Goal: Task Accomplishment & Management: Manage account settings

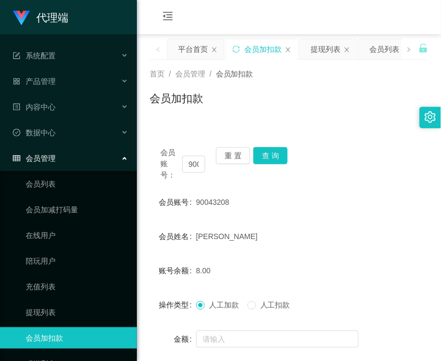
click at [139, 297] on main "关闭左侧 关闭右侧 关闭其它 刷新页面 平台首页 会员加扣款 提现列表 会员列表 活动列表 注单管理 首页 / 会员管理 / 会员加扣款 / 会员加扣款 会员…" at bounding box center [289, 220] width 304 height 373
click at [190, 162] on input "90043208" at bounding box center [193, 163] width 23 height 17
paste input "bibibabibububu"
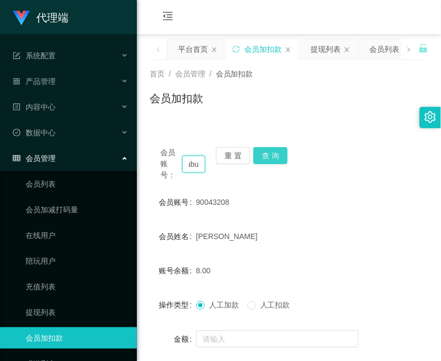
type input "bibibabibububu"
click at [274, 152] on button "查 询" at bounding box center [270, 155] width 34 height 17
click at [274, 152] on div "会员账号： bibibabibububu 重 置 查 询" at bounding box center [289, 164] width 278 height 34
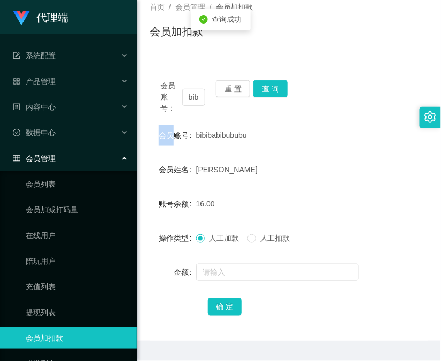
scroll to position [95, 0]
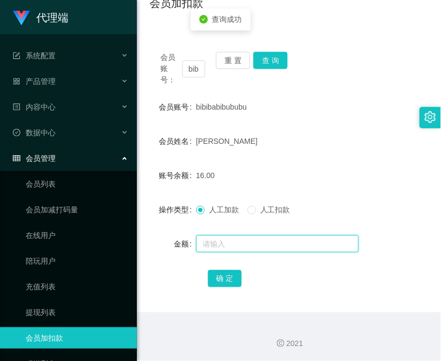
click at [258, 244] on input "text" at bounding box center [277, 243] width 162 height 17
type input "16"
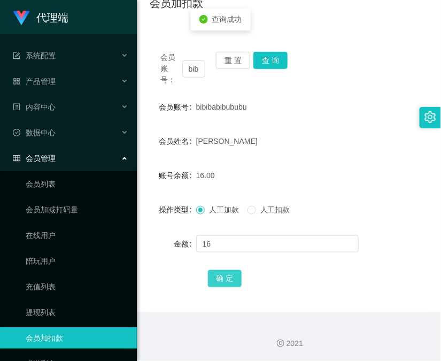
click at [227, 273] on button "确 定" at bounding box center [225, 278] width 34 height 17
click at [30, 335] on link "会员加扣款" at bounding box center [77, 337] width 103 height 21
click at [194, 71] on input "bibibabibububu" at bounding box center [193, 68] width 23 height 17
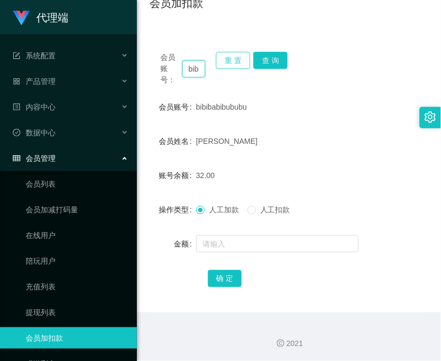
paste input "83369937"
type input "83369937"
click at [275, 58] on button "查 询" at bounding box center [270, 60] width 34 height 17
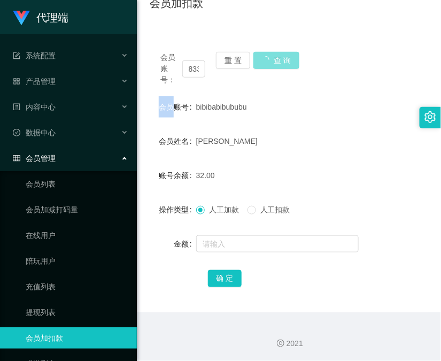
click at [275, 58] on div "会员账号： 83369937 重 置 查 询" at bounding box center [289, 69] width 278 height 34
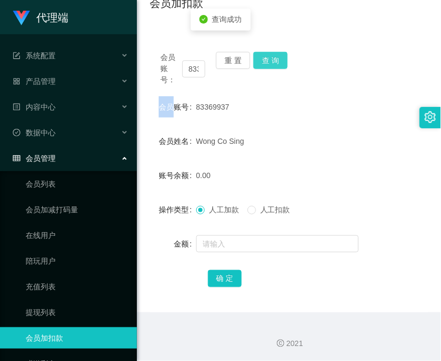
click at [275, 58] on button "查 询" at bounding box center [270, 60] width 34 height 17
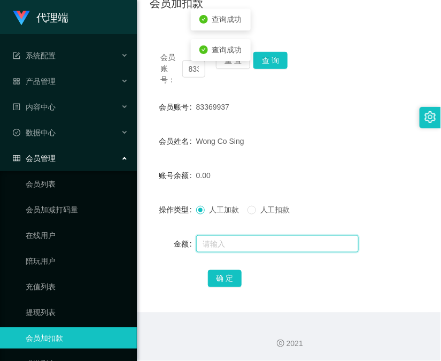
click at [225, 243] on input "text" at bounding box center [277, 243] width 162 height 17
type input "15"
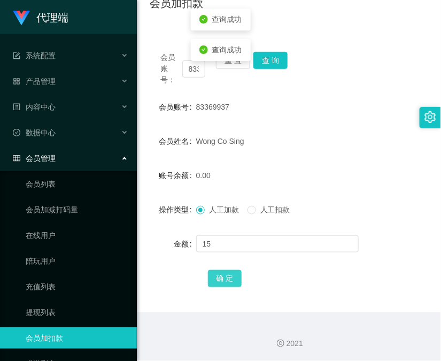
click at [215, 271] on button "确 定" at bounding box center [225, 278] width 34 height 17
click at [137, 340] on div "2021" at bounding box center [289, 337] width 304 height 50
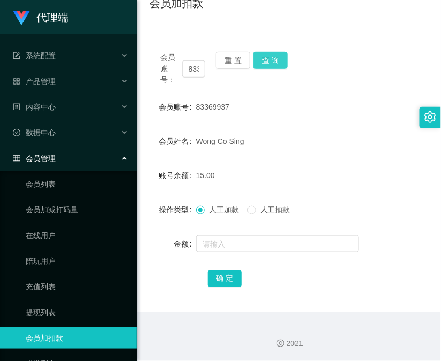
click at [263, 65] on button "查 询" at bounding box center [270, 60] width 34 height 17
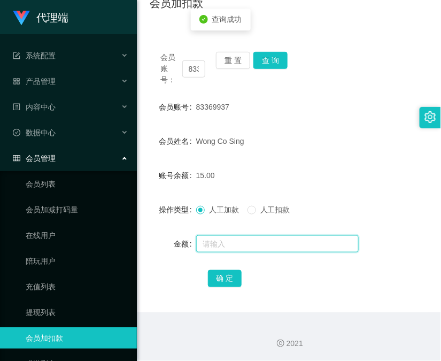
click at [243, 244] on input "text" at bounding box center [277, 243] width 162 height 17
type input "8"
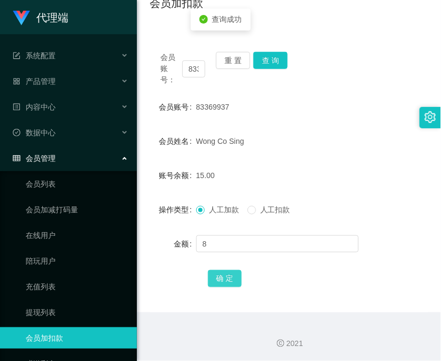
click at [230, 270] on button "确 定" at bounding box center [225, 278] width 34 height 17
click at [178, 345] on div "2021" at bounding box center [288, 343] width 287 height 11
click at [194, 63] on input "83369937" at bounding box center [193, 68] width 23 height 17
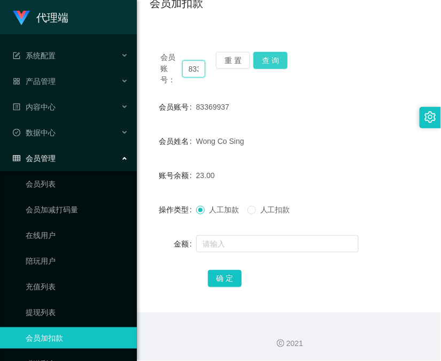
paste input "bibibabibububu"
type input "bibibabibububu"
click at [269, 59] on button "查 询" at bounding box center [270, 60] width 34 height 17
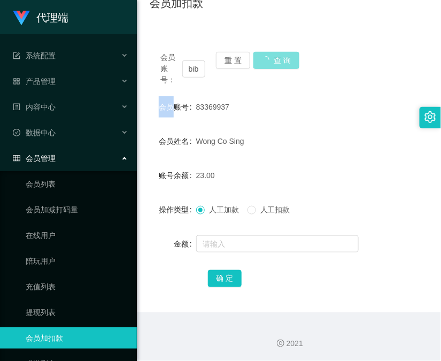
click at [270, 59] on div "会员账号： bibibabibububu 重 置 查 询" at bounding box center [289, 69] width 278 height 34
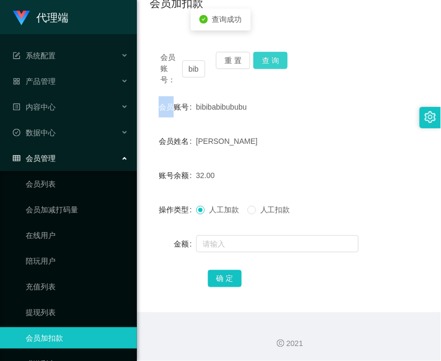
click at [270, 59] on button "查 询" at bounding box center [270, 60] width 34 height 17
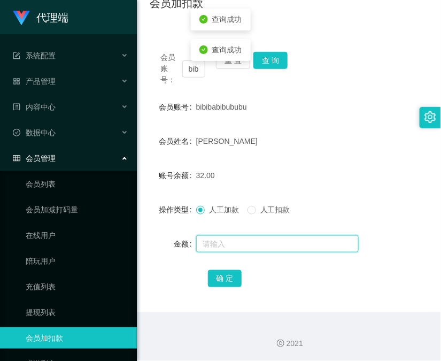
click at [271, 242] on input "text" at bounding box center [277, 243] width 162 height 17
type input "8"
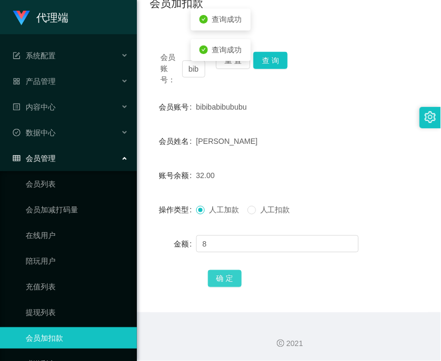
click at [236, 277] on button "确 定" at bounding box center [225, 278] width 34 height 17
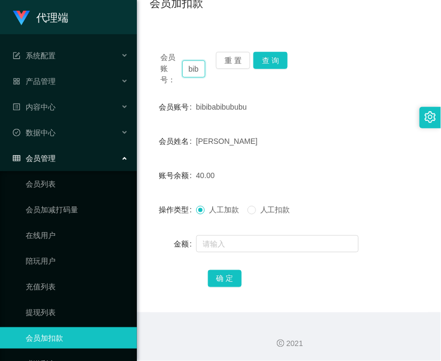
click at [195, 63] on input "bibibabibububu" at bounding box center [193, 68] width 23 height 17
paste input "90043208"
type input "90043208"
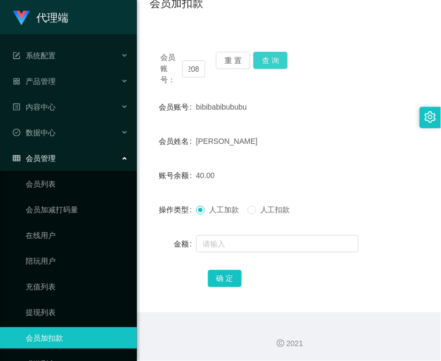
click at [266, 59] on button "查 询" at bounding box center [270, 60] width 34 height 17
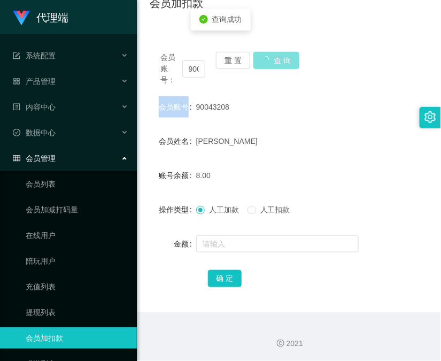
click at [266, 59] on div "会员账号： 90043208 重 置 查 询" at bounding box center [289, 69] width 278 height 34
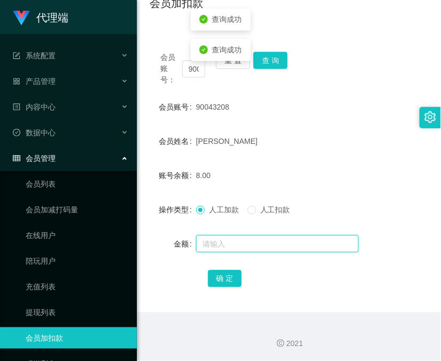
click at [234, 243] on input "text" at bounding box center [277, 243] width 162 height 17
type input "8"
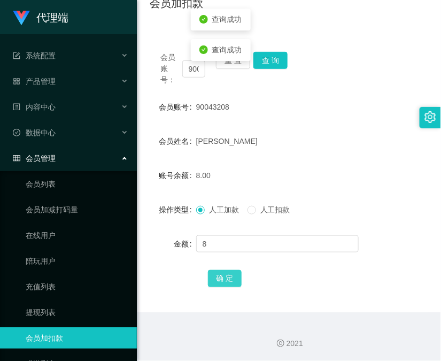
click at [222, 282] on button "确 定" at bounding box center [225, 278] width 34 height 17
drag, startPoint x: 71, startPoint y: 338, endPoint x: 76, endPoint y: 330, distance: 9.9
click at [71, 338] on link "会员加扣款" at bounding box center [77, 337] width 103 height 21
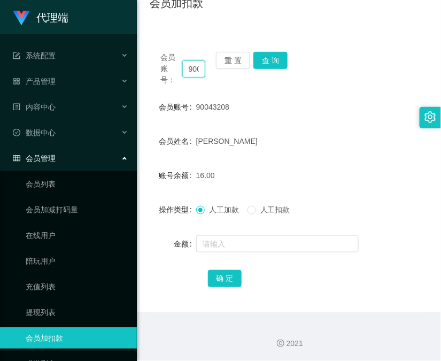
click at [194, 66] on input "90043208" at bounding box center [193, 68] width 23 height 17
paste input "83369937"
type input "83369937"
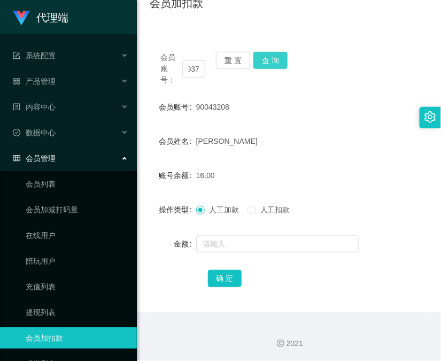
click at [268, 60] on button "查 询" at bounding box center [270, 60] width 34 height 17
click at [268, 60] on div "会员账号： 83369937 重 置 查 询" at bounding box center [289, 69] width 278 height 34
click at [268, 60] on button "查 询" at bounding box center [270, 60] width 34 height 17
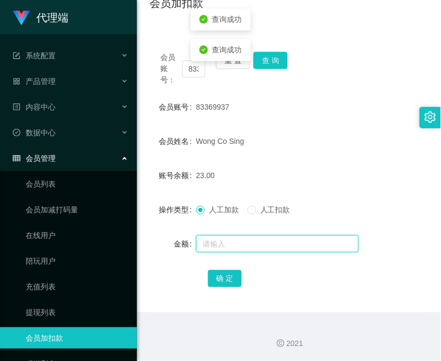
click at [220, 237] on input "text" at bounding box center [277, 243] width 162 height 17
type input "8"
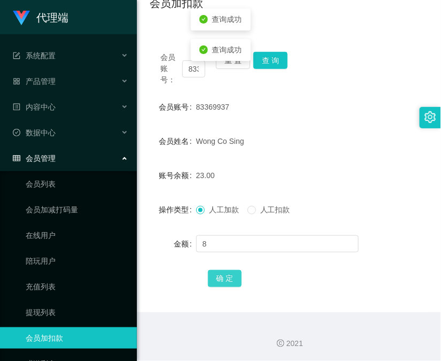
click at [218, 281] on button "确 定" at bounding box center [225, 278] width 34 height 17
click at [67, 338] on link "会员加扣款" at bounding box center [77, 337] width 103 height 21
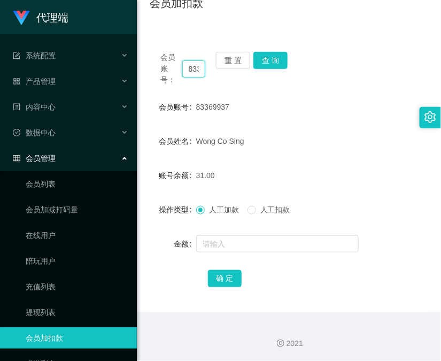
click at [196, 71] on input "83369937" at bounding box center [193, 68] width 23 height 17
drag, startPoint x: 196, startPoint y: 71, endPoint x: 249, endPoint y: 76, distance: 53.2
click at [196, 71] on input "83369937" at bounding box center [193, 68] width 23 height 17
click at [282, 65] on button "查 询" at bounding box center [270, 60] width 34 height 17
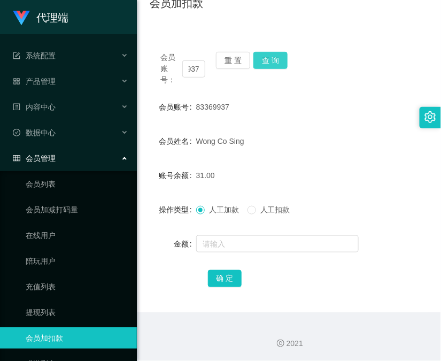
scroll to position [0, 0]
click at [282, 65] on div "会员账号： 83369937 重 置 查 询" at bounding box center [289, 69] width 278 height 34
drag, startPoint x: 282, startPoint y: 65, endPoint x: 262, endPoint y: 131, distance: 69.3
click at [283, 64] on button "查 询" at bounding box center [270, 60] width 34 height 17
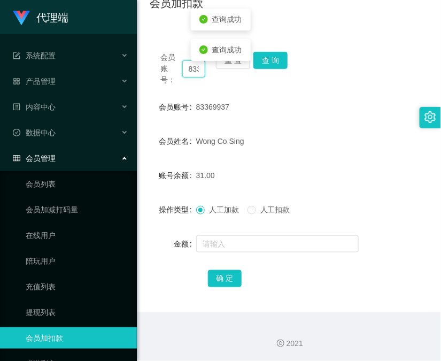
click at [188, 68] on input "83369937" at bounding box center [193, 68] width 23 height 17
paste input "90043208"
type input "90043208"
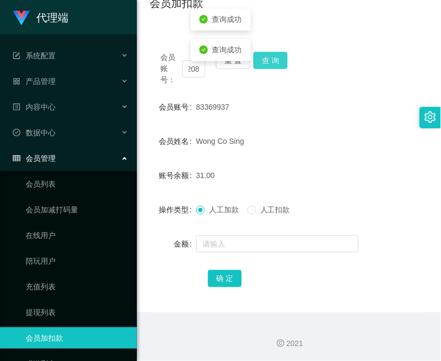
click at [278, 62] on button "查 询" at bounding box center [270, 60] width 34 height 17
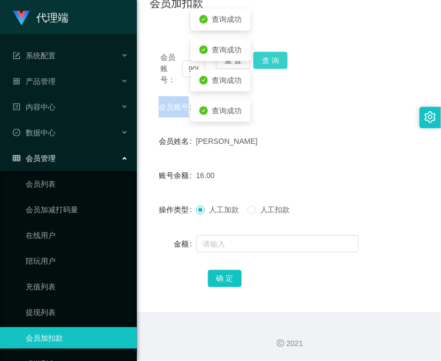
click at [278, 62] on div "会员账号： 90043208 重 置 查 询" at bounding box center [289, 69] width 278 height 34
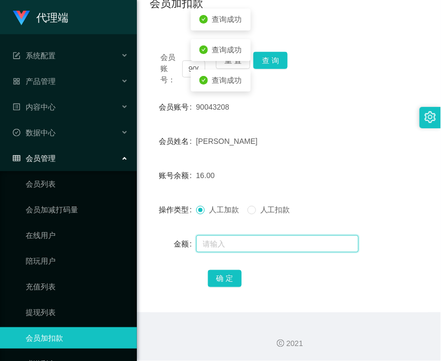
click at [230, 246] on input "text" at bounding box center [277, 243] width 162 height 17
type input "8"
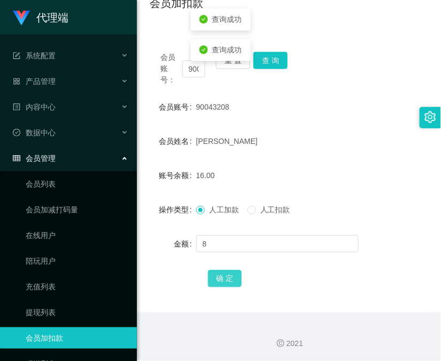
click at [213, 274] on button "确 定" at bounding box center [225, 278] width 34 height 17
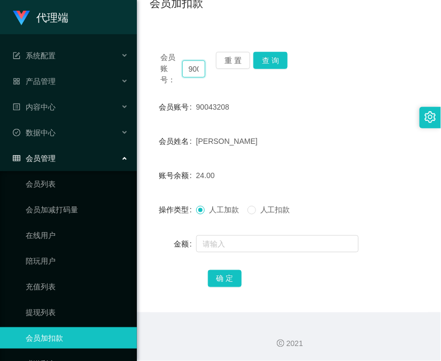
click at [191, 68] on input "90043208" at bounding box center [193, 68] width 23 height 17
click at [284, 63] on button "查 询" at bounding box center [270, 60] width 34 height 17
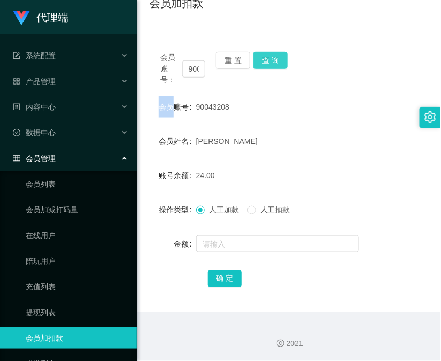
click at [284, 63] on div "会员账号： 90043208 重 置 查 询" at bounding box center [289, 69] width 278 height 34
click at [190, 66] on input "90043208" at bounding box center [193, 68] width 23 height 17
click at [281, 61] on button "查 询" at bounding box center [270, 60] width 34 height 17
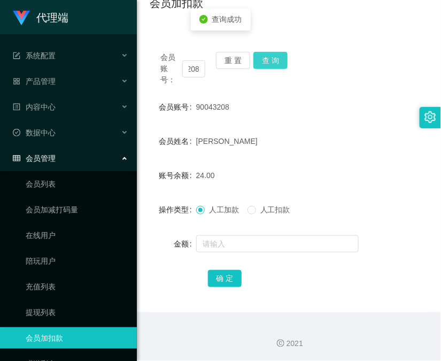
scroll to position [0, 0]
click at [281, 61] on div "会员账号： 90043208 重 置 查 询" at bounding box center [289, 69] width 278 height 34
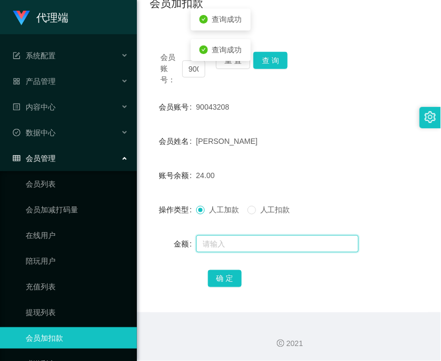
click at [239, 235] on input "text" at bounding box center [277, 243] width 162 height 17
type input "8"
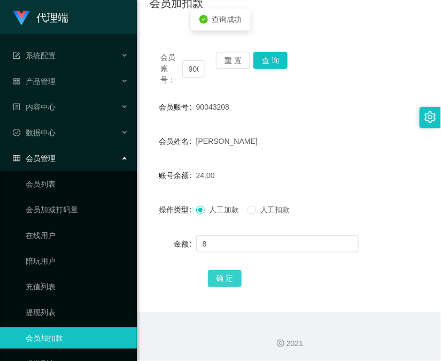
click at [228, 282] on button "确 定" at bounding box center [225, 278] width 34 height 17
click at [38, 160] on span "会员管理" at bounding box center [34, 158] width 43 height 9
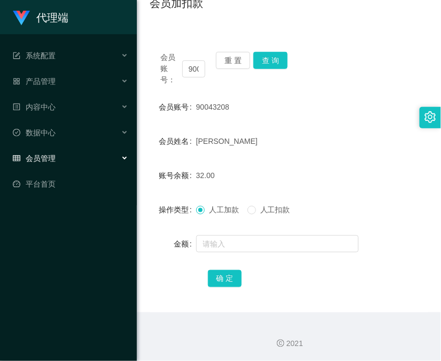
click at [77, 157] on div "会员管理" at bounding box center [68, 157] width 137 height 21
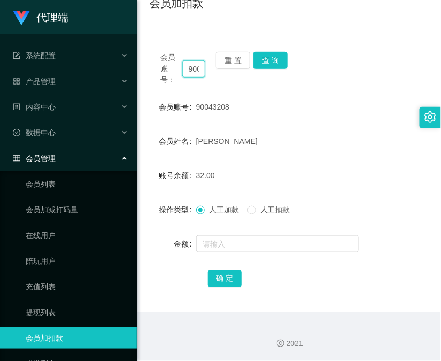
click at [191, 65] on input "90043208" at bounding box center [193, 68] width 23 height 17
paste input "83369937"
type input "83369937"
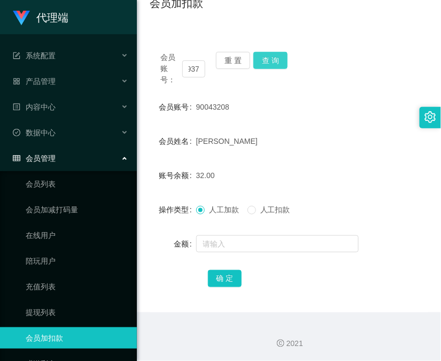
click at [269, 58] on button "查 询" at bounding box center [270, 60] width 34 height 17
click at [195, 71] on input "83369937" at bounding box center [193, 68] width 23 height 17
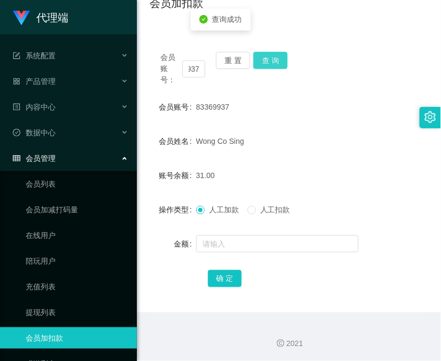
click at [275, 57] on button "查 询" at bounding box center [270, 60] width 34 height 17
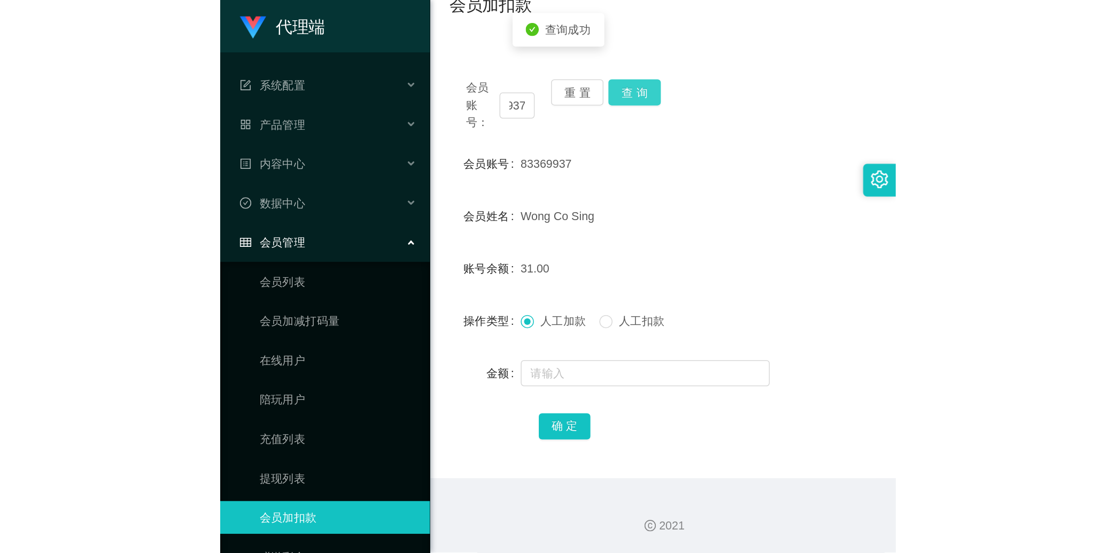
scroll to position [0, 0]
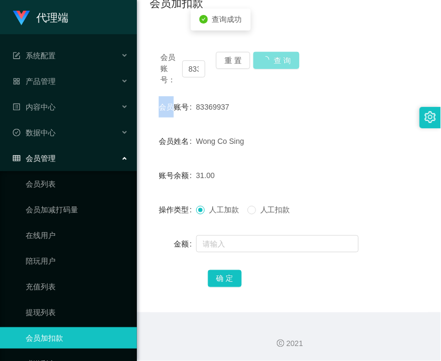
click at [275, 57] on div "会员账号： 83369937 重 置 查 询" at bounding box center [289, 69] width 278 height 34
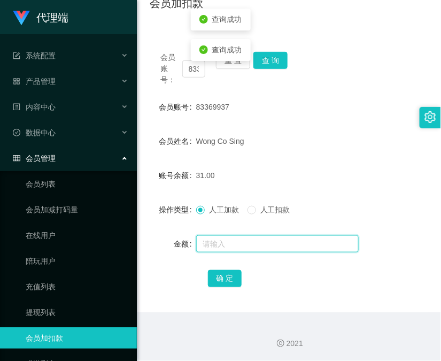
click at [252, 249] on input "text" at bounding box center [277, 243] width 162 height 17
type input "1000"
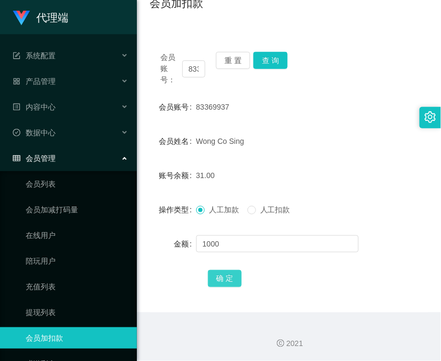
click at [230, 274] on button "确 定" at bounding box center [225, 278] width 34 height 17
click at [185, 351] on div "2021" at bounding box center [289, 337] width 304 height 50
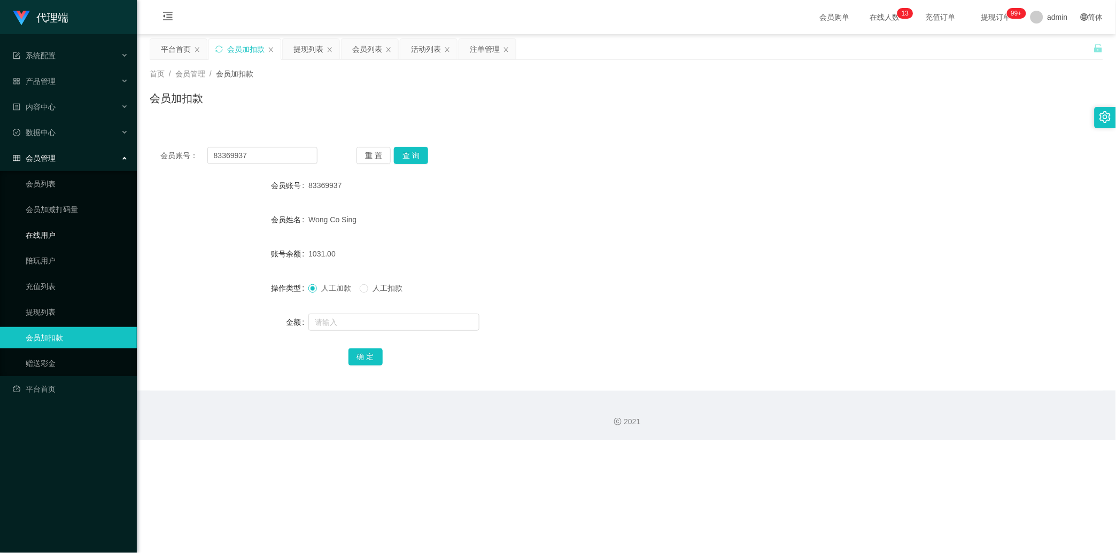
click at [52, 223] on ul "会员列表 会员加减打码量 在线用户 陪玩用户 充值列表 提现列表 会员加扣款 赠送彩金" at bounding box center [68, 273] width 137 height 205
click at [52, 184] on link "会员列表" at bounding box center [77, 183] width 103 height 21
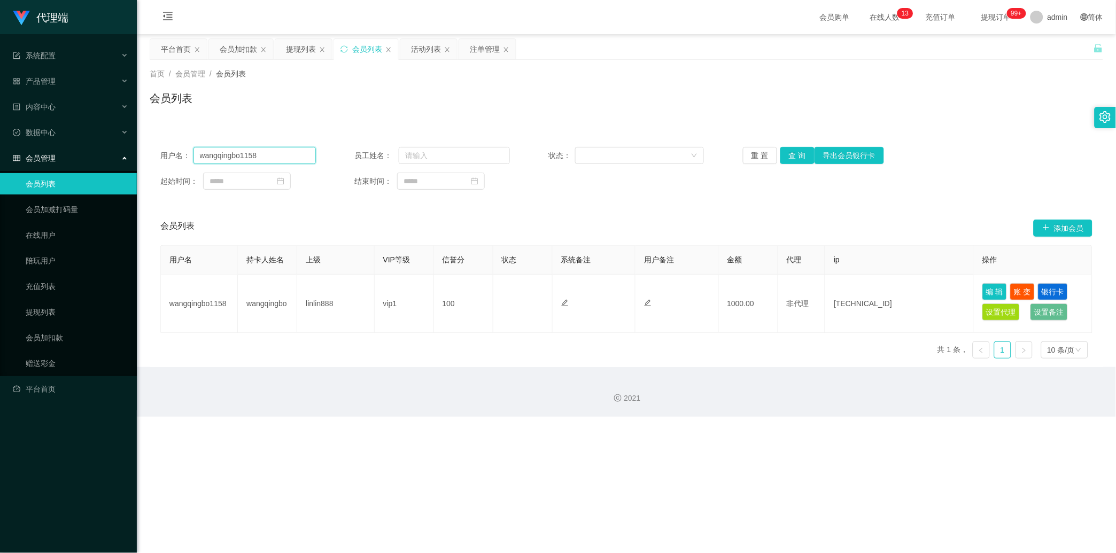
click at [234, 152] on input "wangqingbo1158" at bounding box center [254, 155] width 122 height 17
paste input "83369937"
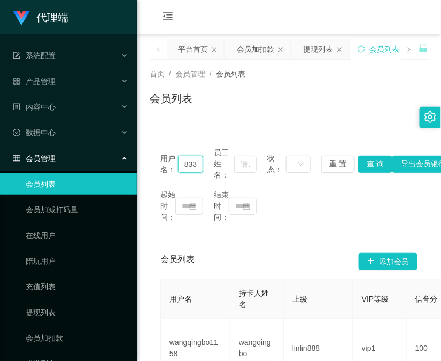
type input "83369937"
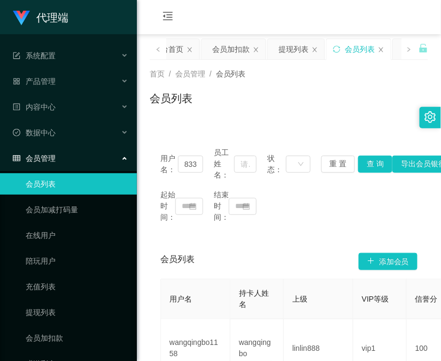
drag, startPoint x: 215, startPoint y: 116, endPoint x: 91, endPoint y: 191, distance: 145.0
click at [215, 116] on div "首页 / 会员管理 / 会员列表 / 会员列表" at bounding box center [289, 92] width 304 height 64
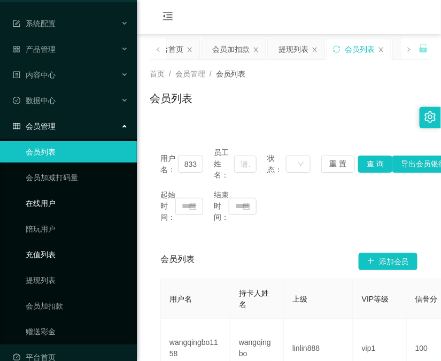
scroll to position [49, 0]
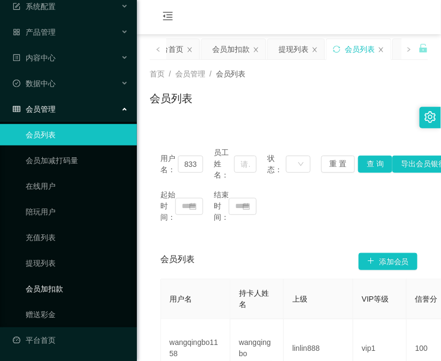
click at [50, 284] on link "会员加扣款" at bounding box center [77, 288] width 103 height 21
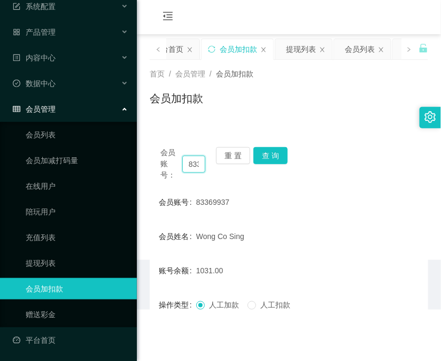
click at [188, 168] on input "83369937" at bounding box center [193, 163] width 23 height 17
drag, startPoint x: 188, startPoint y: 168, endPoint x: 232, endPoint y: 161, distance: 44.9
click at [188, 169] on input "83369937" at bounding box center [193, 163] width 23 height 17
paste input "90043208"
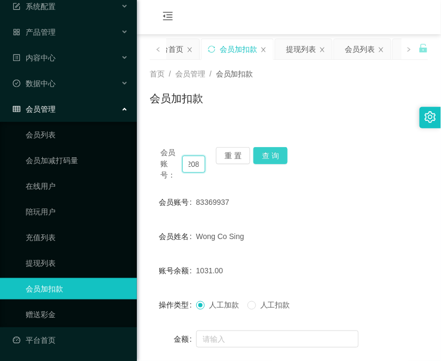
type input "90043208"
click at [275, 162] on button "查 询" at bounding box center [270, 155] width 34 height 17
click at [275, 162] on div "会员账号： 90043208 重 置 查 询" at bounding box center [289, 164] width 278 height 34
click at [275, 162] on button "查 询" at bounding box center [270, 155] width 34 height 17
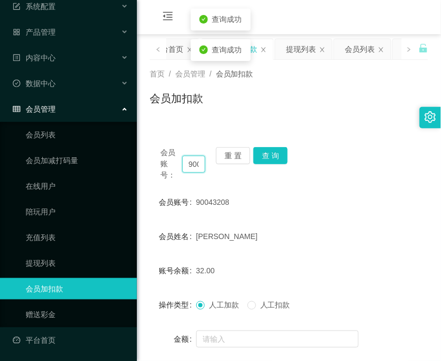
click at [190, 166] on input "90043208" at bounding box center [193, 163] width 23 height 17
click at [270, 158] on button "查 询" at bounding box center [270, 155] width 34 height 17
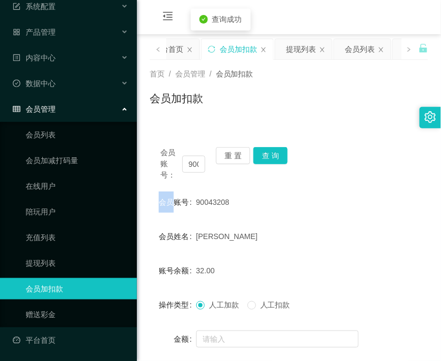
click at [270, 158] on div "会员账号： 90043208 重 置 查 询" at bounding box center [289, 164] width 278 height 34
click at [270, 158] on button "查 询" at bounding box center [270, 155] width 34 height 17
click at [270, 158] on div "会员账号： 90043208 重 置 查 询" at bounding box center [289, 164] width 278 height 34
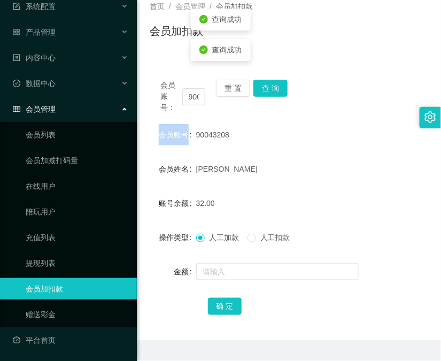
scroll to position [95, 0]
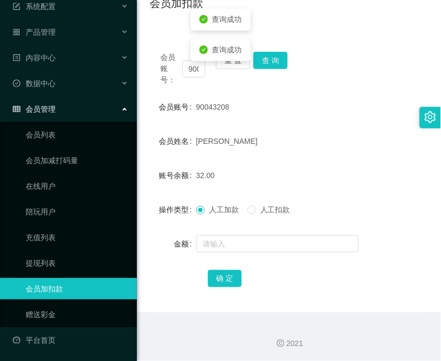
click at [266, 253] on div at bounding box center [277, 243] width 162 height 21
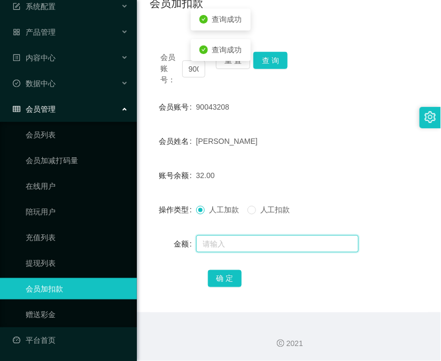
click at [267, 247] on input "text" at bounding box center [277, 243] width 162 height 17
type input "8"
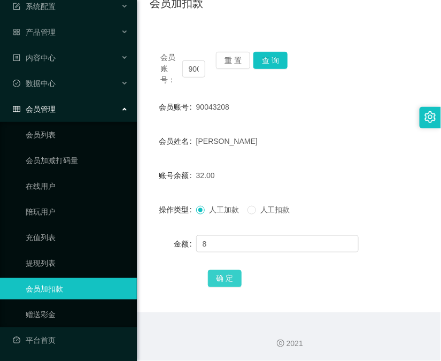
click at [221, 286] on button "确 定" at bounding box center [225, 278] width 34 height 17
click at [196, 67] on input "90043208" at bounding box center [193, 68] width 23 height 17
paste input "bibibabibububu"
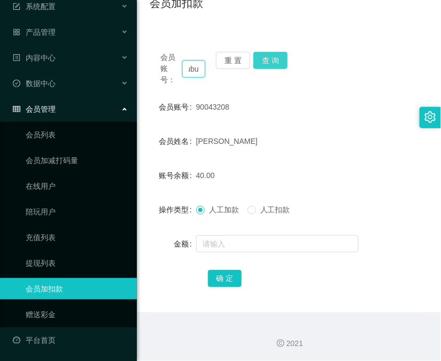
type input "bibibabibububu"
click at [276, 62] on button "查 询" at bounding box center [270, 60] width 34 height 17
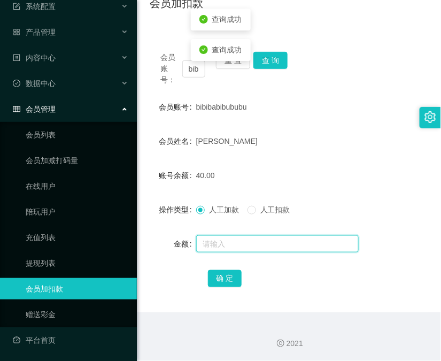
click at [270, 247] on input "text" at bounding box center [277, 243] width 162 height 17
type input "16"
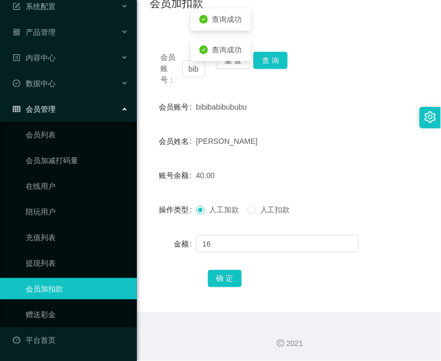
click at [233, 268] on div "确 定" at bounding box center [289, 277] width 162 height 21
click at [219, 270] on button "确 定" at bounding box center [225, 278] width 34 height 17
click at [190, 66] on input "bibibabibububu" at bounding box center [193, 68] width 23 height 17
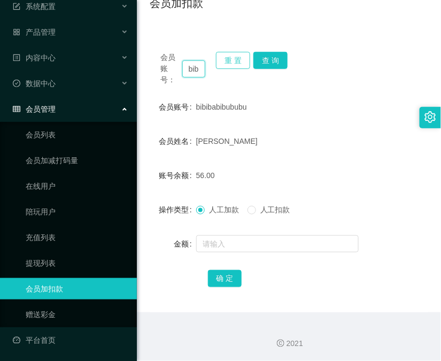
paste input "90043208"
type input "90043208"
click at [274, 59] on button "查 询" at bounding box center [270, 60] width 34 height 17
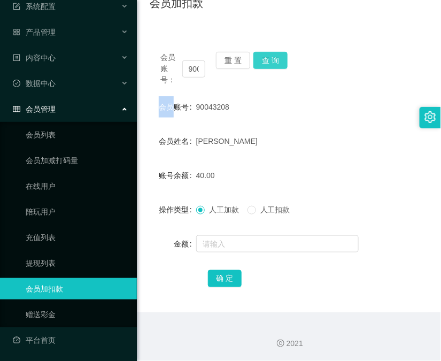
click at [274, 59] on div "会员账号： 90043208 重 置 查 询" at bounding box center [289, 69] width 278 height 34
click at [274, 59] on button "查 询" at bounding box center [270, 60] width 34 height 17
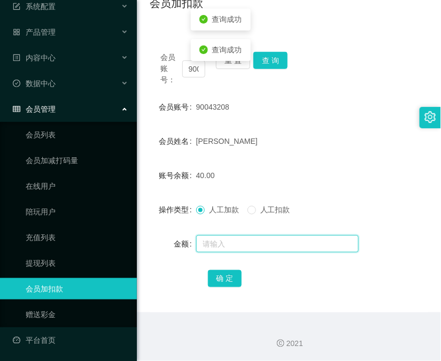
click at [250, 246] on input "text" at bounding box center [277, 243] width 162 height 17
type input "8"
drag, startPoint x: 230, startPoint y: 276, endPoint x: 293, endPoint y: 235, distance: 74.8
click at [228, 273] on button "确 定" at bounding box center [225, 278] width 34 height 17
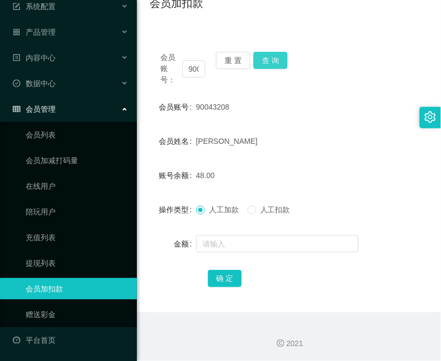
click at [274, 54] on button "查 询" at bounding box center [270, 60] width 34 height 17
click at [274, 54] on div "会员账号： 90043208 重 置 查 询" at bounding box center [289, 69] width 278 height 34
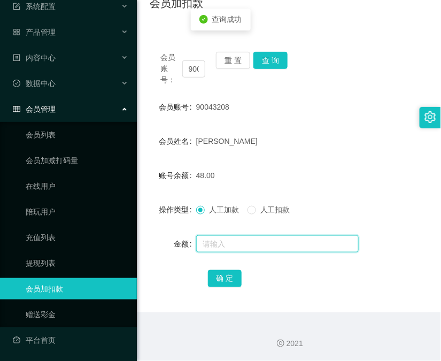
click at [253, 239] on input "text" at bounding box center [277, 243] width 162 height 17
type input "16"
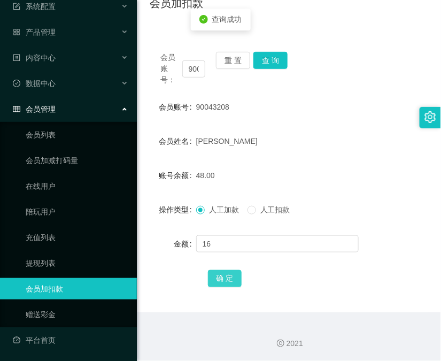
click at [211, 279] on button "确 定" at bounding box center [225, 278] width 34 height 17
click at [235, 344] on div "2021" at bounding box center [288, 343] width 287 height 11
click at [260, 71] on div "会员账号： 90043208 重 置 查 询" at bounding box center [289, 69] width 278 height 34
click at [274, 56] on button "查 询" at bounding box center [270, 60] width 34 height 17
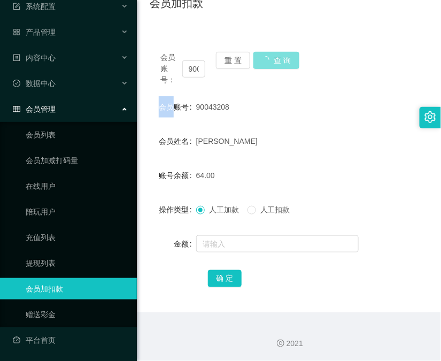
click at [274, 56] on div "会员账号： 90043208 重 置 查 询" at bounding box center [289, 69] width 278 height 34
click at [274, 56] on button "查 询" at bounding box center [270, 60] width 34 height 17
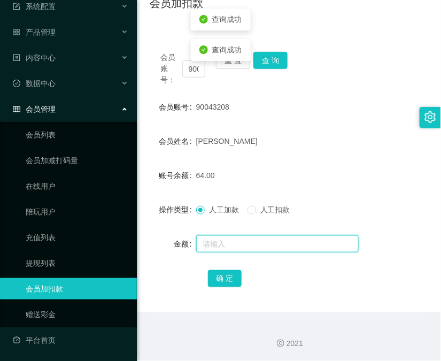
click at [258, 242] on input "text" at bounding box center [277, 243] width 162 height 17
type input "8"
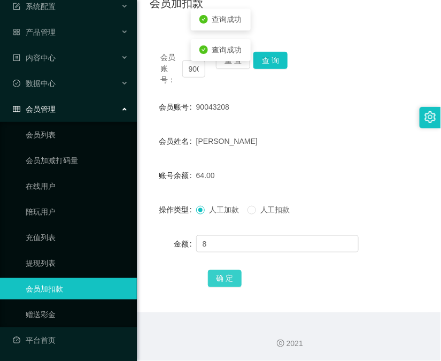
click at [228, 272] on button "确 定" at bounding box center [225, 278] width 34 height 17
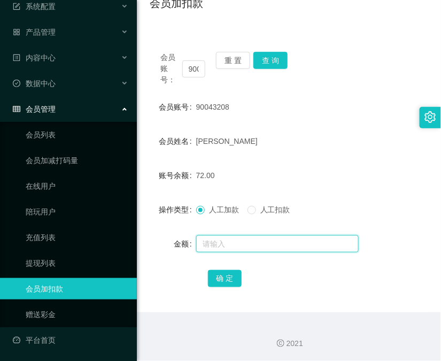
click at [225, 239] on input "text" at bounding box center [277, 243] width 162 height 17
type input "8"
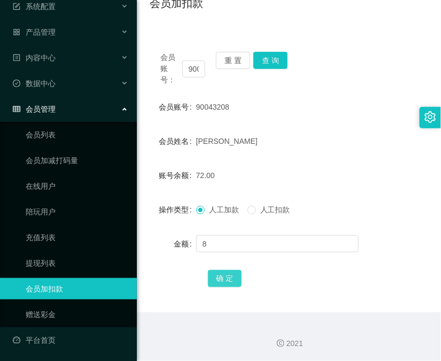
click at [223, 278] on button "确 定" at bounding box center [225, 278] width 34 height 17
click at [223, 4] on div "会员加扣款" at bounding box center [289, 7] width 278 height 25
click at [48, 289] on link "会员加扣款" at bounding box center [77, 288] width 103 height 21
click at [193, 65] on input "90043208" at bounding box center [193, 68] width 23 height 17
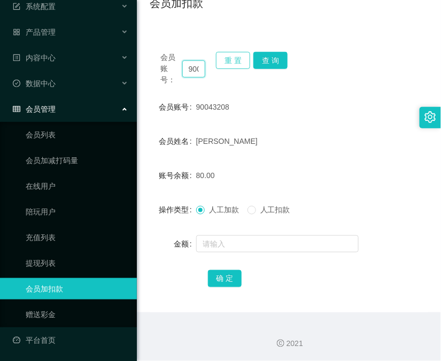
paste input "bibibabibububu"
type input "bibibabibububu"
click at [264, 65] on button "查 询" at bounding box center [270, 60] width 34 height 17
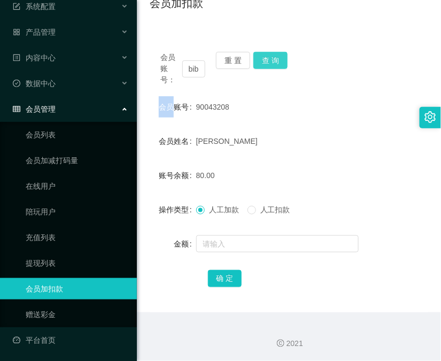
click at [264, 65] on div "会员账号： bibibabibububu 重 置 查 询" at bounding box center [289, 69] width 278 height 34
click at [264, 65] on button "查 询" at bounding box center [270, 60] width 34 height 17
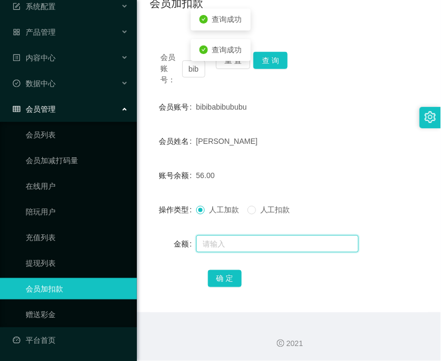
click at [255, 244] on input "text" at bounding box center [277, 243] width 162 height 17
type input "8"
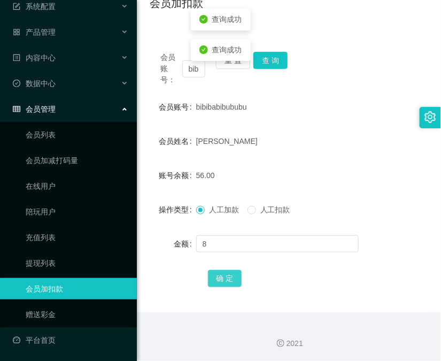
click at [226, 284] on button "确 定" at bounding box center [225, 278] width 34 height 17
click at [169, 86] on div "会员账号： bibibabibububu 重 置 查 询 会员账号 bibibabibububu 会员姓名 WANG JUNREN 账号余额 64.00 操作…" at bounding box center [289, 176] width 278 height 271
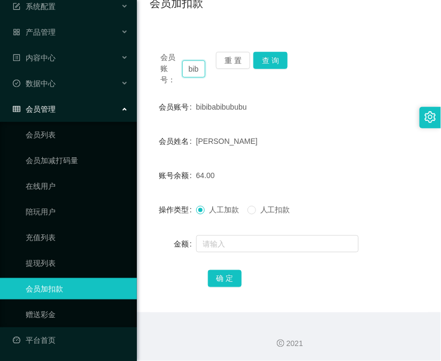
click at [196, 71] on input "bibibabibububu" at bounding box center [193, 68] width 23 height 17
paste input "90043208"
type input "90043208"
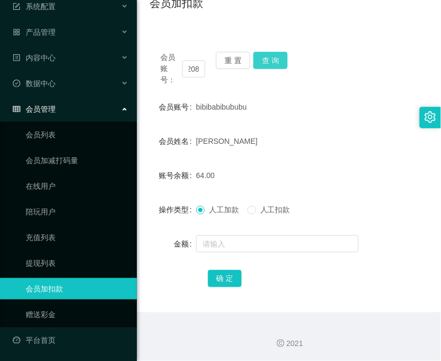
click at [269, 60] on button "查 询" at bounding box center [270, 60] width 34 height 17
click at [269, 60] on button "查 询" at bounding box center [276, 60] width 46 height 17
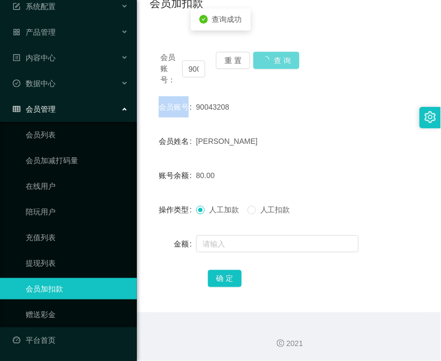
drag, startPoint x: 269, startPoint y: 60, endPoint x: 248, endPoint y: 204, distance: 145.2
click at [269, 63] on div "会员账号： 90043208 重 置 查 询" at bounding box center [289, 69] width 278 height 34
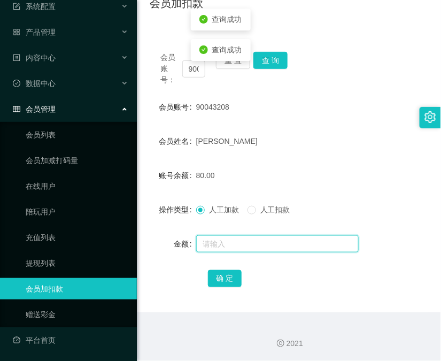
click at [248, 241] on input "text" at bounding box center [277, 243] width 162 height 17
type input "8"
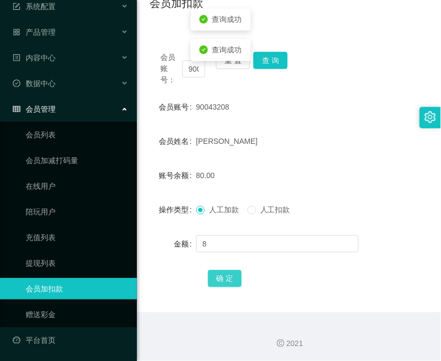
click at [231, 275] on button "确 定" at bounding box center [225, 278] width 34 height 17
click at [161, 97] on div "会员账号" at bounding box center [173, 106] width 46 height 21
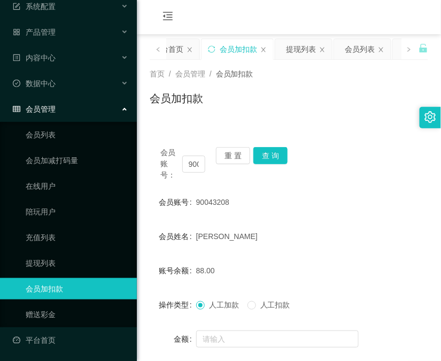
click at [190, 126] on div "会员账号： 90043208 重 置 查 询 会员账号 90043208 会员姓名 Amanda 账号余额 88.00 操作类型 人工加款 人工扣款 金额 确…" at bounding box center [289, 265] width 278 height 284
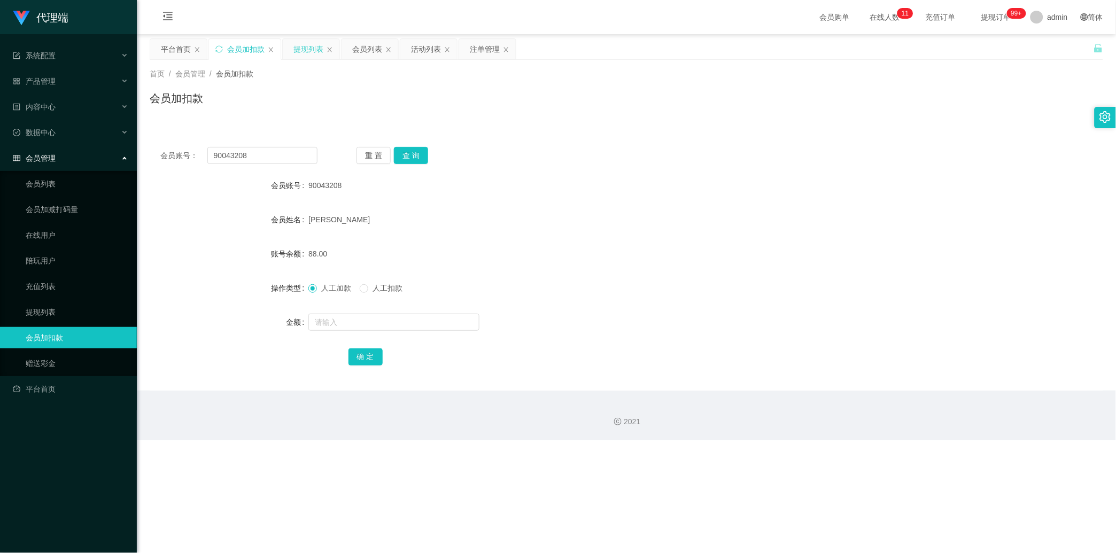
click at [312, 40] on div "提现列表" at bounding box center [308, 49] width 30 height 20
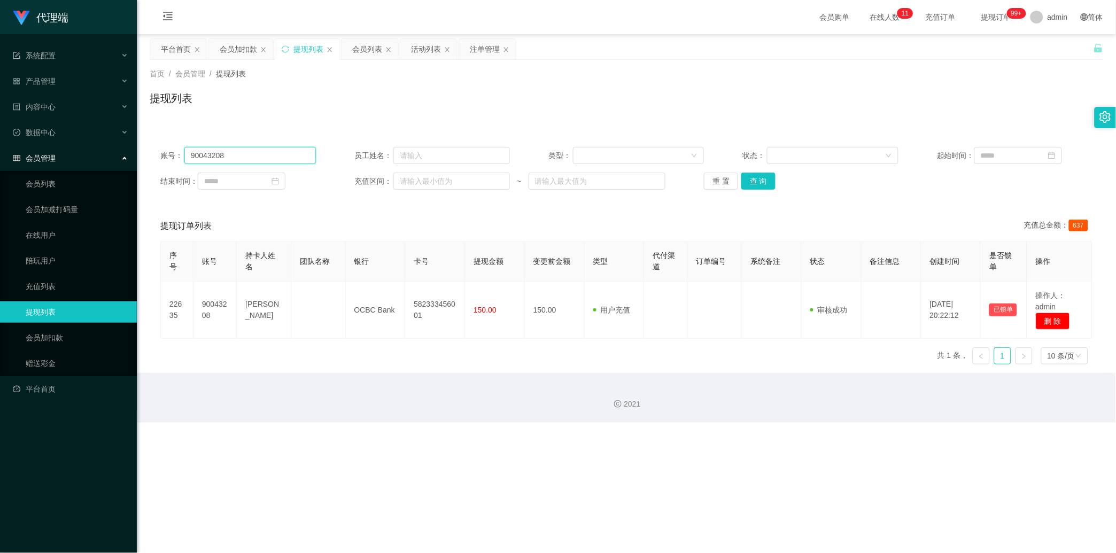
click at [271, 158] on input "90043208" at bounding box center [249, 155] width 131 height 17
paste input "bibibabibububu"
type input "bibibabibububu"
click at [440, 183] on button "查 询" at bounding box center [758, 181] width 34 height 17
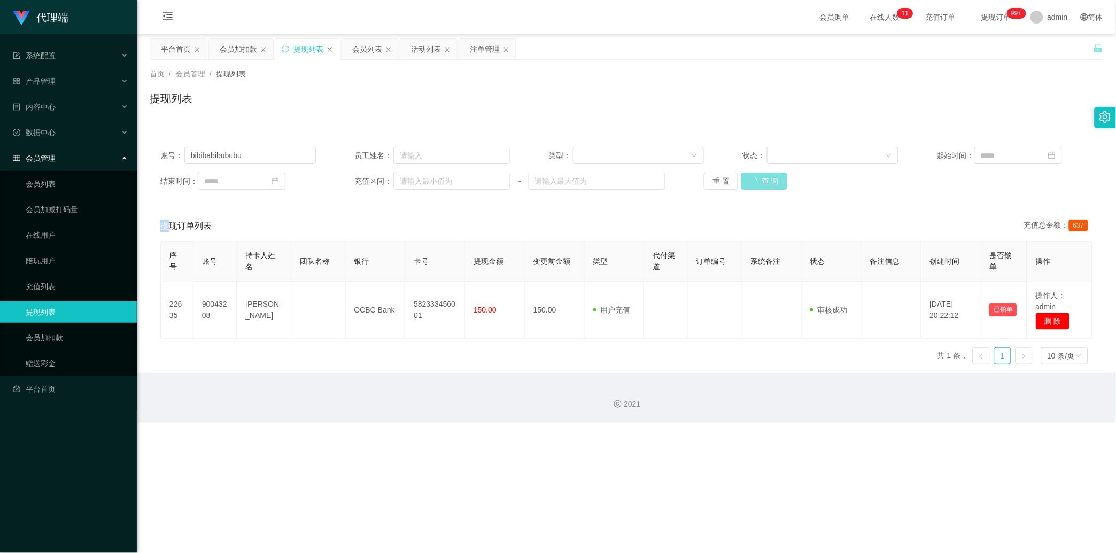
click at [440, 183] on div "重 置 查 询" at bounding box center [781, 181] width 155 height 17
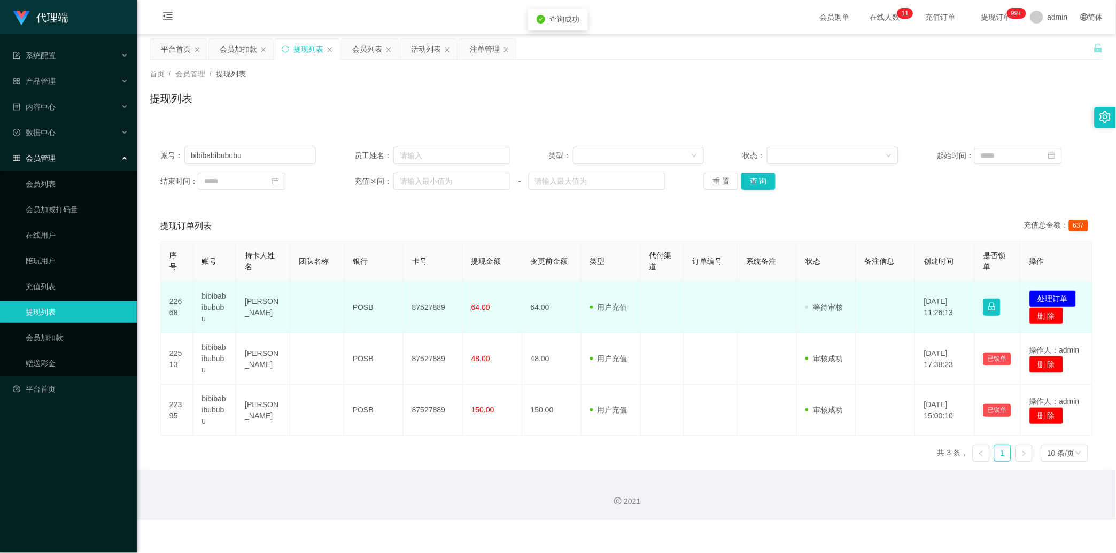
click at [426, 289] on td "87527889" at bounding box center [432, 308] width 59 height 52
copy td "87527889"
click at [426, 289] on td "87527889" at bounding box center [432, 308] width 59 height 52
click at [440, 298] on button "处理订单" at bounding box center [1052, 298] width 47 height 17
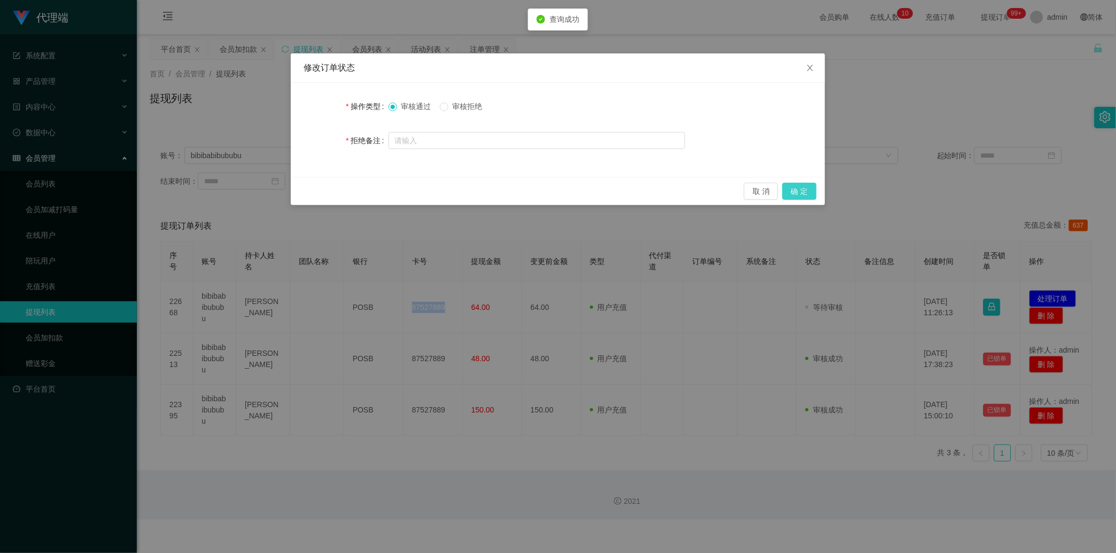
click at [440, 183] on button "确 定" at bounding box center [799, 191] width 34 height 17
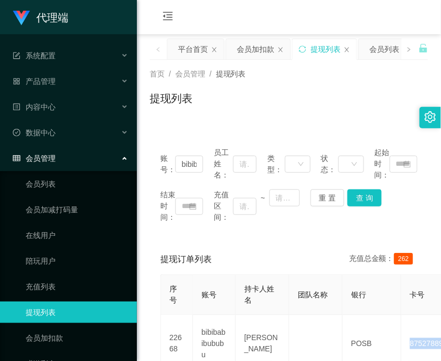
click at [36, 305] on link "提现列表" at bounding box center [77, 311] width 103 height 21
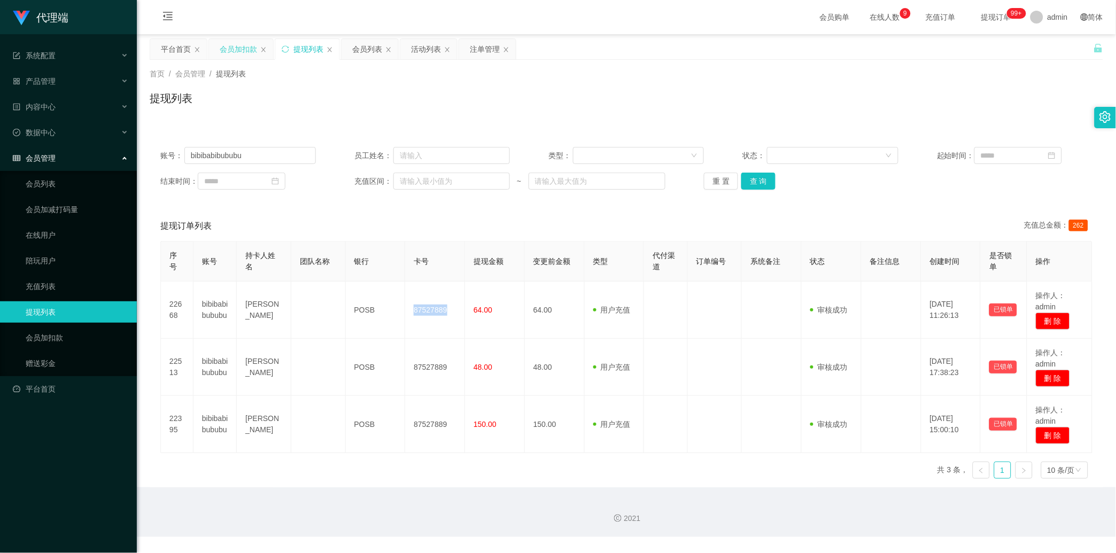
click at [245, 54] on div "会员加扣款" at bounding box center [238, 49] width 37 height 20
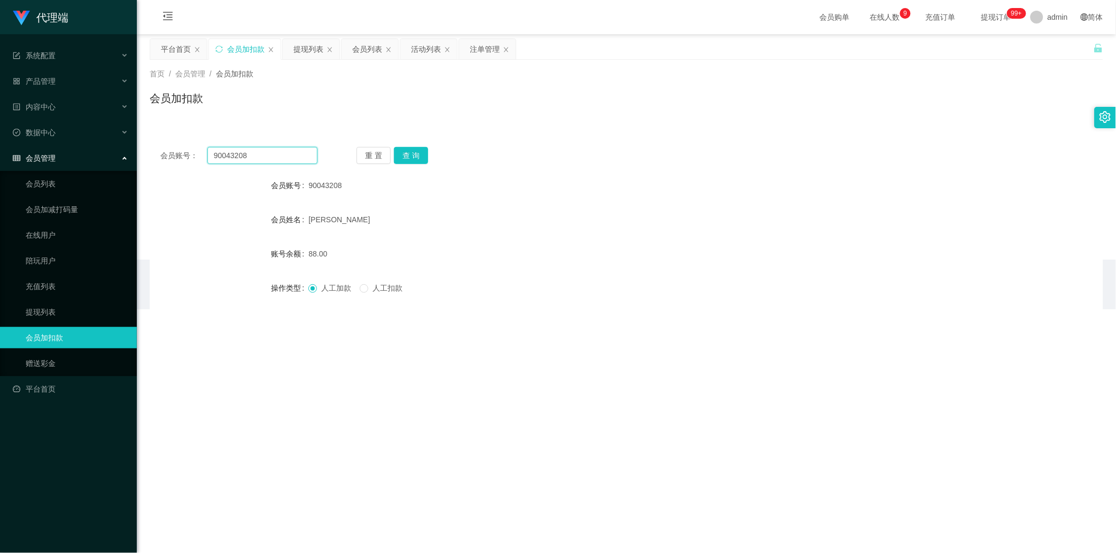
click at [253, 161] on input "90043208" at bounding box center [262, 155] width 110 height 17
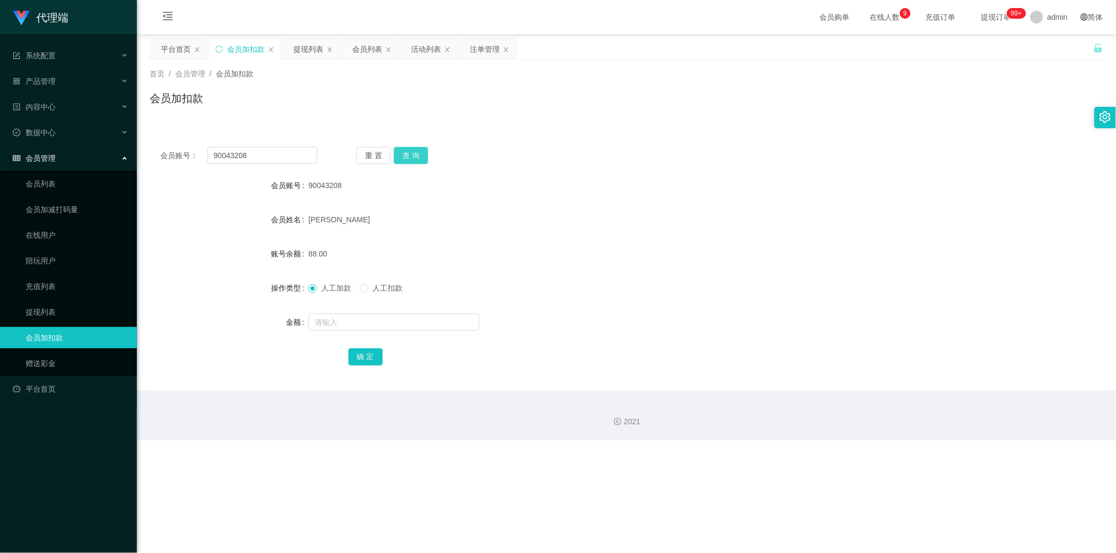
click at [405, 157] on button "查 询" at bounding box center [411, 155] width 34 height 17
drag, startPoint x: 405, startPoint y: 157, endPoint x: 405, endPoint y: 163, distance: 6.9
click at [407, 157] on div "重 置 查 询" at bounding box center [434, 155] width 157 height 17
click at [391, 319] on input "text" at bounding box center [393, 322] width 171 height 17
type input "8"
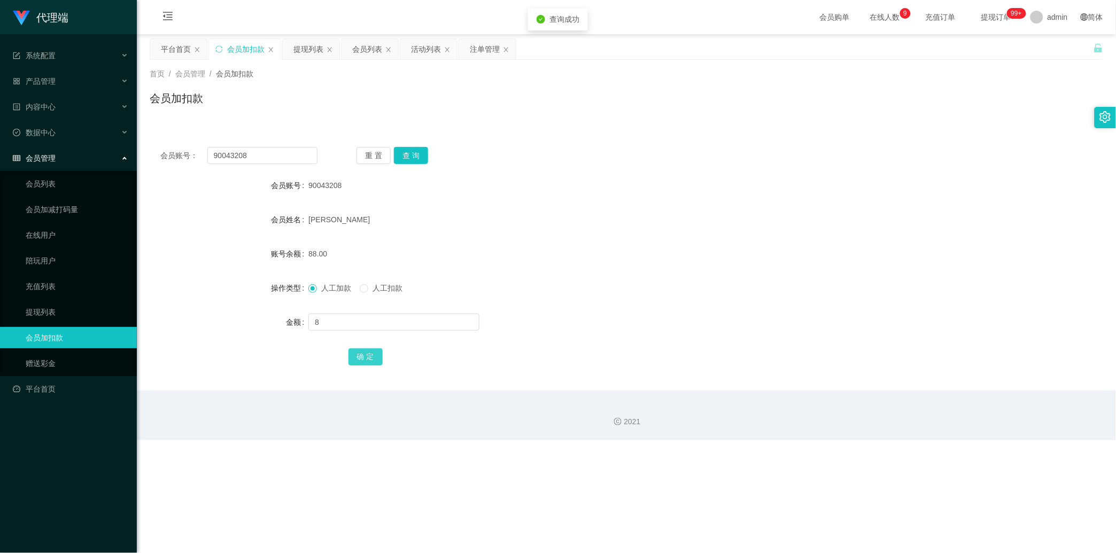
click at [380, 348] on button "确 定" at bounding box center [365, 356] width 34 height 17
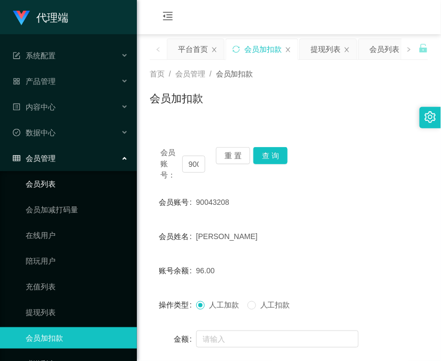
drag, startPoint x: 27, startPoint y: 187, endPoint x: 66, endPoint y: 176, distance: 39.9
click at [27, 187] on link "会员列表" at bounding box center [77, 183] width 103 height 21
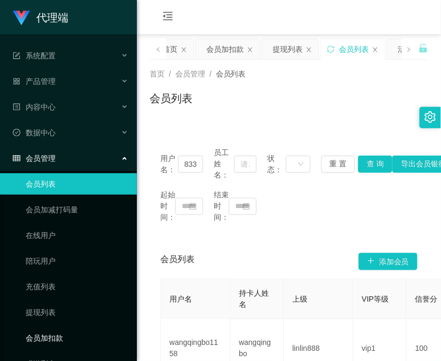
click at [44, 331] on link "会员加扣款" at bounding box center [77, 337] width 103 height 21
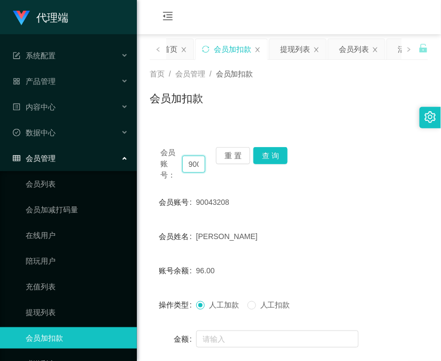
click at [198, 167] on input "90043208" at bounding box center [193, 163] width 23 height 17
paste input "83369937"
type input "83369937"
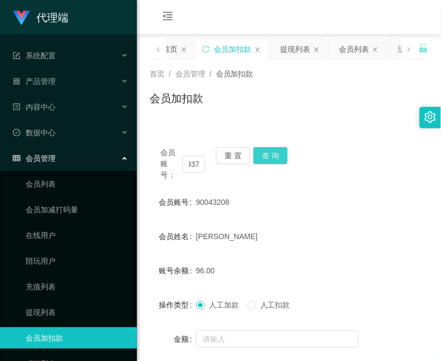
click at [271, 159] on button "查 询" at bounding box center [270, 155] width 34 height 17
click at [271, 159] on div "会员账号： 83369937 重 置 查 询" at bounding box center [289, 164] width 278 height 34
click at [271, 159] on button "查 询" at bounding box center [270, 155] width 34 height 17
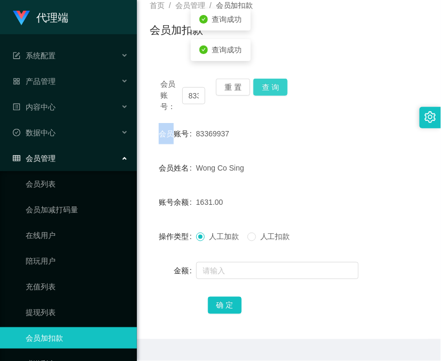
scroll to position [95, 0]
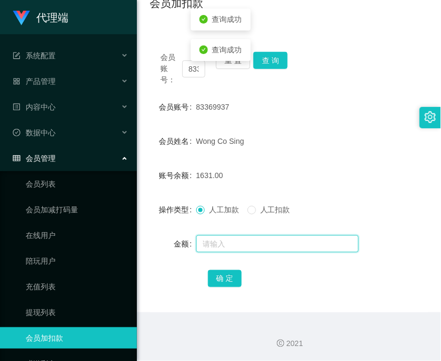
click at [260, 239] on input "text" at bounding box center [277, 243] width 162 height 17
type input "3000"
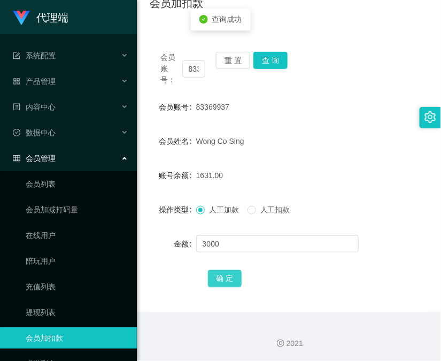
click at [223, 281] on button "确 定" at bounding box center [225, 278] width 34 height 17
click at [199, 41] on div "会员账号： 83369937 重 置 查 询 会员账号 83369937 会员姓名 Wong Co Sing 账号余额 4631.00 操作类型 人工加款 人…" at bounding box center [289, 176] width 278 height 271
click at [271, 65] on button "查 询" at bounding box center [270, 60] width 34 height 17
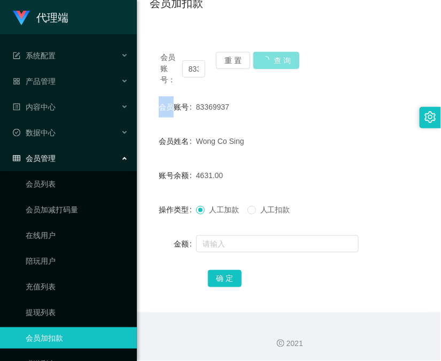
click at [271, 65] on div "会员账号： 83369937 重 置 查 询" at bounding box center [289, 69] width 278 height 34
click at [271, 65] on button "查 询" at bounding box center [270, 60] width 34 height 17
click at [187, 67] on input "83369937" at bounding box center [193, 68] width 23 height 17
paste input "90043208"
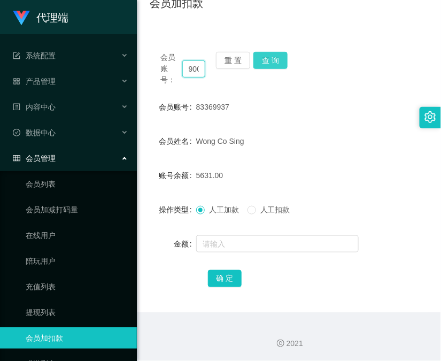
scroll to position [0, 22]
type input "90043208"
click at [275, 59] on button "查 询" at bounding box center [270, 60] width 34 height 17
click at [275, 58] on div "会员账号： 90043208 重 置 查 询" at bounding box center [289, 69] width 278 height 34
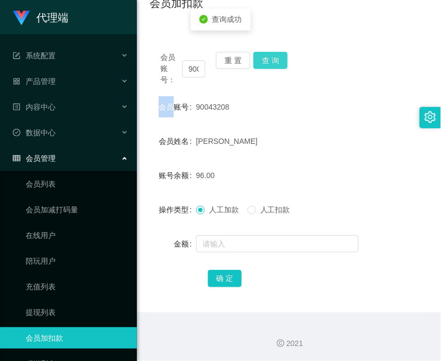
click at [275, 58] on button "查 询" at bounding box center [270, 60] width 34 height 17
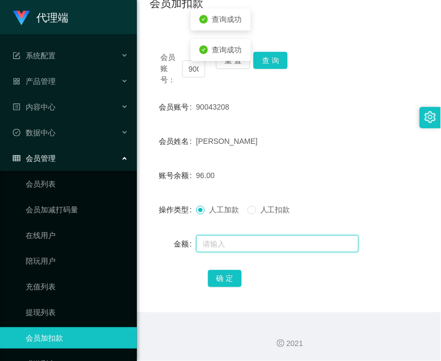
click at [232, 237] on input "text" at bounding box center [277, 243] width 162 height 17
type input "8"
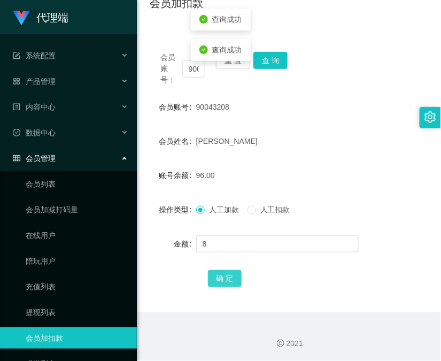
click at [231, 276] on button "确 定" at bounding box center [225, 278] width 34 height 17
click at [205, 344] on div "2021" at bounding box center [288, 343] width 287 height 11
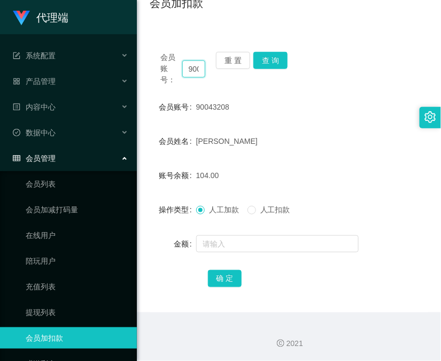
click at [196, 71] on input "90043208" at bounding box center [193, 68] width 23 height 17
click at [279, 57] on button "查 询" at bounding box center [270, 60] width 34 height 17
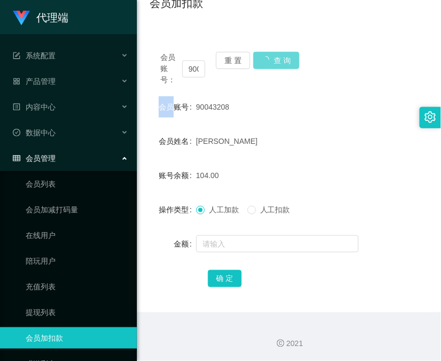
click at [279, 57] on div "会员账号： 90043208 重 置 查 询" at bounding box center [289, 69] width 278 height 34
click at [279, 57] on button "查 询" at bounding box center [270, 60] width 34 height 17
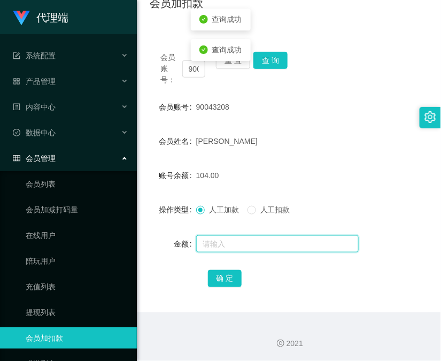
click at [244, 242] on input "text" at bounding box center [277, 243] width 162 height 17
type input "8"
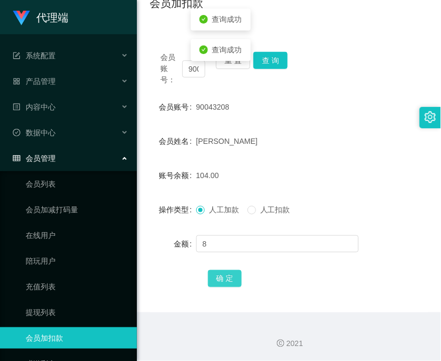
click at [217, 275] on button "确 定" at bounding box center [225, 278] width 34 height 17
click at [218, 275] on span "确 定" at bounding box center [231, 278] width 46 height 9
click at [254, 353] on div "2021" at bounding box center [289, 337] width 304 height 50
drag, startPoint x: 188, startPoint y: 349, endPoint x: 158, endPoint y: 236, distance: 117.3
click at [188, 349] on div "2021" at bounding box center [289, 337] width 304 height 50
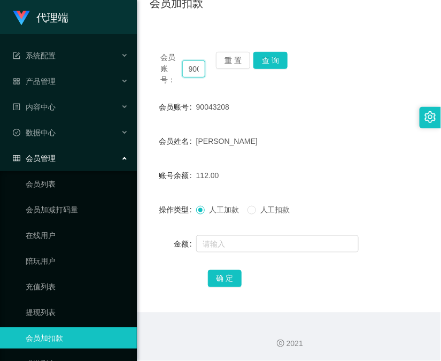
click at [200, 67] on input "90043208" at bounding box center [193, 68] width 23 height 17
click at [272, 66] on button "查 询" at bounding box center [270, 60] width 34 height 17
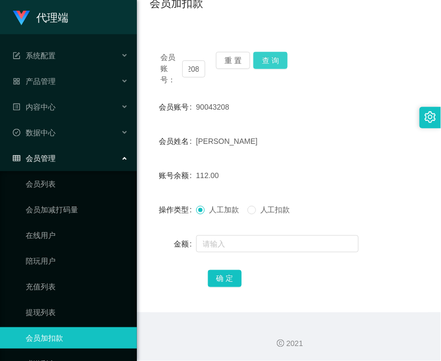
scroll to position [0, 0]
click at [272, 66] on div "会员账号： 90043208 重 置 查 询" at bounding box center [289, 69] width 278 height 34
click at [272, 66] on button "查 询" at bounding box center [270, 60] width 34 height 17
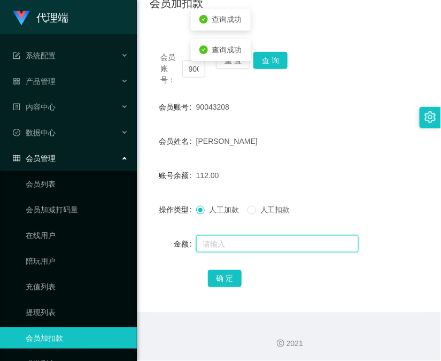
click at [231, 237] on input "text" at bounding box center [277, 243] width 162 height 17
type input "8"
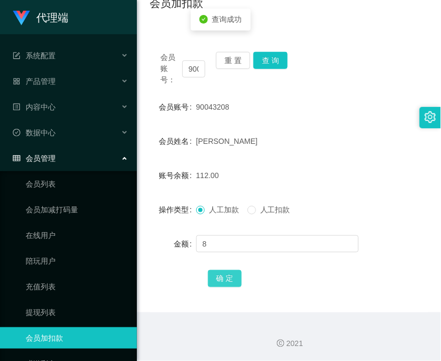
click at [214, 285] on button "确 定" at bounding box center [225, 278] width 34 height 17
click at [285, 346] on div "2021" at bounding box center [288, 343] width 287 height 11
click at [189, 66] on input "90043208" at bounding box center [193, 68] width 23 height 17
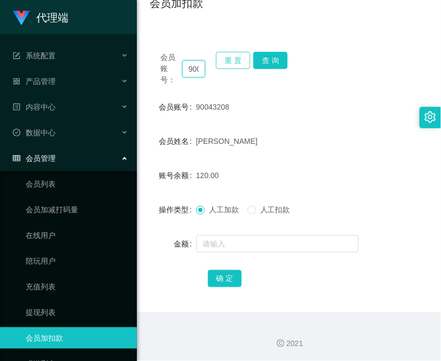
paste input "bibibabibububu"
type input "bibibabibububu"
click at [268, 60] on button "查 询" at bounding box center [270, 60] width 34 height 17
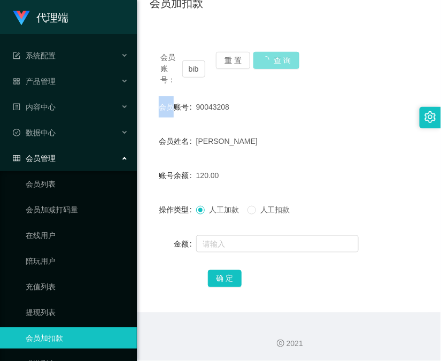
click at [268, 60] on div "会员账号： bibibabibububu 重 置 查 询" at bounding box center [289, 69] width 278 height 34
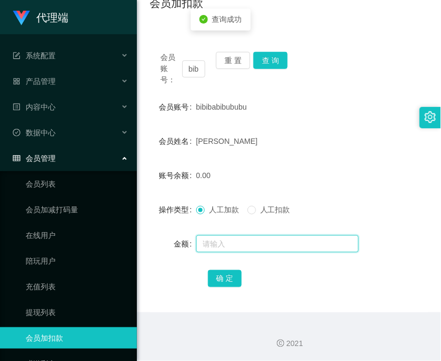
click at [244, 246] on input "text" at bounding box center [277, 243] width 162 height 17
type input "32"
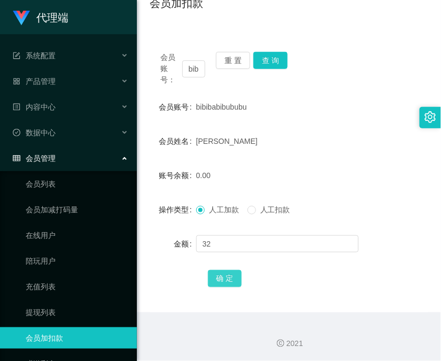
click at [223, 282] on button "确 定" at bounding box center [225, 278] width 34 height 17
click at [221, 355] on div "2021" at bounding box center [289, 337] width 304 height 50
click at [191, 71] on input "bibibabibububu" at bounding box center [193, 68] width 23 height 17
drag, startPoint x: 191, startPoint y: 71, endPoint x: 216, endPoint y: 63, distance: 26.2
click at [191, 71] on input "bibibabibububu" at bounding box center [193, 68] width 23 height 17
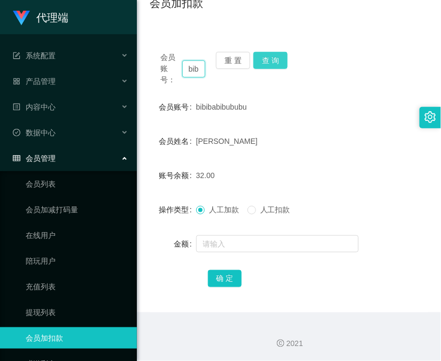
paste input "Cj1997"
type input "Cj1997"
click at [277, 54] on button "查 询" at bounding box center [270, 60] width 34 height 17
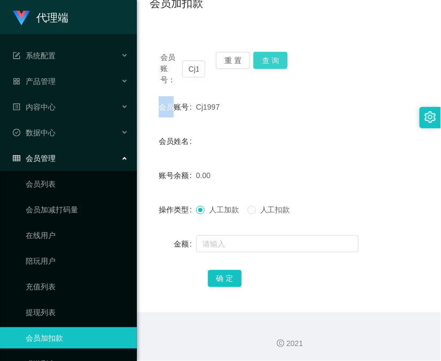
click at [277, 54] on div "会员账号： Cj1997 重 置 查 询" at bounding box center [289, 69] width 278 height 34
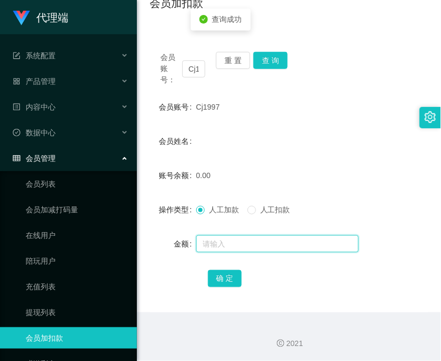
click at [238, 238] on input "text" at bounding box center [277, 243] width 162 height 17
type input "100"
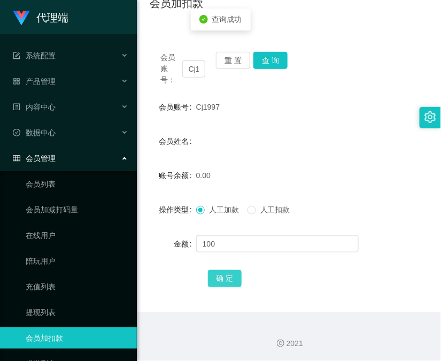
drag, startPoint x: 232, startPoint y: 278, endPoint x: 241, endPoint y: 262, distance: 18.2
click at [232, 278] on button "确 定" at bounding box center [225, 278] width 34 height 17
click at [277, 56] on button "查 询" at bounding box center [270, 60] width 34 height 17
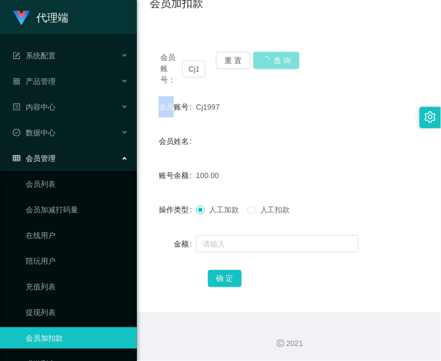
click at [277, 56] on div "会员账号： Cj1997 重 置 查 询" at bounding box center [289, 69] width 278 height 34
click at [277, 56] on button "查 询" at bounding box center [270, 60] width 34 height 17
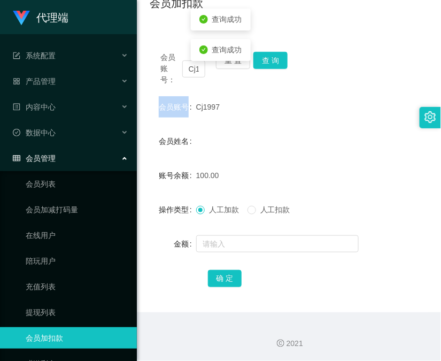
drag, startPoint x: 277, startPoint y: 56, endPoint x: 242, endPoint y: 75, distance: 40.0
click at [277, 56] on div "会员账号： Cj1997 重 置 查 询" at bounding box center [289, 69] width 278 height 34
click at [198, 68] on input "Cj1997" at bounding box center [193, 68] width 23 height 17
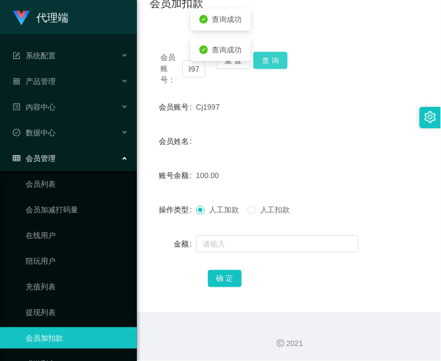
click at [275, 65] on button "查 询" at bounding box center [270, 60] width 34 height 17
click at [275, 65] on div "会员账号： Cj1997 重 置 查 询" at bounding box center [289, 69] width 278 height 34
click at [275, 65] on button "查 询" at bounding box center [270, 60] width 34 height 17
click at [282, 52] on button "查 询" at bounding box center [270, 60] width 34 height 17
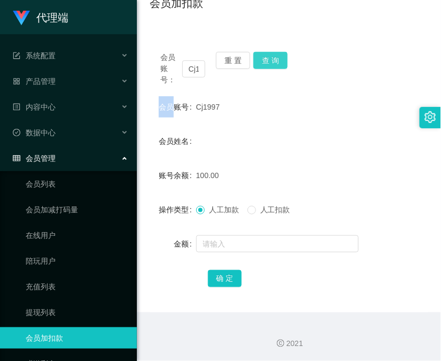
click at [281, 52] on button "查 询" at bounding box center [270, 60] width 34 height 17
click at [281, 52] on div "会员账号： Cj1997 重 置 查 询" at bounding box center [289, 69] width 278 height 34
click at [206, 360] on div "2021" at bounding box center [289, 337] width 304 height 50
click at [193, 64] on input "Cj1997" at bounding box center [193, 68] width 23 height 17
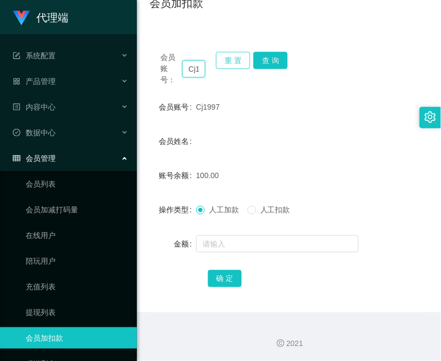
paste input "lbk54321"
type input "lbk54321"
click at [279, 53] on button "查 询" at bounding box center [270, 60] width 34 height 17
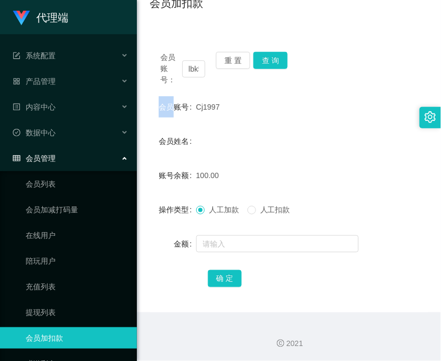
click at [279, 53] on div "会员账号： lbk54321 重 置 查 询" at bounding box center [289, 69] width 278 height 34
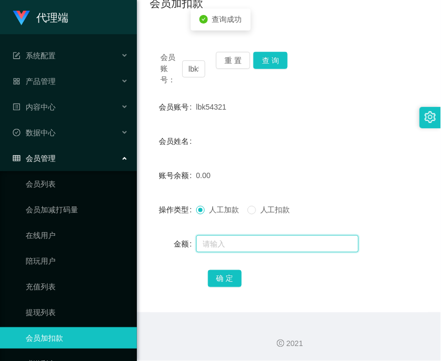
click at [246, 246] on input "text" at bounding box center [277, 243] width 162 height 17
type input "100"
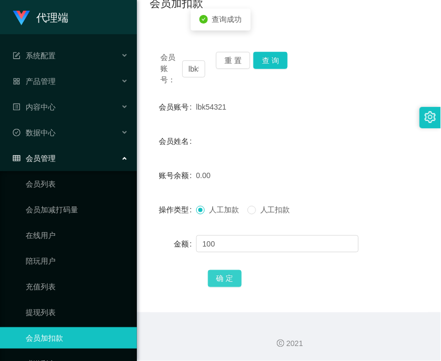
click at [227, 278] on button "确 定" at bounding box center [225, 278] width 34 height 17
click at [196, 67] on input "lbk54321" at bounding box center [193, 68] width 23 height 17
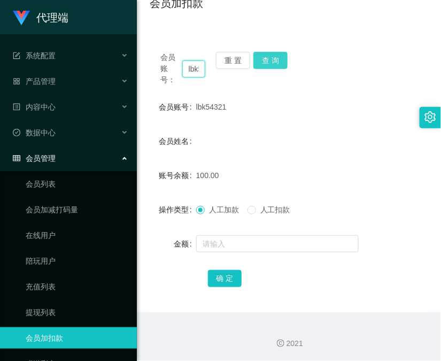
scroll to position [0, 20]
click at [279, 60] on button "查 询" at bounding box center [270, 60] width 34 height 17
click at [279, 60] on div "会员账号： lbk54321 重 置 查 询" at bounding box center [289, 69] width 278 height 34
click at [279, 60] on button "查 询" at bounding box center [270, 60] width 34 height 17
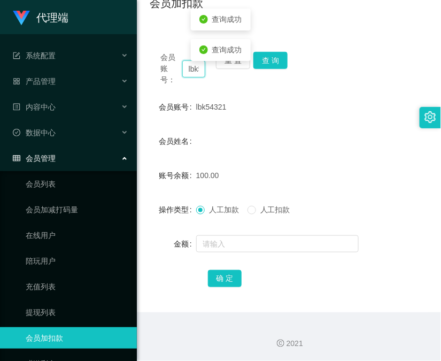
click at [196, 66] on input "lbk54321" at bounding box center [193, 68] width 23 height 17
click at [280, 61] on button "查 询" at bounding box center [270, 60] width 34 height 17
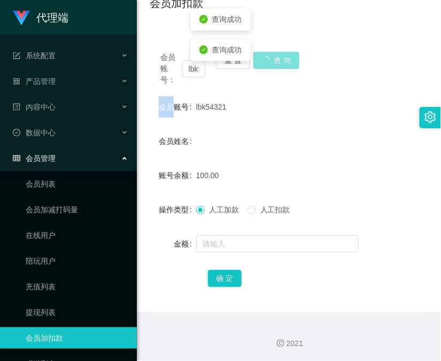
click at [280, 61] on div "会员账号： lbk54321 重 置 查 询" at bounding box center [289, 69] width 278 height 34
click at [280, 61] on button "查 询" at bounding box center [270, 60] width 34 height 17
click at [190, 67] on input "lbk54321" at bounding box center [193, 68] width 23 height 17
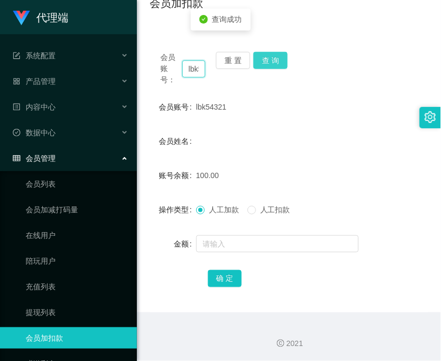
paste input "Cj1997"
click at [276, 57] on button "查 询" at bounding box center [270, 60] width 34 height 17
click at [276, 57] on div "会员账号： Cj1997 重 置 查 询" at bounding box center [289, 69] width 278 height 34
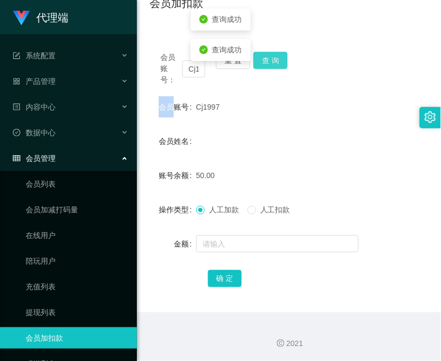
click at [276, 57] on button "查 询" at bounding box center [270, 60] width 34 height 17
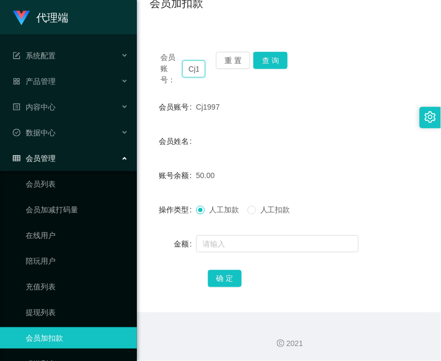
click at [194, 64] on input "Cj1997" at bounding box center [193, 68] width 23 height 17
paste input "Eric1234"
type input "Eric1234"
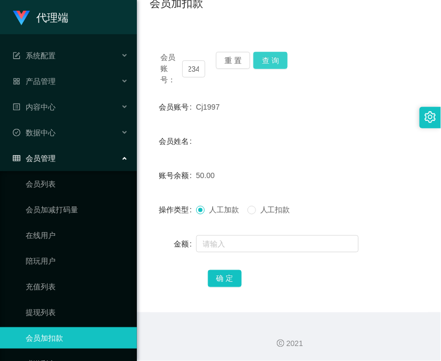
click at [276, 61] on button "查 询" at bounding box center [270, 60] width 34 height 17
click at [276, 61] on div "会员账号： Eric1234 重 置 查 询" at bounding box center [289, 69] width 278 height 34
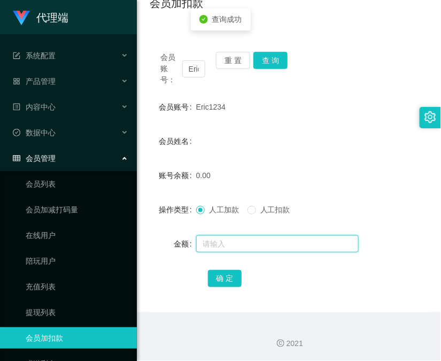
click at [238, 239] on input "text" at bounding box center [277, 243] width 162 height 17
type input "100"
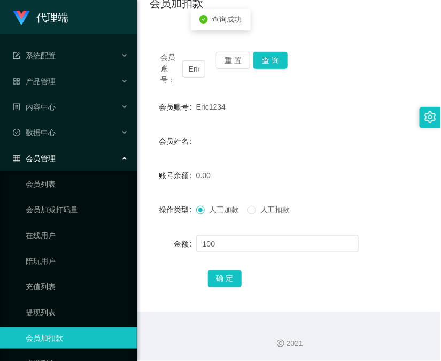
click at [220, 287] on div "确 定" at bounding box center [289, 277] width 162 height 21
click at [218, 282] on button "确 定" at bounding box center [225, 278] width 34 height 17
click at [174, 355] on div "2021" at bounding box center [289, 337] width 304 height 50
click at [196, 62] on input "Eric1234" at bounding box center [193, 68] width 23 height 17
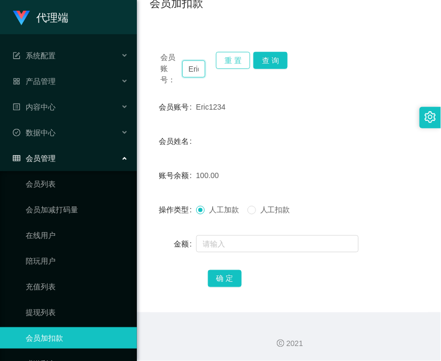
paste input "Cj1997"
click at [277, 52] on button "查 询" at bounding box center [270, 60] width 34 height 17
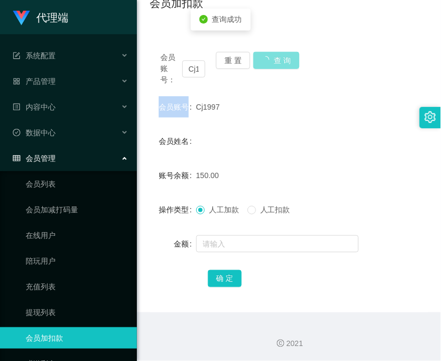
click at [277, 52] on div "会员账号： Cj1997 重 置 查 询" at bounding box center [289, 69] width 278 height 34
drag, startPoint x: 201, startPoint y: 343, endPoint x: 223, endPoint y: 212, distance: 133.3
click at [201, 343] on div "2021" at bounding box center [288, 343] width 287 height 11
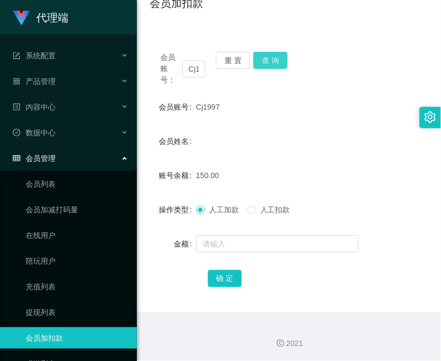
click at [265, 56] on button "查 询" at bounding box center [270, 60] width 34 height 17
click at [265, 56] on div "会员账号： Cj1997 重 置 查 询" at bounding box center [289, 69] width 278 height 34
click at [265, 56] on button "查 询" at bounding box center [270, 60] width 34 height 17
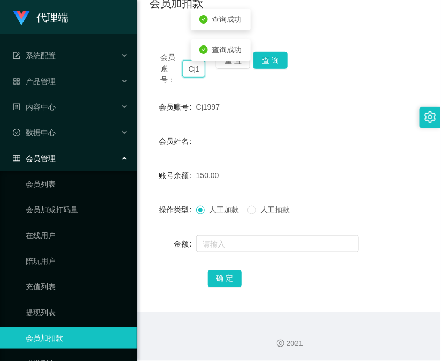
click at [190, 71] on input "Cj1997" at bounding box center [193, 68] width 23 height 17
paste input "lbk54321"
click at [267, 59] on button "查 询" at bounding box center [270, 60] width 34 height 17
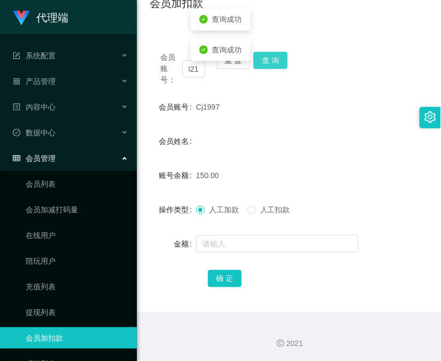
scroll to position [0, 0]
click at [267, 59] on div "会员账号： lbk54321 重 置 查 询" at bounding box center [289, 69] width 278 height 34
click at [267, 59] on button "查 询" at bounding box center [270, 60] width 34 height 17
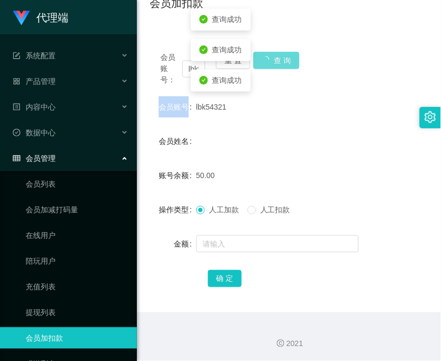
drag, startPoint x: 267, startPoint y: 59, endPoint x: 318, endPoint y: 68, distance: 52.1
click at [268, 60] on div "会员账号： lbk54321 重 置 查 询" at bounding box center [289, 69] width 278 height 34
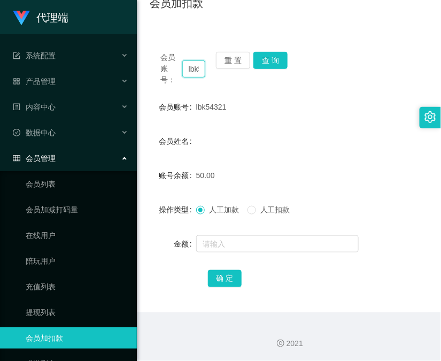
click at [190, 67] on input "lbk54321" at bounding box center [193, 68] width 23 height 17
click at [192, 67] on input "lbk54321" at bounding box center [193, 68] width 23 height 17
paste input "Eric1234"
type input "Eric1234"
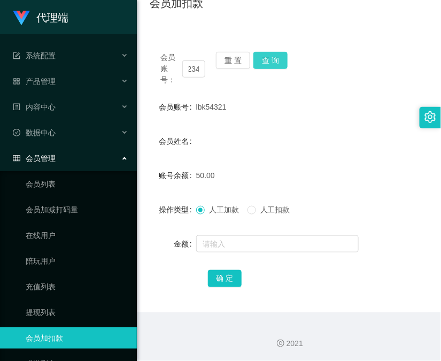
click at [267, 59] on button "查 询" at bounding box center [270, 60] width 34 height 17
click at [267, 59] on div "会员账号： Eric1234 重 置 查 询" at bounding box center [289, 69] width 278 height 34
click at [267, 59] on button "查 询" at bounding box center [270, 60] width 34 height 17
drag, startPoint x: 267, startPoint y: 59, endPoint x: 285, endPoint y: 63, distance: 18.1
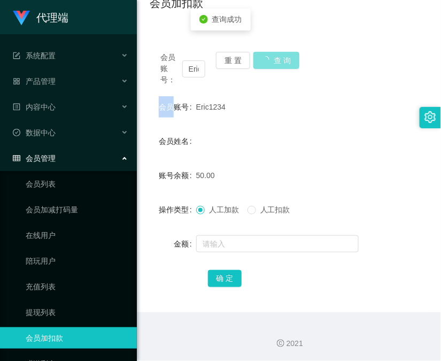
click at [267, 59] on button "查 询" at bounding box center [276, 60] width 46 height 17
drag, startPoint x: 207, startPoint y: 346, endPoint x: 277, endPoint y: 187, distance: 173.9
click at [207, 348] on div "2021" at bounding box center [288, 343] width 287 height 11
click at [269, 61] on button "查 询" at bounding box center [270, 60] width 34 height 17
click at [269, 61] on div "会员账号： Eric1234 重 置 查 询" at bounding box center [289, 69] width 278 height 34
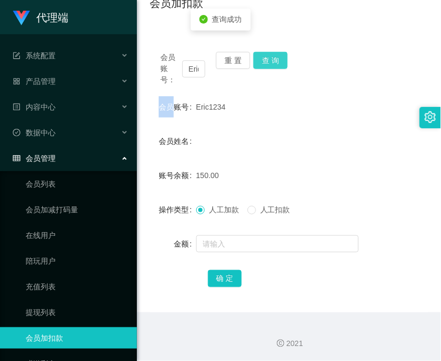
click at [269, 61] on button "查 询" at bounding box center [270, 60] width 34 height 17
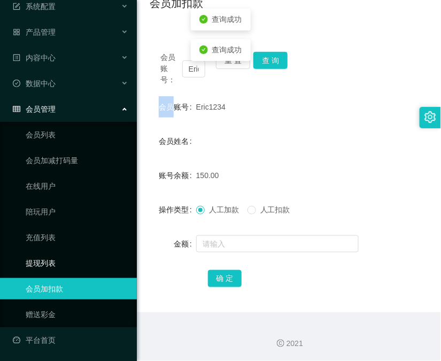
click at [87, 266] on link "提现列表" at bounding box center [77, 262] width 103 height 21
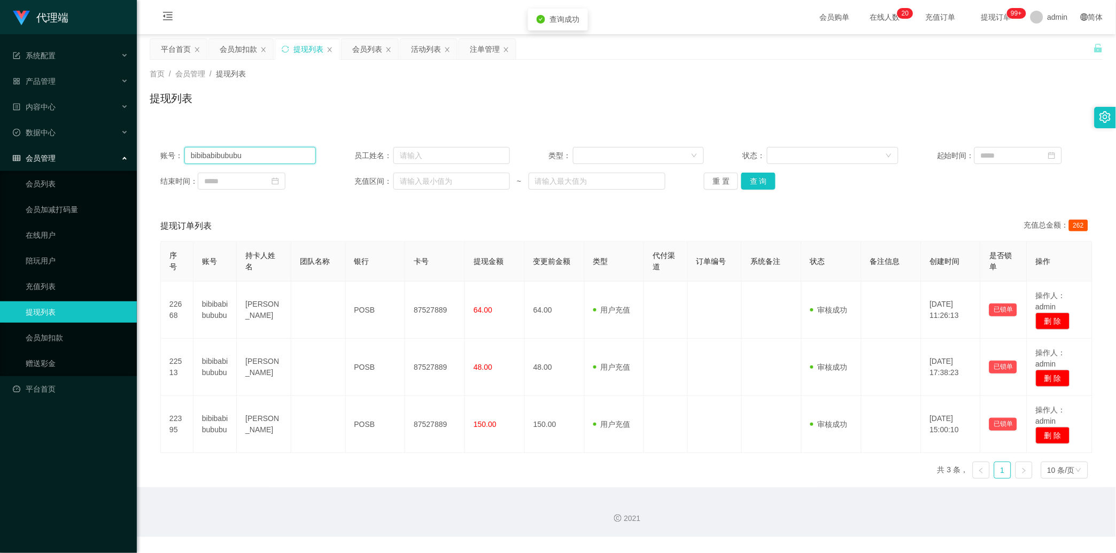
click at [204, 151] on input "bibibabibububu" at bounding box center [249, 155] width 131 height 17
paste input "Cj1997"
type input "Cj1997"
click at [440, 184] on button "查 询" at bounding box center [758, 181] width 34 height 17
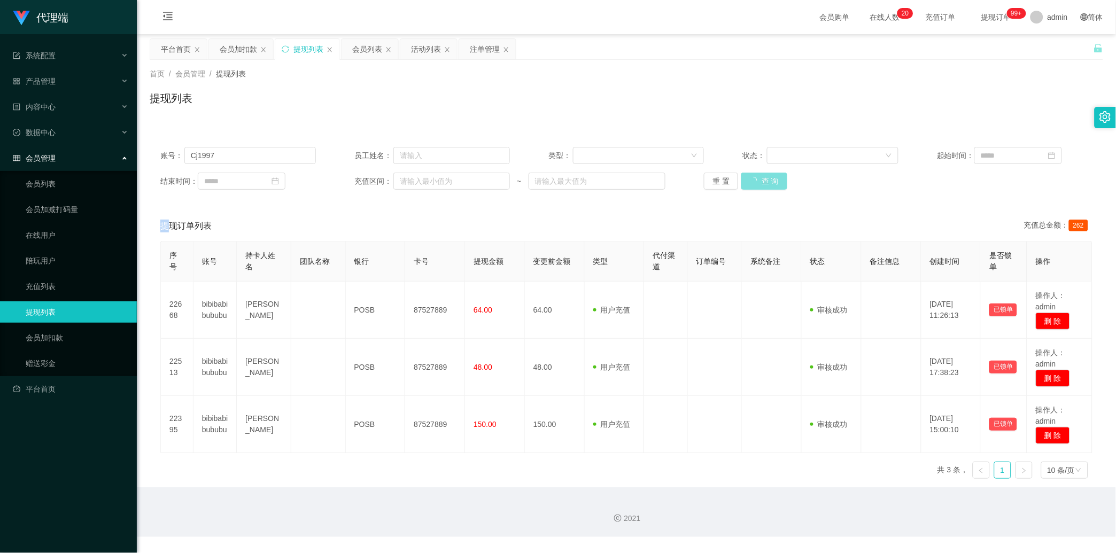
click at [440, 184] on div "重 置 查 询" at bounding box center [781, 181] width 155 height 17
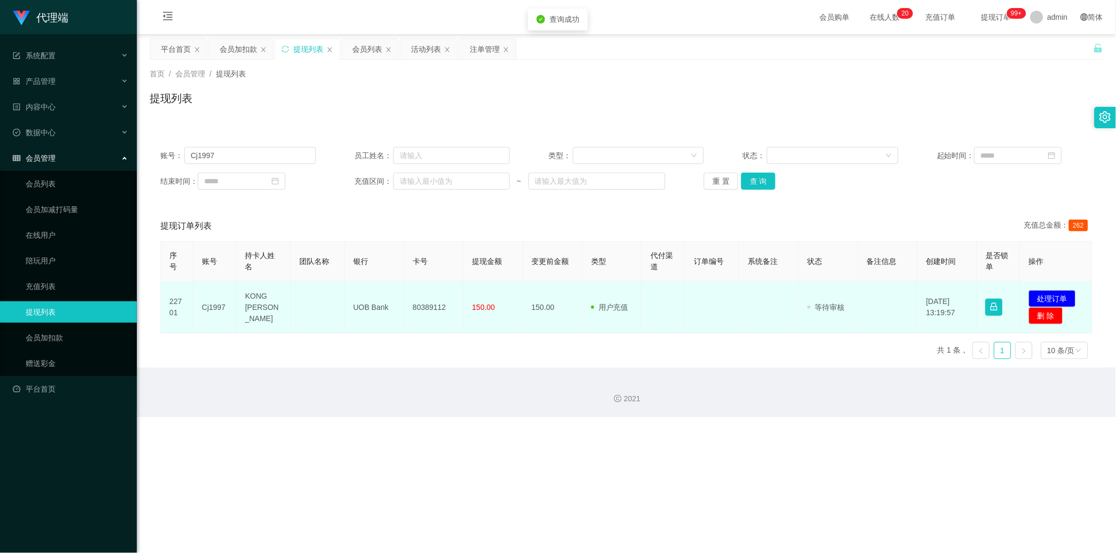
click at [439, 286] on td "80389112" at bounding box center [433, 308] width 59 height 52
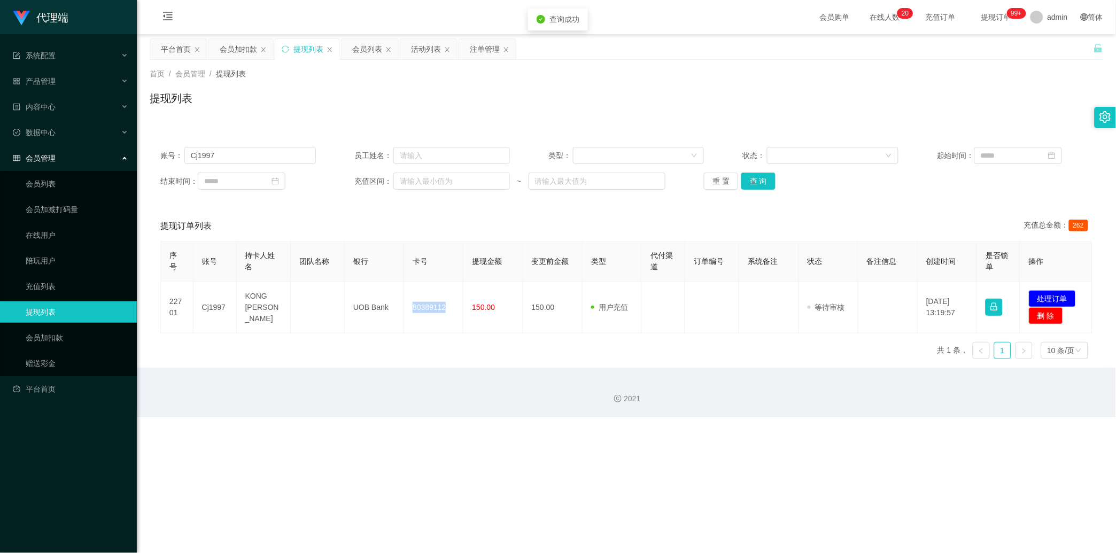
drag, startPoint x: 439, startPoint y: 286, endPoint x: 445, endPoint y: 281, distance: 7.9
click at [439, 286] on td "80389112" at bounding box center [433, 308] width 59 height 52
copy td "80389112"
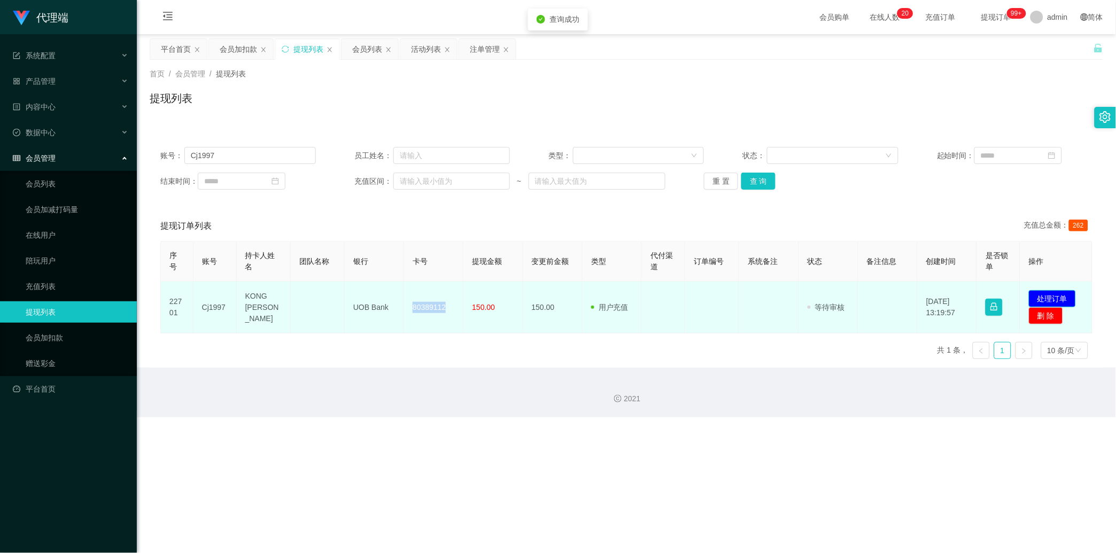
click at [440, 301] on button "处理订单" at bounding box center [1052, 298] width 47 height 17
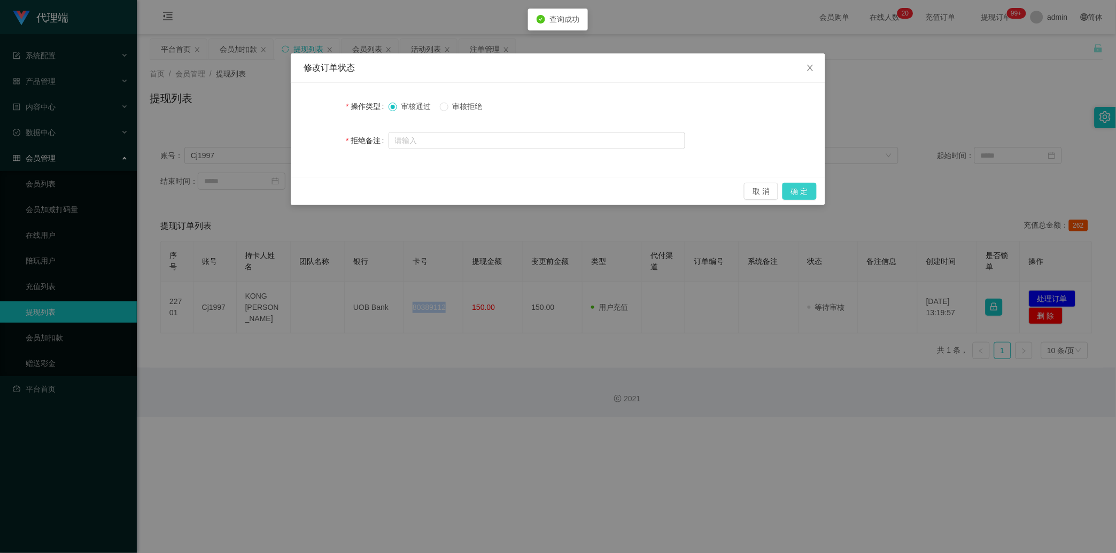
drag, startPoint x: 796, startPoint y: 190, endPoint x: 963, endPoint y: 48, distance: 219.1
click at [440, 190] on button "确 定" at bounding box center [799, 191] width 34 height 17
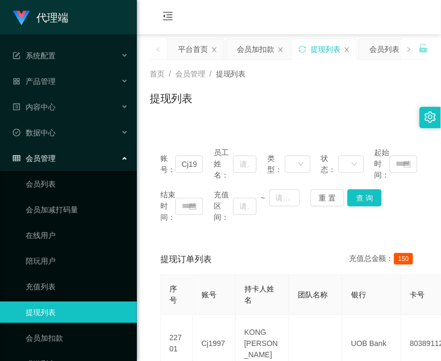
click at [150, 353] on div "提现订单列表 充值总金额： 150 序号 账号 持卡人姓名 团队名称 银行 卡号 提现金额 变更前金额 类型 代付渠道 订单编号 系统备注 状态 备注信息 创…" at bounding box center [289, 325] width 278 height 162
drag, startPoint x: 111, startPoint y: 336, endPoint x: 114, endPoint y: 312, distance: 23.8
click at [111, 335] on link "会员加扣款" at bounding box center [77, 337] width 103 height 21
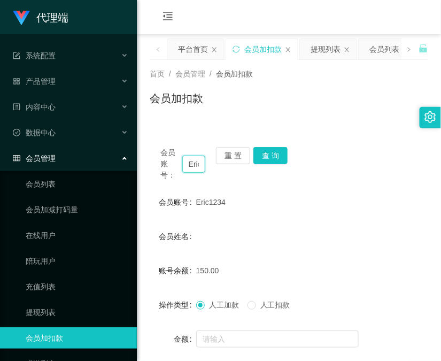
click at [190, 163] on input "Eric1234" at bounding box center [193, 163] width 23 height 17
paste input "lbk54321"
click at [266, 157] on button "查 询" at bounding box center [270, 155] width 34 height 17
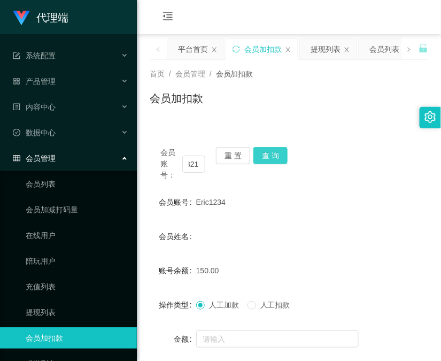
scroll to position [0, 0]
click at [266, 157] on div "会员账号： lbk54321 重 置 查 询" at bounding box center [289, 164] width 278 height 34
click at [161, 345] on div "金额" at bounding box center [173, 338] width 46 height 21
click at [187, 162] on input "lbk54321" at bounding box center [193, 163] width 23 height 17
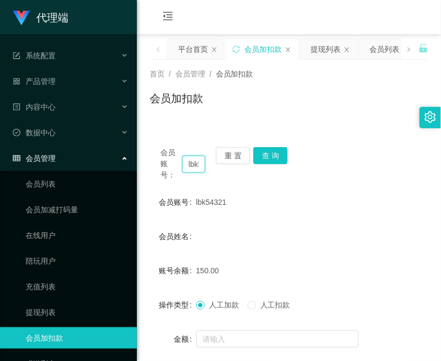
click at [188, 162] on input "lbk54321" at bounding box center [193, 163] width 23 height 17
paste input "Cj1997"
type input "Cj1997"
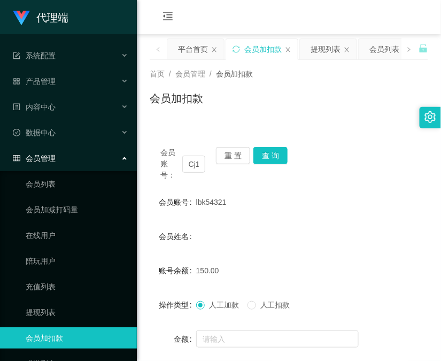
click at [270, 165] on div "会员账号： Cj1997 重 置 查 询" at bounding box center [289, 164] width 278 height 34
click at [271, 162] on button "查 询" at bounding box center [270, 155] width 34 height 17
click at [274, 158] on button "查 询" at bounding box center [276, 155] width 46 height 17
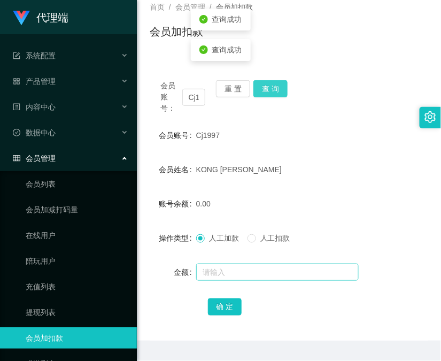
scroll to position [95, 0]
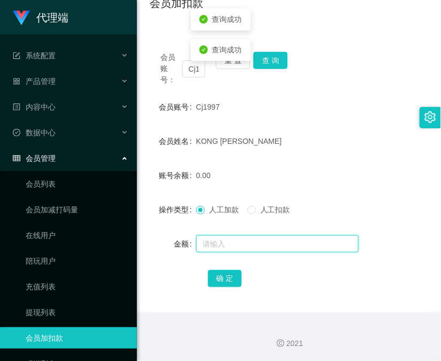
click at [271, 247] on input "text" at bounding box center [277, 243] width 162 height 17
type input "8"
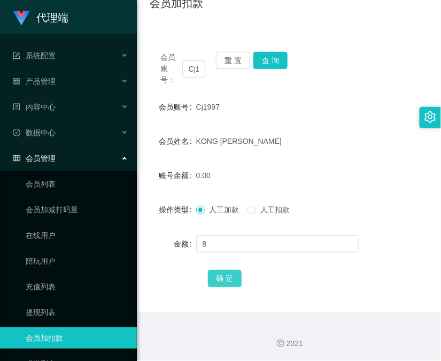
click at [230, 276] on button "确 定" at bounding box center [225, 278] width 34 height 17
click at [192, 65] on input "Cj1997" at bounding box center [193, 68] width 23 height 17
drag, startPoint x: 192, startPoint y: 65, endPoint x: 233, endPoint y: 64, distance: 41.1
click at [193, 64] on input "Cj1997" at bounding box center [193, 68] width 23 height 17
paste input "83661522"
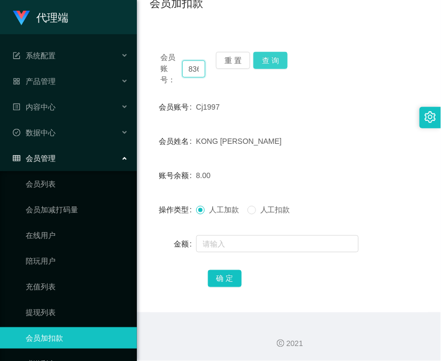
scroll to position [0, 22]
type input "83661522"
click at [268, 57] on button "查 询" at bounding box center [270, 60] width 34 height 17
click at [268, 57] on div "会员账号： 83661522 重 置 查 询" at bounding box center [289, 69] width 278 height 34
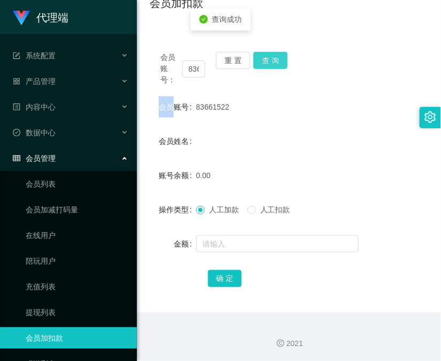
click at [268, 57] on button "查 询" at bounding box center [270, 60] width 34 height 17
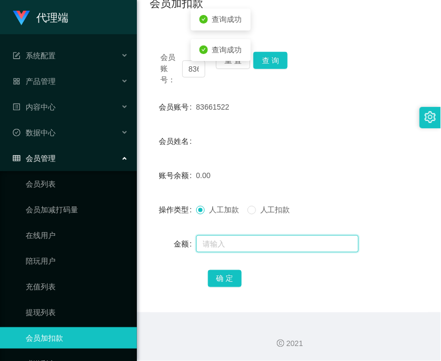
click at [253, 244] on input "text" at bounding box center [277, 243] width 162 height 17
type input "100"
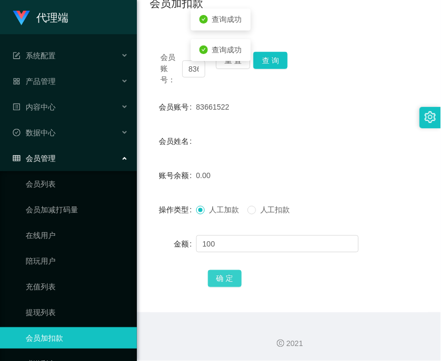
click at [226, 270] on button "确 定" at bounding box center [225, 278] width 34 height 17
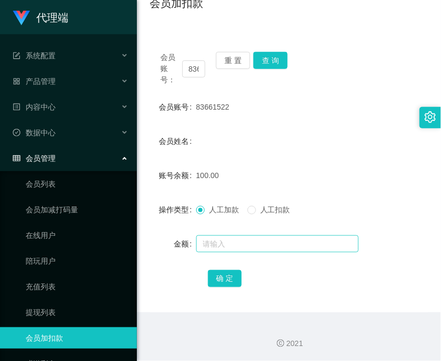
drag, startPoint x: 238, startPoint y: 349, endPoint x: 228, endPoint y: 251, distance: 98.3
click at [238, 349] on div "2021" at bounding box center [289, 337] width 304 height 50
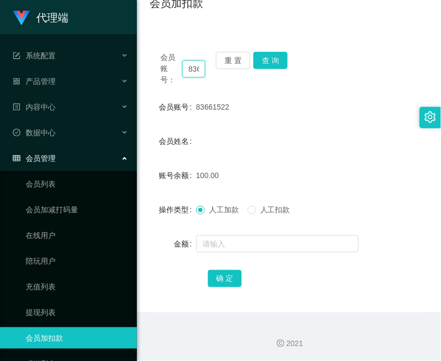
click at [198, 71] on input "83661522" at bounding box center [193, 68] width 23 height 17
paste input "133807"
type input "83133807"
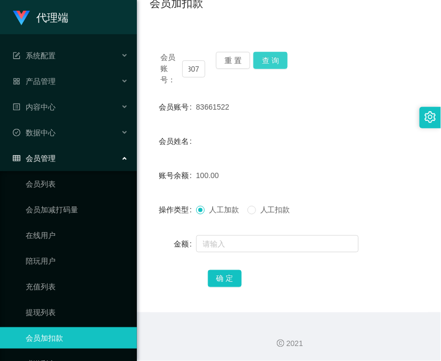
click at [282, 59] on button "查 询" at bounding box center [270, 60] width 34 height 17
click at [282, 59] on div "会员账号： 83133807 重 置 查 询" at bounding box center [289, 69] width 278 height 34
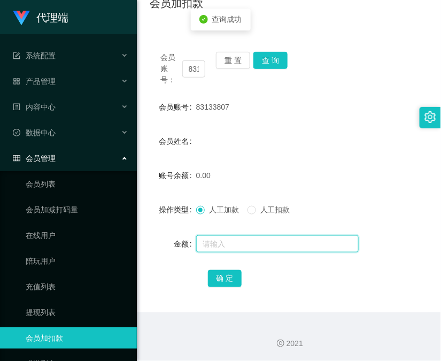
drag, startPoint x: 242, startPoint y: 241, endPoint x: 243, endPoint y: 234, distance: 7.0
click at [242, 241] on input "text" at bounding box center [277, 243] width 162 height 17
type input "100"
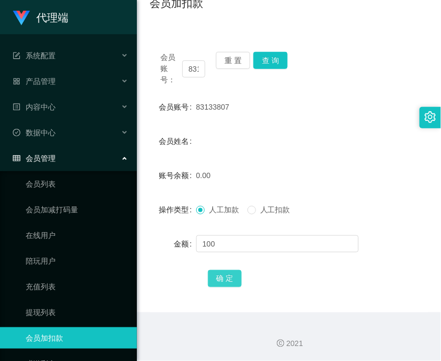
click at [215, 275] on button "确 定" at bounding box center [225, 278] width 34 height 17
click at [26, 262] on link "陪玩用户" at bounding box center [77, 260] width 103 height 21
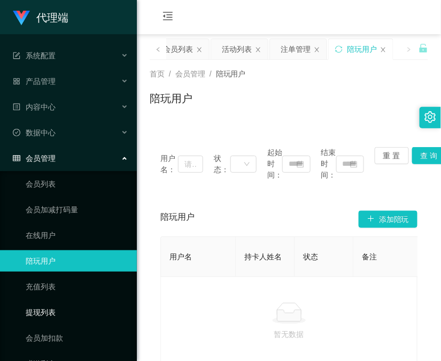
click at [49, 318] on link "提现列表" at bounding box center [77, 311] width 103 height 21
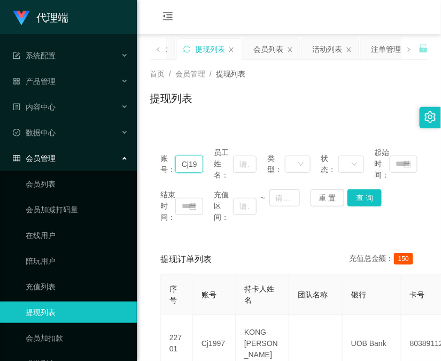
click at [184, 161] on input "Cj1997" at bounding box center [189, 163] width 28 height 17
paste input "Eric1234"
type input "Eric1234"
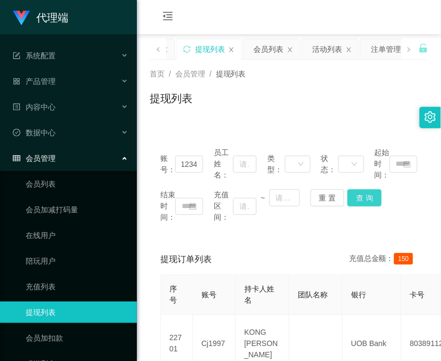
click at [375, 199] on button "查 询" at bounding box center [364, 197] width 34 height 17
click at [375, 199] on div "结束时间： 充值区间： ~ 重 置 查 询" at bounding box center [288, 206] width 257 height 34
click at [375, 199] on button "查 询" at bounding box center [370, 197] width 46 height 17
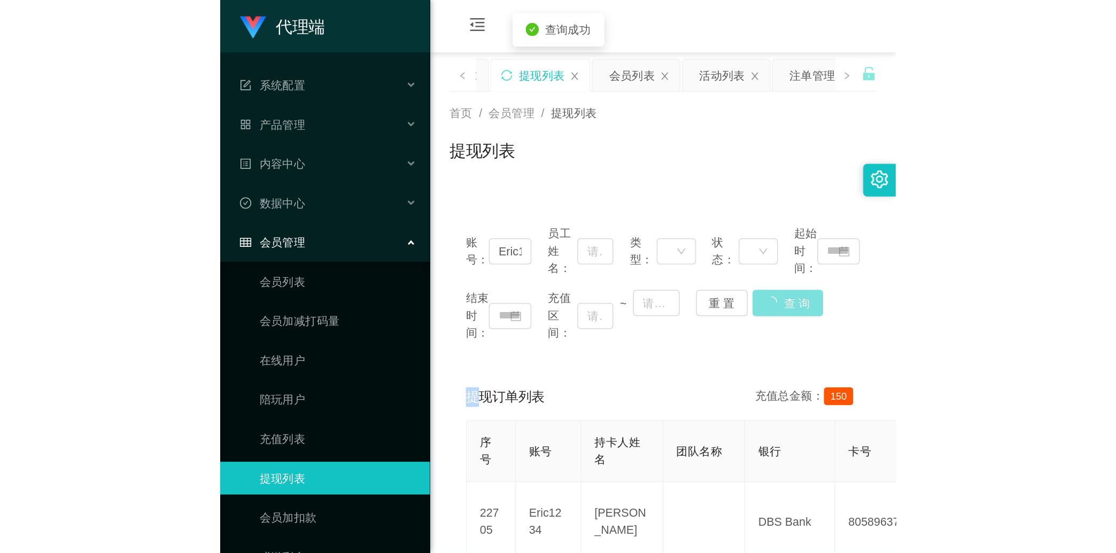
scroll to position [89, 0]
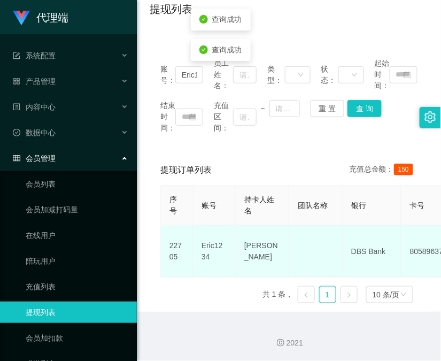
click at [417, 238] on td "80589637" at bounding box center [430, 251] width 59 height 52
copy td "80589637"
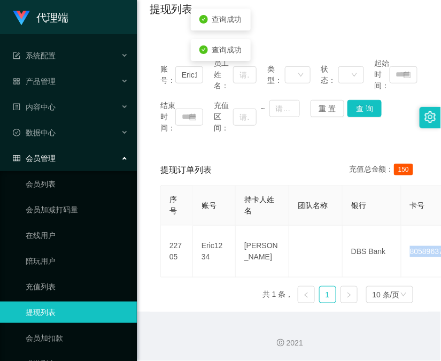
scroll to position [0, 0]
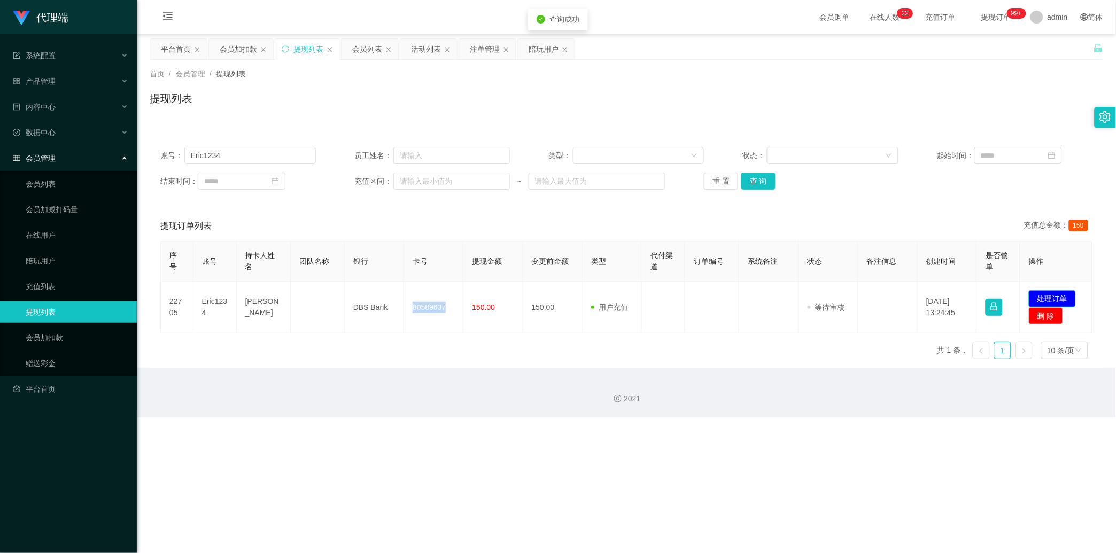
click at [440, 306] on button "处理订单" at bounding box center [1052, 298] width 47 height 17
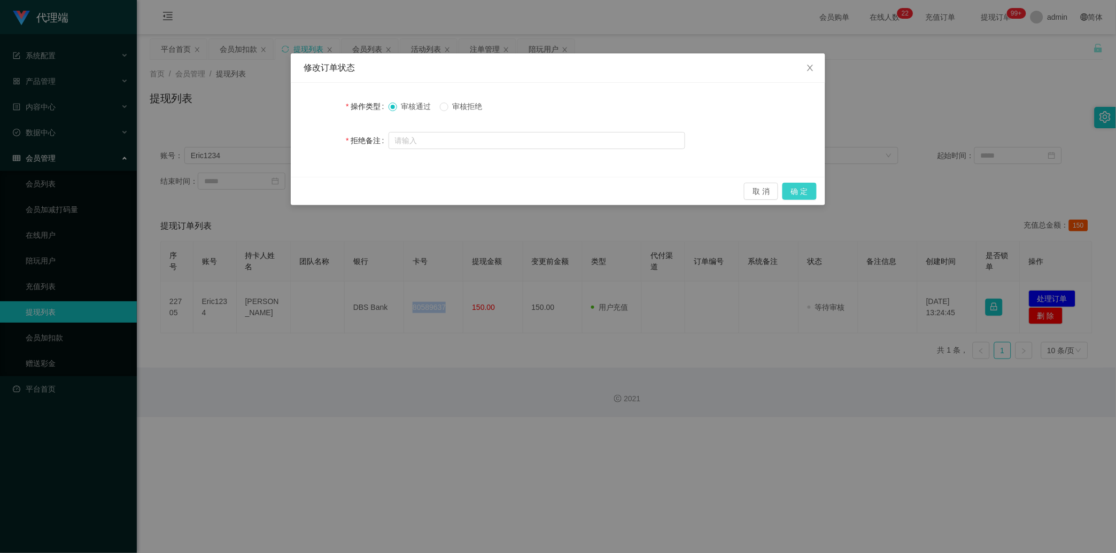
click at [440, 188] on button "确 定" at bounding box center [799, 191] width 34 height 17
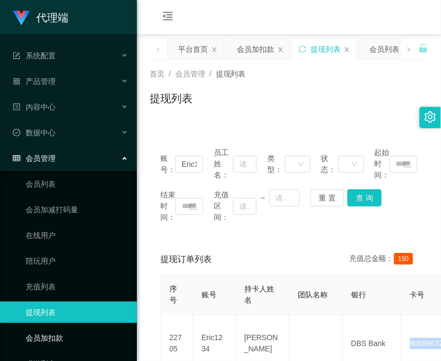
click at [66, 345] on link "会员加扣款" at bounding box center [77, 337] width 103 height 21
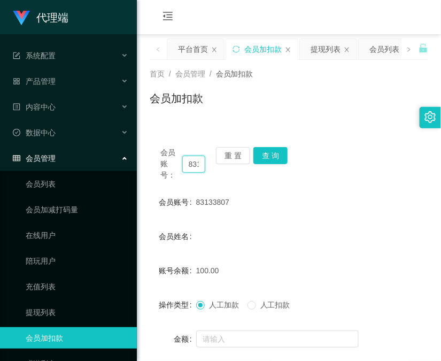
click at [192, 163] on input "83133807" at bounding box center [193, 163] width 23 height 17
paste input "Eric1234"
type input "Eric1234"
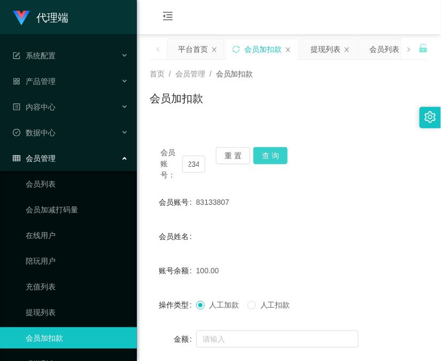
click at [282, 158] on button "查 询" at bounding box center [270, 155] width 34 height 17
click at [282, 158] on div "会员账号： Eric1234 重 置 查 询" at bounding box center [289, 164] width 278 height 34
click at [282, 158] on button "查 询" at bounding box center [270, 155] width 34 height 17
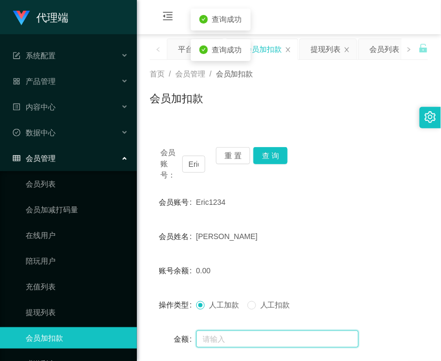
click at [244, 334] on input "text" at bounding box center [277, 338] width 162 height 17
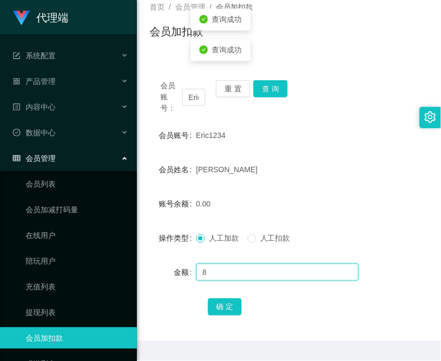
scroll to position [95, 0]
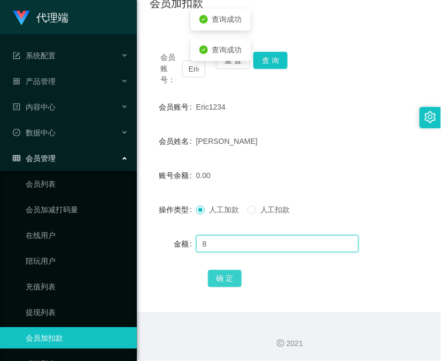
type input "8"
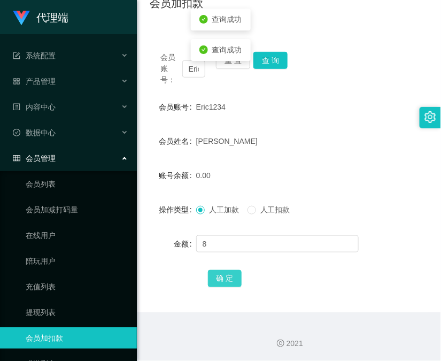
click at [227, 281] on button "确 定" at bounding box center [225, 278] width 34 height 17
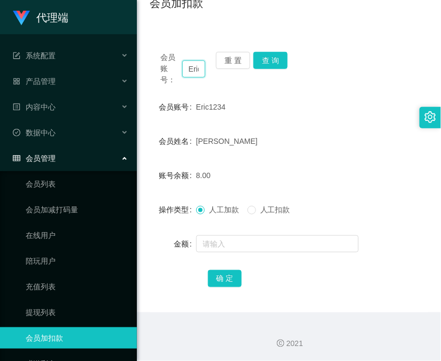
click at [189, 64] on input "Eric1234" at bounding box center [193, 68] width 23 height 17
paste input "lbk54321"
type input "lbk54321"
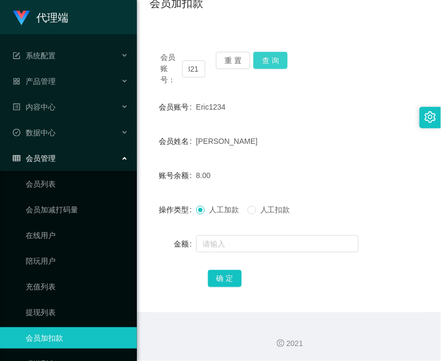
click at [266, 62] on button "查 询" at bounding box center [270, 60] width 34 height 17
click at [266, 62] on div "会员账号： lbk54321 重 置 查 询" at bounding box center [289, 69] width 278 height 34
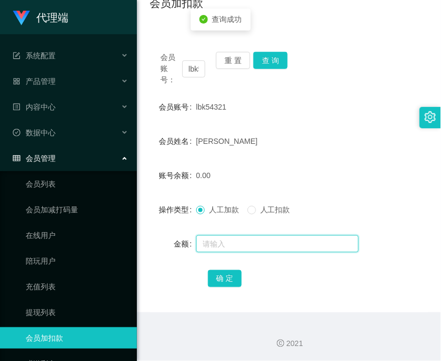
click at [235, 239] on input "text" at bounding box center [277, 243] width 162 height 17
type input "8"
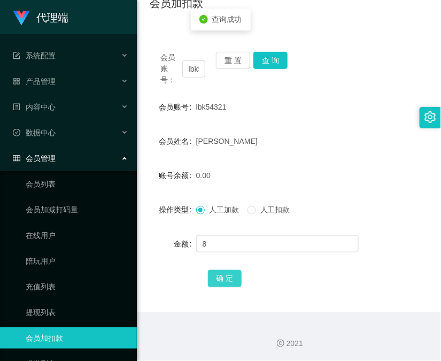
click at [223, 284] on button "确 定" at bounding box center [225, 278] width 34 height 17
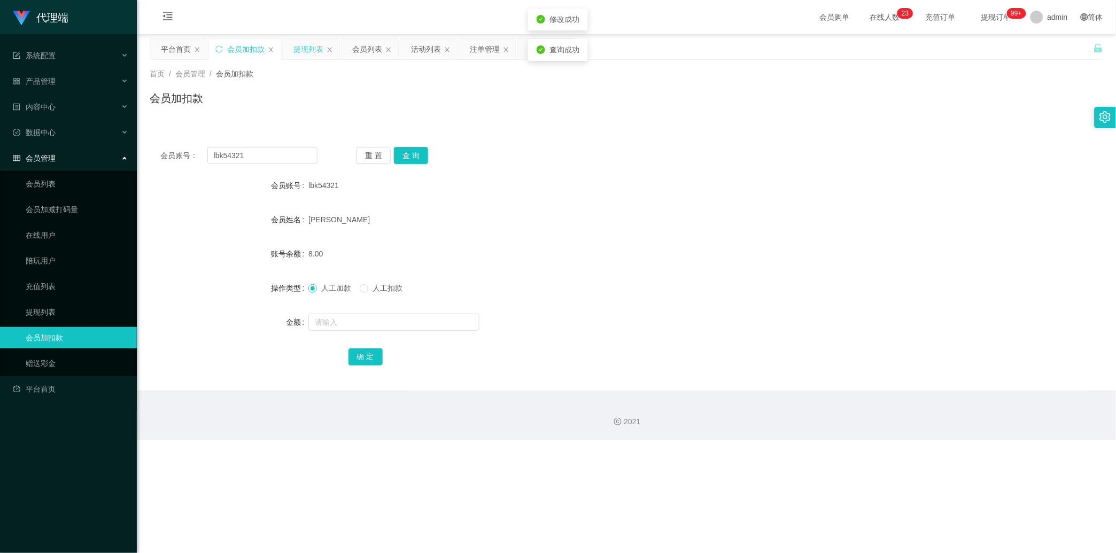
click at [314, 58] on div "提现列表" at bounding box center [308, 49] width 30 height 20
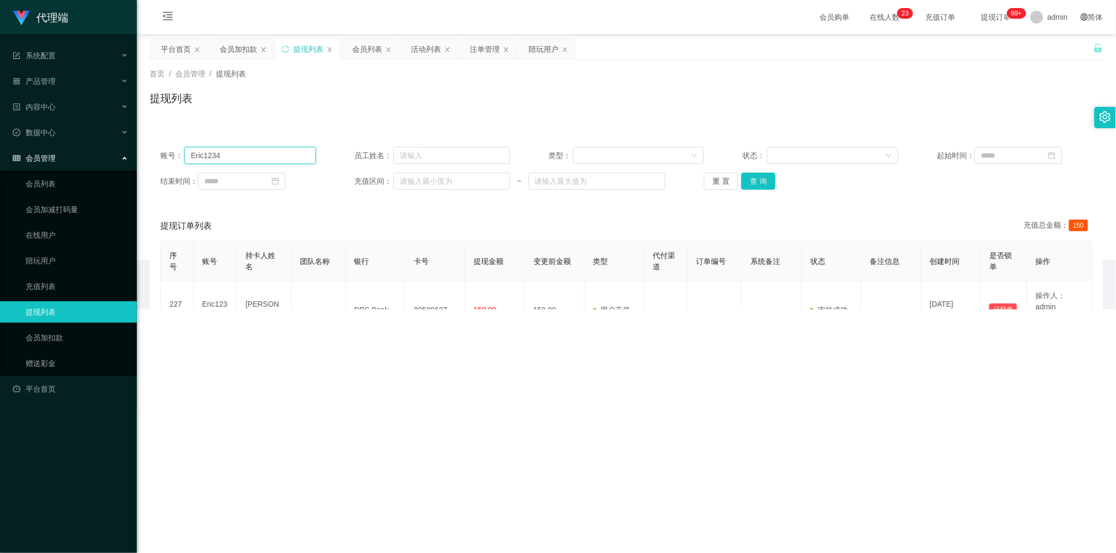
click at [271, 153] on input "Eric1234" at bounding box center [249, 155] width 131 height 17
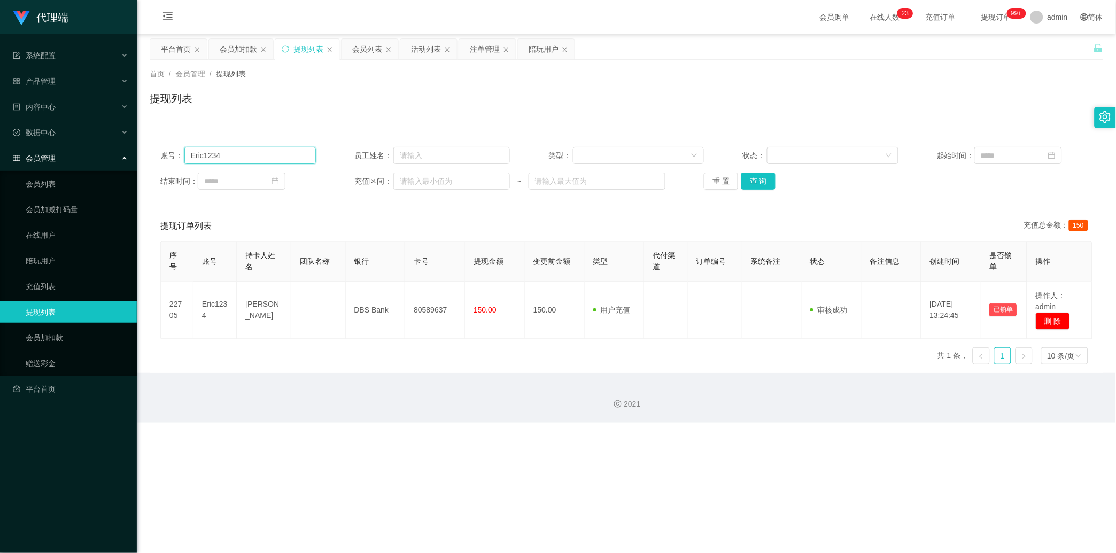
click at [271, 153] on input "Eric1234" at bounding box center [249, 155] width 131 height 17
paste input "lbk54321"
type input "lbk54321"
drag, startPoint x: 743, startPoint y: 191, endPoint x: 749, endPoint y: 188, distance: 6.2
click at [440, 191] on div "账号： lbk54321 员工姓名： 类型： 状态： 起始时间： 结束时间： 充值区间： ~ 重 置 查 询" at bounding box center [626, 168] width 953 height 64
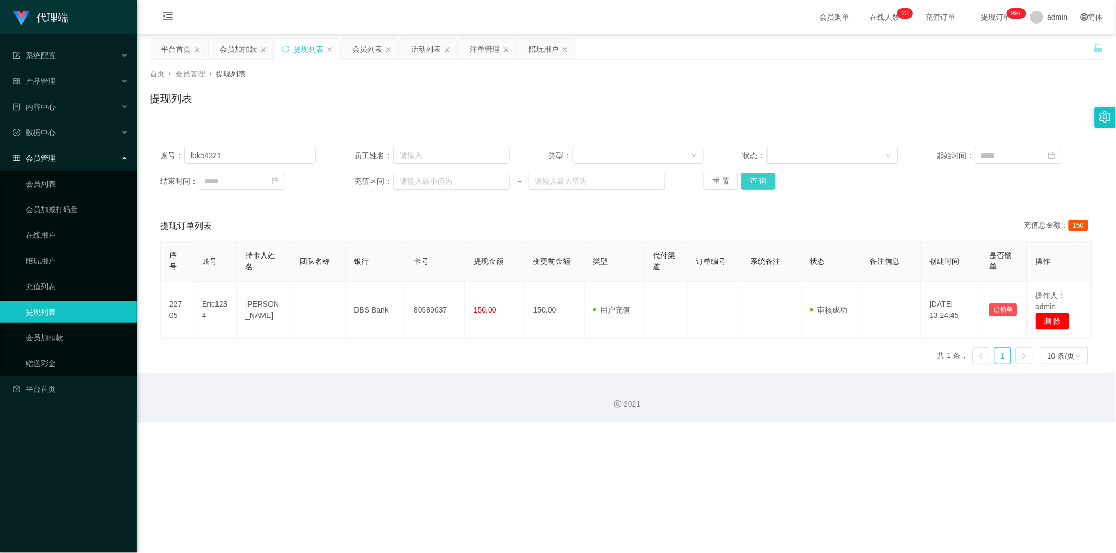
click at [440, 187] on button "查 询" at bounding box center [758, 181] width 34 height 17
click at [440, 187] on div "重 置 查 询" at bounding box center [781, 181] width 155 height 17
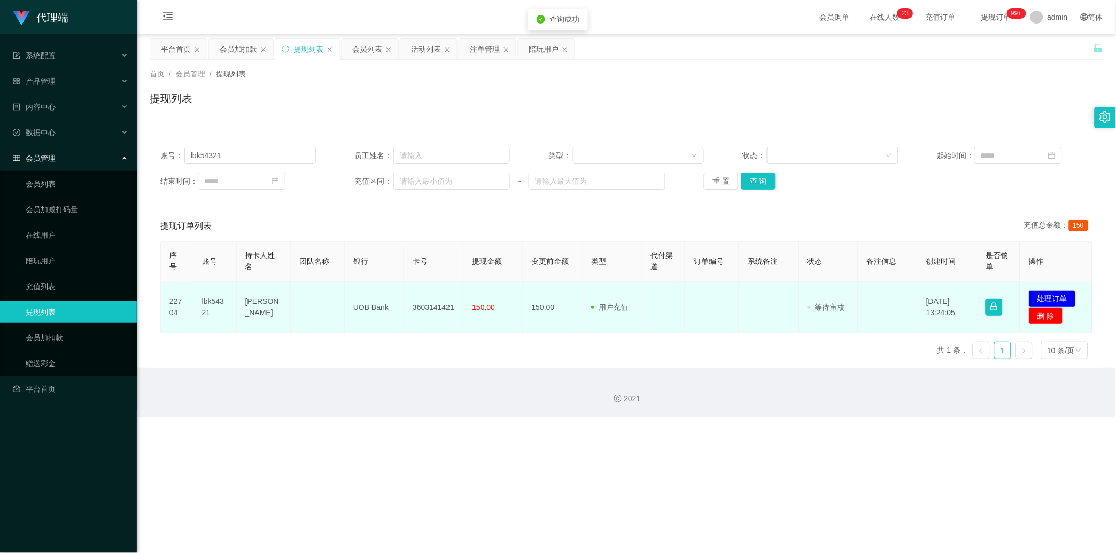
click at [437, 300] on td "3603141421" at bounding box center [433, 308] width 59 height 52
copy td "3603141421"
click at [437, 300] on td "3603141421" at bounding box center [433, 308] width 59 height 52
click at [440, 300] on button "处理订单" at bounding box center [1052, 298] width 47 height 17
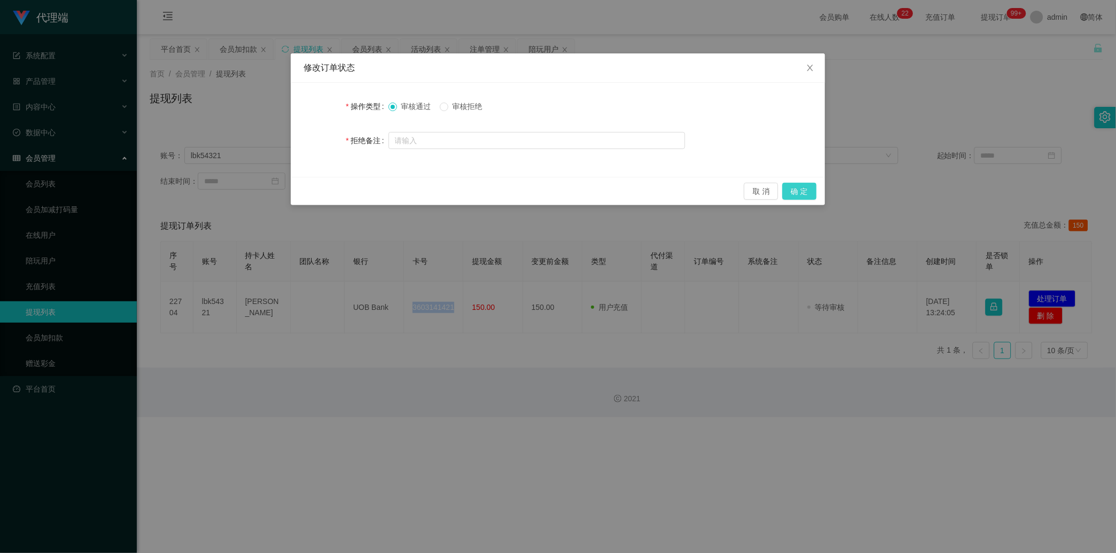
click at [440, 183] on button "确 定" at bounding box center [799, 191] width 34 height 17
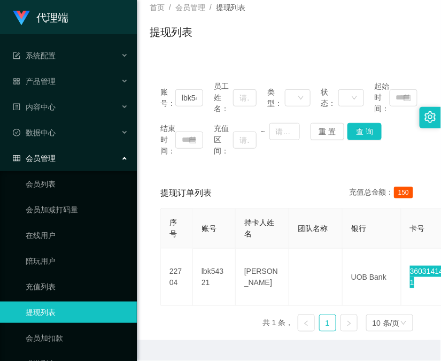
scroll to position [95, 0]
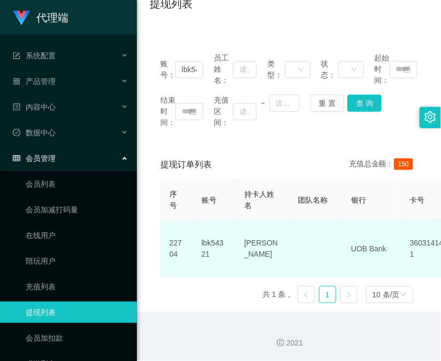
click at [369, 224] on td "UOB Bank" at bounding box center [371, 248] width 59 height 57
copy td "UOB Bank"
click at [256, 231] on td "[PERSON_NAME]" at bounding box center [262, 248] width 53 height 57
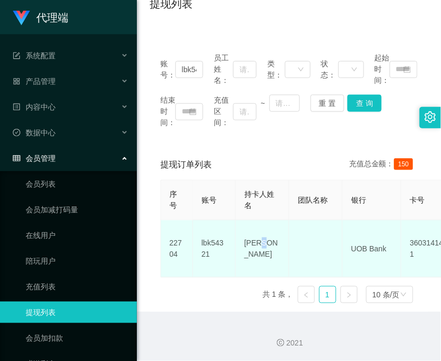
click at [256, 231] on td "[PERSON_NAME]" at bounding box center [262, 248] width 53 height 57
copy td "[PERSON_NAME]"
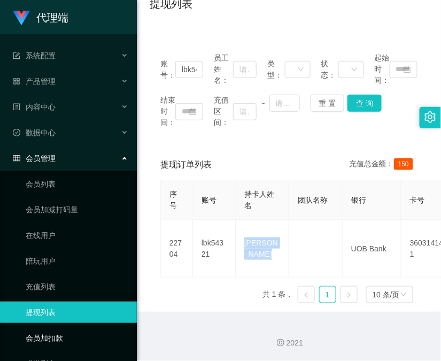
click at [58, 333] on link "会员加扣款" at bounding box center [77, 337] width 103 height 21
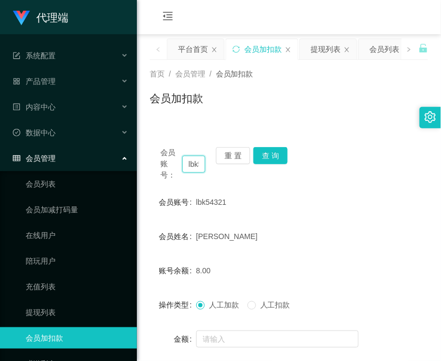
click at [189, 168] on input "lbk54321" at bounding box center [193, 163] width 23 height 17
drag, startPoint x: 189, startPoint y: 168, endPoint x: 271, endPoint y: 177, distance: 82.8
click at [190, 168] on input "lbk54321" at bounding box center [193, 163] width 23 height 17
paste input "83133807"
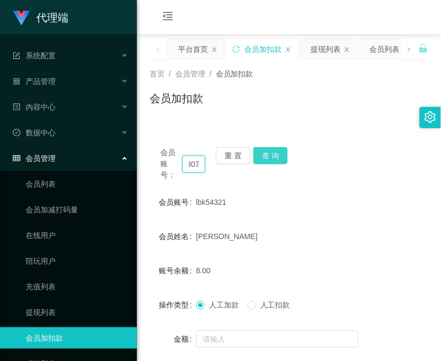
type input "83133807"
click at [275, 158] on button "查 询" at bounding box center [270, 155] width 34 height 17
click at [275, 158] on div "会员账号： 83133807 重 置 查 询" at bounding box center [289, 164] width 278 height 34
click at [275, 158] on button "查 询" at bounding box center [276, 155] width 46 height 17
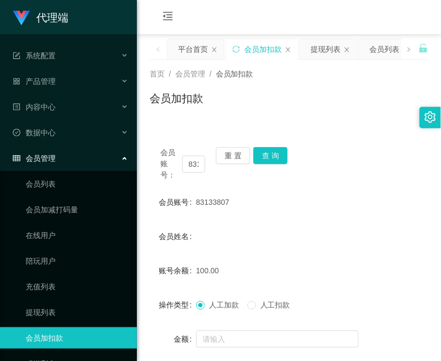
click at [176, 166] on span "会员账号：" at bounding box center [171, 164] width 22 height 34
click at [190, 160] on input "83133807" at bounding box center [193, 163] width 23 height 17
drag, startPoint x: 190, startPoint y: 160, endPoint x: 211, endPoint y: 154, distance: 21.8
click at [193, 159] on input "83133807" at bounding box center [193, 163] width 23 height 17
paste input "661522"
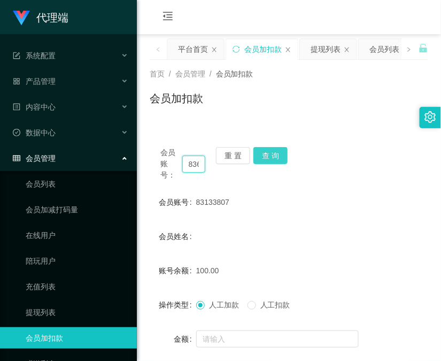
scroll to position [0, 22]
click at [270, 148] on button "查 询" at bounding box center [270, 155] width 34 height 17
click at [270, 148] on div "会员账号： 83661522 重 置 查 询" at bounding box center [289, 164] width 278 height 34
click at [270, 148] on button "查 询" at bounding box center [270, 155] width 34 height 17
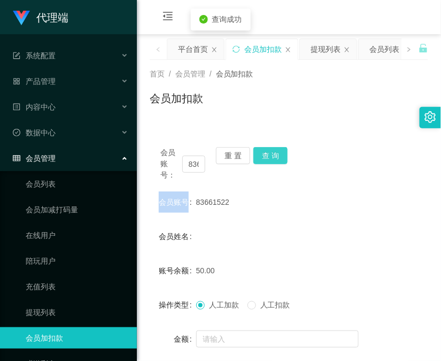
click at [270, 148] on div "会员账号： 83661522 重 置 查 询" at bounding box center [289, 164] width 278 height 34
click at [9, 248] on ul "会员列表 会员加减打码量 在线用户 陪玩用户 充值列表 提现列表 会员加扣款 赠送彩金" at bounding box center [68, 273] width 137 height 205
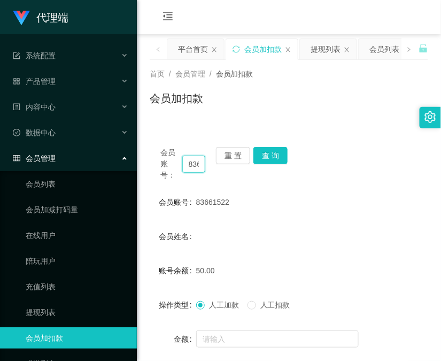
click at [192, 161] on input "83661522" at bounding box center [193, 163] width 23 height 17
click at [265, 153] on button "查 询" at bounding box center [270, 155] width 34 height 17
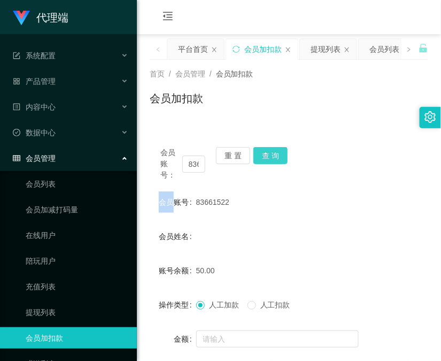
click at [265, 153] on div "会员账号： 83661522 重 置 查 询" at bounding box center [289, 164] width 278 height 34
click at [265, 153] on button "查 询" at bounding box center [270, 155] width 34 height 17
click at [265, 153] on div "会员账号： 83661522 重 置 查 询" at bounding box center [289, 164] width 278 height 34
click at [265, 153] on button "查 询" at bounding box center [270, 155] width 34 height 17
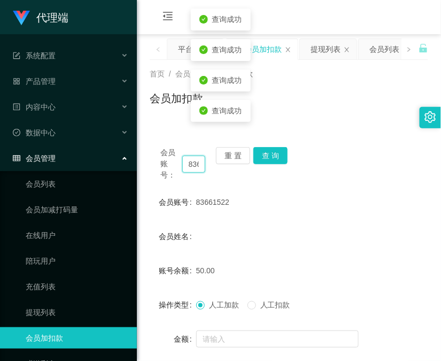
click at [193, 165] on input "83661522" at bounding box center [193, 163] width 23 height 17
paste input "90043208"
type input "90043208"
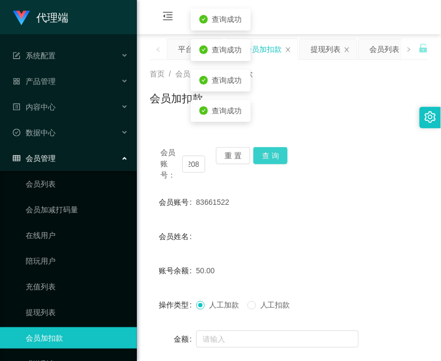
click at [275, 147] on button "查 询" at bounding box center [270, 155] width 34 height 17
click at [275, 147] on div "会员账号： 90043208 重 置 查 询" at bounding box center [289, 164] width 278 height 34
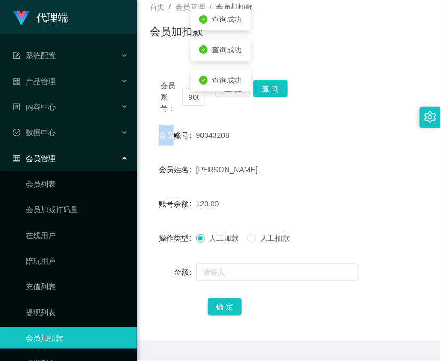
scroll to position [95, 0]
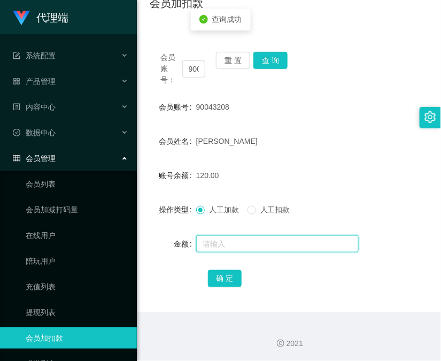
click at [258, 238] on input "text" at bounding box center [277, 243] width 162 height 17
type input "8"
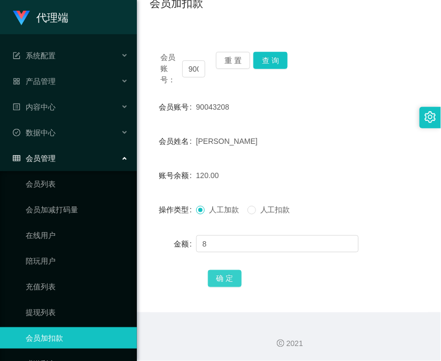
click at [233, 278] on button "确 定" at bounding box center [225, 278] width 34 height 17
click at [193, 68] on input "90043208" at bounding box center [193, 68] width 23 height 17
drag, startPoint x: 193, startPoint y: 68, endPoint x: 242, endPoint y: 66, distance: 48.7
click at [195, 68] on input "90043208" at bounding box center [193, 68] width 23 height 17
paste input "83133807"
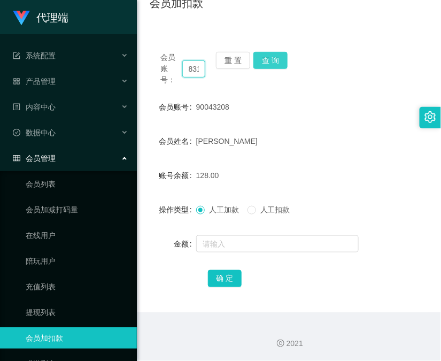
scroll to position [0, 22]
click at [276, 60] on button "查 询" at bounding box center [270, 60] width 34 height 17
click at [276, 60] on div "会员账号： 83133807 重 置 查 询" at bounding box center [289, 69] width 278 height 34
click at [276, 60] on button "查 询" at bounding box center [270, 60] width 34 height 17
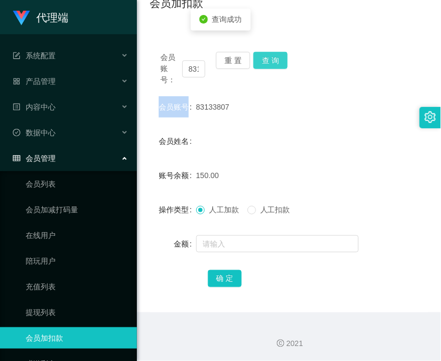
click at [278, 60] on div "会员账号： 83133807 重 置 查 询" at bounding box center [289, 69] width 278 height 34
click at [200, 67] on input "83133807" at bounding box center [193, 68] width 23 height 17
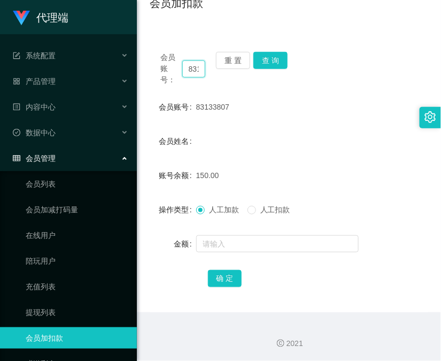
click at [200, 67] on input "83133807" at bounding box center [193, 68] width 23 height 17
paste input "661522"
type input "83661522"
click at [275, 63] on button "查 询" at bounding box center [270, 60] width 34 height 17
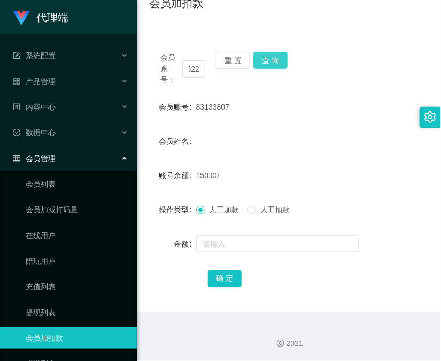
scroll to position [0, 0]
click at [275, 63] on div "会员账号： 83661522 重 置 查 询" at bounding box center [289, 69] width 278 height 34
click at [275, 63] on button "查 询" at bounding box center [270, 60] width 34 height 17
click at [15, 159] on icon "图标: table" at bounding box center [16, 158] width 7 height 6
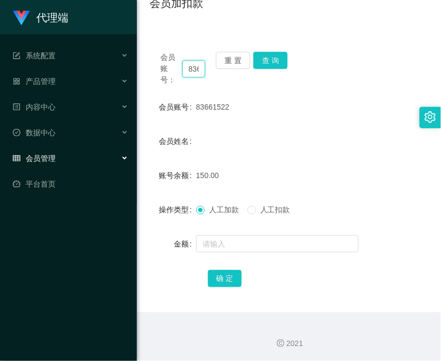
click at [196, 69] on input "83661522" at bounding box center [193, 68] width 23 height 17
click at [271, 59] on button "查 询" at bounding box center [270, 60] width 34 height 17
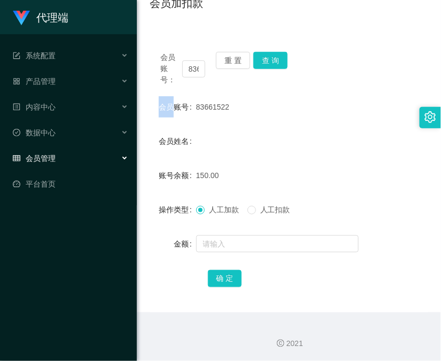
click at [271, 59] on div "会员账号： 83661522 重 置 查 询" at bounding box center [289, 69] width 278 height 34
click at [271, 59] on button "查 询" at bounding box center [270, 60] width 34 height 17
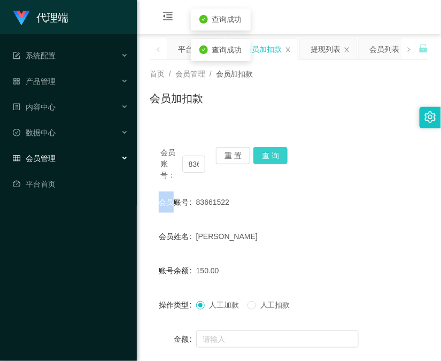
click at [271, 157] on button "查 询" at bounding box center [270, 155] width 34 height 17
click at [271, 157] on div "会员账号： 83661522 重 置 查 询" at bounding box center [289, 164] width 278 height 34
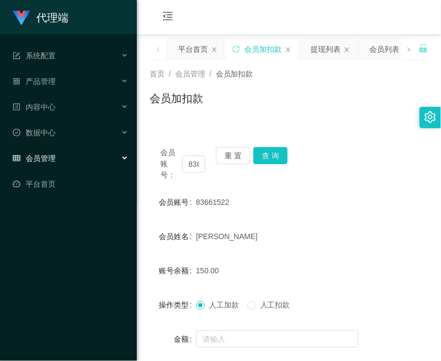
click at [8, 22] on div "代理端" at bounding box center [68, 17] width 137 height 34
click at [190, 164] on input "83661522" at bounding box center [193, 163] width 23 height 17
click at [318, 50] on div "提现列表" at bounding box center [325, 49] width 30 height 20
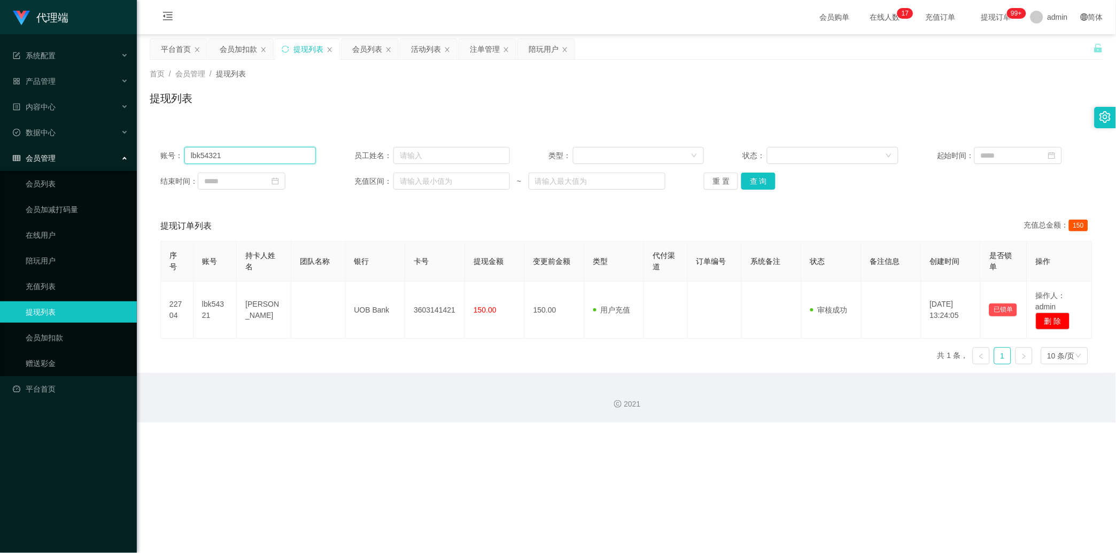
click at [231, 161] on input "lbk54321" at bounding box center [249, 155] width 131 height 17
paste input "83661522"
type input "83661522"
click at [440, 175] on button "查 询" at bounding box center [758, 181] width 34 height 17
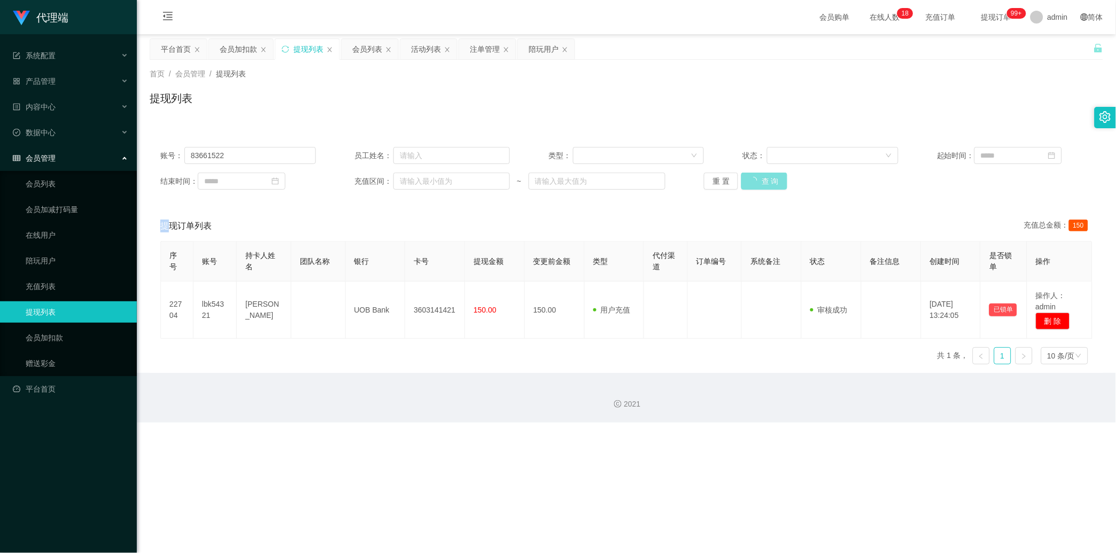
click at [440, 175] on div "重 置 查 询" at bounding box center [781, 181] width 155 height 17
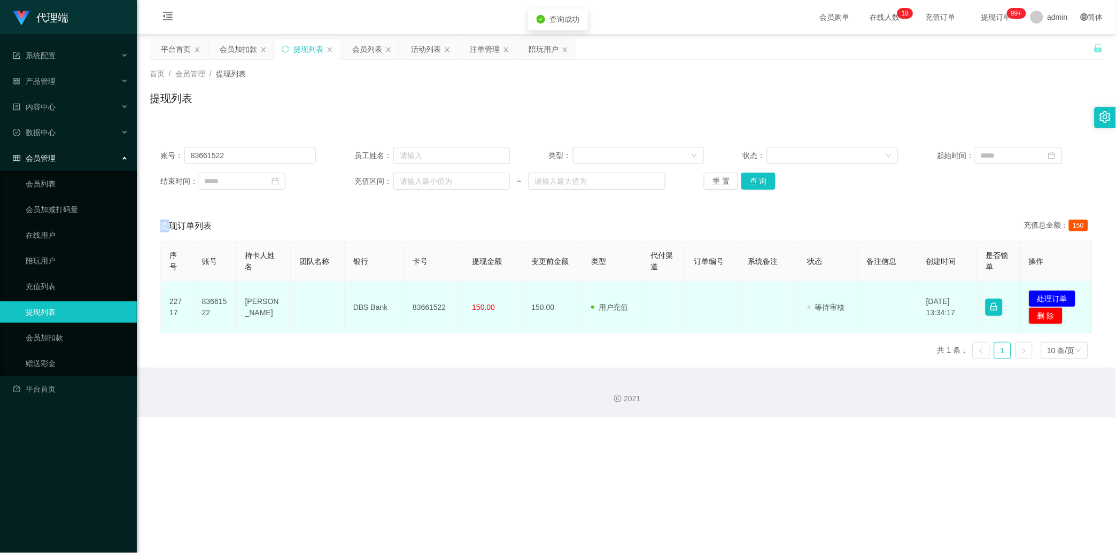
click at [432, 308] on td "83661522" at bounding box center [433, 308] width 59 height 52
click at [431, 305] on td "83661522" at bounding box center [433, 308] width 59 height 52
copy td "83661522"
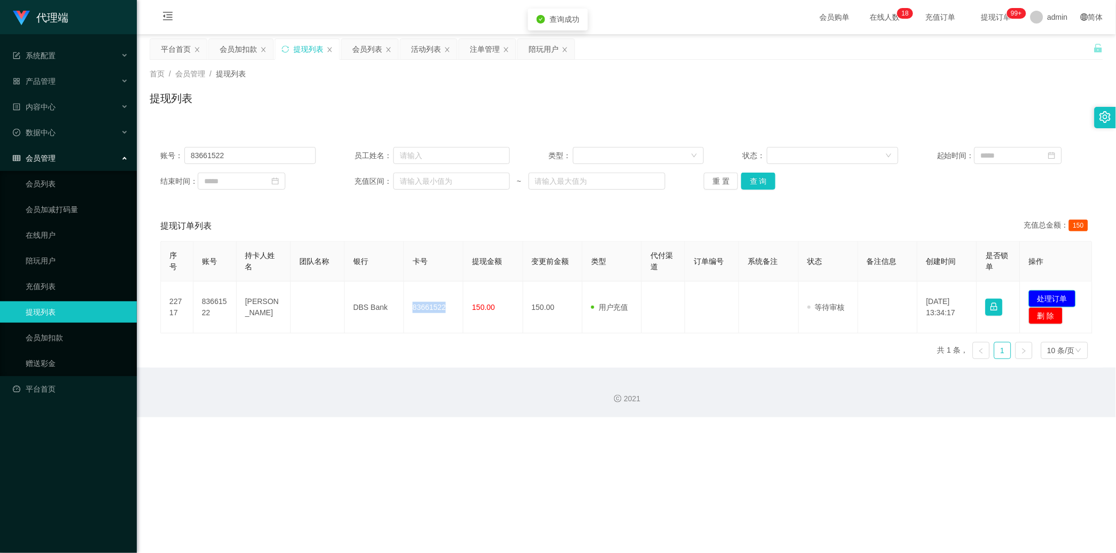
drag, startPoint x: 1035, startPoint y: 295, endPoint x: 994, endPoint y: 272, distance: 46.7
click at [440, 295] on button "处理订单" at bounding box center [1052, 298] width 47 height 17
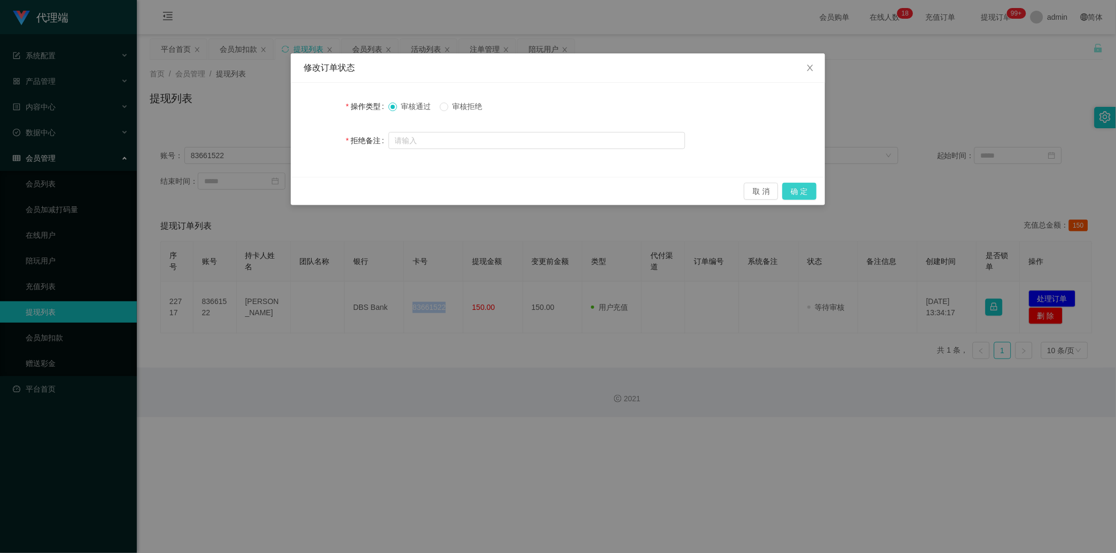
click at [440, 189] on button "确 定" at bounding box center [799, 191] width 34 height 17
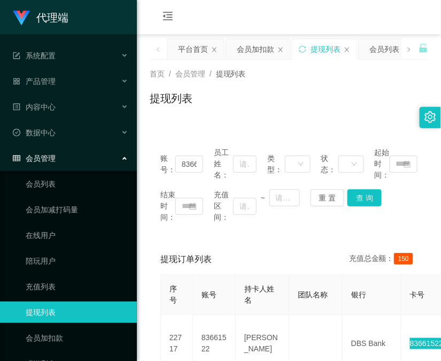
scroll to position [49, 0]
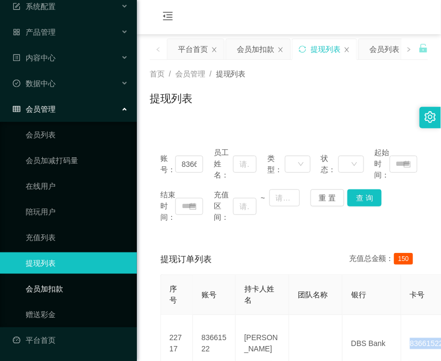
drag, startPoint x: 79, startPoint y: 287, endPoint x: 89, endPoint y: 276, distance: 15.5
click at [79, 287] on link "会员加扣款" at bounding box center [77, 288] width 103 height 21
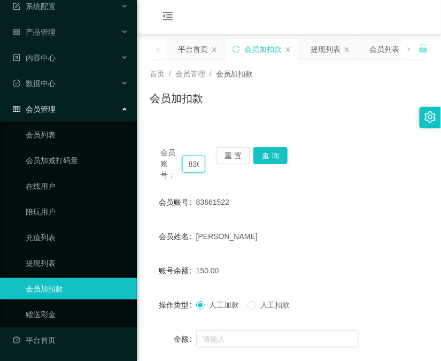
click at [196, 166] on input "83661522" at bounding box center [193, 163] width 23 height 17
click at [266, 151] on button "查 询" at bounding box center [270, 155] width 34 height 17
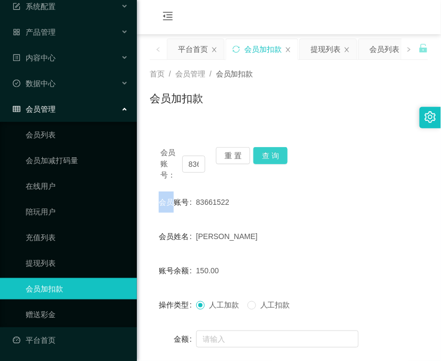
click at [266, 151] on div "会员账号： 83661522 重 置 查 询" at bounding box center [289, 164] width 278 height 34
click at [266, 151] on button "查 询" at bounding box center [270, 155] width 34 height 17
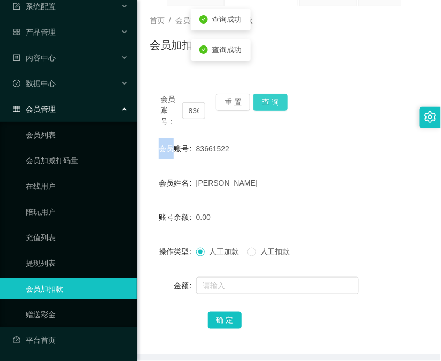
scroll to position [95, 0]
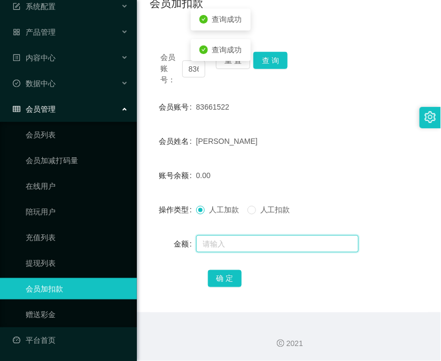
click at [263, 237] on input "text" at bounding box center [277, 243] width 162 height 17
type input "8"
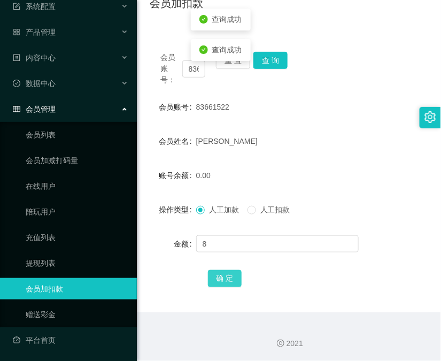
click at [236, 274] on button "确 定" at bounding box center [225, 278] width 34 height 17
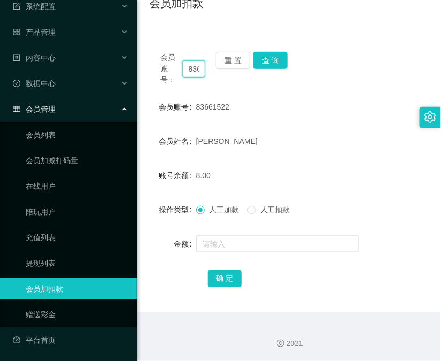
click at [187, 73] on input "83661522" at bounding box center [193, 68] width 23 height 17
paste input "133807"
type input "83133807"
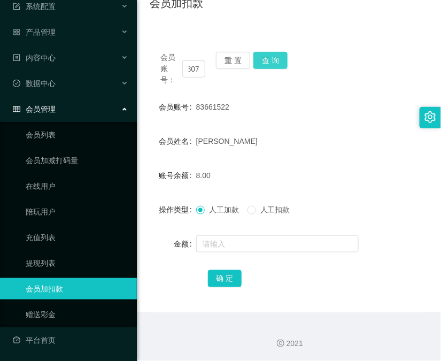
click at [270, 63] on button "查 询" at bounding box center [270, 60] width 34 height 17
click at [270, 63] on div "会员账号： 83133807 重 置 查 询" at bounding box center [289, 69] width 278 height 34
click at [270, 63] on button "查 询" at bounding box center [270, 60] width 34 height 17
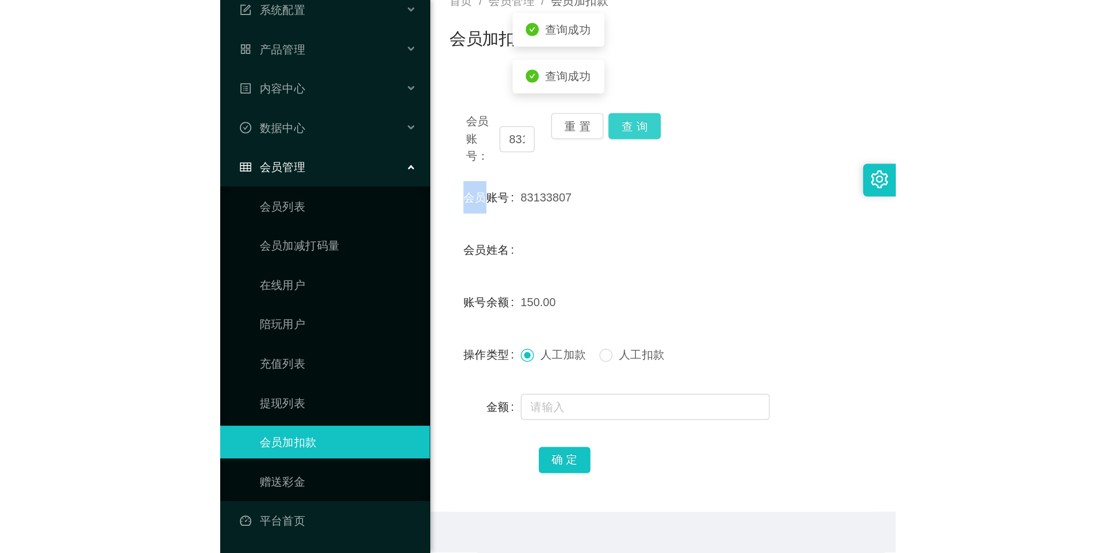
scroll to position [95, 0]
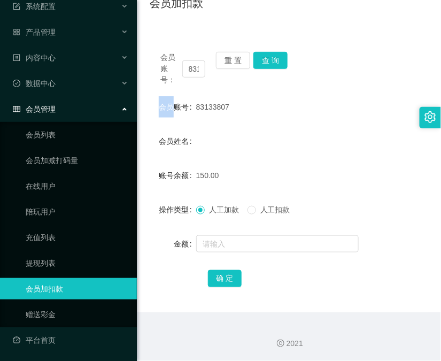
click at [26, 295] on link "会员加扣款" at bounding box center [77, 288] width 103 height 21
click at [274, 60] on button "查 询" at bounding box center [270, 60] width 34 height 17
click at [274, 60] on div "会员账号： 83133807 重 置 查 询" at bounding box center [289, 69] width 278 height 34
click at [274, 60] on button "查 询" at bounding box center [270, 60] width 34 height 17
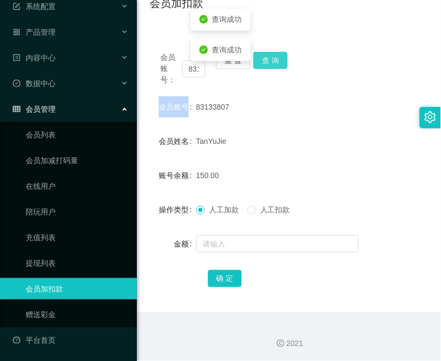
click at [274, 60] on div "会员账号： 83133807 重 置 查 询" at bounding box center [289, 69] width 278 height 34
click at [26, 294] on link "会员加扣款" at bounding box center [77, 288] width 103 height 21
click at [285, 56] on button "查 询" at bounding box center [270, 60] width 34 height 17
click at [285, 56] on div "会员账号： 83133807 重 置 查 询" at bounding box center [289, 69] width 278 height 34
click at [285, 56] on button "查 询" at bounding box center [270, 60] width 34 height 17
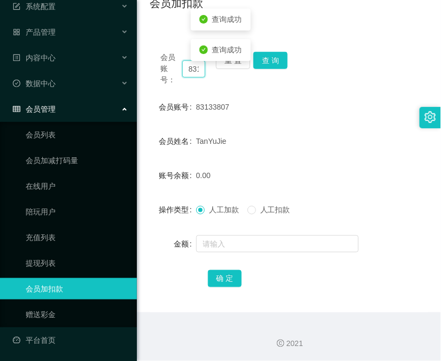
click at [188, 71] on input "83133807" at bounding box center [193, 68] width 23 height 17
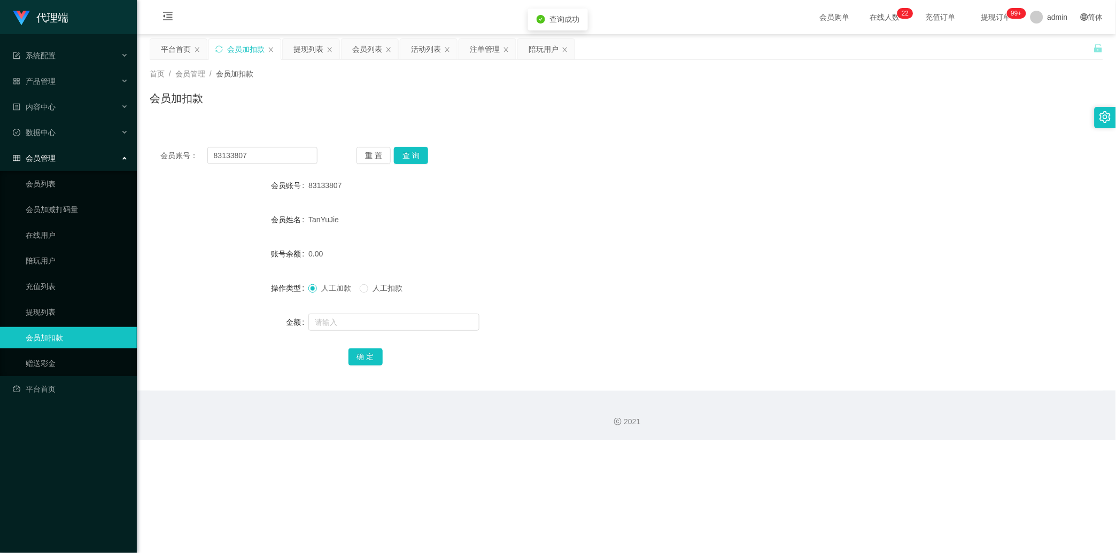
drag, startPoint x: 313, startPoint y: 50, endPoint x: 314, endPoint y: 68, distance: 18.2
click at [313, 50] on div "提现列表" at bounding box center [308, 49] width 30 height 20
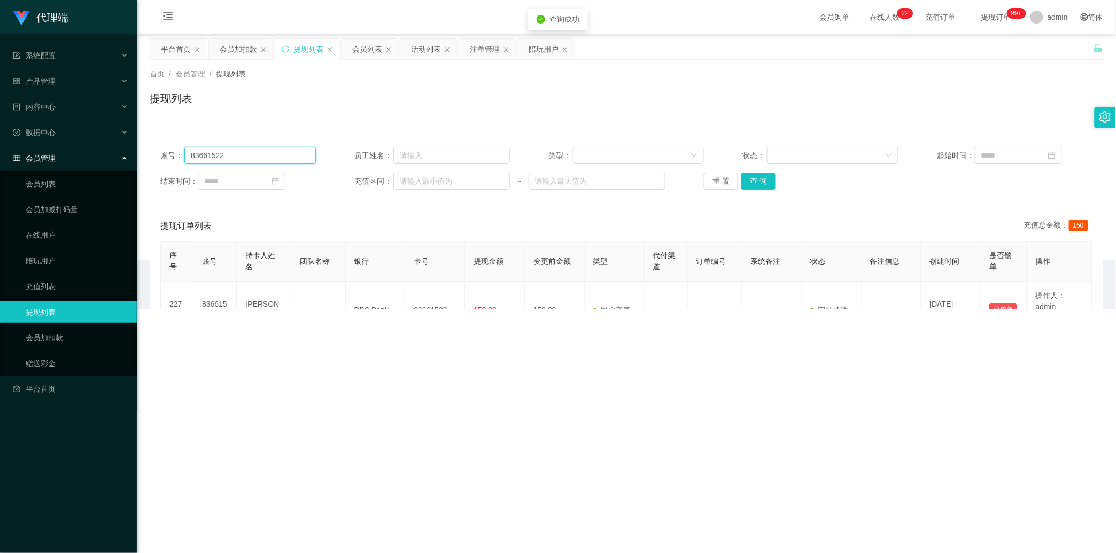
click at [260, 155] on input "83661522" at bounding box center [249, 155] width 131 height 17
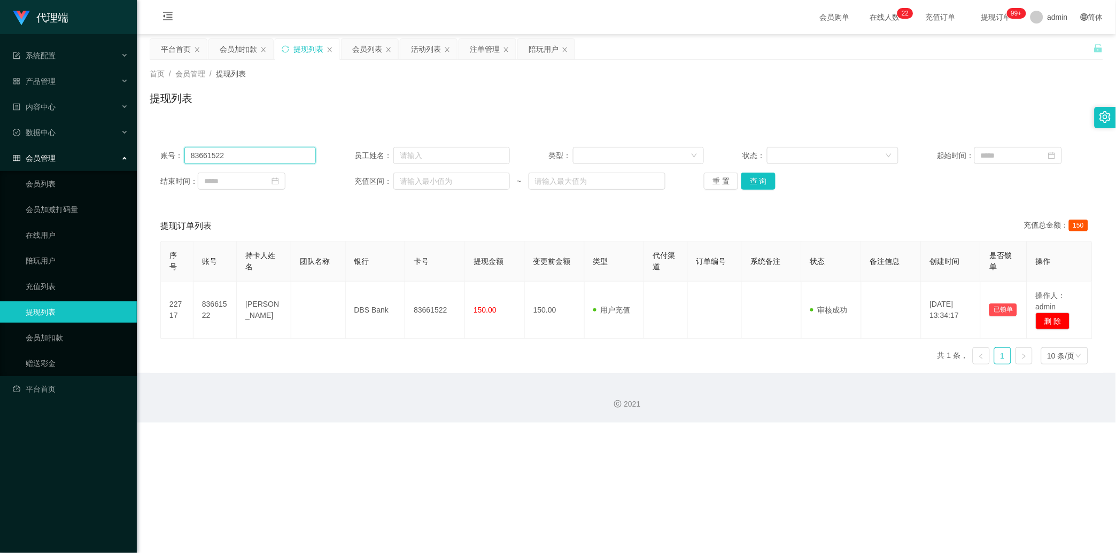
click at [260, 155] on input "83661522" at bounding box center [249, 155] width 131 height 17
click at [292, 153] on input "83661522" at bounding box center [249, 155] width 131 height 17
paste input "133807"
type input "83133807"
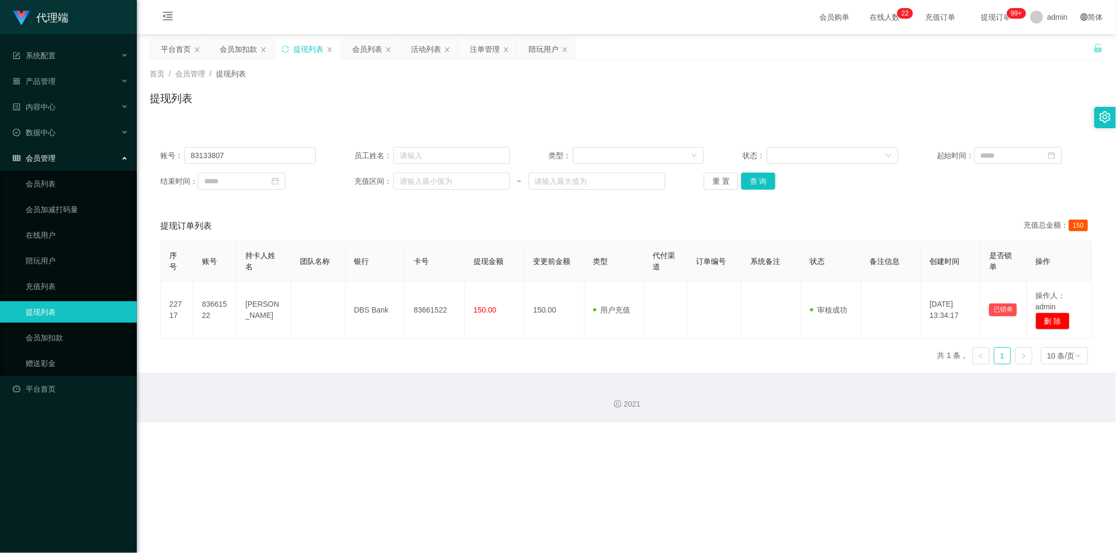
click at [440, 171] on div "账号： 83133807 员工姓名： 类型： 状态： 起始时间： 结束时间： 充值区间： ~ 重 置 查 询" at bounding box center [626, 168] width 953 height 64
click at [440, 174] on button "查 询" at bounding box center [758, 181] width 34 height 17
click at [440, 174] on div "重 置 查 询" at bounding box center [781, 181] width 155 height 17
click at [440, 174] on button "查 询" at bounding box center [758, 181] width 34 height 17
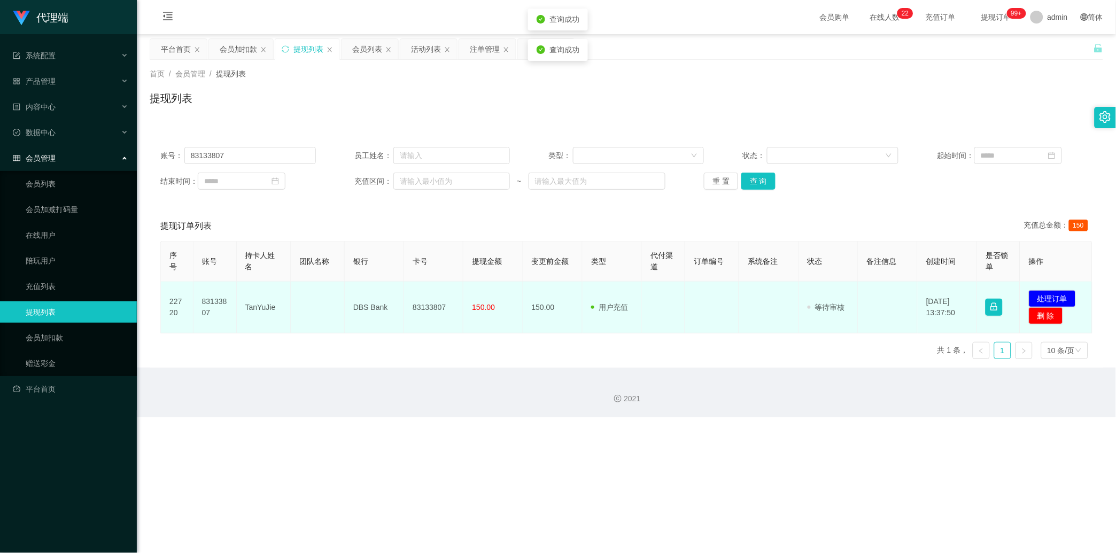
click at [431, 285] on td "83133807" at bounding box center [433, 308] width 59 height 52
drag, startPoint x: 431, startPoint y: 285, endPoint x: 777, endPoint y: 283, distance: 345.7
click at [431, 286] on td "83133807" at bounding box center [433, 308] width 59 height 52
copy td "83133807"
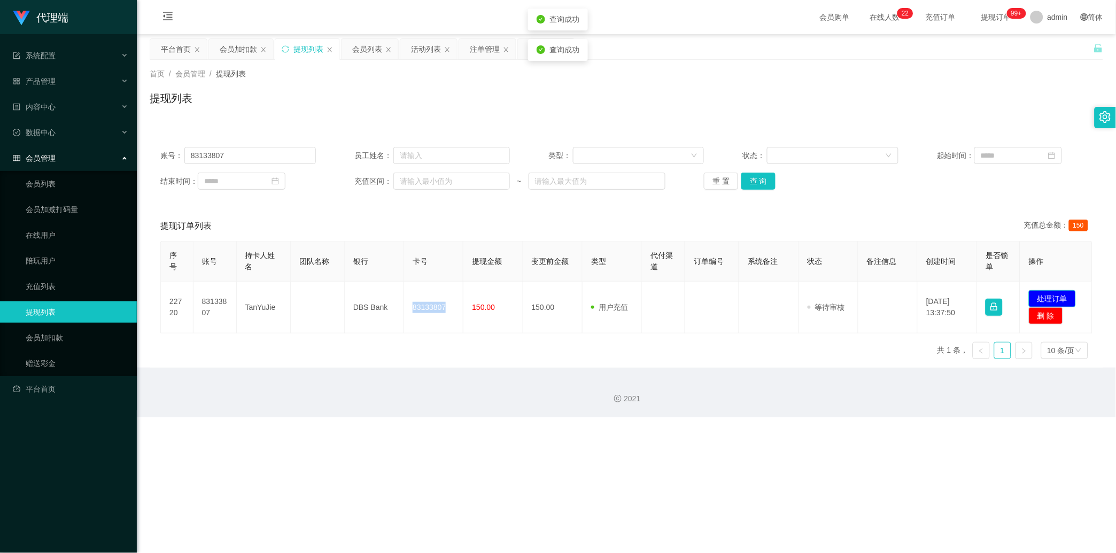
drag, startPoint x: 1027, startPoint y: 295, endPoint x: 964, endPoint y: 284, distance: 63.6
click at [440, 295] on button "处理订单" at bounding box center [1052, 298] width 47 height 17
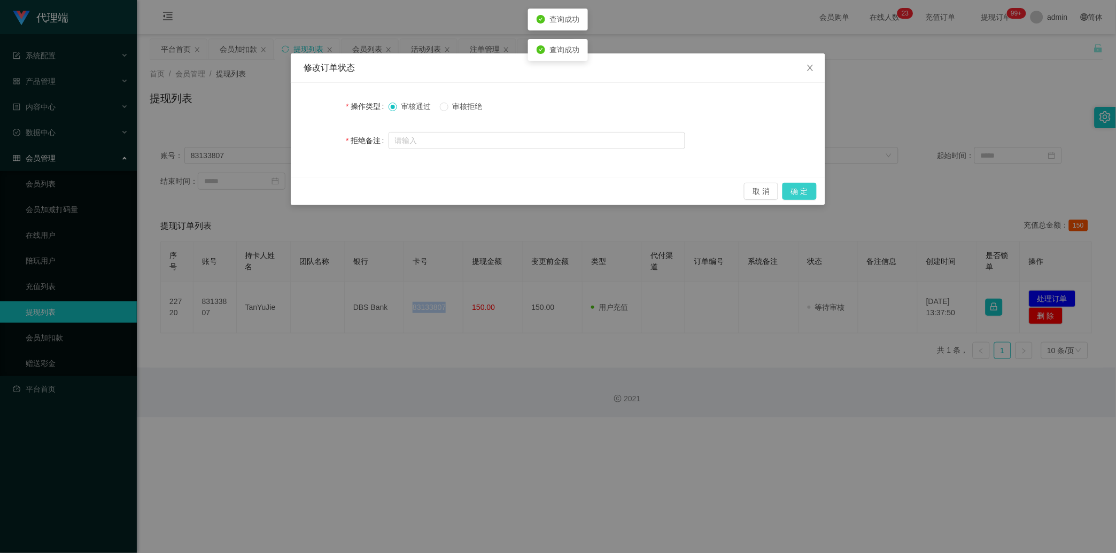
click at [440, 198] on button "确 定" at bounding box center [799, 191] width 34 height 17
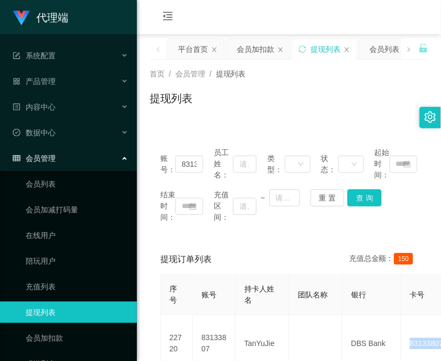
drag, startPoint x: 8, startPoint y: 308, endPoint x: 188, endPoint y: 216, distance: 201.9
click at [26, 310] on link "提现列表" at bounding box center [77, 311] width 103 height 21
click at [263, 50] on div "会员加扣款" at bounding box center [255, 49] width 37 height 20
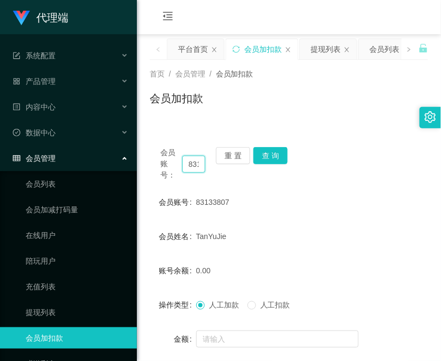
click at [198, 166] on input "83133807" at bounding box center [193, 163] width 23 height 17
click at [269, 162] on button "查 询" at bounding box center [270, 155] width 34 height 17
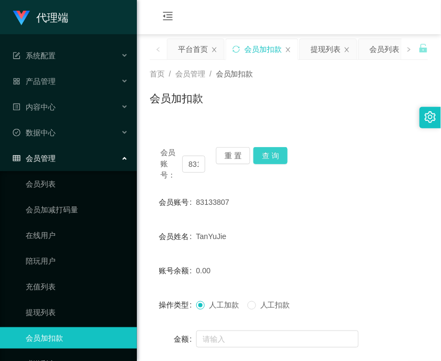
click at [270, 161] on button "查 询" at bounding box center [270, 155] width 34 height 17
click at [270, 161] on div "会员账号： 83133807 重 置 查 询" at bounding box center [289, 164] width 278 height 34
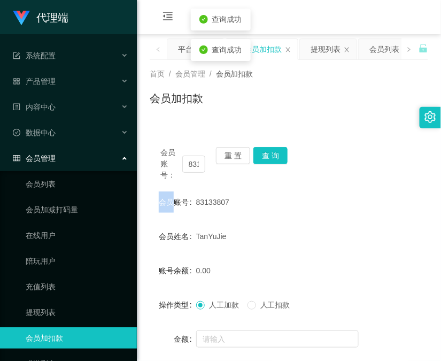
scroll to position [95, 0]
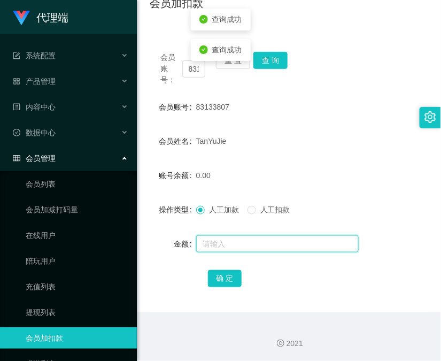
click at [243, 250] on input "text" at bounding box center [277, 243] width 162 height 17
click at [247, 242] on input "text" at bounding box center [277, 243] width 162 height 17
type input "8"
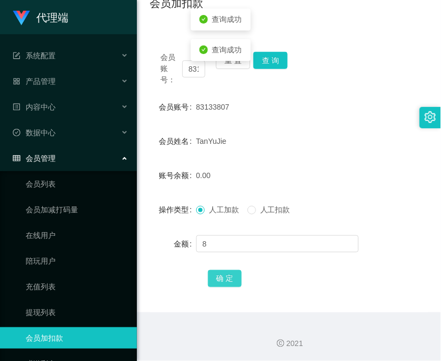
click at [232, 281] on button "确 定" at bounding box center [225, 278] width 34 height 17
click at [26, 338] on link "会员加扣款" at bounding box center [77, 337] width 103 height 21
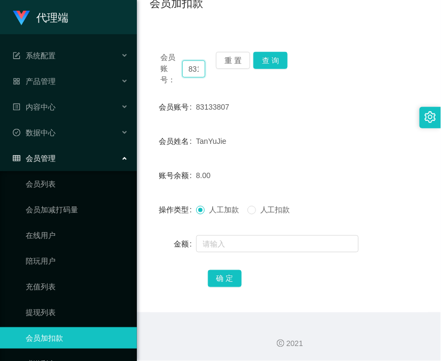
click at [191, 67] on input "83133807" at bounding box center [193, 68] width 23 height 17
paste input "90043208"
type input "90043208"
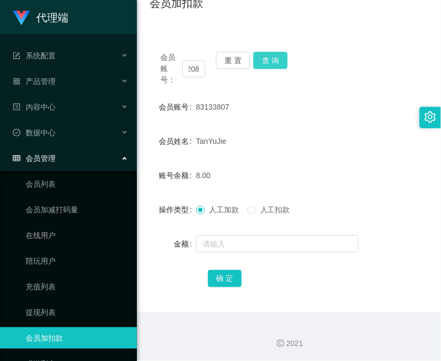
click at [268, 65] on button "查 询" at bounding box center [270, 60] width 34 height 17
click at [270, 59] on button "查 询" at bounding box center [270, 60] width 34 height 17
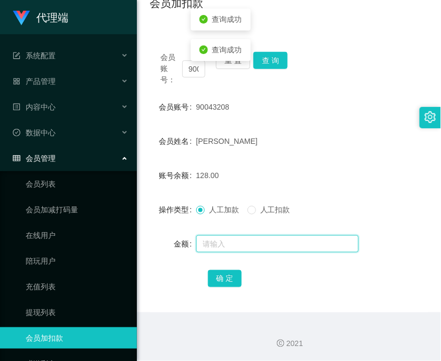
click at [228, 248] on input "text" at bounding box center [277, 243] width 162 height 17
type input "8"
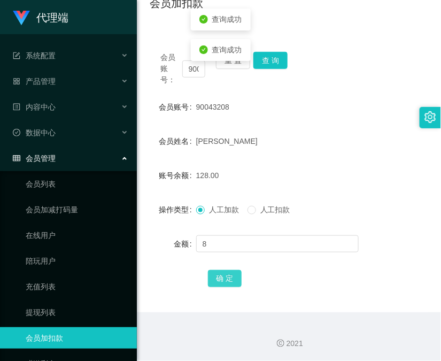
click at [226, 272] on button "确 定" at bounding box center [225, 278] width 34 height 17
click at [258, 253] on div at bounding box center [277, 243] width 162 height 21
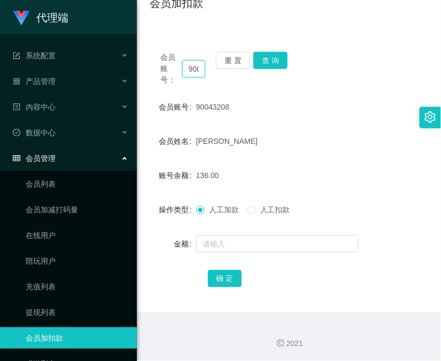
click at [194, 72] on input "90043208" at bounding box center [193, 68] width 23 height 17
paste input "lbk54321"
type input "lbk54321"
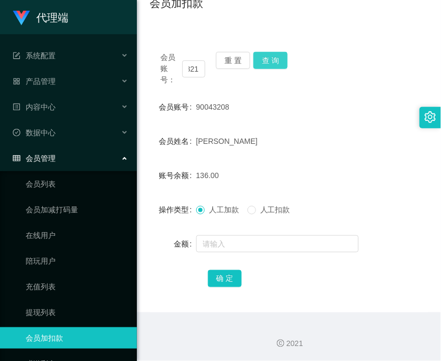
click at [274, 61] on button "查 询" at bounding box center [270, 60] width 34 height 17
click at [274, 61] on div "会员账号： lbk54321 重 置 查 询" at bounding box center [289, 69] width 278 height 34
click at [274, 61] on button "查 询" at bounding box center [270, 60] width 34 height 17
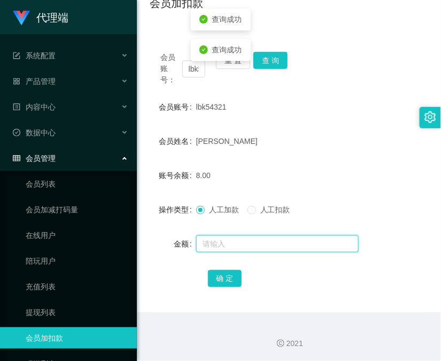
click at [255, 239] on input "text" at bounding box center [277, 243] width 162 height 17
type input "8"
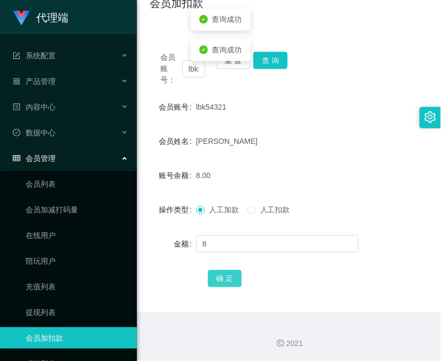
click at [229, 270] on button "确 定" at bounding box center [225, 278] width 34 height 17
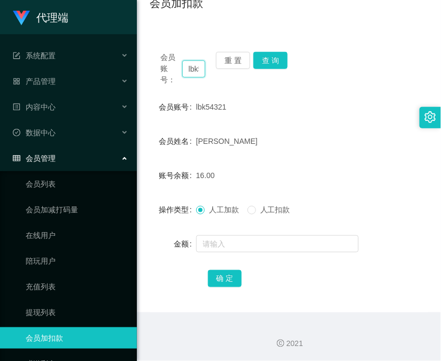
click at [192, 67] on input "lbk54321" at bounding box center [193, 68] width 23 height 17
paste input "83133807"
type input "83133807"
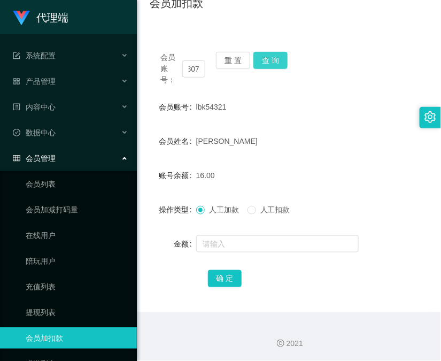
click at [276, 61] on button "查 询" at bounding box center [270, 60] width 34 height 17
click at [276, 61] on div "会员账号： 83133807 重 置 查 询" at bounding box center [289, 69] width 278 height 34
drag, startPoint x: 276, startPoint y: 61, endPoint x: 276, endPoint y: 76, distance: 15.5
click at [276, 61] on button "查 询" at bounding box center [270, 60] width 34 height 17
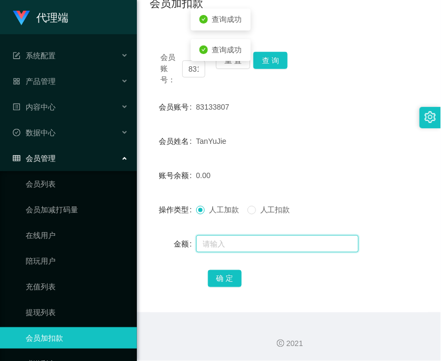
click at [232, 242] on input "text" at bounding box center [277, 243] width 162 height 17
type input "8"
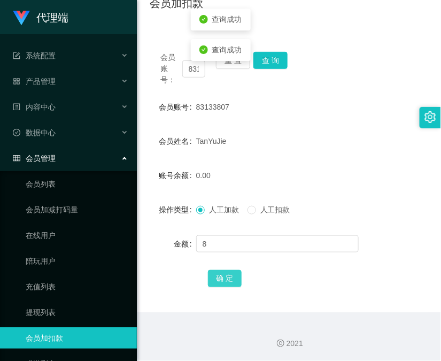
click at [215, 275] on button "确 定" at bounding box center [225, 278] width 34 height 17
click at [328, 223] on form "会员账号 83133807 会员姓名 TanYuJie 账号余额 8.00 操作类型 人工加款 人工扣款 金额 确 定" at bounding box center [289, 192] width 278 height 192
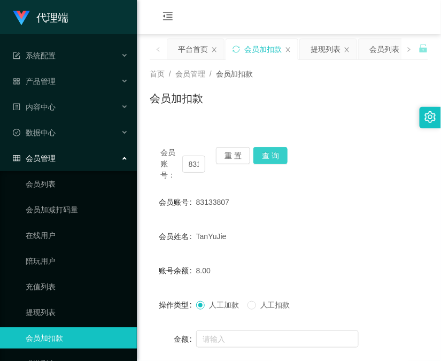
click at [281, 150] on button "查 询" at bounding box center [270, 155] width 34 height 17
click at [281, 150] on div "会员账号： 83133807 重 置 查 询" at bounding box center [289, 164] width 278 height 34
click at [281, 150] on button "查 询" at bounding box center [270, 155] width 34 height 17
click at [198, 163] on input "83133807" at bounding box center [193, 163] width 23 height 17
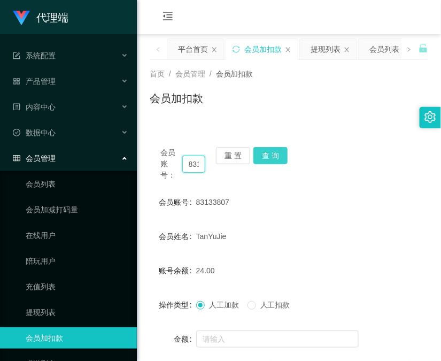
paste input "661522"
type input "83661522"
click at [275, 159] on button "查 询" at bounding box center [270, 155] width 34 height 17
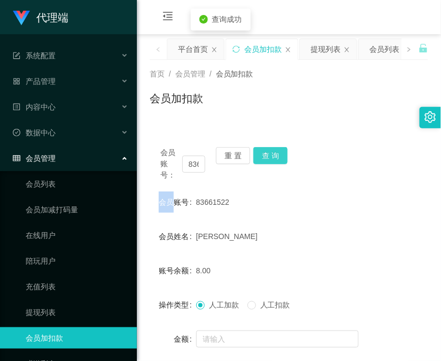
click at [275, 159] on div "会员账号： 83661522 重 置 查 询" at bounding box center [289, 164] width 278 height 34
click at [275, 159] on button "查 询" at bounding box center [270, 155] width 34 height 17
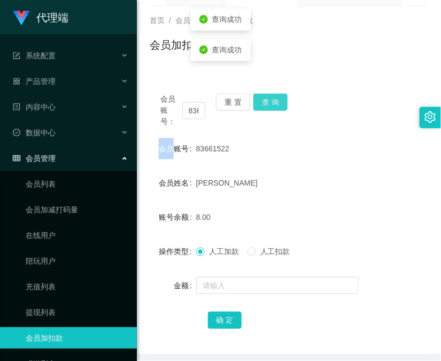
scroll to position [95, 0]
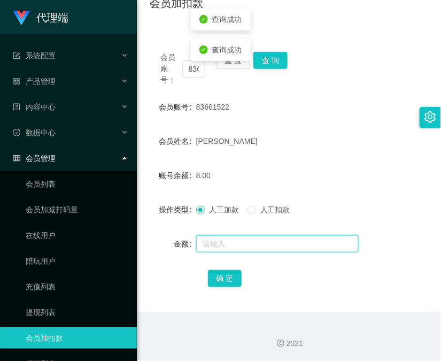
click at [266, 239] on input "text" at bounding box center [277, 243] width 162 height 17
type input "8"
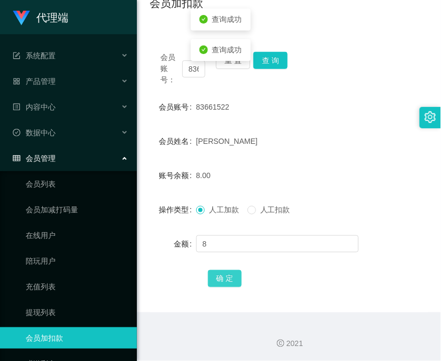
click at [215, 276] on button "确 定" at bounding box center [225, 278] width 34 height 17
click at [308, 309] on div "会员账号： 83661522 重 置 查 询 会员账号 83661522 会员姓名 Joey 账号余额 16.00 操作类型 人工加款 人工扣款 金额 确 定" at bounding box center [289, 176] width 278 height 271
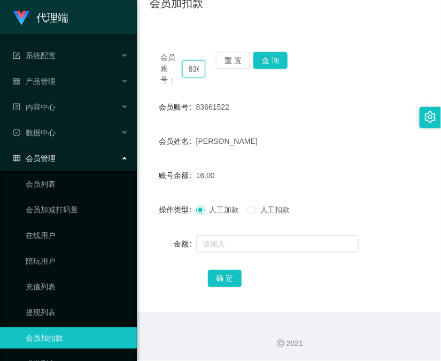
click at [193, 63] on input "83661522" at bounding box center [193, 68] width 23 height 17
drag, startPoint x: 193, startPoint y: 63, endPoint x: 225, endPoint y: 60, distance: 31.7
click at [193, 63] on input "83661522" at bounding box center [193, 68] width 23 height 17
paste input "Eric1234"
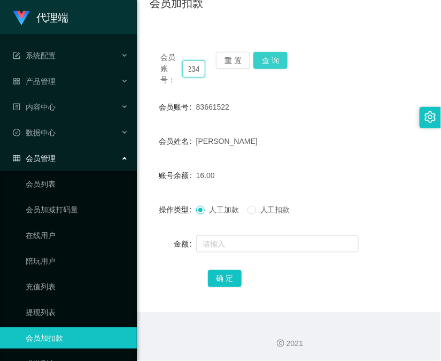
type input "Eric1234"
click at [276, 63] on button "查 询" at bounding box center [270, 60] width 34 height 17
click at [276, 63] on div "会员账号： Eric1234 重 置 查 询" at bounding box center [289, 69] width 278 height 34
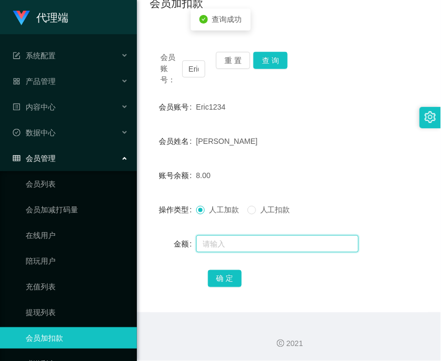
click at [228, 235] on input "text" at bounding box center [277, 243] width 162 height 17
type input "8"
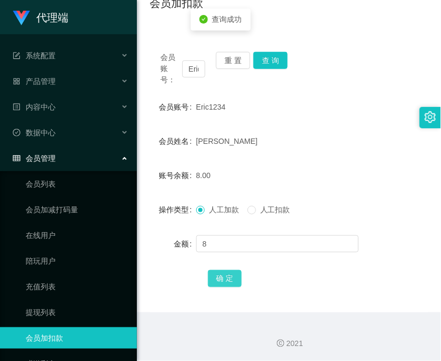
click at [216, 277] on button "确 定" at bounding box center [225, 278] width 34 height 17
click at [198, 72] on input "Eric1234" at bounding box center [193, 68] width 23 height 17
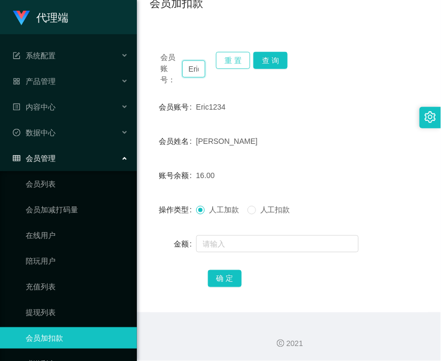
paste input "bibibabibububu"
type input "bibibabibububu"
click at [272, 66] on button "查 询" at bounding box center [270, 60] width 34 height 17
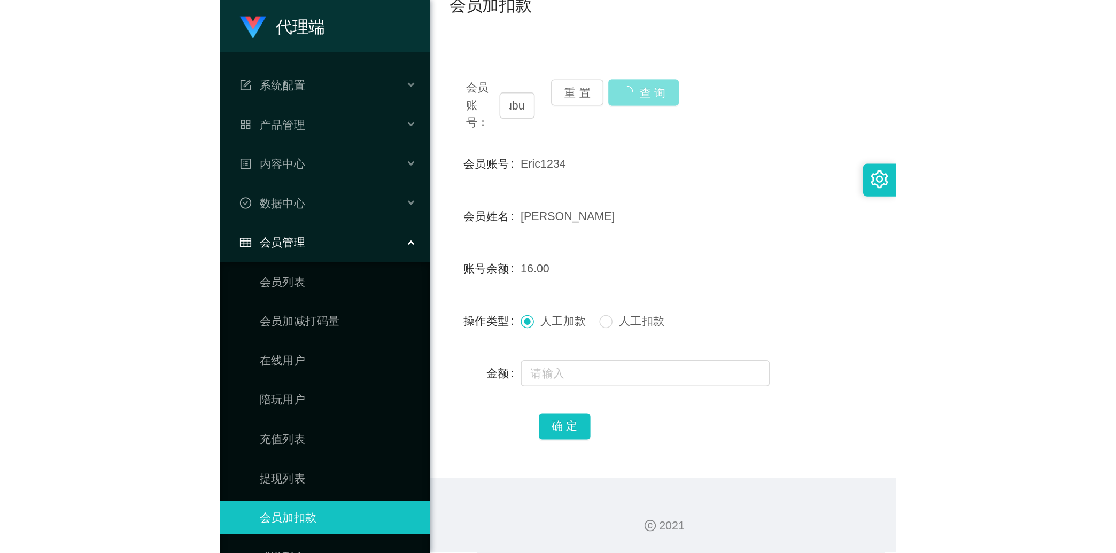
scroll to position [0, 0]
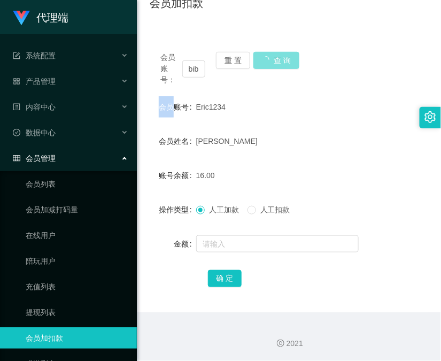
click at [272, 66] on div "会员账号： bibibabibububu 重 置 查 询" at bounding box center [289, 69] width 278 height 34
drag, startPoint x: 272, startPoint y: 66, endPoint x: 243, endPoint y: 243, distance: 179.3
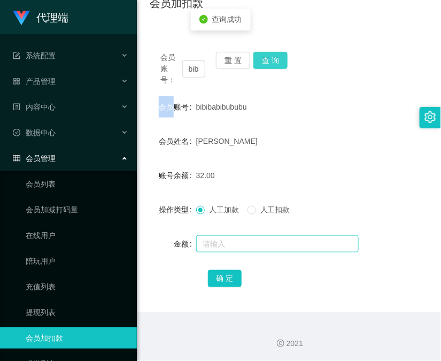
click at [273, 67] on button "查 询" at bounding box center [270, 60] width 34 height 17
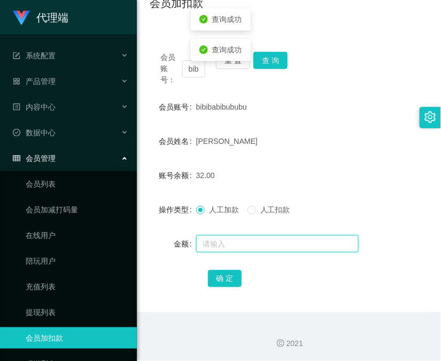
click at [244, 244] on input "text" at bounding box center [277, 243] width 162 height 17
type input "24"
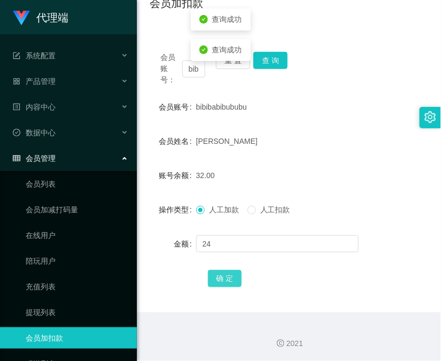
click at [222, 277] on button "确 定" at bounding box center [225, 278] width 34 height 17
click at [306, 228] on form "会员账号 bibibabibububu 会员姓名 WANG JUNREN 账号余额 56.00 操作类型 人工加款 人工扣款 金额 确 定" at bounding box center [289, 192] width 278 height 192
drag, startPoint x: 291, startPoint y: 265, endPoint x: 289, endPoint y: 254, distance: 11.5
click at [291, 265] on form "会员账号 bibibabibububu 会员姓名 WANG JUNREN 账号余额 56.00 操作类型 人工加款 人工扣款 金额 确 定" at bounding box center [289, 192] width 278 height 192
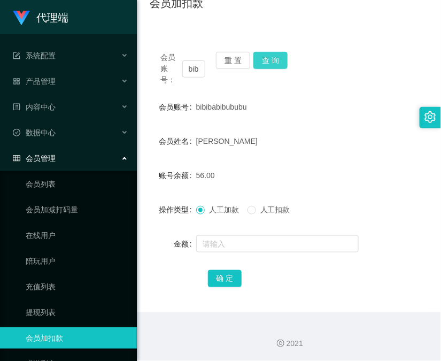
click at [278, 57] on button "查 询" at bounding box center [270, 60] width 34 height 17
click at [278, 57] on div "会员账号： bibibabibububu 重 置 查 询" at bounding box center [289, 69] width 278 height 34
click at [194, 66] on input "bibibabibububu" at bounding box center [193, 68] width 23 height 17
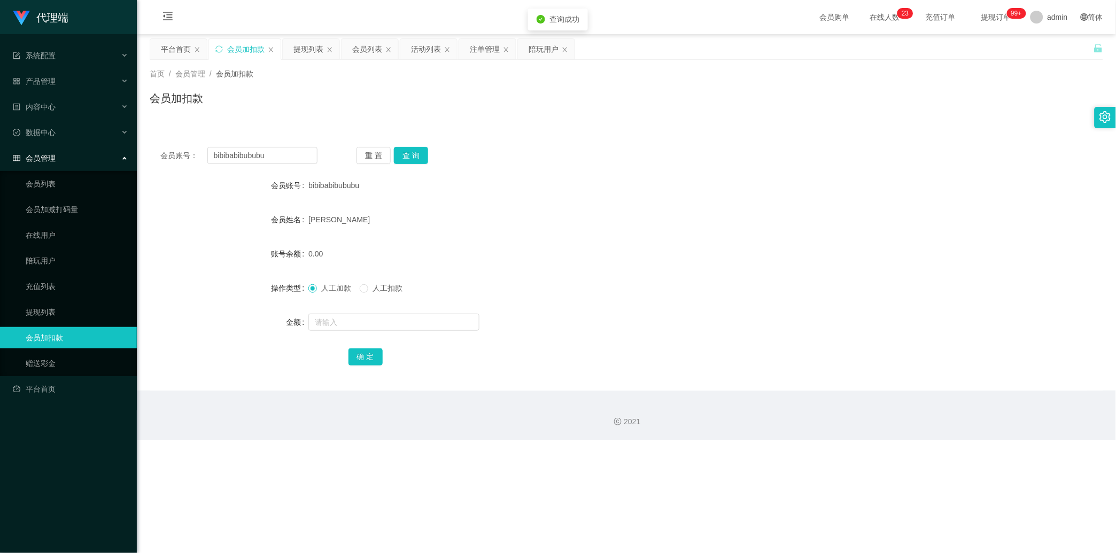
drag, startPoint x: 299, startPoint y: 51, endPoint x: 299, endPoint y: 74, distance: 22.4
click at [302, 51] on div "提现列表" at bounding box center [308, 49] width 30 height 20
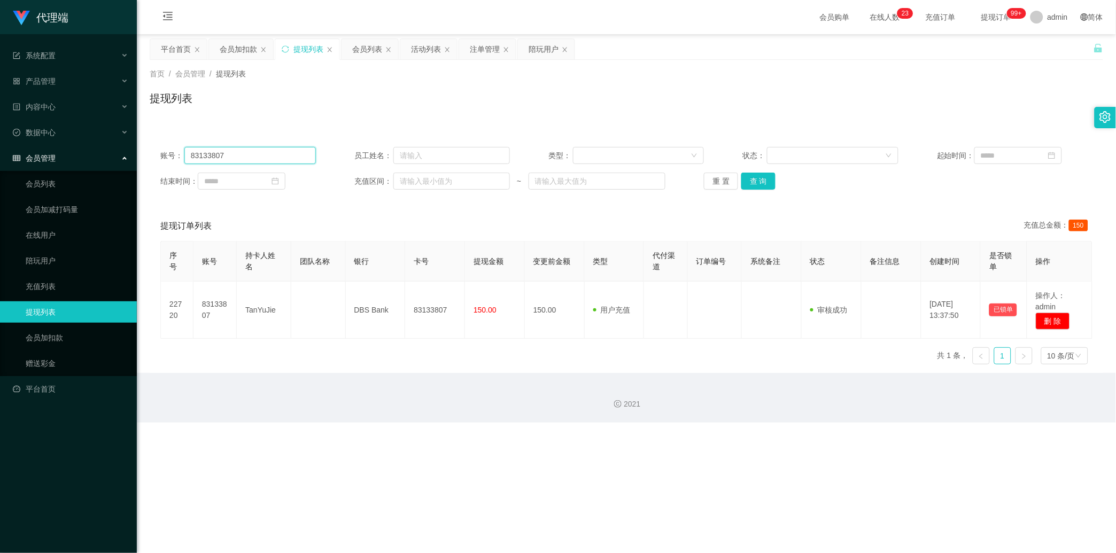
click at [264, 158] on input "83133807" at bounding box center [249, 155] width 131 height 17
paste input "bibibabibububu"
type input "bibibabibububu"
click at [440, 175] on button "查 询" at bounding box center [758, 181] width 34 height 17
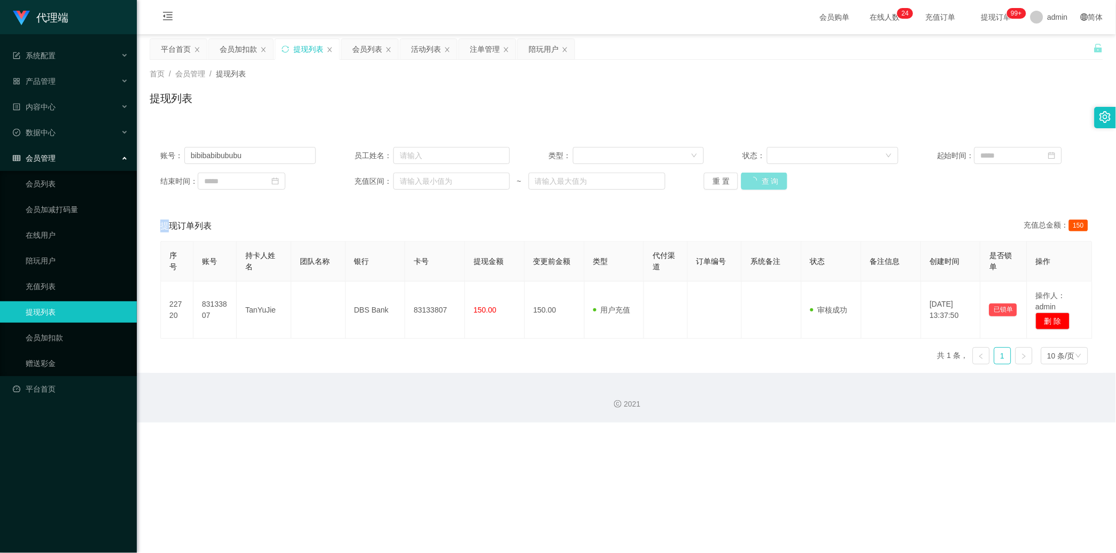
click at [440, 175] on div "重 置 查 询" at bounding box center [781, 181] width 155 height 17
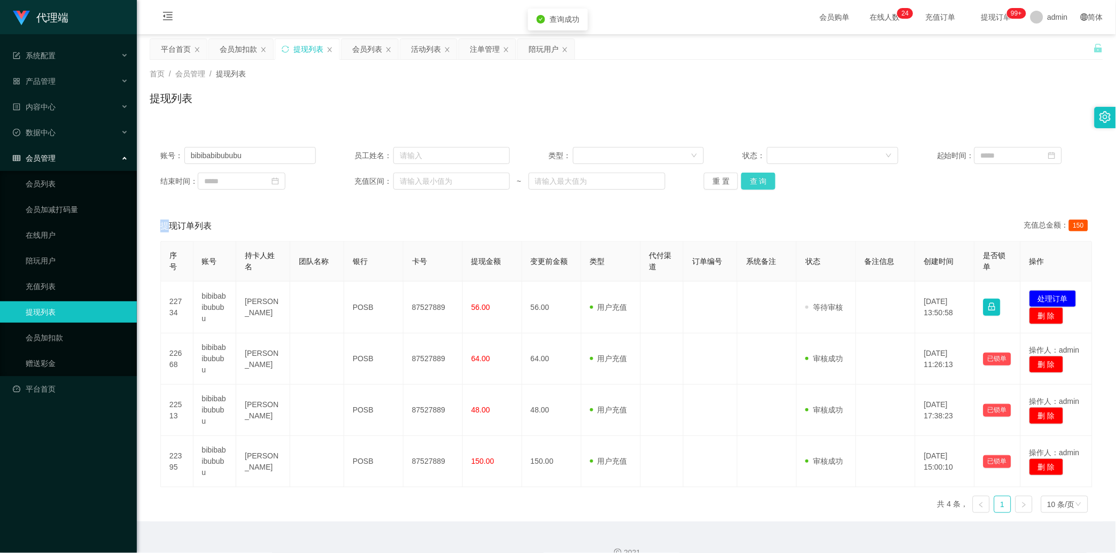
click at [440, 175] on button "查 询" at bounding box center [758, 181] width 34 height 17
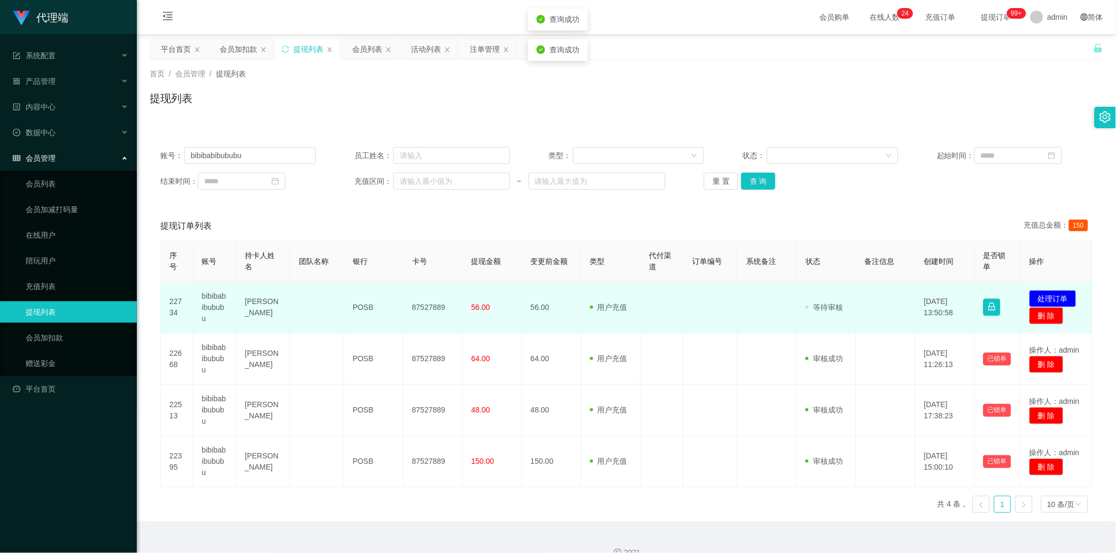
click at [430, 290] on td "87527889" at bounding box center [432, 308] width 59 height 52
copy td "87527889"
click at [440, 294] on button "处理订单" at bounding box center [1052, 298] width 47 height 17
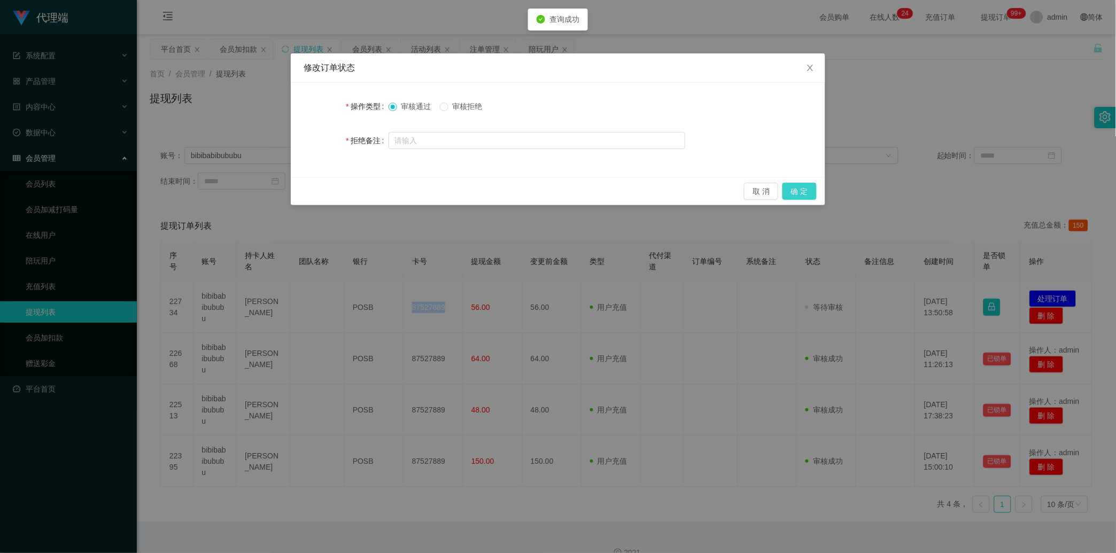
click at [440, 198] on button "确 定" at bounding box center [799, 191] width 34 height 17
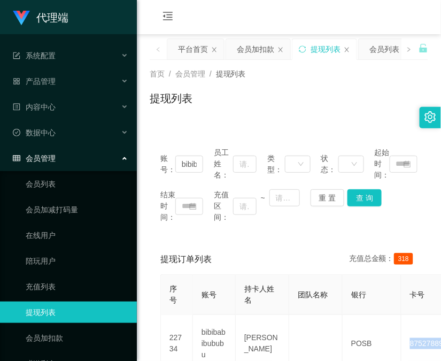
click at [221, 253] on div "提现订单列表 充值总金额： 318" at bounding box center [288, 259] width 257 height 30
click at [185, 162] on input "bibibabibububu" at bounding box center [189, 163] width 28 height 17
paste input "Cj1997"
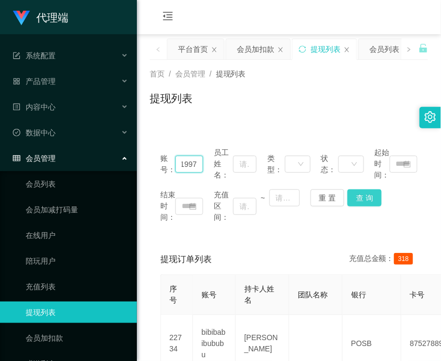
type input "Cj1997"
click at [369, 206] on button "查 询" at bounding box center [364, 197] width 34 height 17
click at [369, 206] on button "查 询" at bounding box center [370, 197] width 46 height 17
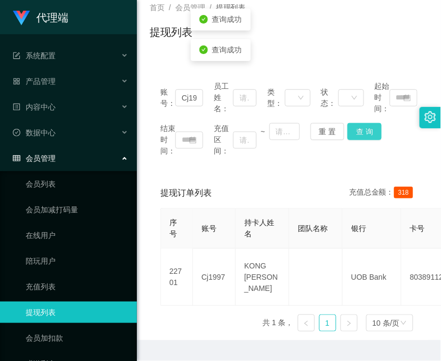
scroll to position [95, 0]
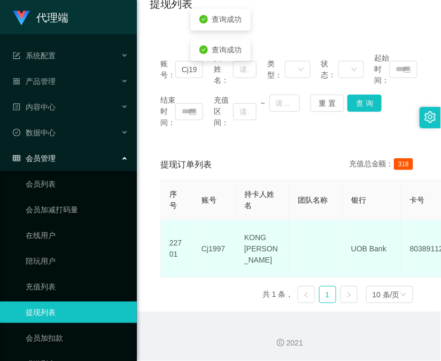
click at [412, 222] on td "80389112" at bounding box center [430, 248] width 59 height 57
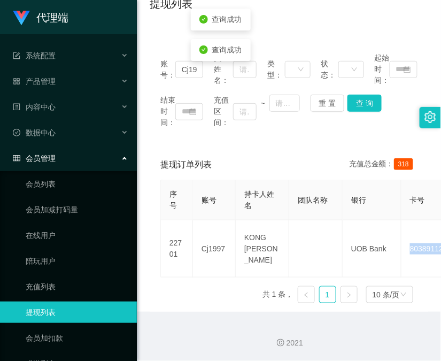
copy td "80389112"
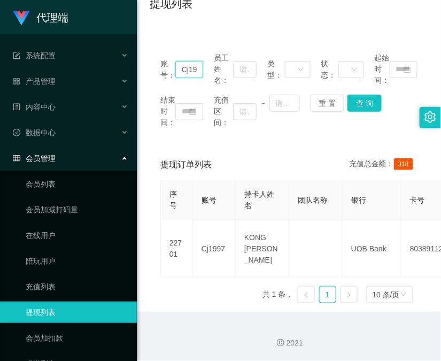
click at [191, 73] on input "Cj1997" at bounding box center [189, 69] width 28 height 17
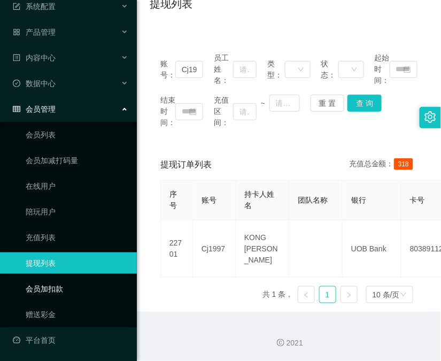
drag, startPoint x: 49, startPoint y: 284, endPoint x: 77, endPoint y: 252, distance: 43.1
click at [49, 284] on link "会员加扣款" at bounding box center [77, 288] width 103 height 21
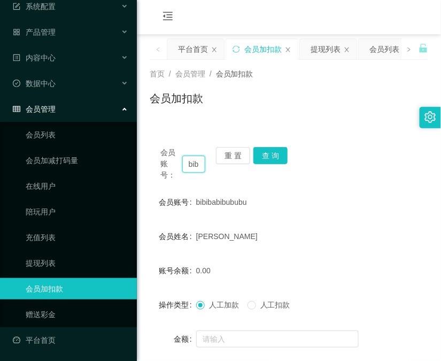
click at [197, 161] on input "bibibabibububu" at bounding box center [193, 163] width 23 height 17
click at [196, 161] on input "bibibabibububu" at bounding box center [193, 163] width 23 height 17
paste input "Cj1997"
type input "Cj1997"
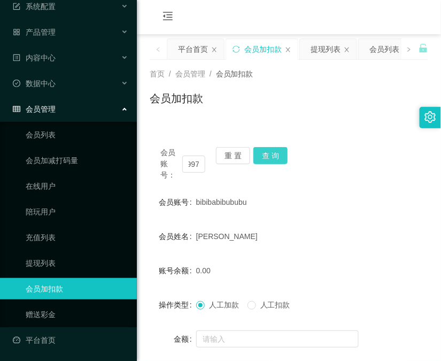
click at [267, 152] on button "查 询" at bounding box center [270, 155] width 34 height 17
click at [267, 152] on div "会员账号： Cj1997 重 置 查 询" at bounding box center [289, 164] width 278 height 34
click at [267, 152] on button "查 询" at bounding box center [270, 155] width 34 height 17
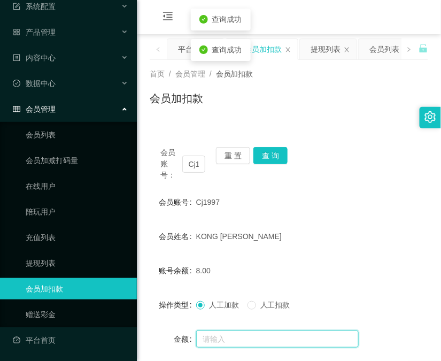
click at [263, 332] on input "text" at bounding box center [277, 338] width 162 height 17
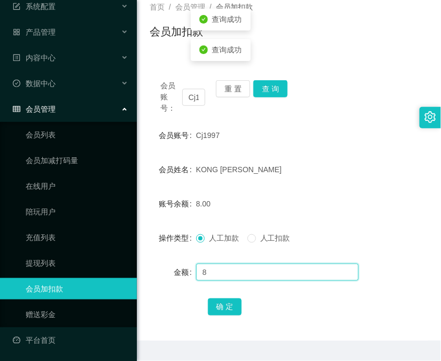
scroll to position [95, 0]
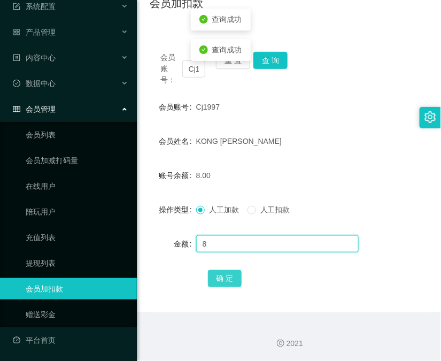
type input "8"
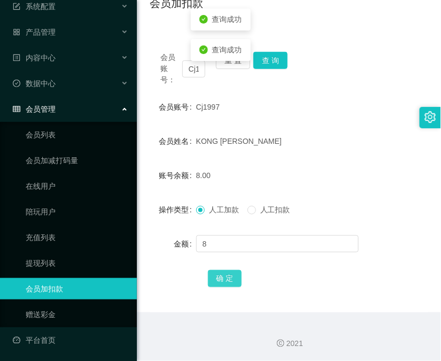
click at [226, 280] on button "确 定" at bounding box center [225, 278] width 34 height 17
click at [322, 220] on form "会员账号 Cj1997 会员姓名 KONG CHIA JUN 账号余额 16.00 操作类型 人工加款 人工扣款 金额 确 定" at bounding box center [289, 192] width 278 height 192
click at [273, 49] on div "会员账号： Cj1997 重 置 查 询 会员账号 Cj1997 会员姓名 KONG CHIA JUN 账号余额 16.00 操作类型 人工加款 人工扣款 金…" at bounding box center [289, 176] width 278 height 271
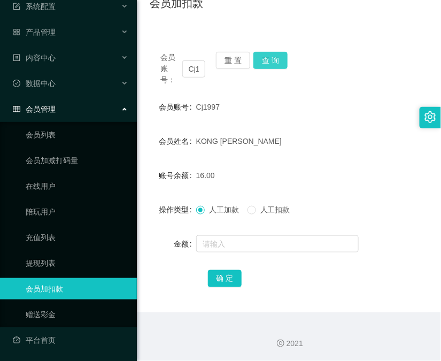
click at [274, 60] on button "查 询" at bounding box center [270, 60] width 34 height 17
click at [274, 60] on div "会员账号： Cj1997 重 置 查 询" at bounding box center [289, 69] width 278 height 34
click at [190, 72] on input "Cj1997" at bounding box center [193, 68] width 23 height 17
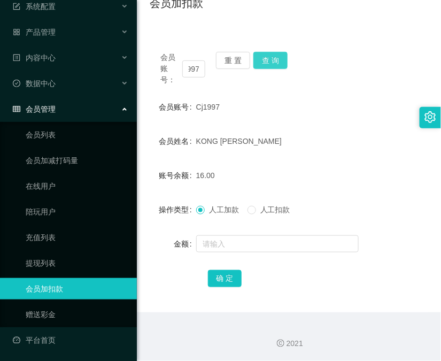
click at [278, 59] on button "查 询" at bounding box center [270, 60] width 34 height 17
click at [278, 59] on div "会员账号： Cj1997 重 置 查 询" at bounding box center [289, 69] width 278 height 34
click at [187, 72] on input "Cj1997" at bounding box center [193, 68] width 23 height 17
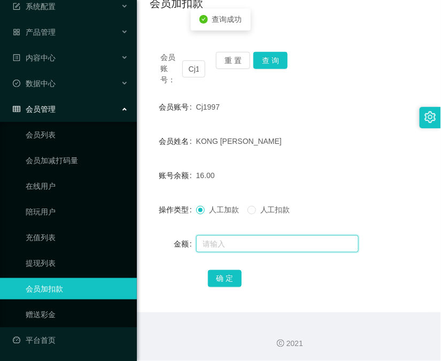
click at [242, 242] on input "text" at bounding box center [277, 243] width 162 height 17
type input "8"
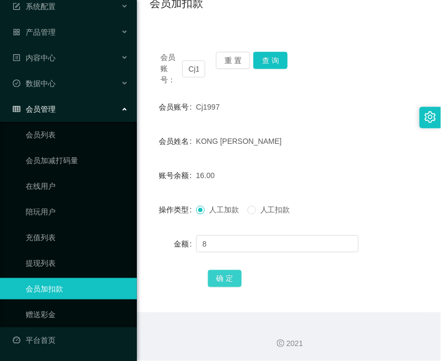
click at [227, 280] on button "确 定" at bounding box center [225, 278] width 34 height 17
click at [193, 68] on input "Cj1997" at bounding box center [193, 68] width 23 height 17
click at [264, 59] on button "查 询" at bounding box center [270, 60] width 34 height 17
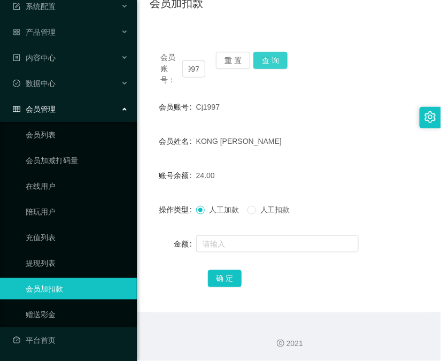
scroll to position [0, 0]
click at [264, 59] on div "会员账号： Cj1997 重 置 查 询" at bounding box center [289, 69] width 278 height 34
click at [264, 59] on button "查 询" at bounding box center [276, 60] width 46 height 17
click at [195, 77] on div "会员账号： Cj1997" at bounding box center [182, 69] width 45 height 34
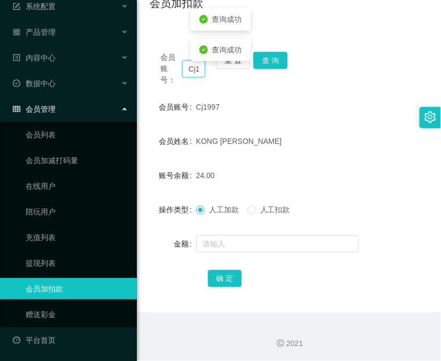
click at [195, 72] on input "Cj1997" at bounding box center [193, 68] width 23 height 17
paste input "lbk54321"
type input "lbk54321"
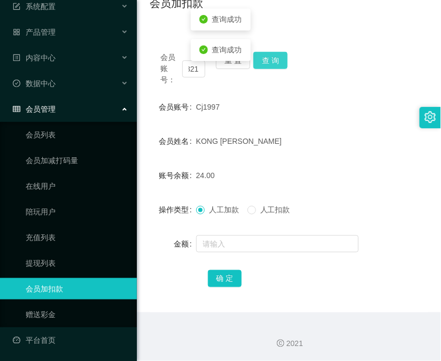
click at [273, 65] on button "查 询" at bounding box center [270, 60] width 34 height 17
click at [273, 65] on div "会员账号： lbk54321 重 置 查 询" at bounding box center [289, 69] width 278 height 34
click at [273, 65] on button "查 询" at bounding box center [270, 60] width 34 height 17
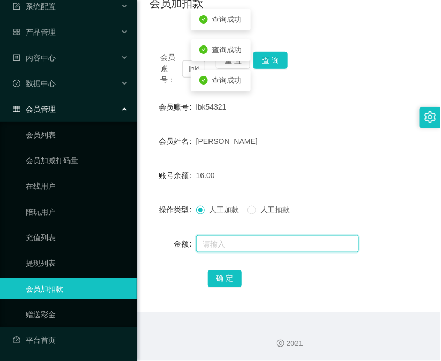
click at [228, 245] on input "text" at bounding box center [277, 243] width 162 height 17
type input "8"
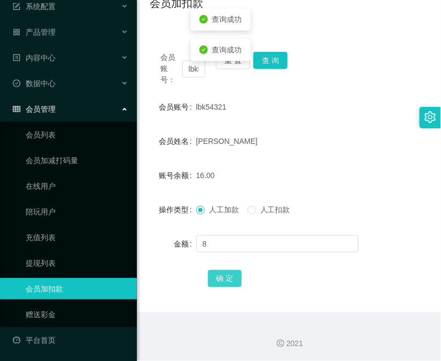
click at [212, 279] on button "确 定" at bounding box center [225, 278] width 34 height 17
click at [190, 66] on input "lbk54321" at bounding box center [193, 68] width 23 height 17
paste input "83661522"
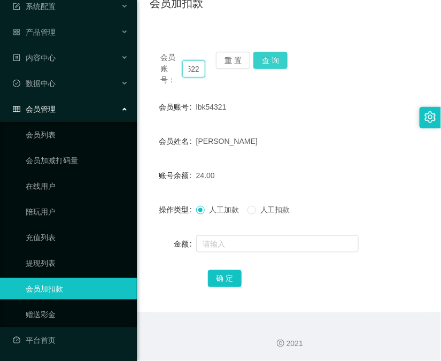
type input "83661522"
click at [275, 61] on button "查 询" at bounding box center [270, 60] width 34 height 17
click at [275, 61] on div "会员账号： 83661522 重 置 查 询" at bounding box center [289, 69] width 278 height 34
click at [275, 61] on button "查 询" at bounding box center [270, 60] width 34 height 17
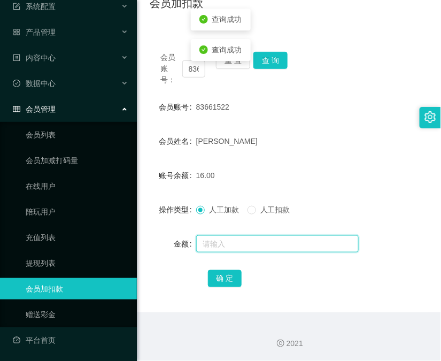
click at [250, 244] on input "text" at bounding box center [277, 243] width 162 height 17
type input "8"
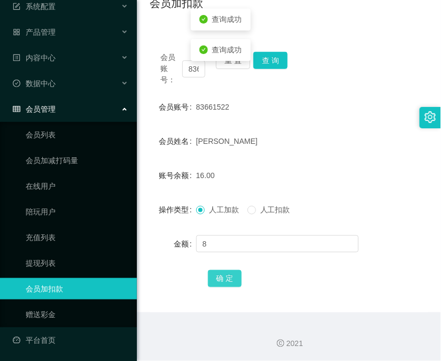
drag, startPoint x: 231, startPoint y: 278, endPoint x: 362, endPoint y: 231, distance: 139.8
click at [231, 278] on button "确 定" at bounding box center [225, 278] width 34 height 17
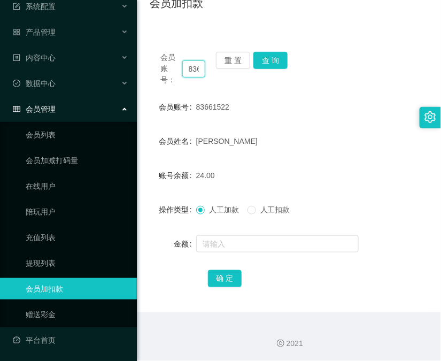
click at [198, 69] on input "83661522" at bounding box center [193, 68] width 23 height 17
paste input "133807"
type input "83133807"
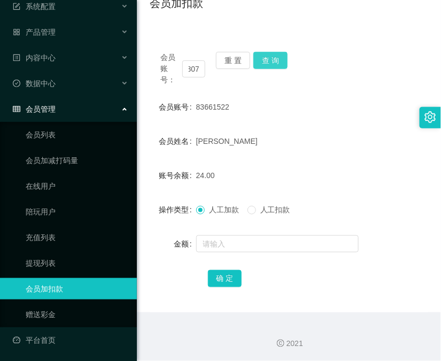
click at [285, 59] on button "查 询" at bounding box center [270, 60] width 34 height 17
click at [285, 59] on div "会员账号： 83133807 重 置 查 询" at bounding box center [289, 69] width 278 height 34
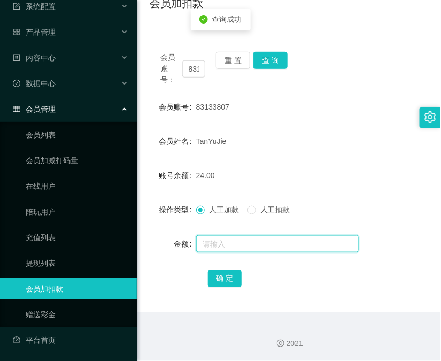
click at [282, 246] on input "text" at bounding box center [277, 243] width 162 height 17
type input "8"
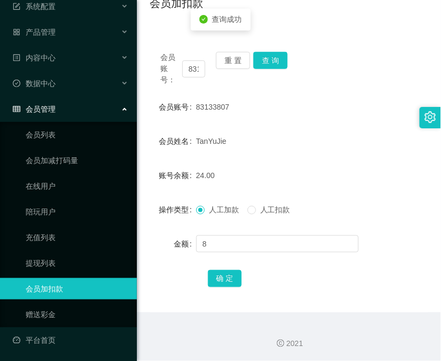
click at [223, 267] on div "确 定" at bounding box center [289, 277] width 162 height 21
click at [211, 274] on button "确 定" at bounding box center [225, 278] width 34 height 17
click at [183, 70] on input "83133807" at bounding box center [193, 68] width 23 height 17
click at [188, 71] on input "83133807" at bounding box center [193, 68] width 23 height 17
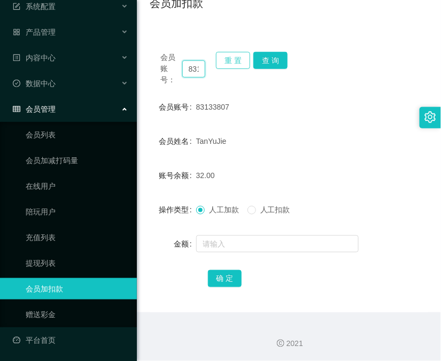
paste input "90043208"
type input "90043208"
click at [261, 59] on button "查 询" at bounding box center [270, 60] width 34 height 17
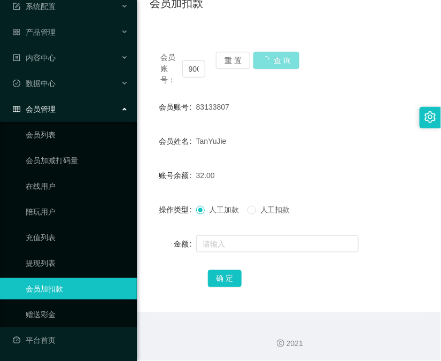
click at [261, 59] on button "查 询" at bounding box center [276, 60] width 46 height 17
drag, startPoint x: 261, startPoint y: 59, endPoint x: 263, endPoint y: 67, distance: 8.4
click at [263, 59] on div "会员账号： 90043208 重 置 查 询" at bounding box center [289, 69] width 278 height 34
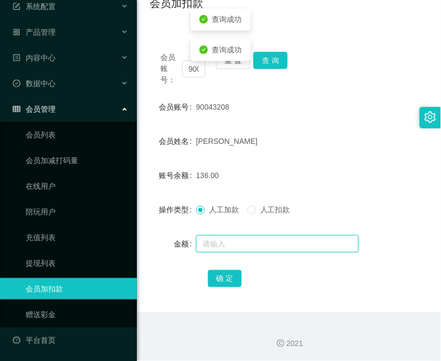
click at [235, 241] on input "text" at bounding box center [277, 243] width 162 height 17
type input "8"
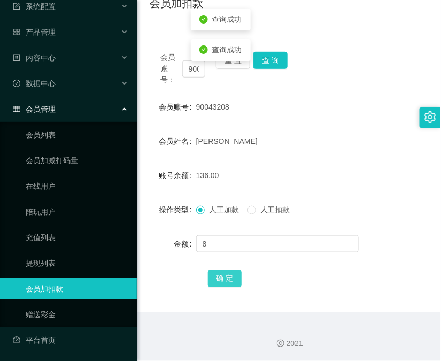
click at [213, 274] on button "确 定" at bounding box center [225, 278] width 34 height 17
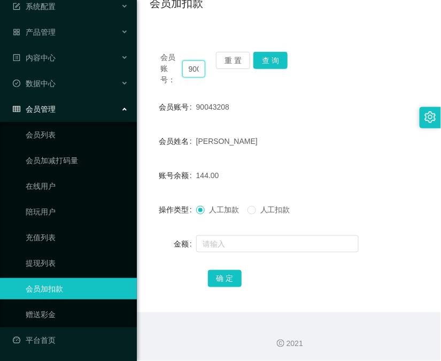
click at [191, 72] on input "90043208" at bounding box center [193, 68] width 23 height 17
paste input "Eric1234"
type input "Eric1234"
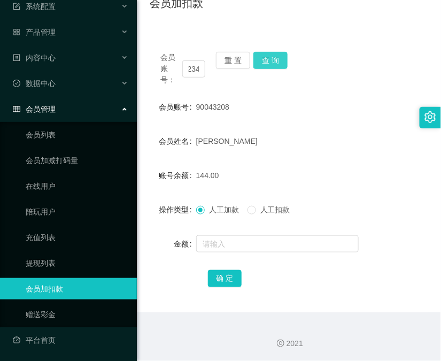
click at [279, 59] on button "查 询" at bounding box center [270, 60] width 34 height 17
click at [279, 59] on div "会员账号： Eric1234 重 置 查 询" at bounding box center [289, 69] width 278 height 34
drag, startPoint x: 279, startPoint y: 59, endPoint x: 214, endPoint y: 200, distance: 155.1
click at [281, 62] on button "查 询" at bounding box center [270, 60] width 34 height 17
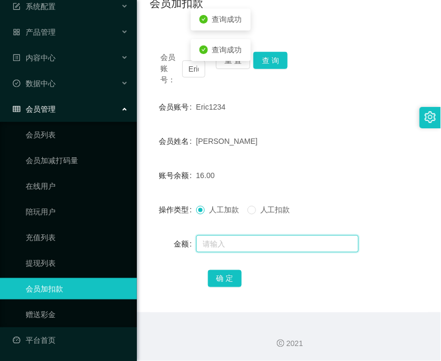
click at [214, 244] on input "text" at bounding box center [277, 243] width 162 height 17
type input "8"
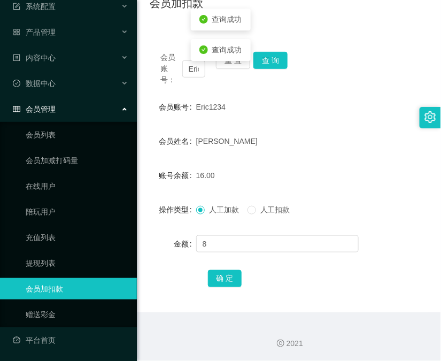
click at [222, 290] on div "会员账号： Eric1234 重 置 查 询 会员账号 Eric1234 会员姓名 Lim Wei Hao 账号余额 16.00 操作类型 人工加款 人工扣款…" at bounding box center [289, 176] width 278 height 271
click at [222, 286] on div "确 定" at bounding box center [289, 277] width 162 height 21
click at [222, 283] on button "确 定" at bounding box center [225, 278] width 34 height 17
drag, startPoint x: 322, startPoint y: 191, endPoint x: 294, endPoint y: 183, distance: 28.9
click at [323, 191] on form "会员账号 Eric1234 会员姓名 Lim Wei Hao 账号余额 24.00 操作类型 人工加款 人工扣款 金额 确 定" at bounding box center [289, 192] width 278 height 192
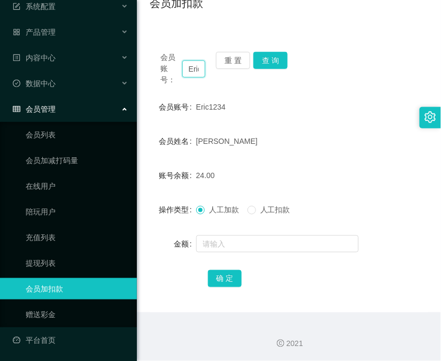
click at [196, 66] on input "Eric1234" at bounding box center [193, 68] width 23 height 17
click at [270, 65] on button "查 询" at bounding box center [270, 60] width 34 height 17
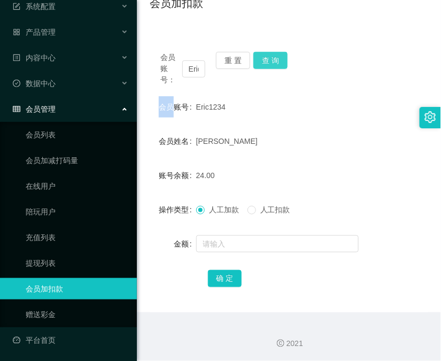
click at [270, 65] on div "会员账号： Eric1234 重 置 查 询" at bounding box center [289, 69] width 278 height 34
click at [191, 67] on input "Eric1234" at bounding box center [193, 68] width 23 height 17
paste input "bibibabibububu"
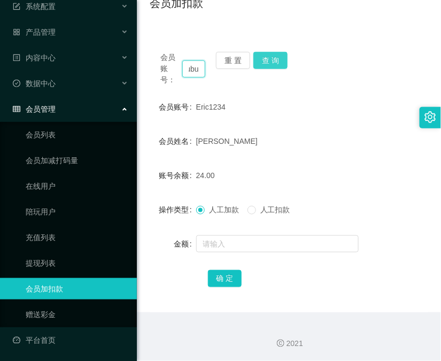
type input "bibibabibububu"
click at [276, 63] on button "查 询" at bounding box center [270, 60] width 34 height 17
click at [276, 63] on div "会员账号： bibibabibububu 重 置 查 询" at bounding box center [289, 69] width 278 height 34
click at [276, 63] on button "查 询" at bounding box center [270, 60] width 34 height 17
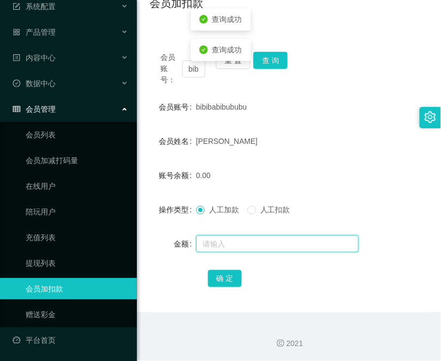
click at [279, 251] on input "text" at bounding box center [277, 243] width 162 height 17
type input "8"
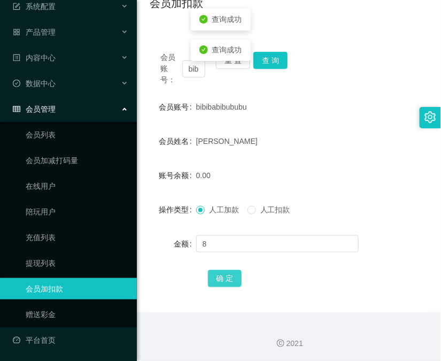
click at [214, 282] on button "确 定" at bounding box center [225, 278] width 34 height 17
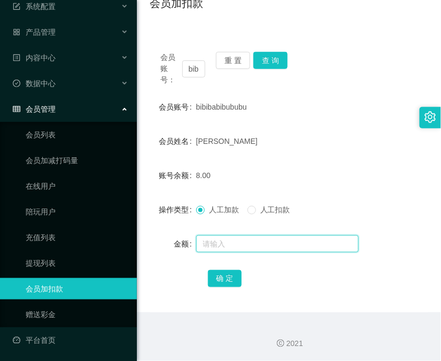
click at [337, 244] on input "text" at bounding box center [277, 243] width 162 height 17
drag, startPoint x: 338, startPoint y: 233, endPoint x: 337, endPoint y: 220, distance: 13.9
click at [338, 235] on input "text" at bounding box center [277, 243] width 162 height 17
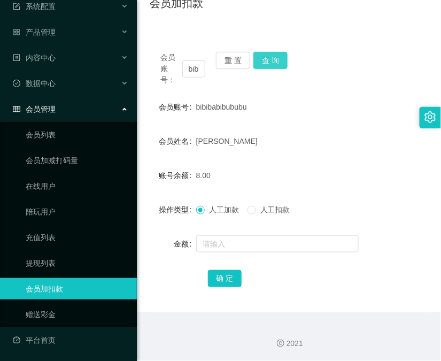
click at [278, 56] on button "查 询" at bounding box center [270, 60] width 34 height 17
click at [278, 56] on div "会员账号： bibibabibububu 重 置 查 询" at bounding box center [289, 69] width 278 height 34
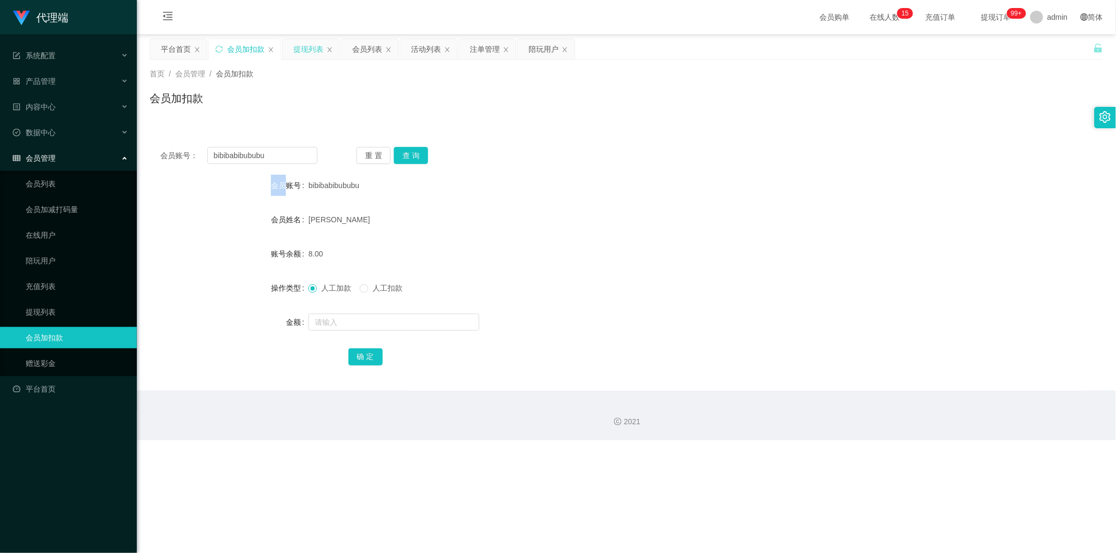
click at [317, 57] on div "提现列表" at bounding box center [308, 49] width 30 height 20
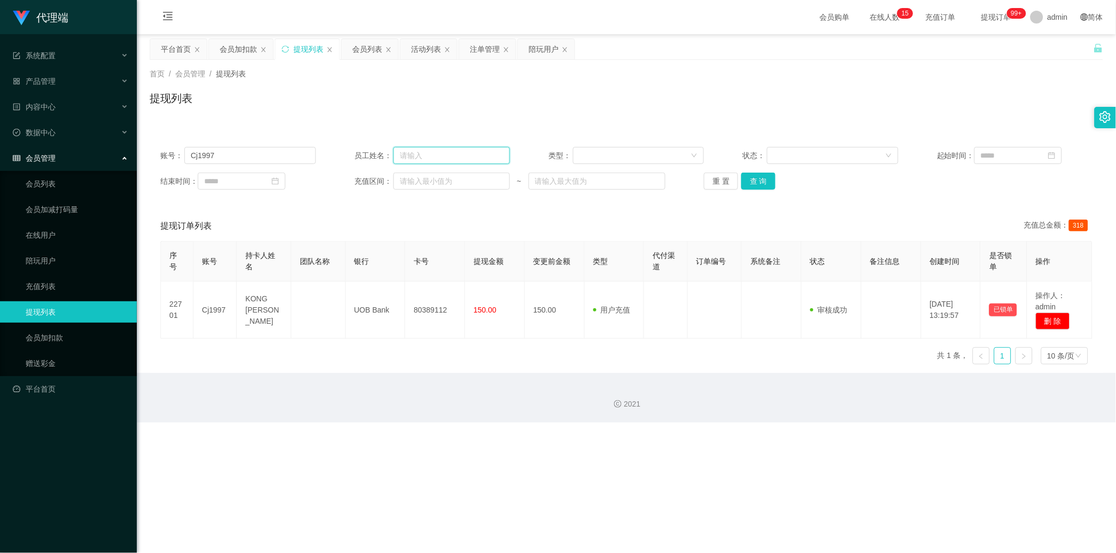
click at [411, 158] on input "text" at bounding box center [451, 155] width 116 height 17
type input "linlin888"
drag, startPoint x: 281, startPoint y: 149, endPoint x: 183, endPoint y: 145, distance: 98.4
click at [183, 145] on div "账号： Cj1997 员工姓名： linlin888 类型： 状态： 起始时间： 结束时间： 充值区间： ~ 重 置 查 询" at bounding box center [626, 168] width 953 height 64
click at [440, 182] on div "重 置 查 询" at bounding box center [781, 181] width 155 height 17
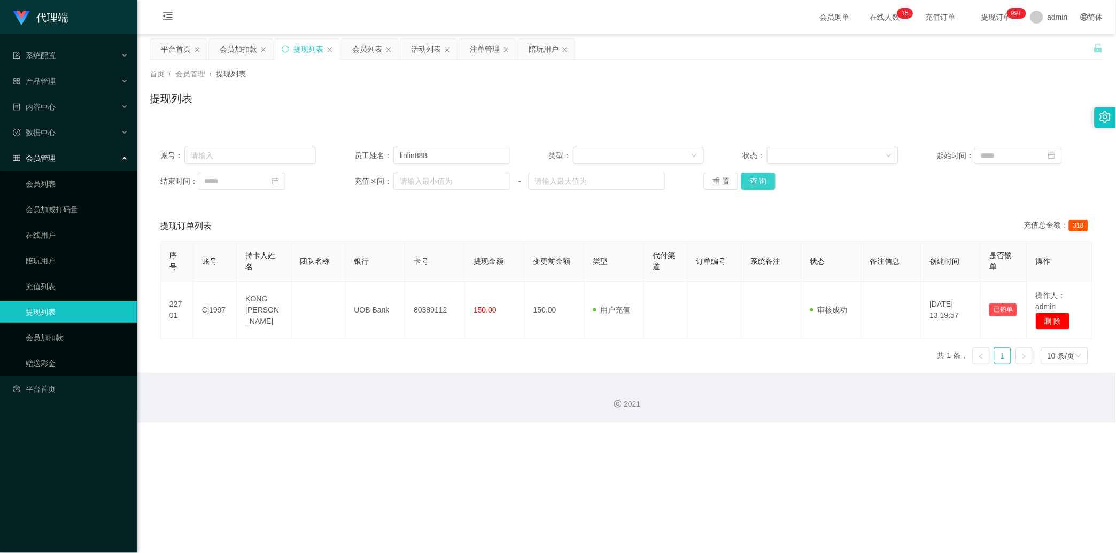
click at [440, 182] on button "查 询" at bounding box center [758, 181] width 34 height 17
click at [440, 182] on div "重 置 查 询" at bounding box center [781, 181] width 155 height 17
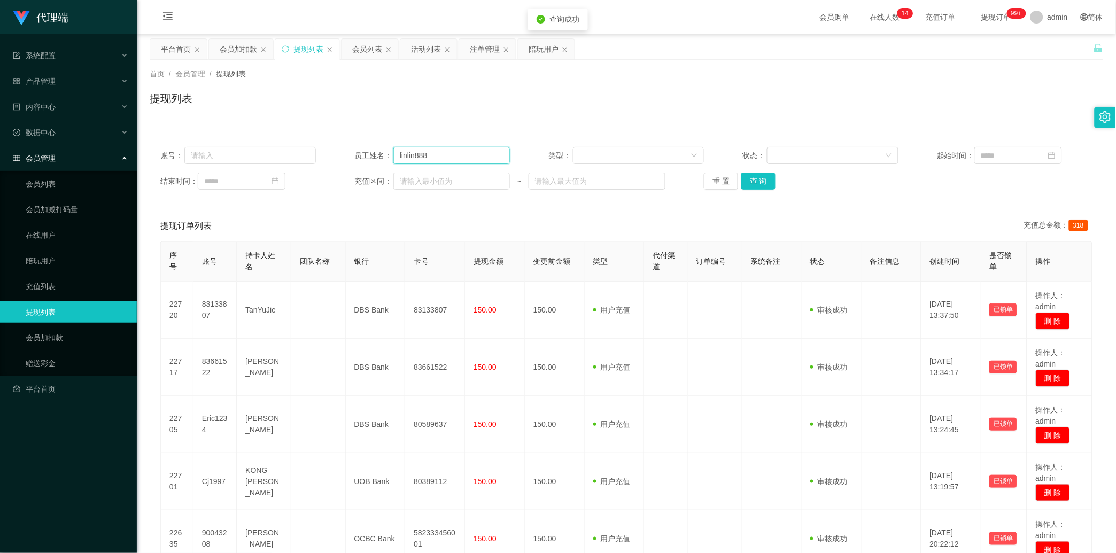
drag, startPoint x: 414, startPoint y: 154, endPoint x: 385, endPoint y: 153, distance: 28.9
click at [385, 153] on div "员工姓名： linlin888" at bounding box center [431, 155] width 155 height 17
type input "ahua888"
click at [440, 190] on div "账号： 员工姓名： ahua888 类型： 状态： 起始时间： 结束时间： 充值区间： ~ 重 置 查 询" at bounding box center [626, 168] width 953 height 64
click at [440, 179] on button "查 询" at bounding box center [758, 181] width 34 height 17
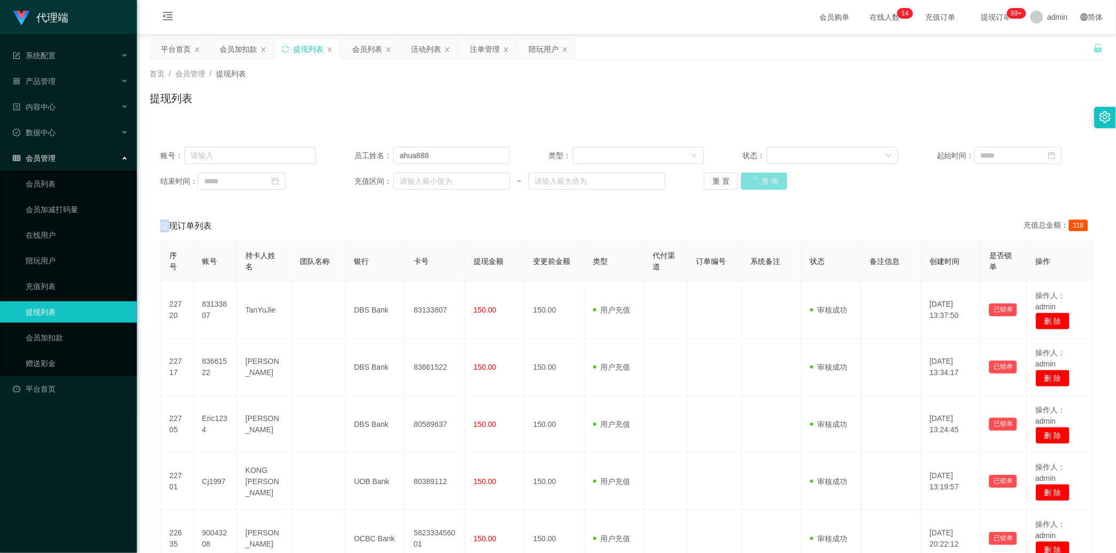
click at [440, 179] on div "重 置 查 询" at bounding box center [781, 181] width 155 height 17
click at [440, 179] on button "查 询" at bounding box center [764, 181] width 46 height 17
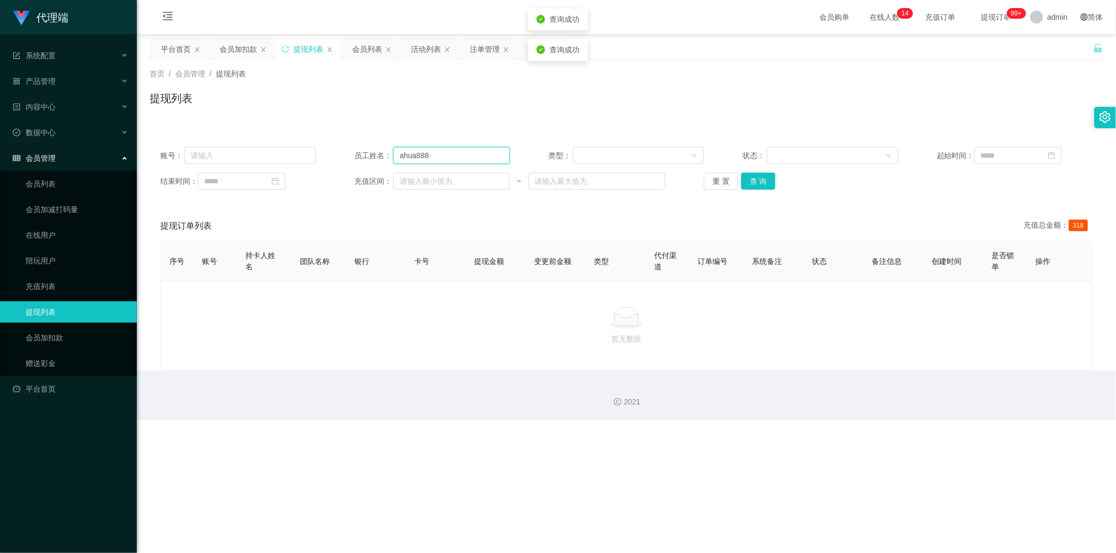
drag, startPoint x: 414, startPoint y: 157, endPoint x: 392, endPoint y: 152, distance: 21.8
click at [393, 152] on input "ahua888" at bounding box center [451, 155] width 116 height 17
type input "anhua888"
click at [440, 175] on button "查 询" at bounding box center [758, 181] width 34 height 17
click at [440, 175] on div "重 置 查 询" at bounding box center [781, 181] width 155 height 17
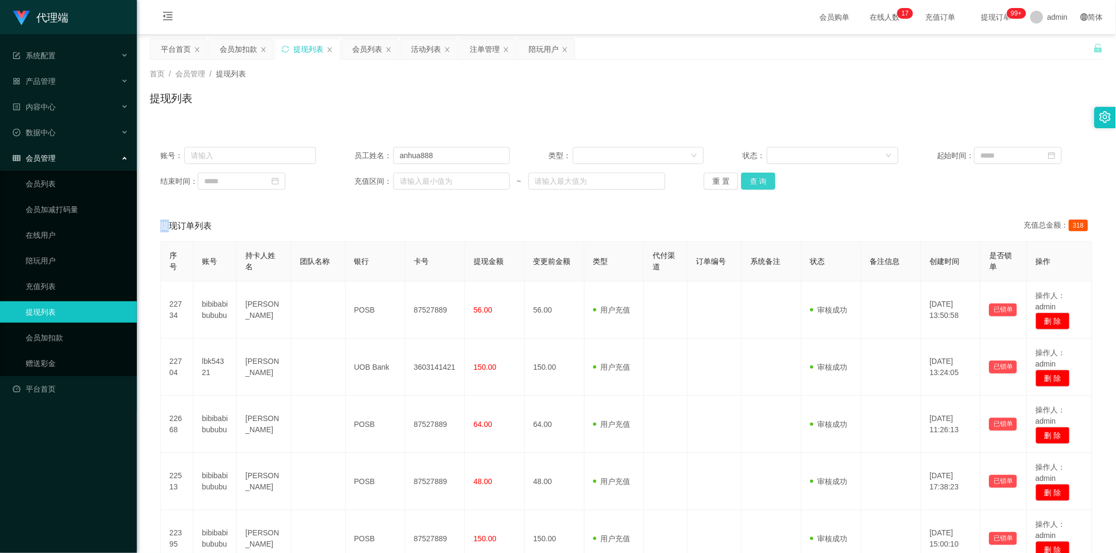
click at [440, 188] on button "查 询" at bounding box center [758, 181] width 34 height 17
click at [440, 188] on div "重 置 查 询" at bounding box center [781, 181] width 155 height 17
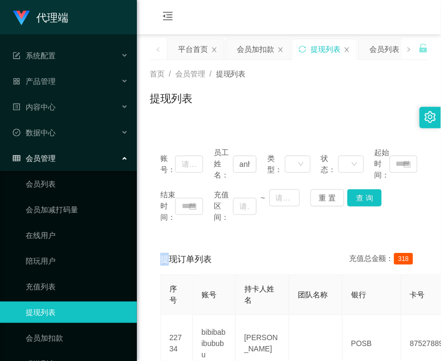
drag, startPoint x: 321, startPoint y: 244, endPoint x: 326, endPoint y: 236, distance: 9.6
click at [321, 244] on div "提现订单列表 充值总金额： 318" at bounding box center [288, 259] width 257 height 30
drag, startPoint x: 210, startPoint y: 124, endPoint x: 112, endPoint y: 186, distance: 115.5
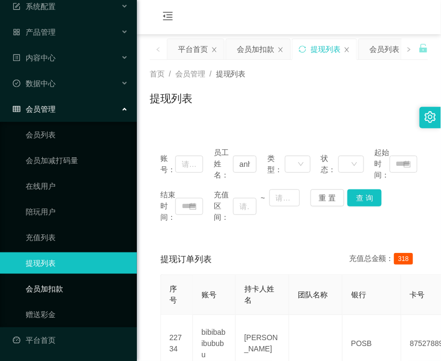
click at [74, 285] on link "会员加扣款" at bounding box center [77, 288] width 103 height 21
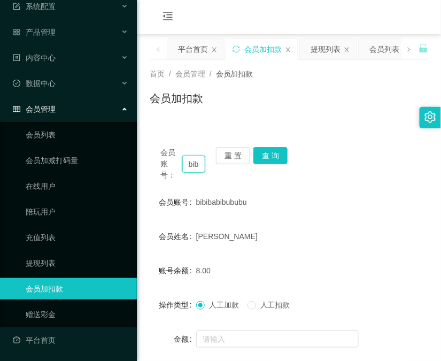
click at [191, 161] on input "bibibabibububu" at bounding box center [193, 163] width 23 height 17
drag, startPoint x: 191, startPoint y: 161, endPoint x: 223, endPoint y: 159, distance: 32.7
click at [191, 161] on input "bibibabibububu" at bounding box center [193, 163] width 23 height 17
paste input "lbk54321"
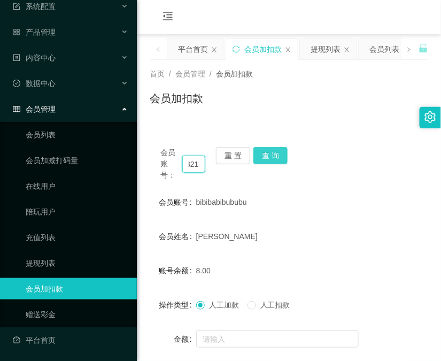
type input "lbk54321"
click at [284, 161] on button "查 询" at bounding box center [270, 155] width 34 height 17
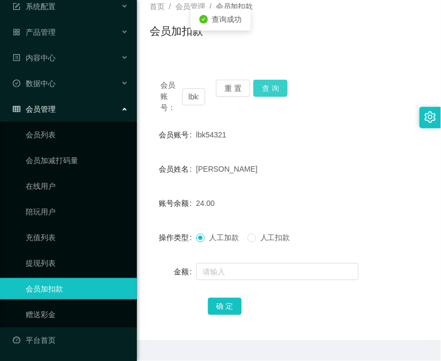
scroll to position [95, 0]
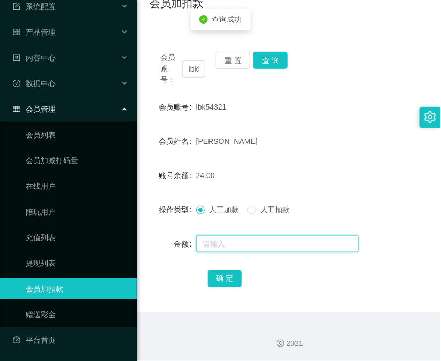
click at [251, 237] on input "text" at bounding box center [277, 243] width 162 height 17
type input "8"
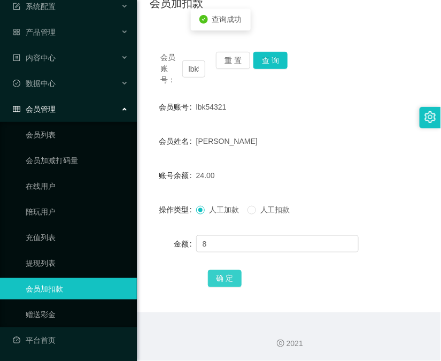
click at [222, 278] on button "确 定" at bounding box center [225, 278] width 34 height 17
drag, startPoint x: 154, startPoint y: 205, endPoint x: 220, endPoint y: 172, distance: 74.1
click at [154, 205] on div "操作类型" at bounding box center [173, 209] width 46 height 21
click at [191, 65] on input "lbk54321" at bounding box center [193, 68] width 23 height 17
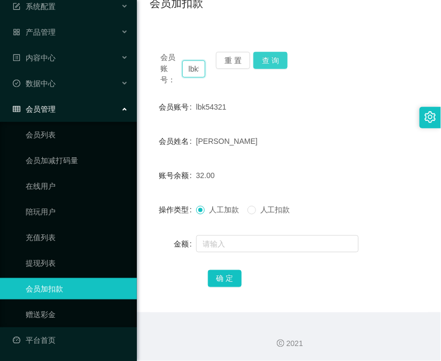
paste input "bibibabibububu"
type input "bibibabibububu"
click at [269, 59] on button "查 询" at bounding box center [270, 60] width 34 height 17
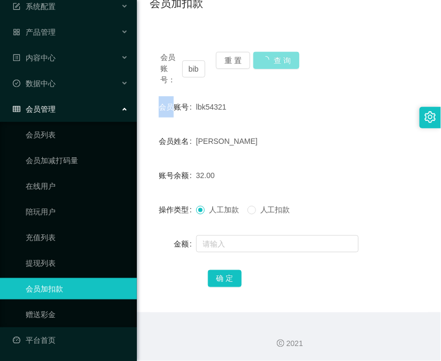
click at [269, 59] on div "会员账号： bibibabibububu 重 置 查 询" at bounding box center [289, 69] width 278 height 34
click at [269, 59] on button "查 询" at bounding box center [270, 60] width 34 height 17
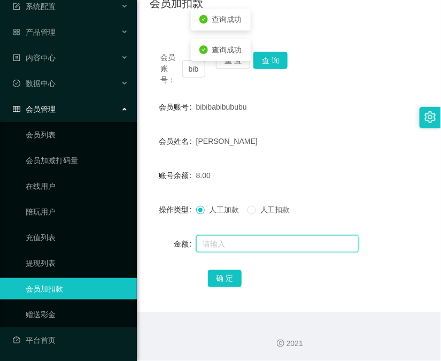
click at [234, 244] on input "text" at bounding box center [277, 243] width 162 height 17
type input "8"
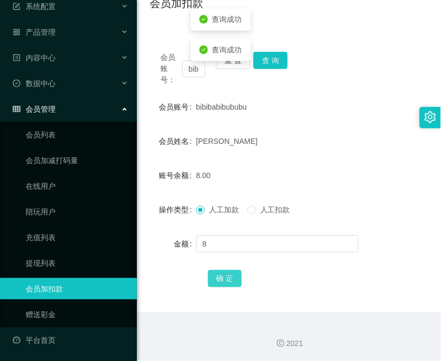
drag, startPoint x: 231, startPoint y: 278, endPoint x: 259, endPoint y: 252, distance: 37.8
click at [231, 278] on button "确 定" at bounding box center [225, 278] width 34 height 17
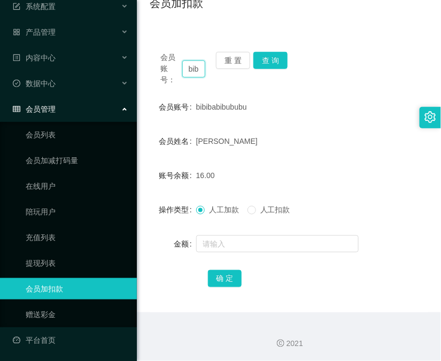
click at [191, 68] on input "bibibabibububu" at bounding box center [193, 68] width 23 height 17
click at [192, 68] on input "bibibabibububu" at bounding box center [193, 68] width 23 height 17
paste input "90043208"
type input "90043208"
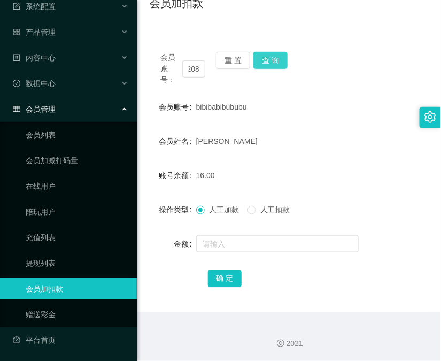
click at [275, 68] on button "查 询" at bounding box center [270, 60] width 34 height 17
click at [275, 67] on button "查 询" at bounding box center [276, 60] width 46 height 17
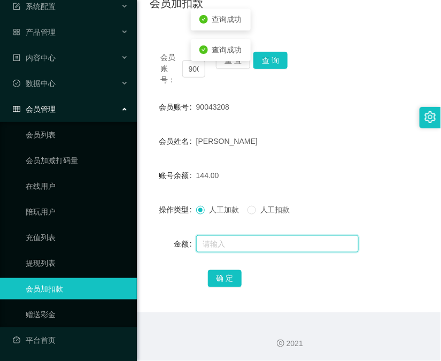
click at [282, 235] on input "text" at bounding box center [277, 243] width 162 height 17
type input "8"
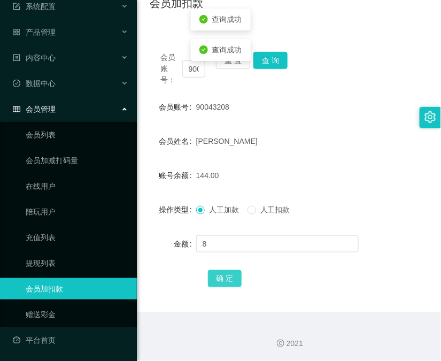
drag, startPoint x: 225, startPoint y: 282, endPoint x: 232, endPoint y: 278, distance: 7.7
click at [225, 282] on button "确 定" at bounding box center [225, 278] width 34 height 17
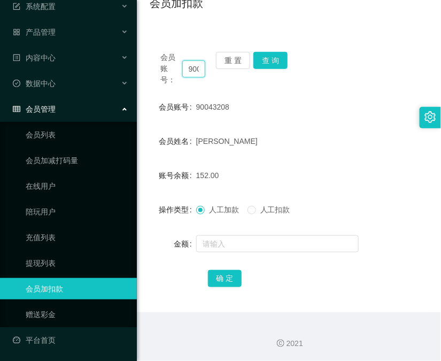
click at [196, 68] on input "90043208" at bounding box center [193, 68] width 23 height 17
click at [196, 67] on input "90043208" at bounding box center [193, 68] width 23 height 17
paste input "Eric1234"
type input "Eric1234"
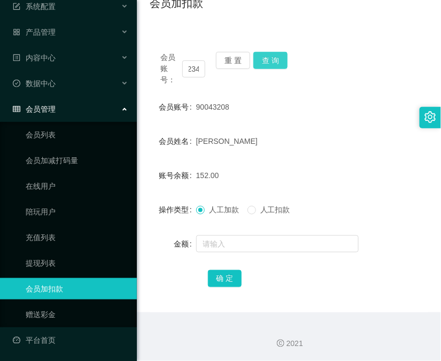
click at [270, 61] on button "查 询" at bounding box center [270, 60] width 34 height 17
click at [270, 61] on div "会员账号： Eric1234 重 置 查 询" at bounding box center [289, 69] width 278 height 34
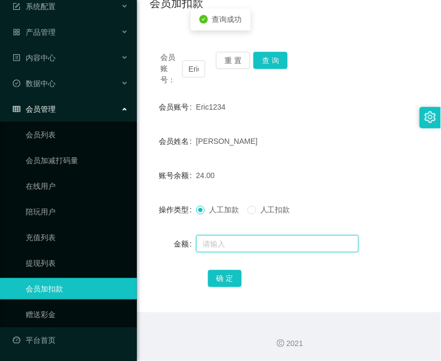
click at [252, 244] on input "text" at bounding box center [277, 243] width 162 height 17
type input "8"
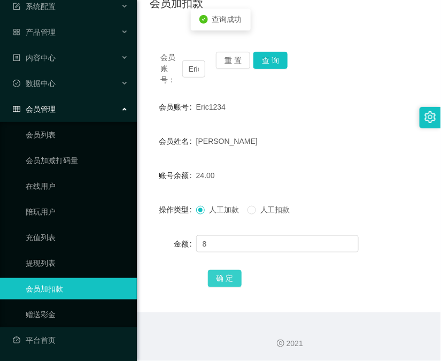
drag, startPoint x: 221, startPoint y: 276, endPoint x: 233, endPoint y: 267, distance: 15.0
click at [221, 278] on button "确 定" at bounding box center [225, 278] width 34 height 17
click at [192, 70] on input "Eric1234" at bounding box center [193, 68] width 23 height 17
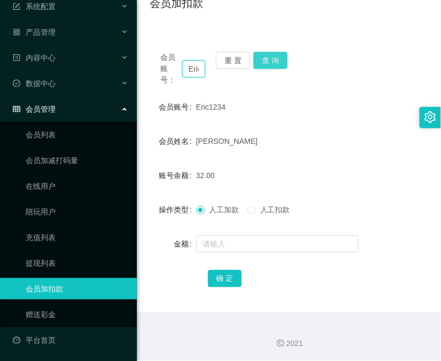
paste input "Cj1997"
type input "Cj1997"
click at [283, 59] on button "查 询" at bounding box center [270, 60] width 34 height 17
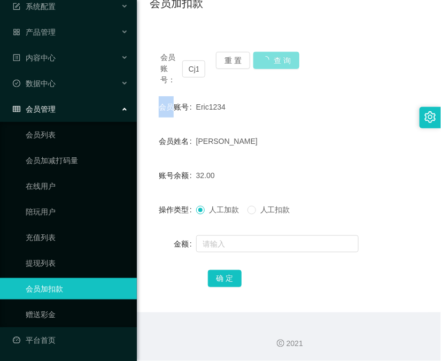
click at [283, 59] on div "会员账号： Cj1997 重 置 查 询" at bounding box center [289, 69] width 278 height 34
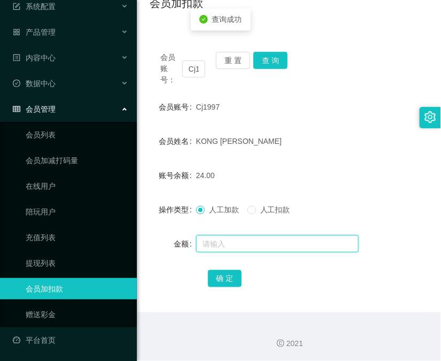
click at [256, 242] on input "text" at bounding box center [277, 243] width 162 height 17
type input "8"
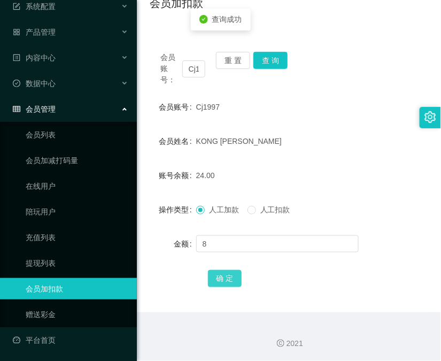
drag, startPoint x: 232, startPoint y: 274, endPoint x: 254, endPoint y: 261, distance: 24.9
click at [232, 274] on button "确 定" at bounding box center [225, 278] width 34 height 17
click at [199, 66] on input "Cj1997" at bounding box center [193, 68] width 23 height 17
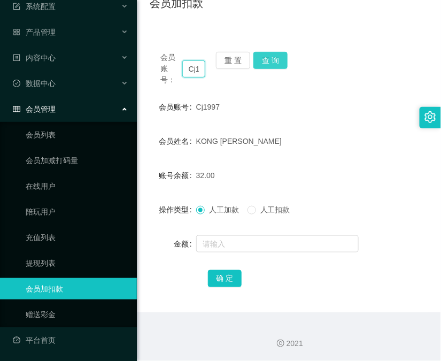
drag, startPoint x: 199, startPoint y: 66, endPoint x: 252, endPoint y: 59, distance: 53.4
click at [199, 65] on input "Cj1997" at bounding box center [193, 68] width 23 height 17
paste input "8313380"
type input "83133807"
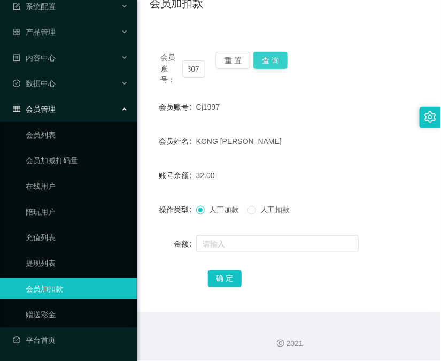
click at [274, 61] on button "查 询" at bounding box center [270, 60] width 34 height 17
click at [274, 61] on div "会员账号： 83133807 重 置 查 询" at bounding box center [289, 69] width 278 height 34
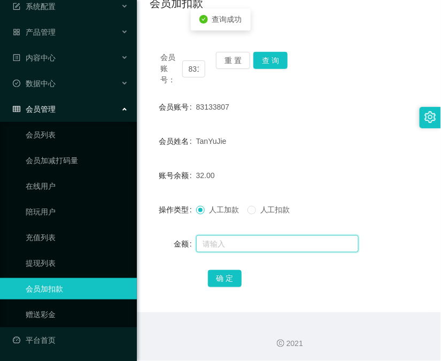
click at [251, 245] on input "text" at bounding box center [277, 243] width 162 height 17
type input "8"
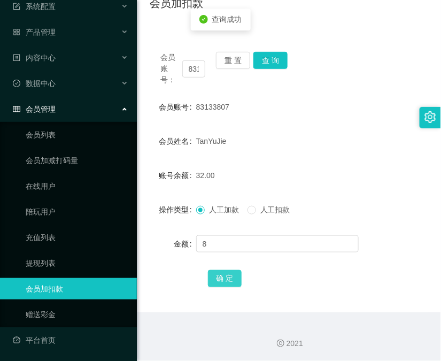
drag, startPoint x: 233, startPoint y: 270, endPoint x: 248, endPoint y: 253, distance: 22.4
click at [233, 270] on button "确 定" at bounding box center [225, 278] width 34 height 17
drag, startPoint x: 321, startPoint y: 271, endPoint x: 326, endPoint y: 255, distance: 17.4
click at [321, 271] on div "确 定" at bounding box center [289, 277] width 162 height 21
drag, startPoint x: 341, startPoint y: 220, endPoint x: 268, endPoint y: 220, distance: 73.2
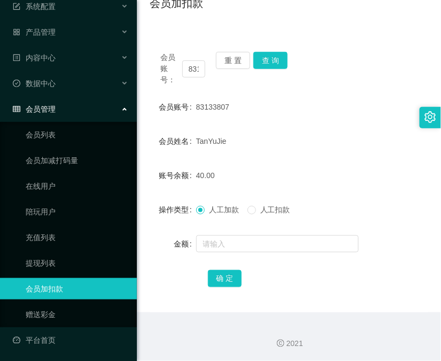
click at [341, 221] on form "会员账号 83133807 会员姓名 TanYuJie 账号余额 40.00 操作类型 人工加款 人工扣款 金额 确 定" at bounding box center [289, 192] width 278 height 192
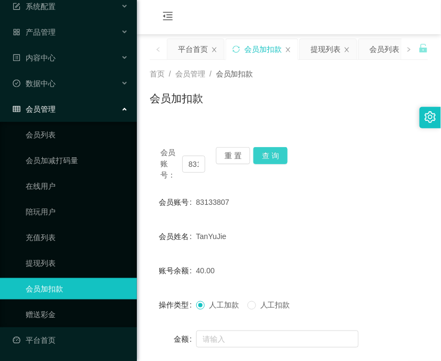
click at [272, 159] on button "查 询" at bounding box center [270, 155] width 34 height 17
click at [272, 159] on div "会员账号： 83133807 重 置 查 询" at bounding box center [289, 164] width 278 height 34
click at [272, 159] on button "查 询" at bounding box center [276, 155] width 46 height 17
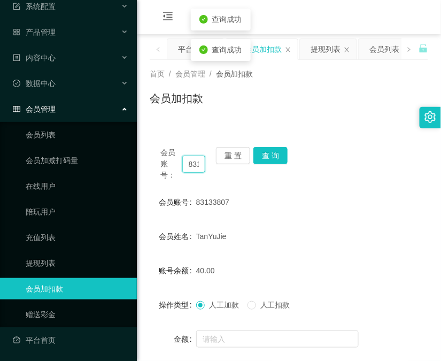
click at [195, 161] on input "83133807" at bounding box center [193, 163] width 23 height 17
drag, startPoint x: 195, startPoint y: 161, endPoint x: 204, endPoint y: 159, distance: 8.8
click at [197, 161] on input "83133807" at bounding box center [193, 163] width 23 height 17
paste input "Eric1234"
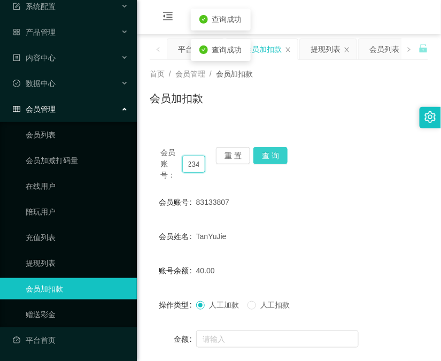
type input "Eric1234"
click at [274, 147] on button "查 询" at bounding box center [270, 155] width 34 height 17
click at [274, 150] on button "查 询" at bounding box center [270, 155] width 34 height 17
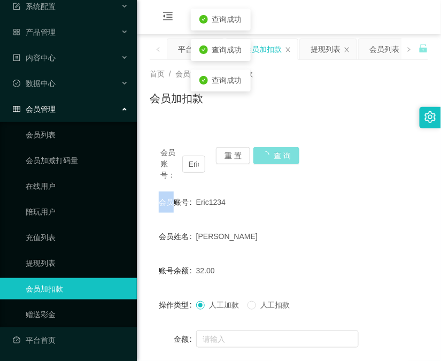
click at [274, 150] on div "会员账号： Eric1234 重 置 查 询" at bounding box center [289, 164] width 278 height 34
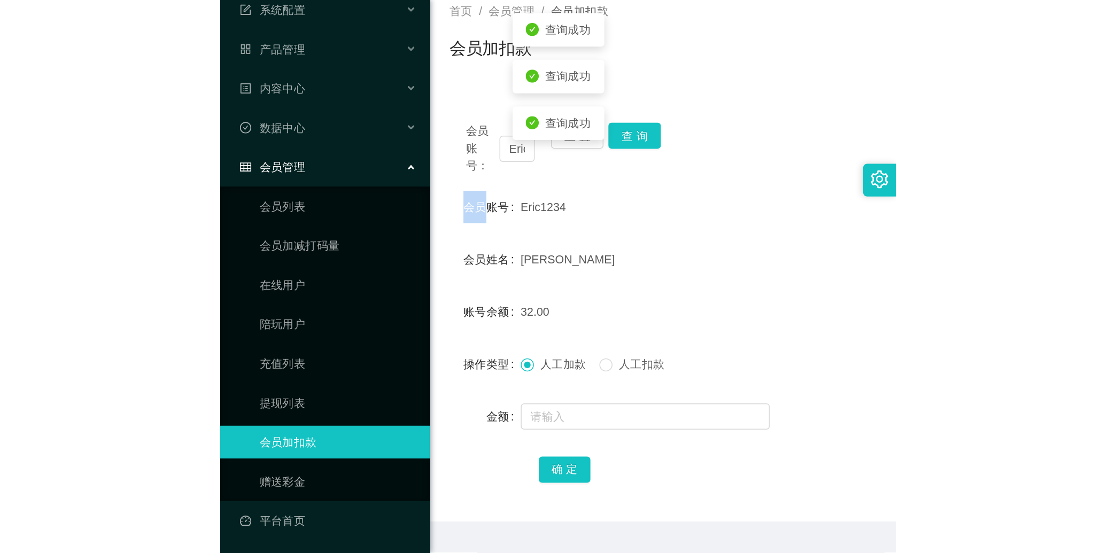
scroll to position [95, 0]
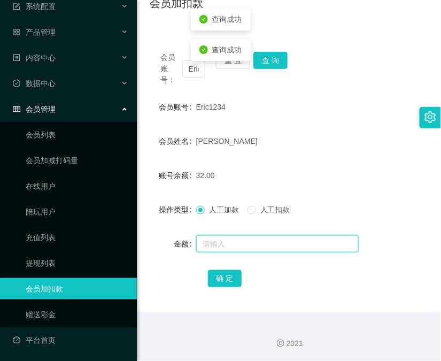
click at [292, 237] on input "text" at bounding box center [277, 243] width 162 height 17
type input "8"
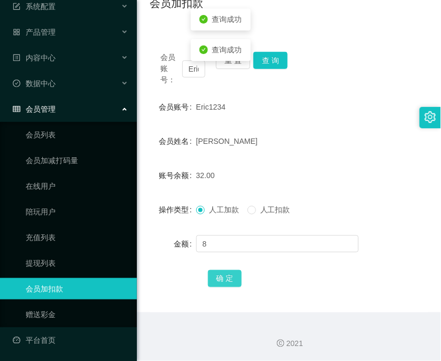
click at [218, 276] on button "确 定" at bounding box center [225, 278] width 34 height 17
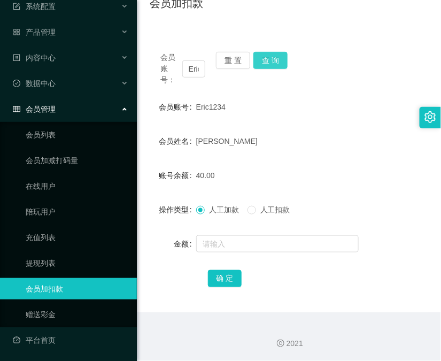
click at [285, 52] on button "查 询" at bounding box center [270, 60] width 34 height 17
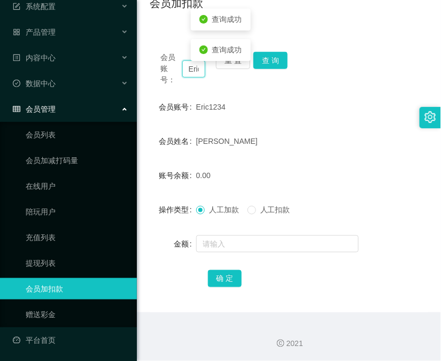
click at [189, 68] on input "Eric1234" at bounding box center [193, 68] width 23 height 17
drag, startPoint x: 189, startPoint y: 68, endPoint x: 198, endPoint y: 61, distance: 11.1
click at [189, 67] on input "Eric1234" at bounding box center [193, 68] width 23 height 17
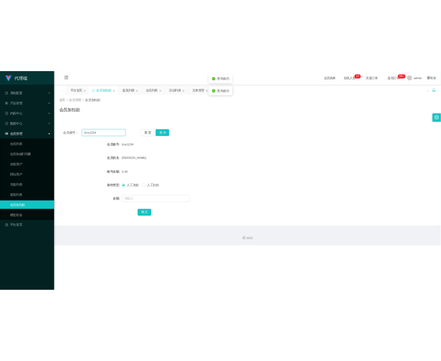
scroll to position [0, 0]
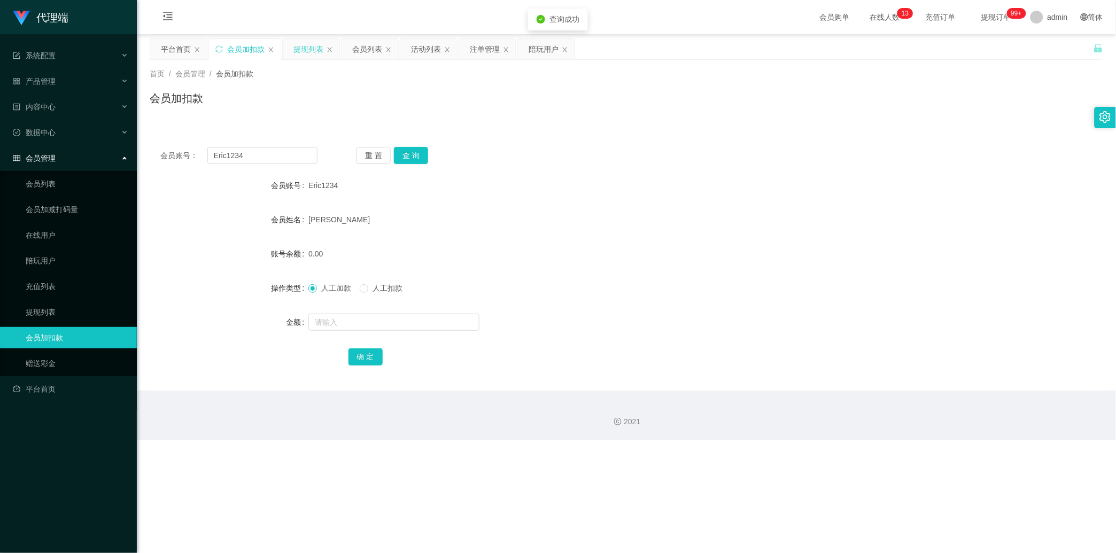
click at [305, 52] on div "提现列表" at bounding box center [308, 49] width 30 height 20
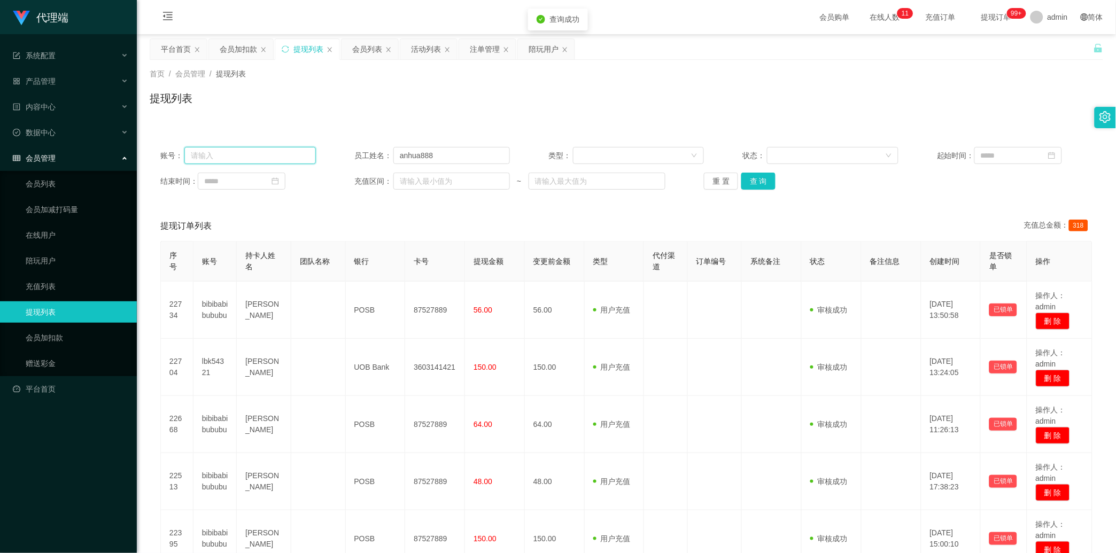
click at [269, 152] on input "text" at bounding box center [249, 155] width 131 height 17
paste input "Eric1234"
type input "Eric1234"
click at [440, 189] on button "查 询" at bounding box center [758, 181] width 34 height 17
click at [440, 189] on div "重 置 查 询" at bounding box center [781, 181] width 155 height 17
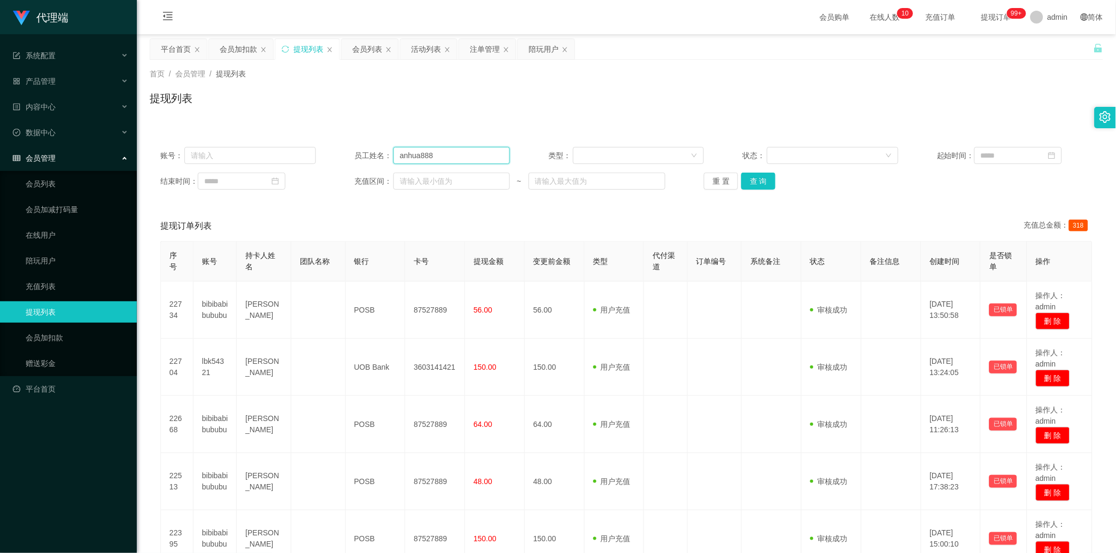
click at [416, 157] on input "anhua888" at bounding box center [451, 155] width 116 height 17
drag, startPoint x: 417, startPoint y: 155, endPoint x: 376, endPoint y: 155, distance: 41.1
click at [376, 155] on div "员工姓名： anhua888" at bounding box center [431, 155] width 155 height 17
type input "linlin888"
click at [440, 188] on button "查 询" at bounding box center [758, 181] width 34 height 17
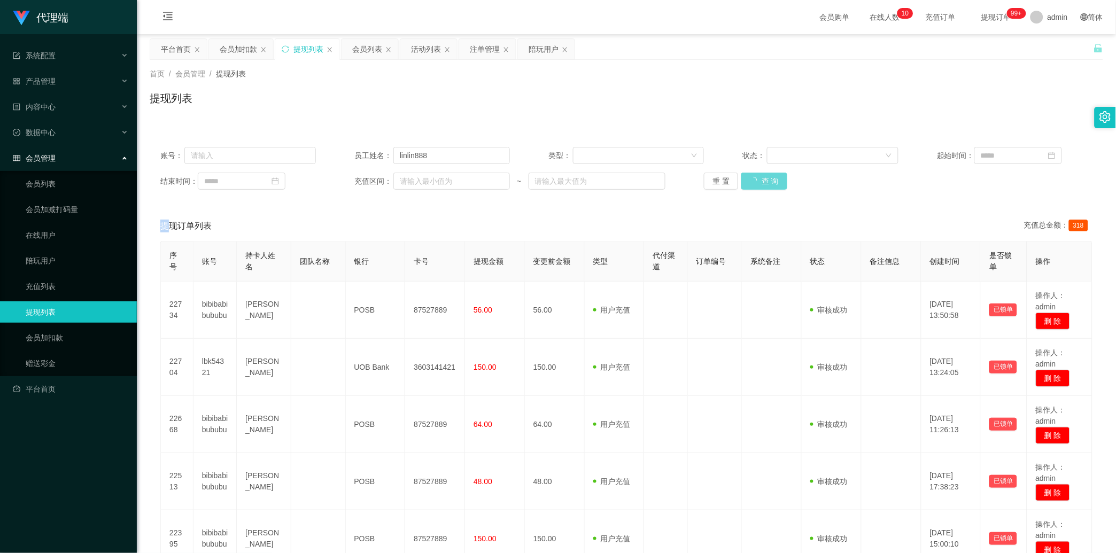
click at [440, 188] on div "重 置 查 询" at bounding box center [781, 181] width 155 height 17
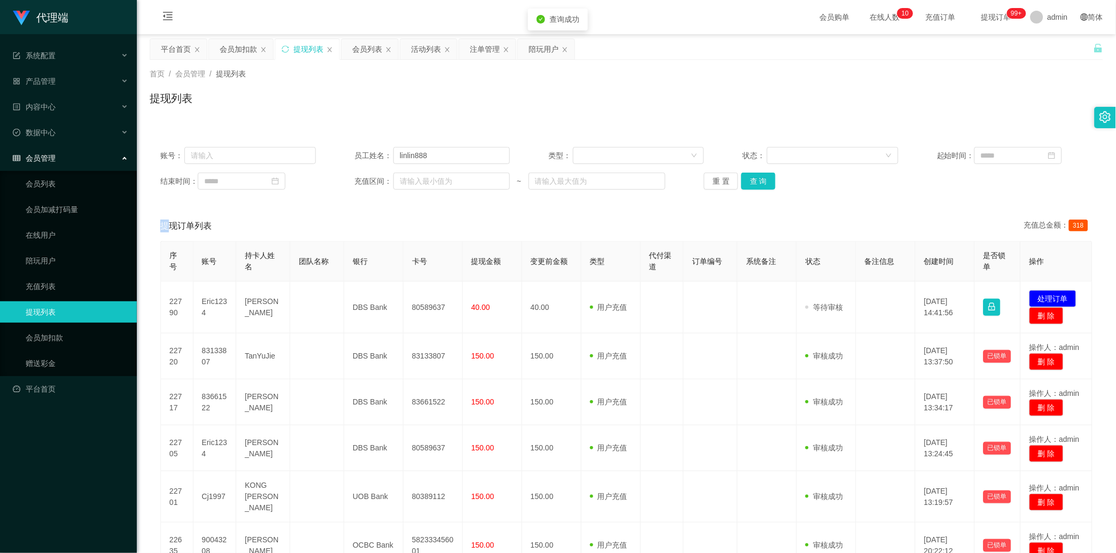
click at [440, 188] on div "重 置 查 询" at bounding box center [781, 181] width 155 height 17
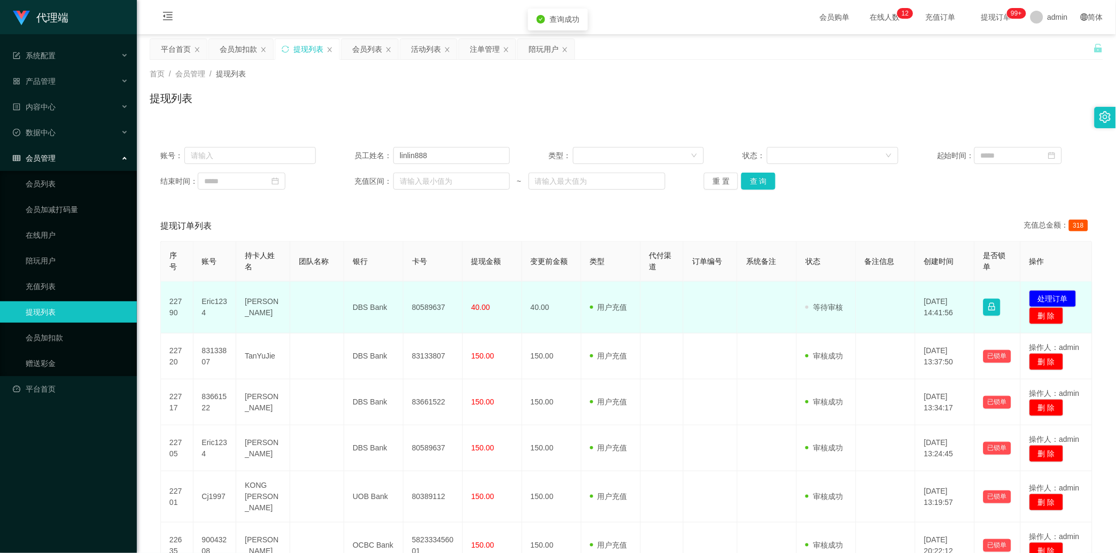
click at [423, 295] on td "80589637" at bounding box center [432, 308] width 59 height 52
click at [440, 296] on button "处理订单" at bounding box center [1052, 298] width 47 height 17
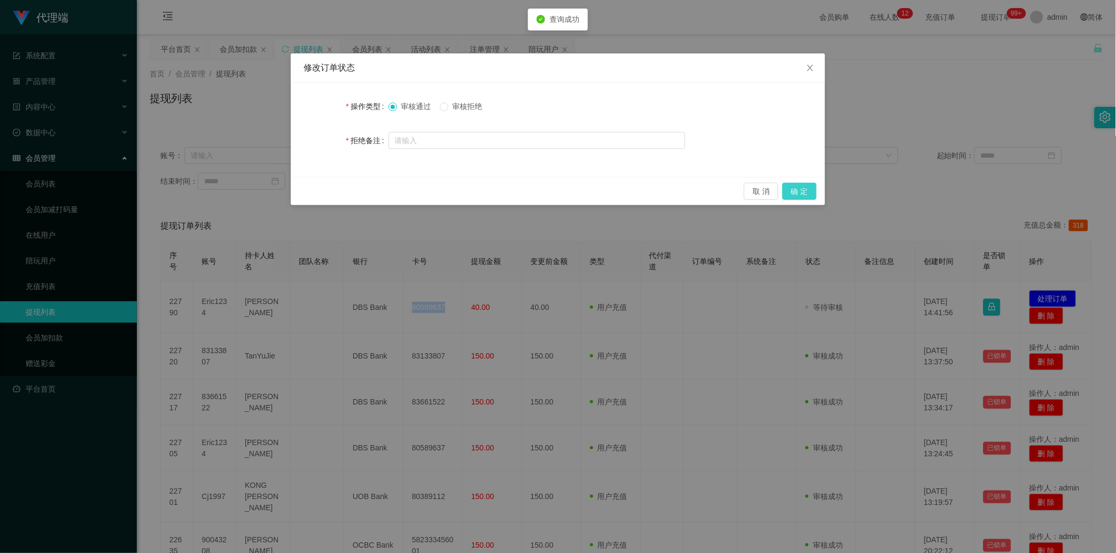
click at [440, 199] on button "确 定" at bounding box center [799, 191] width 34 height 17
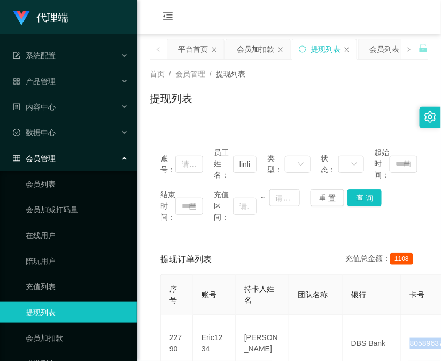
click at [238, 248] on div "提现订单列表 充值总金额： 1108" at bounding box center [288, 259] width 257 height 30
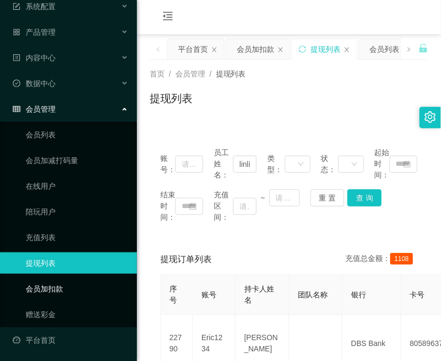
click at [72, 284] on link "会员加扣款" at bounding box center [77, 288] width 103 height 21
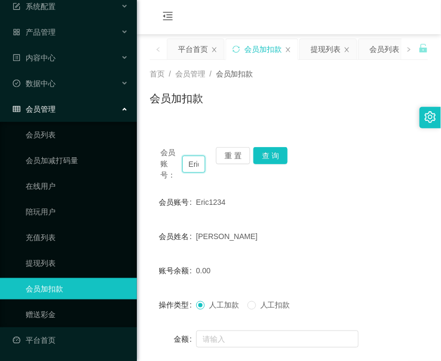
click at [196, 163] on input "Eric1234" at bounding box center [193, 163] width 23 height 17
paste input "Cj1997"
type input "Cj1997"
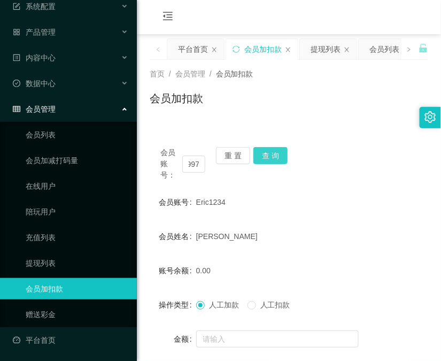
click at [271, 156] on button "查 询" at bounding box center [270, 155] width 34 height 17
click at [271, 156] on div "会员账号： Cj1997 重 置 查 询" at bounding box center [289, 164] width 278 height 34
click at [271, 156] on button "查 询" at bounding box center [270, 155] width 34 height 17
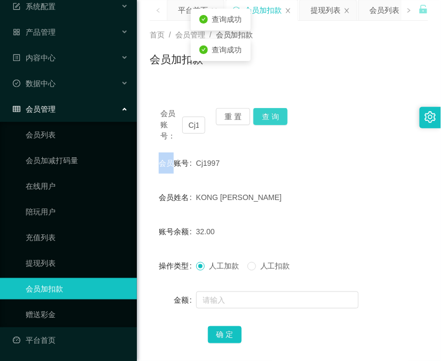
scroll to position [95, 0]
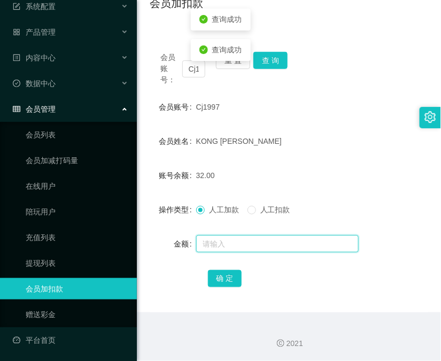
click at [259, 242] on input "text" at bounding box center [277, 243] width 162 height 17
type input "8"
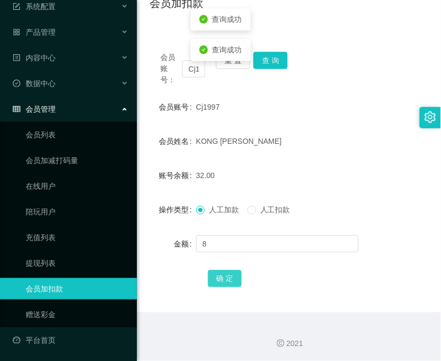
click at [230, 282] on button "确 定" at bounding box center [225, 278] width 34 height 17
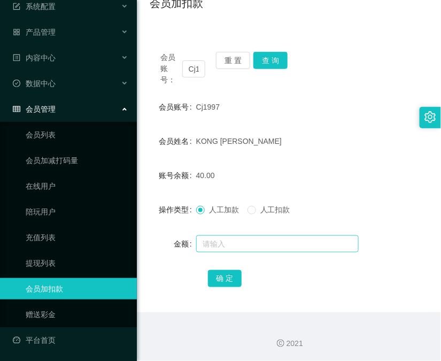
drag, startPoint x: 297, startPoint y: 258, endPoint x: 300, endPoint y: 237, distance: 21.2
click at [297, 258] on form "会员账号 Cj1997 会员姓名 KONG CHIA JUN 账号余额 40.00 操作类型 人工加款 人工扣款 金额 确 定" at bounding box center [289, 192] width 278 height 192
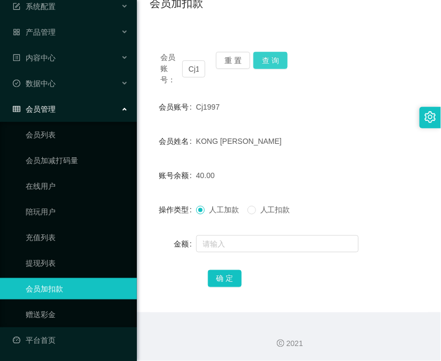
click at [281, 60] on button "查 询" at bounding box center [270, 60] width 34 height 17
click at [281, 60] on div "会员账号： Cj1997 重 置 查 询" at bounding box center [289, 69] width 278 height 34
click at [198, 63] on input "Cj1997" at bounding box center [193, 68] width 23 height 17
paste input "bibibabibububu"
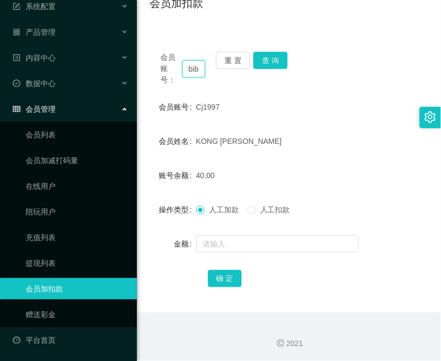
scroll to position [0, 43]
type input "bibibabibububu"
click at [270, 57] on button "查 询" at bounding box center [270, 60] width 34 height 17
click at [270, 57] on div "会员账号： bibibabibububu 重 置 查 询" at bounding box center [289, 69] width 278 height 34
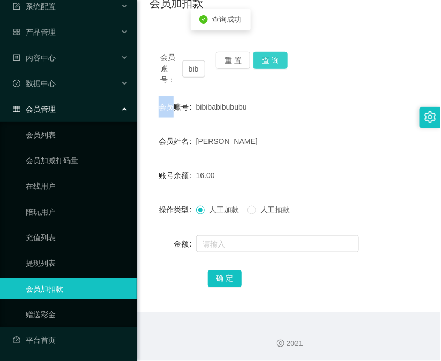
click at [270, 57] on button "查 询" at bounding box center [270, 60] width 34 height 17
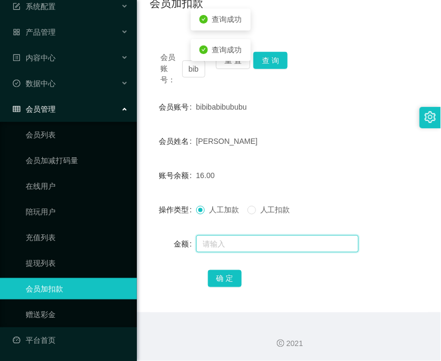
click at [256, 247] on input "text" at bounding box center [277, 243] width 162 height 17
type input "8"
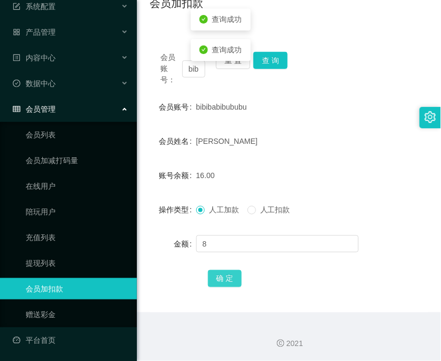
click at [215, 284] on button "确 定" at bounding box center [225, 278] width 34 height 17
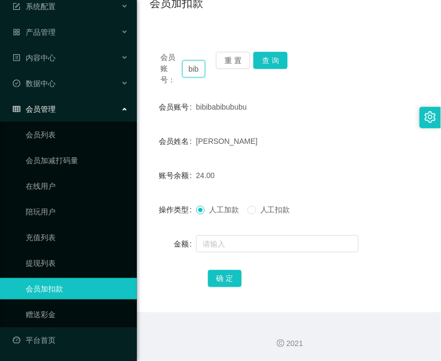
click at [192, 62] on input "bibibabibububu" at bounding box center [193, 68] width 23 height 17
paste input "83133807"
type input "83133807"
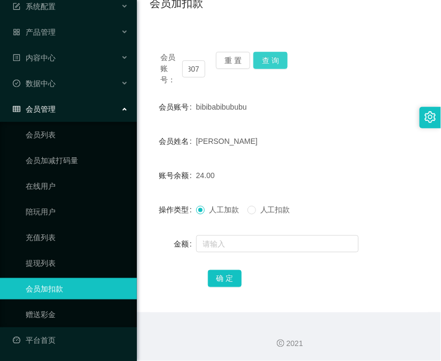
click at [273, 64] on button "查 询" at bounding box center [270, 60] width 34 height 17
click at [273, 64] on div "会员账号： 83133807 重 置 查 询" at bounding box center [289, 69] width 278 height 34
click at [273, 64] on button "查 询" at bounding box center [270, 60] width 34 height 17
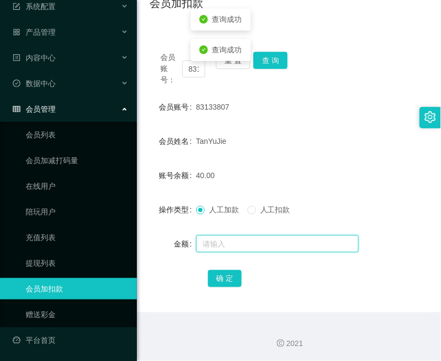
click at [255, 240] on input "text" at bounding box center [277, 243] width 162 height 17
type input "8"
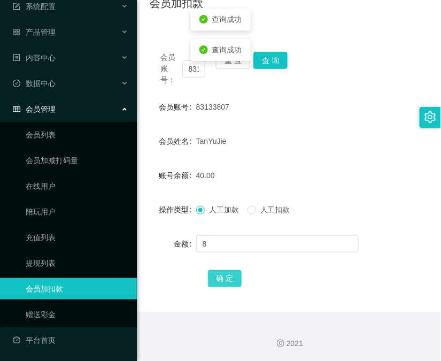
click at [223, 284] on button "确 定" at bounding box center [225, 278] width 34 height 17
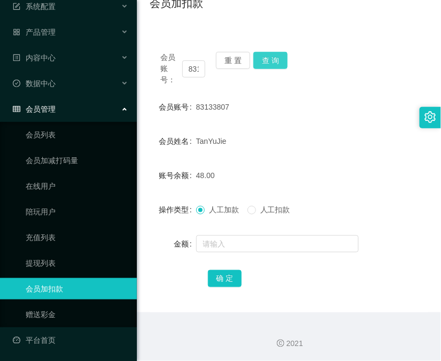
click at [276, 63] on button "查 询" at bounding box center [270, 60] width 34 height 17
click at [276, 63] on div "会员账号： 83133807 重 置 查 询" at bounding box center [289, 69] width 278 height 34
click at [276, 63] on button "查 询" at bounding box center [270, 60] width 34 height 17
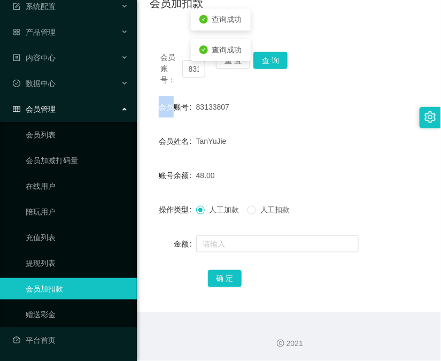
drag, startPoint x: 317, startPoint y: 154, endPoint x: 287, endPoint y: 172, distance: 34.5
click at [317, 154] on form "会员账号 83133807 会员姓名 TanYuJie 账号余额 48.00 操作类型 人工加款 人工扣款 金额 确 定" at bounding box center [289, 192] width 278 height 192
click at [83, 260] on link "提现列表" at bounding box center [77, 262] width 103 height 21
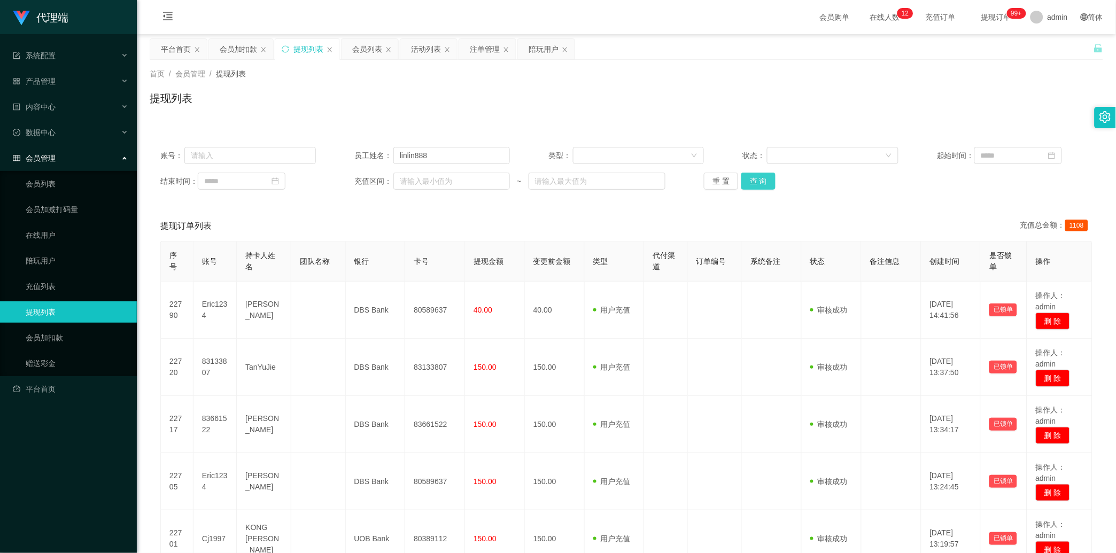
click at [440, 179] on button "查 询" at bounding box center [758, 181] width 34 height 17
click at [440, 179] on div "重 置 查 询" at bounding box center [781, 181] width 155 height 17
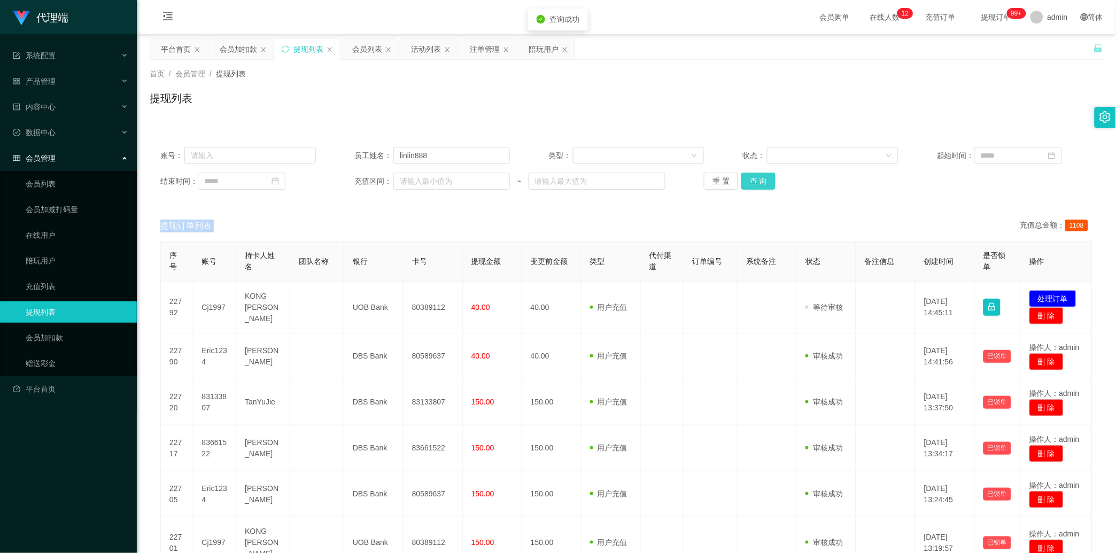
click at [440, 179] on button "查 询" at bounding box center [758, 181] width 34 height 17
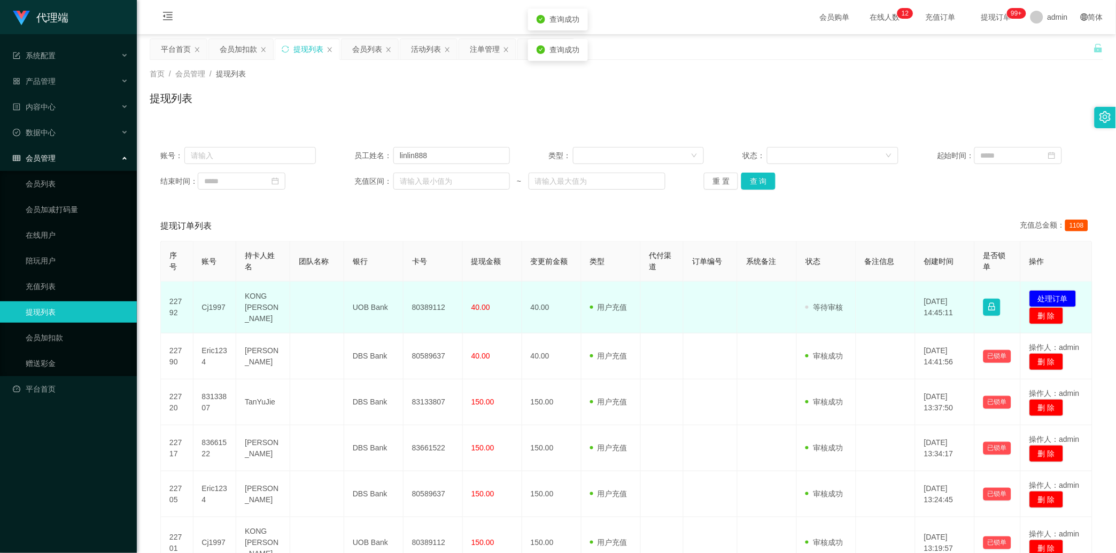
click at [425, 294] on td "80389112" at bounding box center [432, 308] width 59 height 52
click at [440, 297] on button "处理订单" at bounding box center [1052, 298] width 47 height 17
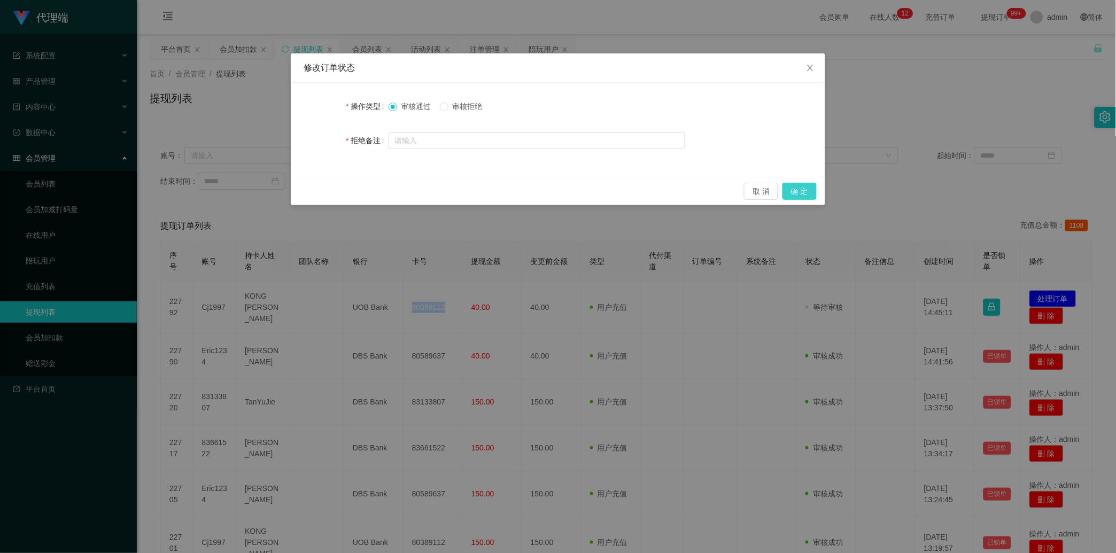
drag, startPoint x: 811, startPoint y: 194, endPoint x: 839, endPoint y: 156, distance: 47.8
click at [440, 194] on button "确 定" at bounding box center [799, 191] width 34 height 17
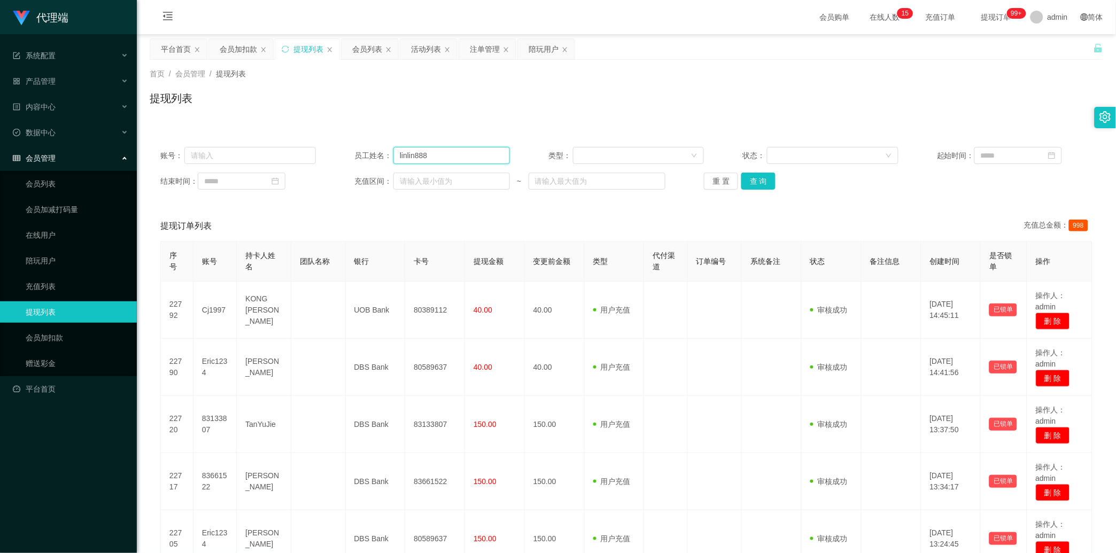
drag, startPoint x: 414, startPoint y: 153, endPoint x: 391, endPoint y: 152, distance: 23.0
click at [391, 152] on div "员工姓名： linlin888" at bounding box center [431, 155] width 155 height 17
type input "anhua888"
click at [440, 180] on button "查 询" at bounding box center [758, 181] width 34 height 17
click at [440, 180] on div "重 置 查 询" at bounding box center [781, 181] width 155 height 17
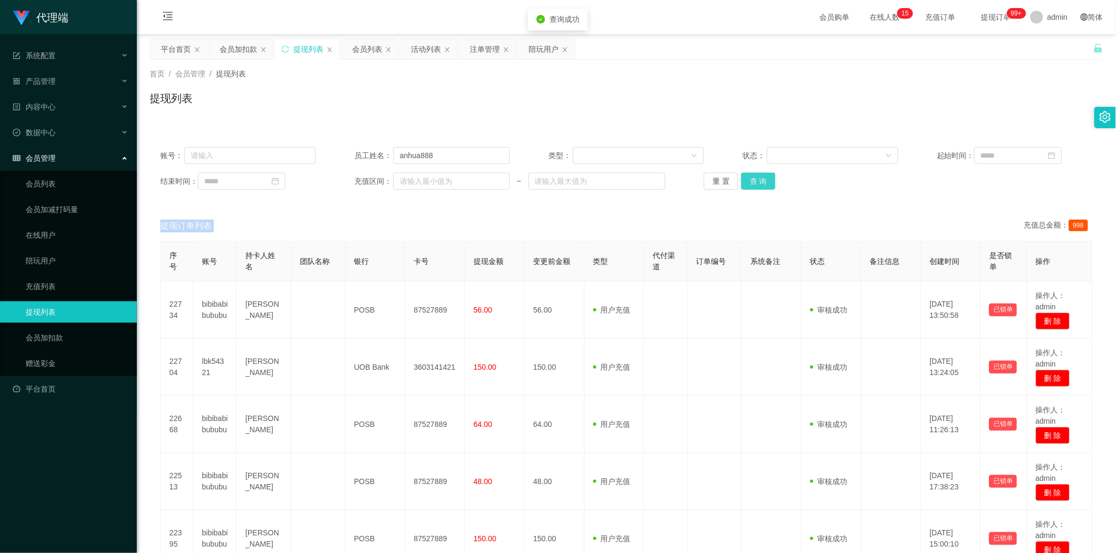
click at [440, 180] on div "重 置 查 询" at bounding box center [781, 181] width 155 height 17
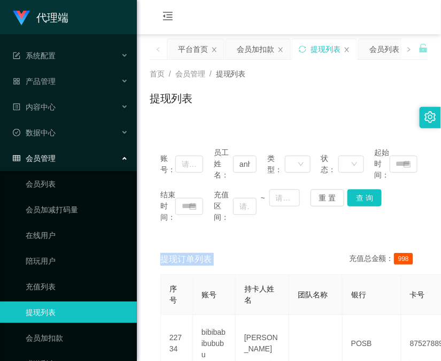
click at [330, 77] on div "首页 / 会员管理 / 提现列表 /" at bounding box center [289, 73] width 278 height 11
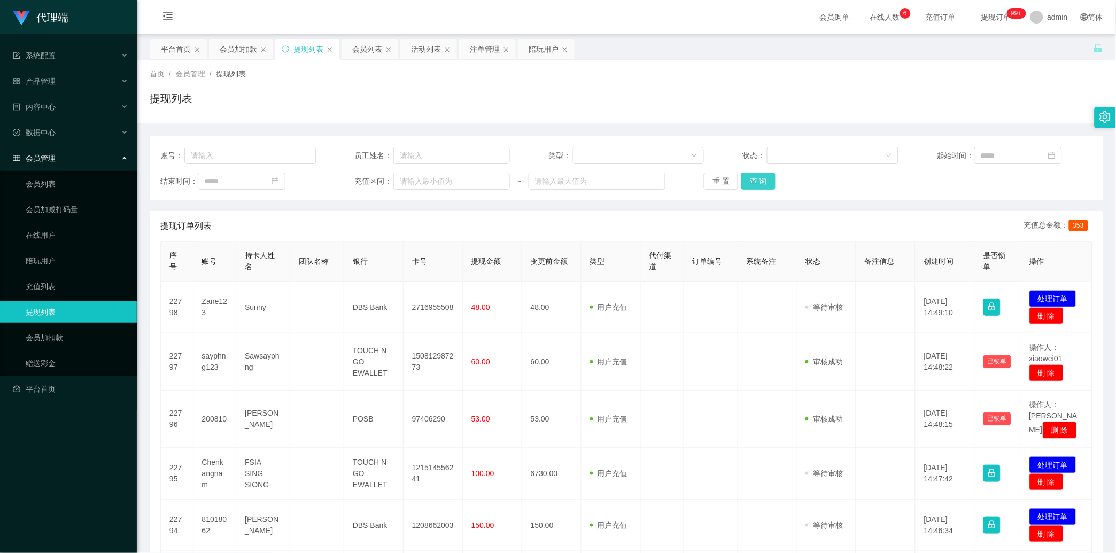
click at [440, 176] on button "查 询" at bounding box center [758, 181] width 34 height 17
click at [440, 175] on div "重 置 查 询" at bounding box center [781, 181] width 155 height 17
click at [440, 175] on button "查 询" at bounding box center [758, 181] width 34 height 17
click at [407, 153] on input "text" at bounding box center [451, 155] width 116 height 17
type input "anhua888"
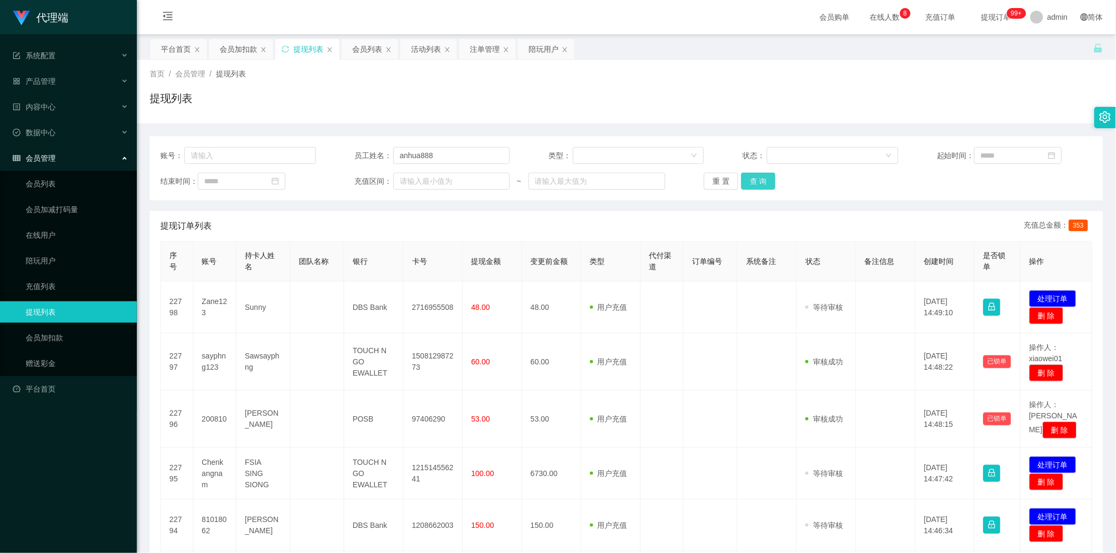
click at [440, 173] on button "查 询" at bounding box center [758, 181] width 34 height 17
click at [440, 173] on div "重 置 查 询" at bounding box center [781, 181] width 155 height 17
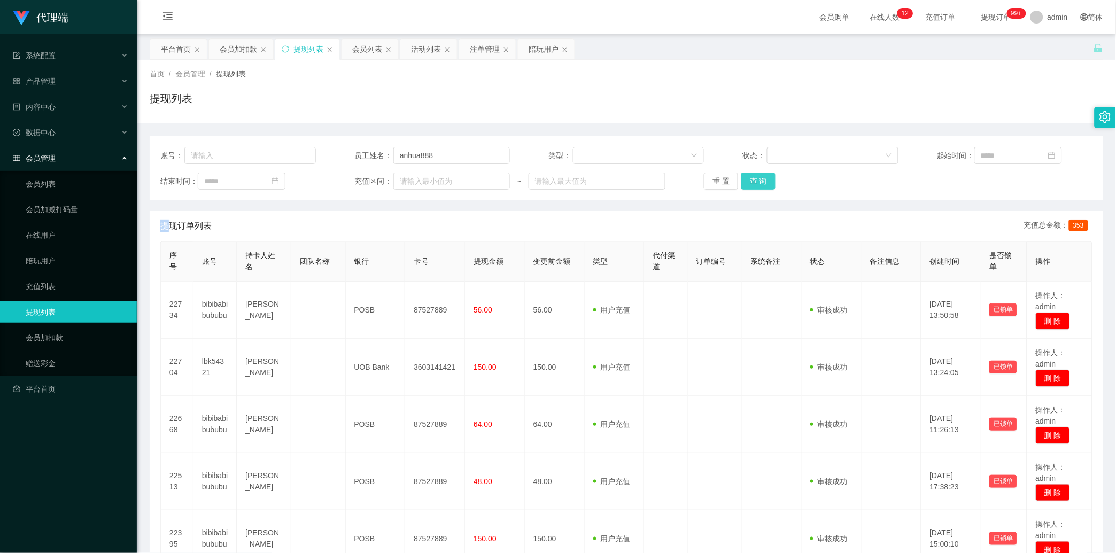
click at [440, 182] on button "查 询" at bounding box center [758, 181] width 34 height 17
click at [440, 182] on div "重 置 查 询" at bounding box center [781, 181] width 155 height 17
click at [440, 182] on button "查 询" at bounding box center [764, 181] width 46 height 17
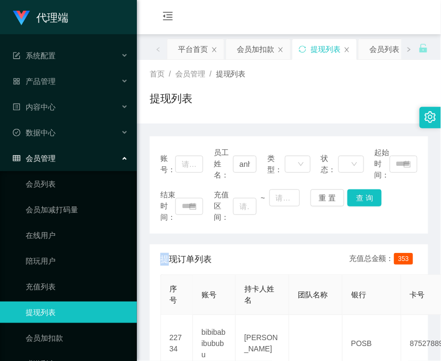
click at [214, 136] on div "账号： 员工姓名： anhua888 类型： 状态： 起始时间： 结束时间： 充值区间： ~ 重 置 查 询" at bounding box center [289, 184] width 278 height 97
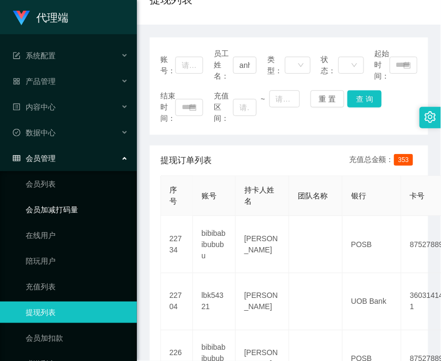
scroll to position [49, 0]
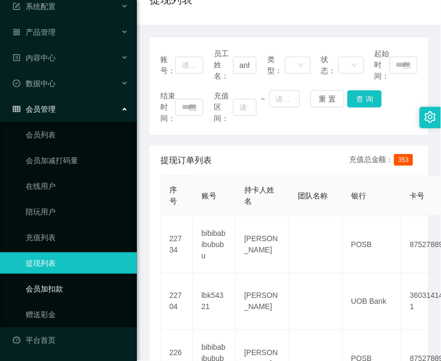
click at [61, 291] on link "会员加扣款" at bounding box center [77, 288] width 103 height 21
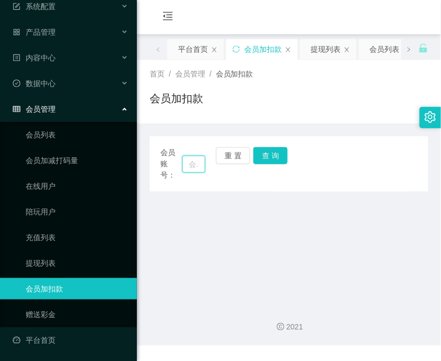
click at [191, 172] on input "text" at bounding box center [193, 163] width 23 height 17
paste input "90043208"
type input "90043208"
click at [278, 157] on button "查 询" at bounding box center [270, 155] width 34 height 17
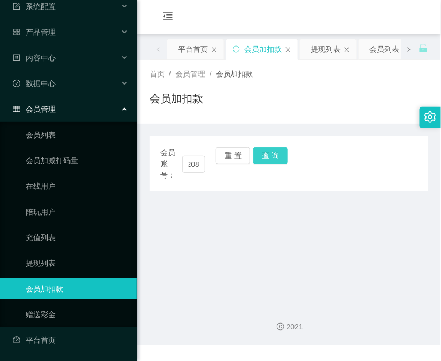
scroll to position [0, 0]
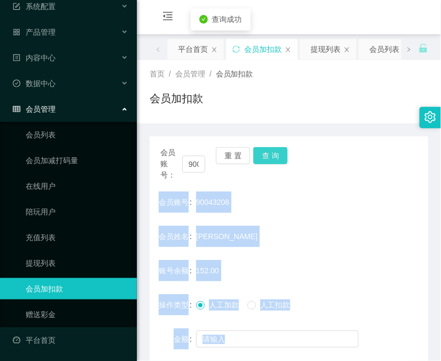
click at [278, 157] on div "会员账号： 90043208 重 置 查 询" at bounding box center [289, 164] width 278 height 34
click at [278, 157] on button "查 询" at bounding box center [270, 155] width 34 height 17
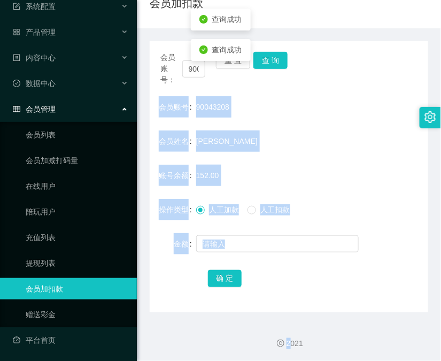
click at [317, 161] on form "会员账号 90043208 会员姓名 Amanda 账号余额 152.00 操作类型 人工加款 人工扣款 金额 确 定" at bounding box center [289, 192] width 278 height 192
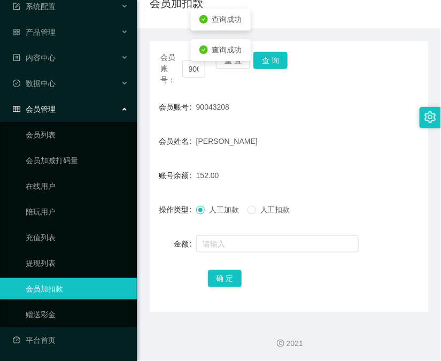
click at [260, 233] on div at bounding box center [277, 243] width 162 height 21
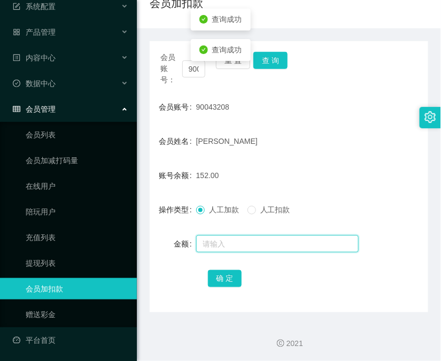
click at [256, 239] on input "text" at bounding box center [277, 243] width 162 height 17
type input "8"
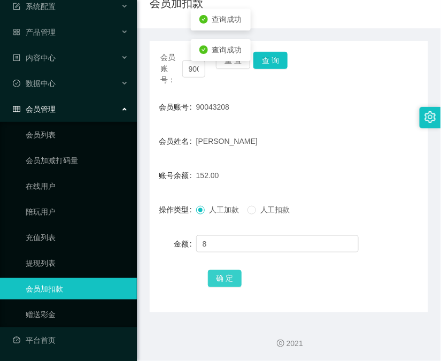
click at [230, 274] on button "确 定" at bounding box center [225, 278] width 34 height 17
click at [77, 264] on link "提现列表" at bounding box center [77, 262] width 103 height 21
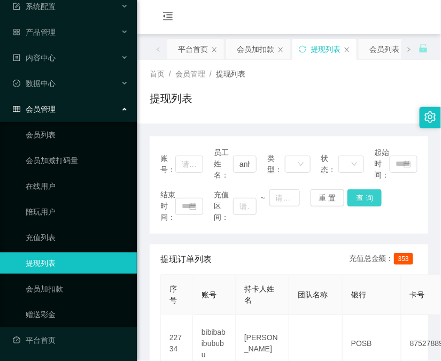
click at [371, 195] on button "查 询" at bounding box center [364, 197] width 34 height 17
click at [371, 195] on div "结束时间： 充值区间： ~ 重 置 查 询" at bounding box center [288, 206] width 257 height 34
click at [371, 195] on button "查 询" at bounding box center [370, 197] width 46 height 17
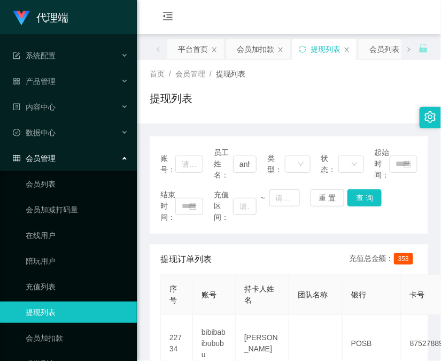
drag, startPoint x: 264, startPoint y: 113, endPoint x: 279, endPoint y: 85, distance: 31.8
click at [265, 113] on div "提现列表" at bounding box center [289, 102] width 278 height 25
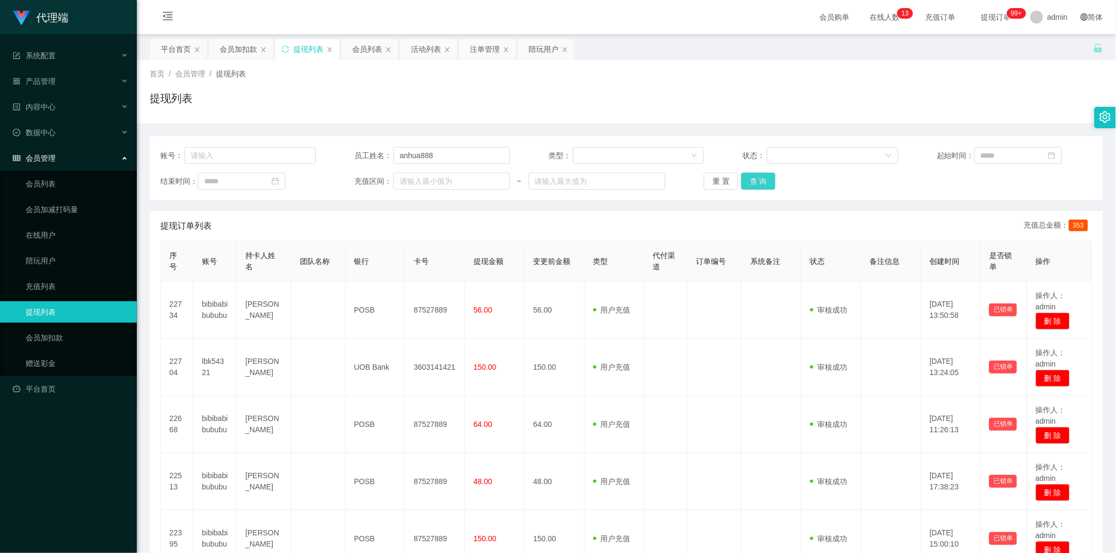
click at [440, 176] on button "查 询" at bounding box center [758, 181] width 34 height 17
click at [440, 176] on div "重 置 查 询" at bounding box center [781, 181] width 155 height 17
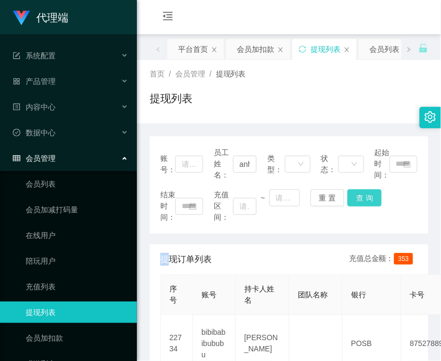
click at [365, 196] on button "查 询" at bounding box center [364, 197] width 34 height 17
click at [365, 196] on div "结束时间： 充值区间： ~ 重 置 查 询" at bounding box center [288, 206] width 257 height 34
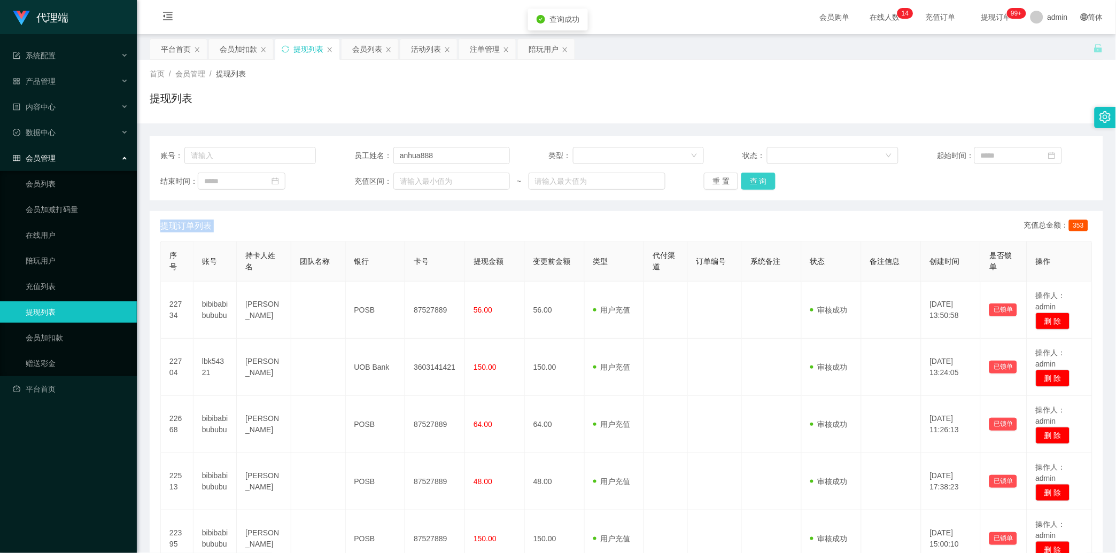
click at [440, 178] on button "查 询" at bounding box center [758, 181] width 34 height 17
click at [440, 178] on div "重 置 查 询" at bounding box center [781, 181] width 155 height 17
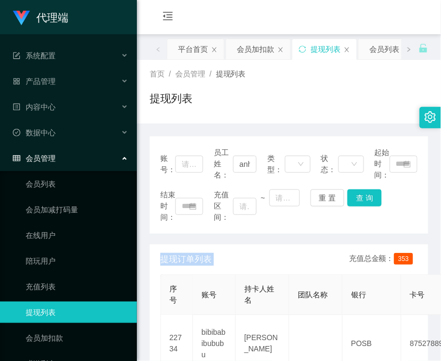
click at [314, 252] on div "提现订单列表 充值总金额： 353" at bounding box center [288, 259] width 257 height 30
click at [356, 198] on button "查 询" at bounding box center [364, 197] width 34 height 17
click at [356, 198] on div "结束时间： 充值区间： ~ 重 置 查 询" at bounding box center [288, 206] width 257 height 34
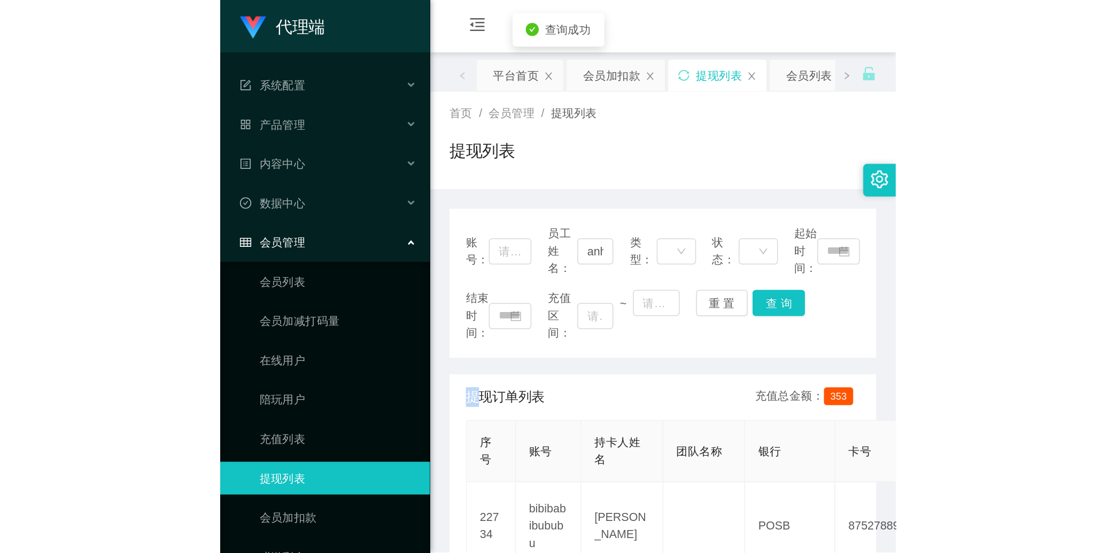
scroll to position [99, 0]
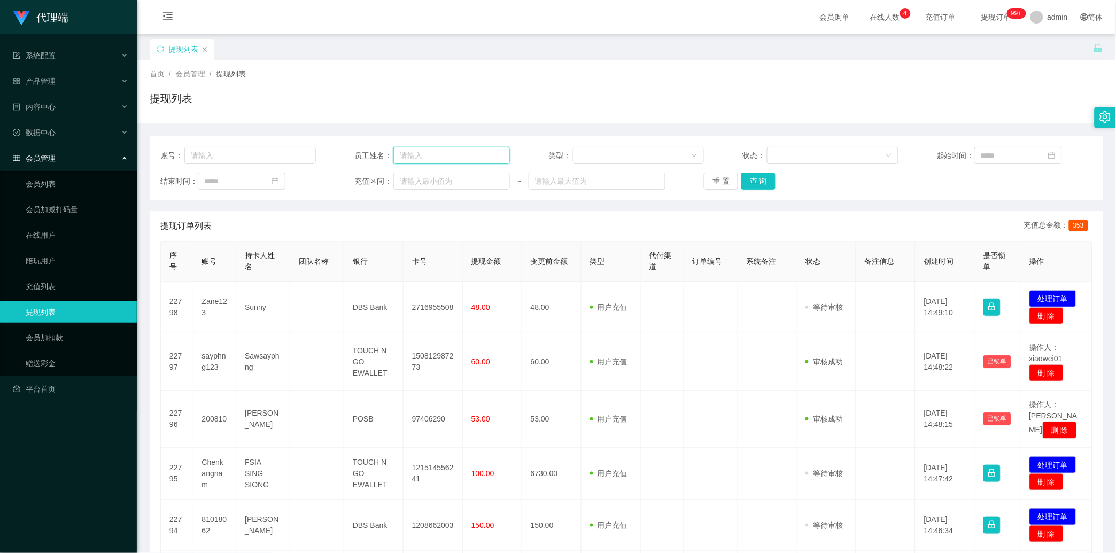
click at [440, 153] on input "text" at bounding box center [451, 155] width 116 height 17
type input "；"
type input "linlin888"
click at [440, 178] on button "查 询" at bounding box center [758, 181] width 34 height 17
click at [440, 178] on div "重 置 查 询" at bounding box center [781, 181] width 155 height 17
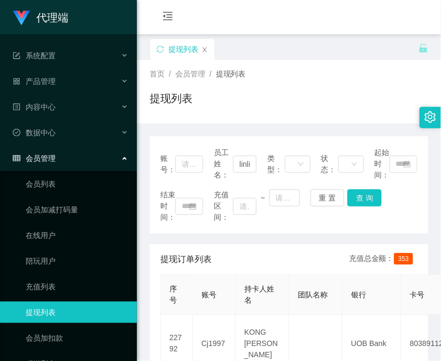
drag, startPoint x: 234, startPoint y: 120, endPoint x: 228, endPoint y: 115, distance: 7.6
click at [234, 120] on div "首页 / 会员管理 / 提现列表 / 提现列表" at bounding box center [289, 92] width 304 height 64
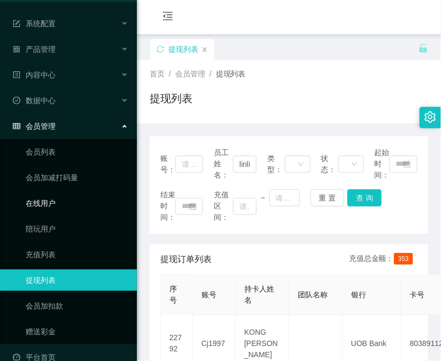
scroll to position [49, 0]
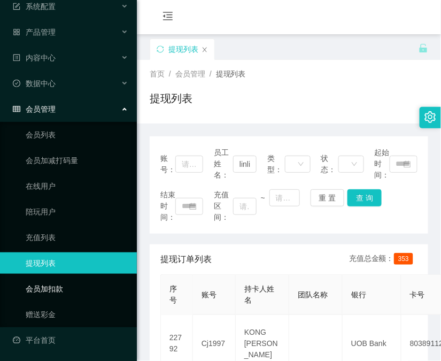
click at [68, 286] on link "会员加扣款" at bounding box center [77, 288] width 103 height 21
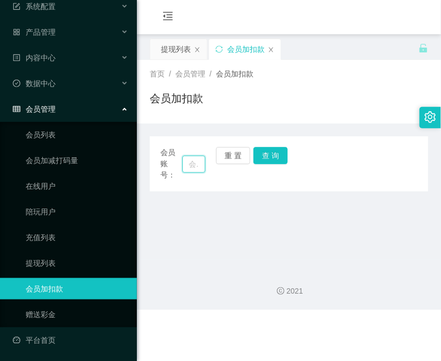
click at [189, 164] on input "text" at bounding box center [193, 163] width 23 height 17
paste input "lbk54321"
type input "lbk54321"
click at [273, 159] on button "查 询" at bounding box center [270, 155] width 34 height 17
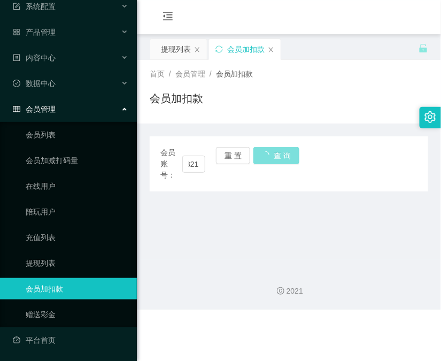
scroll to position [0, 0]
click at [273, 159] on div "会员账号： lbk54321 重 置 查 询" at bounding box center [289, 164] width 278 height 34
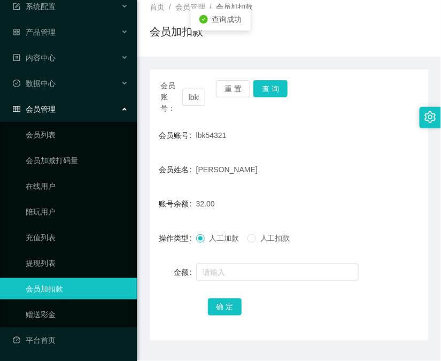
scroll to position [95, 0]
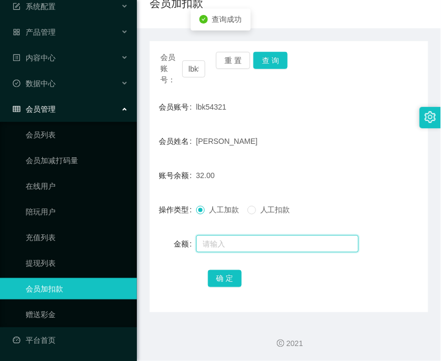
click at [265, 246] on input "text" at bounding box center [277, 243] width 162 height 17
type input "8"
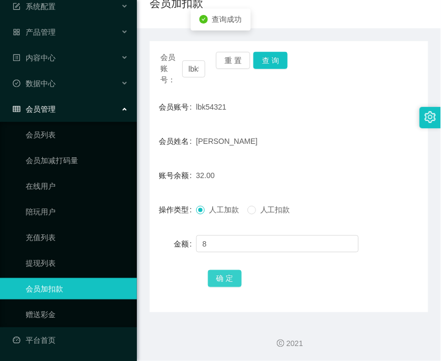
click at [217, 272] on button "确 定" at bounding box center [225, 278] width 34 height 17
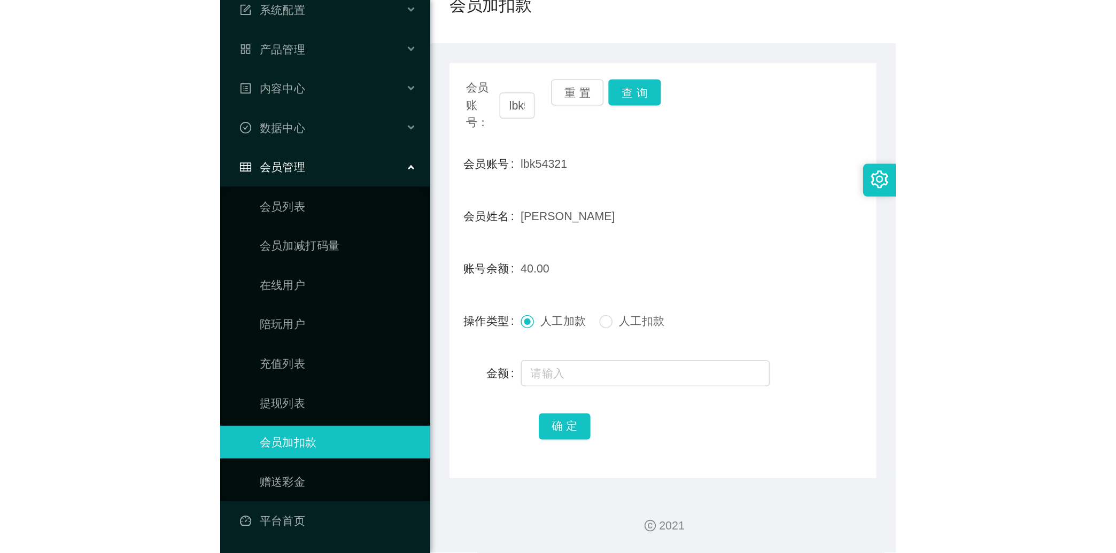
scroll to position [0, 0]
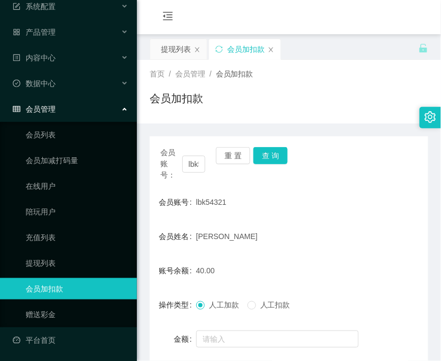
drag, startPoint x: 174, startPoint y: 57, endPoint x: 199, endPoint y: 35, distance: 33.3
click at [174, 57] on div "提现列表" at bounding box center [176, 49] width 30 height 20
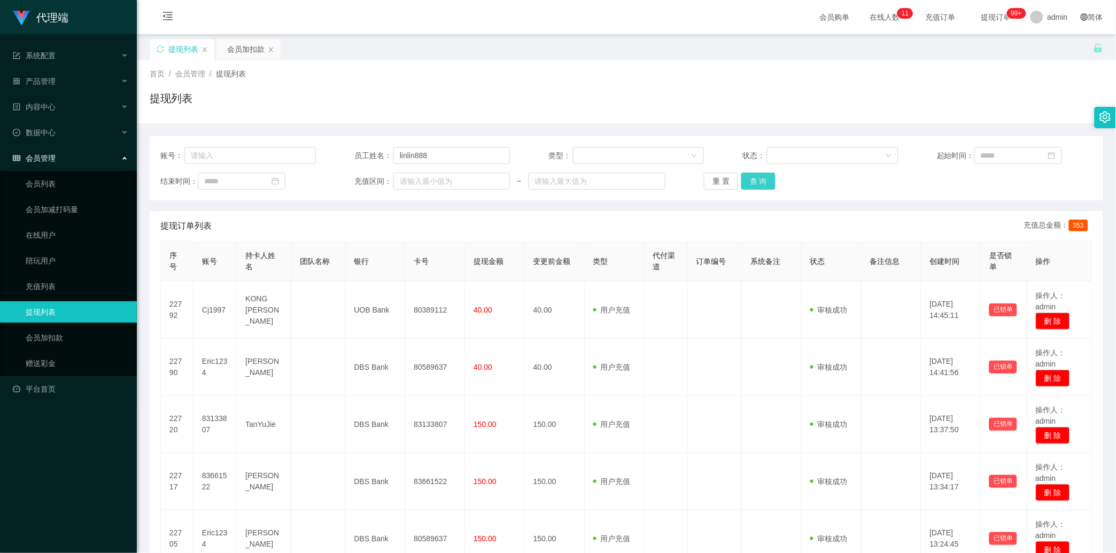
click at [440, 182] on button "查 询" at bounding box center [758, 181] width 34 height 17
click at [440, 182] on div "重 置 查 询" at bounding box center [781, 181] width 155 height 17
click at [440, 178] on button "查 询" at bounding box center [758, 181] width 34 height 17
click at [440, 178] on div "重 置 查 询" at bounding box center [781, 181] width 155 height 17
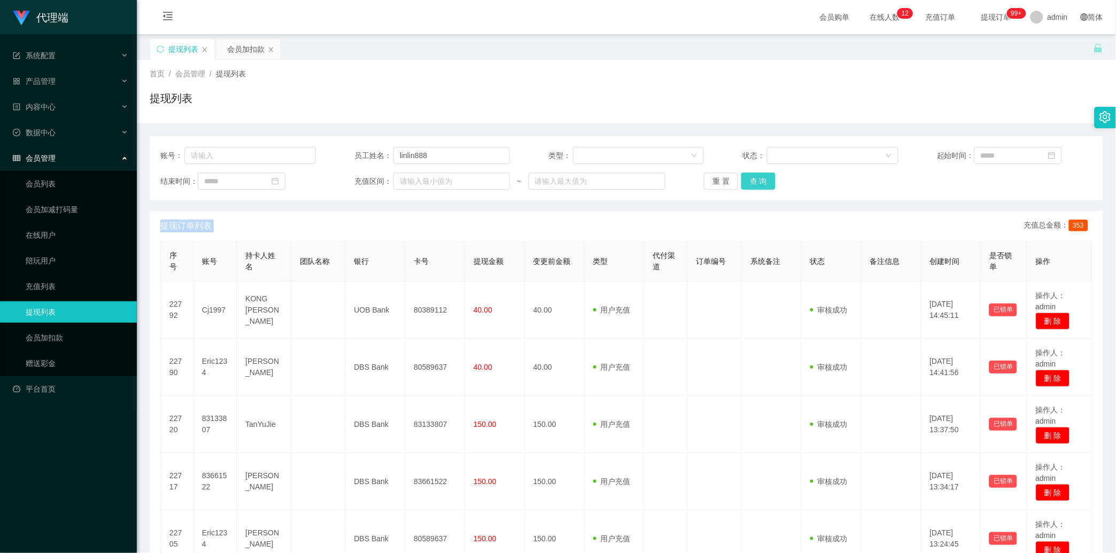
click at [440, 185] on button "查 询" at bounding box center [758, 181] width 34 height 17
click at [440, 185] on div "重 置 查 询" at bounding box center [781, 181] width 155 height 17
click at [440, 178] on button "查 询" at bounding box center [758, 181] width 34 height 17
click at [440, 178] on div "重 置 查 询" at bounding box center [781, 181] width 155 height 17
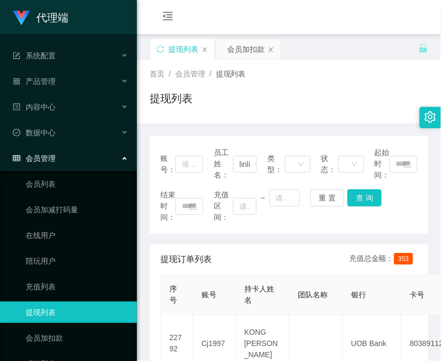
click at [324, 137] on div "账号： 员工姓名： linlin888 类型： 状态： 起始时间： 结束时间： 充值区间： ~ 重 置 查 询" at bounding box center [289, 184] width 278 height 97
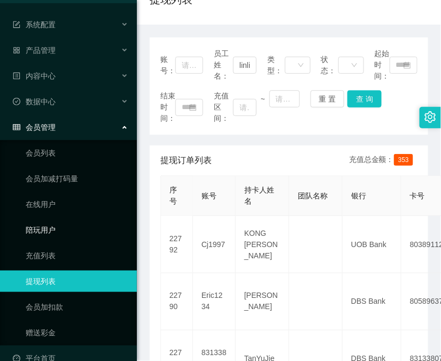
scroll to position [49, 0]
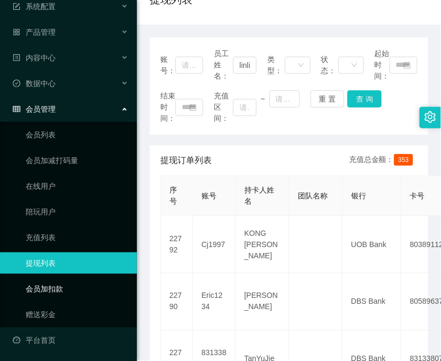
click at [71, 294] on link "会员加扣款" at bounding box center [77, 288] width 103 height 21
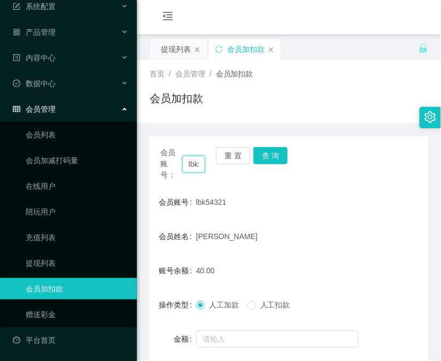
click at [189, 163] on input "lbk54321" at bounding box center [193, 163] width 23 height 17
drag, startPoint x: 189, startPoint y: 163, endPoint x: 250, endPoint y: 159, distance: 61.1
click at [191, 163] on input "lbk54321" at bounding box center [193, 163] width 23 height 17
paste input "83133807"
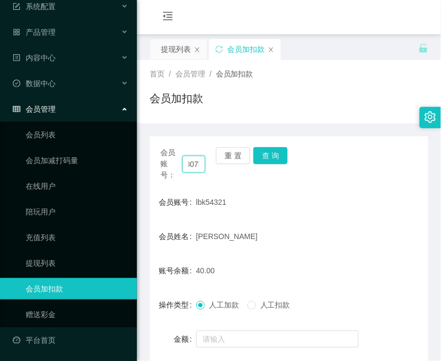
click at [196, 161] on input "83133807bk54321" at bounding box center [193, 163] width 23 height 17
paste input "text"
type input "83133807"
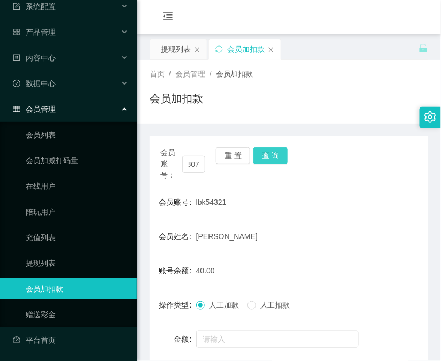
click at [275, 158] on button "查 询" at bounding box center [270, 155] width 34 height 17
click at [275, 158] on div "会员账号： 83133807 重 置 查 询" at bounding box center [289, 164] width 278 height 34
click at [275, 158] on button "查 询" at bounding box center [270, 155] width 34 height 17
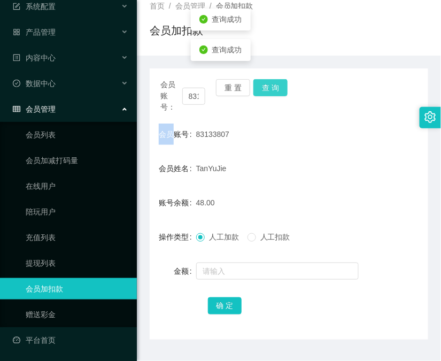
scroll to position [95, 0]
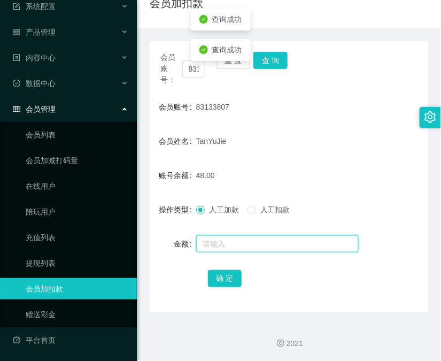
click at [286, 250] on input "text" at bounding box center [277, 243] width 162 height 17
type input "8"
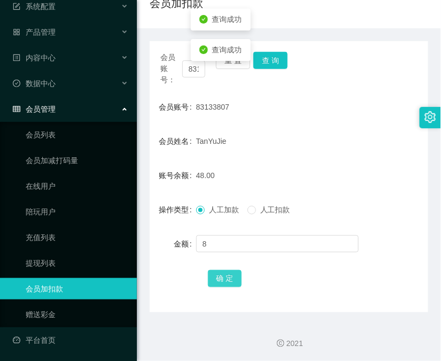
click at [227, 284] on button "确 定" at bounding box center [225, 278] width 34 height 17
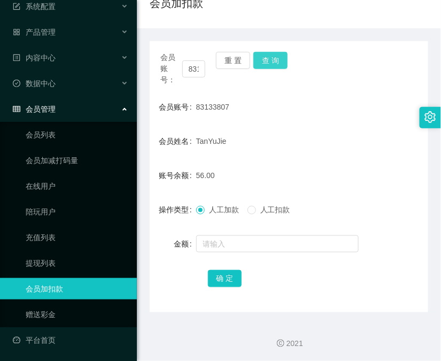
click at [281, 60] on button "查 询" at bounding box center [270, 60] width 34 height 17
click at [281, 60] on div "会员账号： 83133807 重 置 查 询" at bounding box center [289, 69] width 278 height 34
click at [191, 67] on input "83133807" at bounding box center [193, 68] width 23 height 17
paste input "lbk54321"
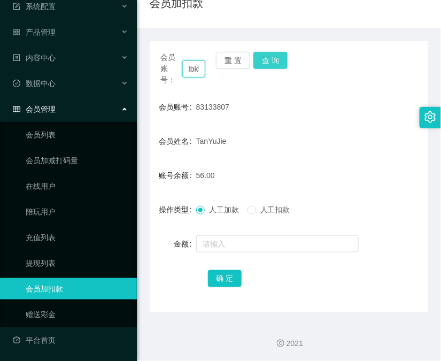
scroll to position [0, 20]
type input "lbk54321"
click at [271, 57] on button "查 询" at bounding box center [270, 60] width 34 height 17
click at [271, 57] on div "会员账号： lbk54321 重 置 查 询" at bounding box center [289, 69] width 278 height 34
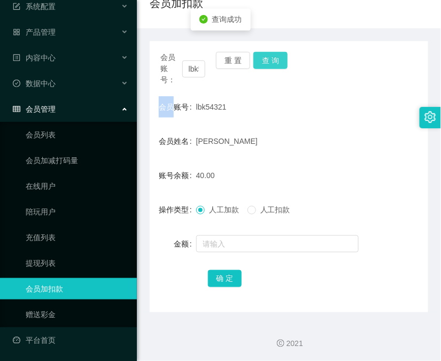
click at [271, 57] on button "查 询" at bounding box center [270, 60] width 34 height 17
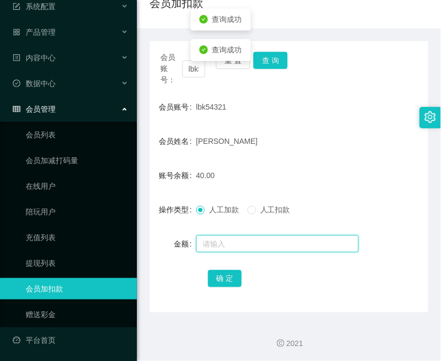
click at [241, 239] on input "text" at bounding box center [277, 243] width 162 height 17
type input "8"
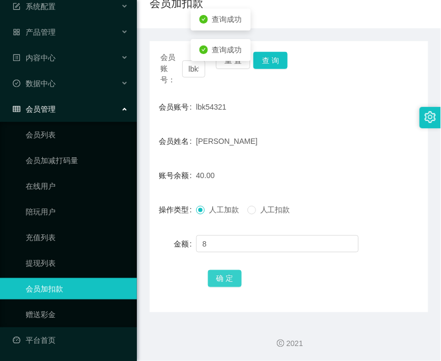
click at [229, 281] on button "确 定" at bounding box center [225, 278] width 34 height 17
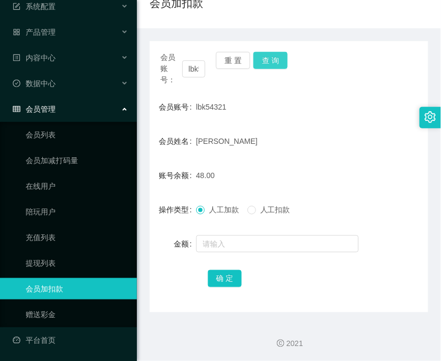
click at [259, 58] on button "查 询" at bounding box center [270, 60] width 34 height 17
click at [193, 67] on input "lbk54321" at bounding box center [193, 68] width 23 height 17
paste input "90043208"
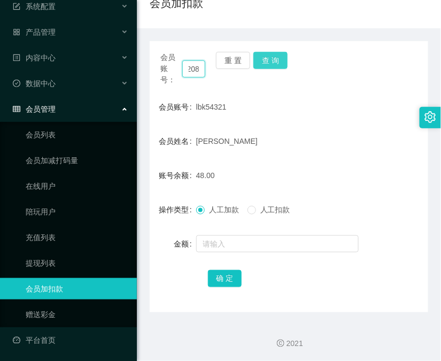
type input "90043208"
click at [274, 66] on button "查 询" at bounding box center [270, 60] width 34 height 17
click at [274, 66] on div "会员账号： 90043208 重 置 查 询" at bounding box center [289, 69] width 278 height 34
click at [274, 66] on button "查 询" at bounding box center [270, 60] width 34 height 17
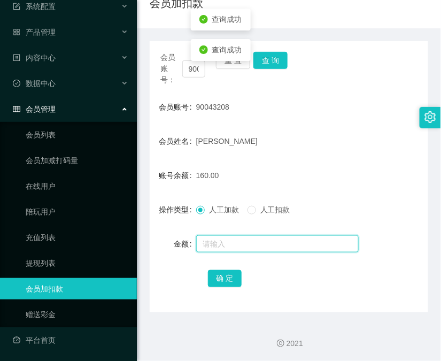
click at [235, 244] on input "text" at bounding box center [277, 243] width 162 height 17
type input "8"
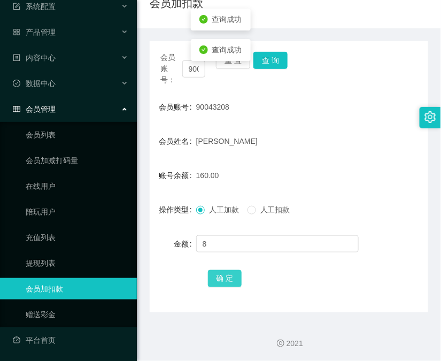
click at [228, 285] on button "确 定" at bounding box center [225, 278] width 34 height 17
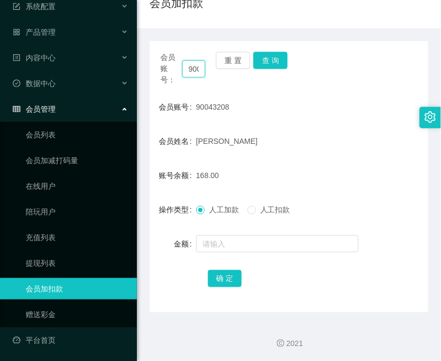
click at [190, 72] on input "90043208" at bounding box center [193, 68] width 23 height 17
paste input "lbk54321"
type input "lbk54321"
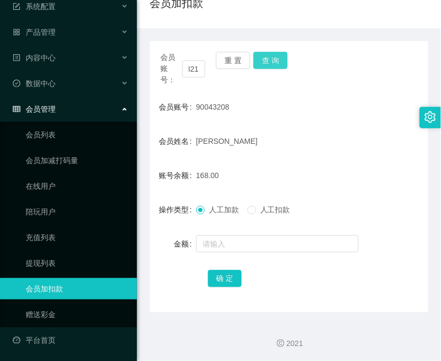
click at [270, 64] on button "查 询" at bounding box center [270, 60] width 34 height 17
click at [270, 64] on div "会员账号： lbk54321 重 置 查 询" at bounding box center [289, 69] width 278 height 34
click at [270, 64] on button "查 询" at bounding box center [270, 60] width 34 height 17
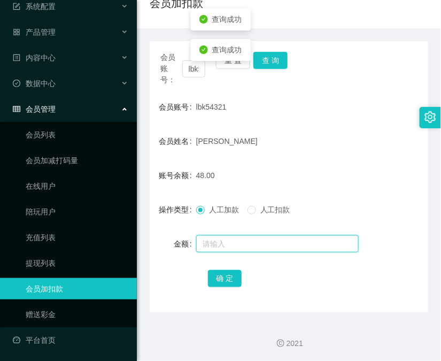
click at [246, 241] on input "text" at bounding box center [277, 243] width 162 height 17
type input "8"
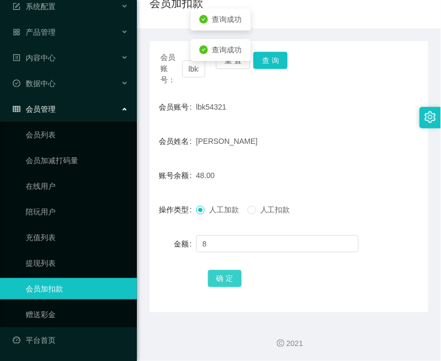
click at [229, 280] on button "确 定" at bounding box center [225, 278] width 34 height 17
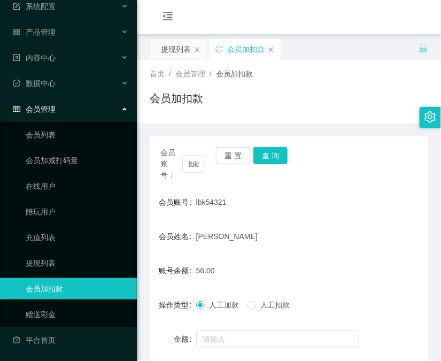
click at [298, 105] on div "会员加扣款" at bounding box center [289, 102] width 278 height 25
click at [178, 54] on div "提现列表" at bounding box center [176, 49] width 30 height 20
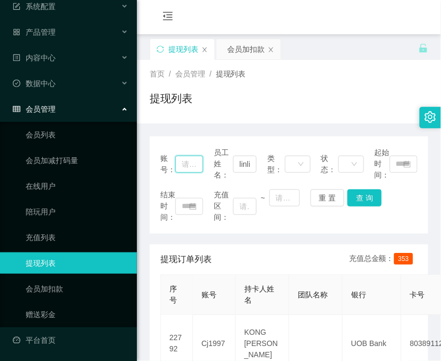
click at [183, 169] on input "text" at bounding box center [189, 163] width 28 height 17
click at [364, 205] on button "查 询" at bounding box center [364, 197] width 34 height 17
click at [363, 204] on div "结束时间： 充值区间： ~ 重 置 查 询" at bounding box center [288, 206] width 257 height 34
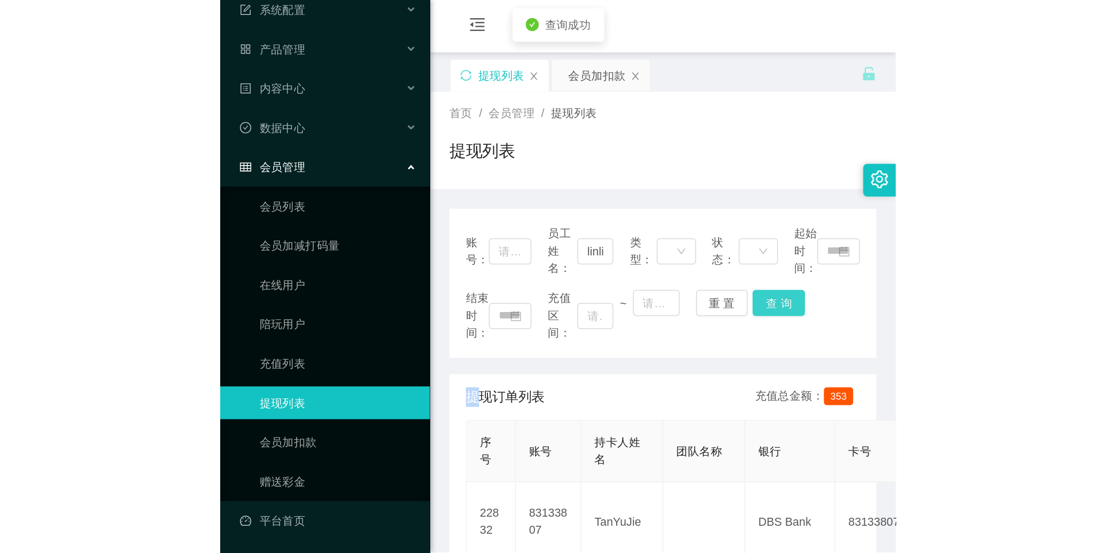
scroll to position [198, 0]
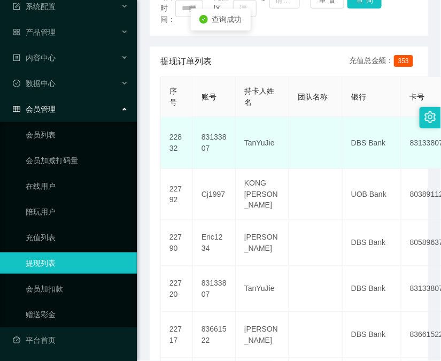
click at [406, 130] on td "83133807" at bounding box center [430, 143] width 59 height 52
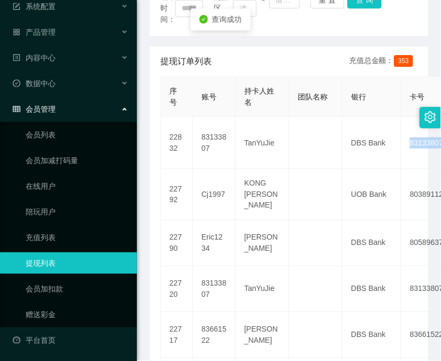
copy td "83133807"
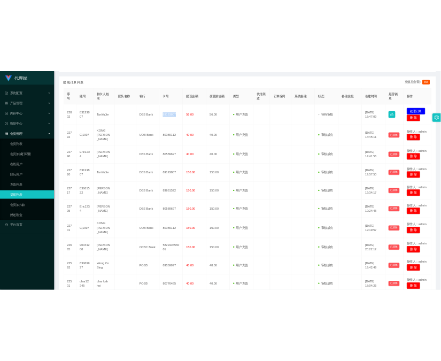
scroll to position [0, 0]
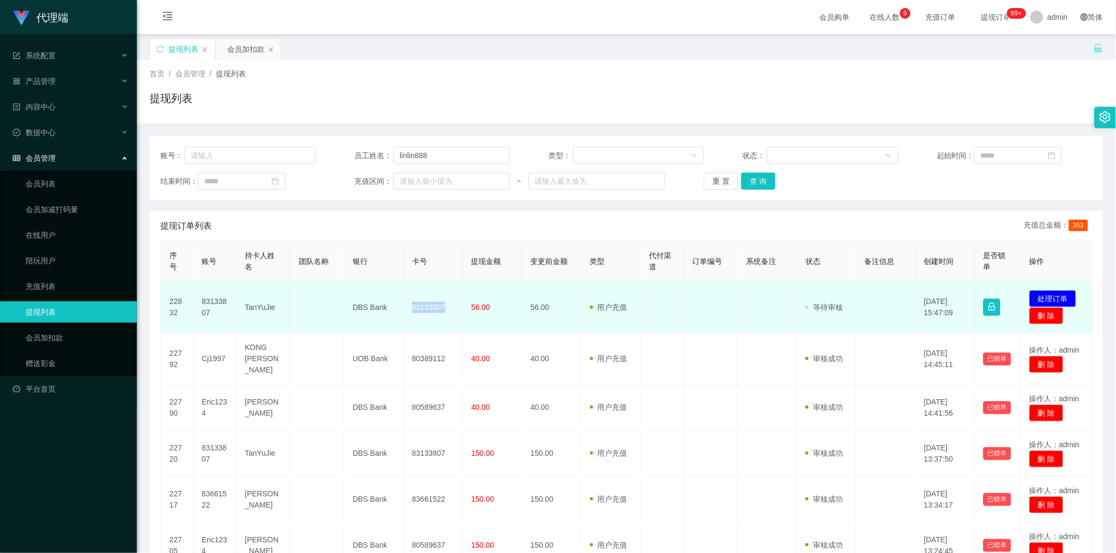
click at [440, 286] on td "83133807" at bounding box center [432, 308] width 59 height 52
copy td "83133807"
click at [440, 295] on button "处理订单" at bounding box center [1052, 298] width 47 height 17
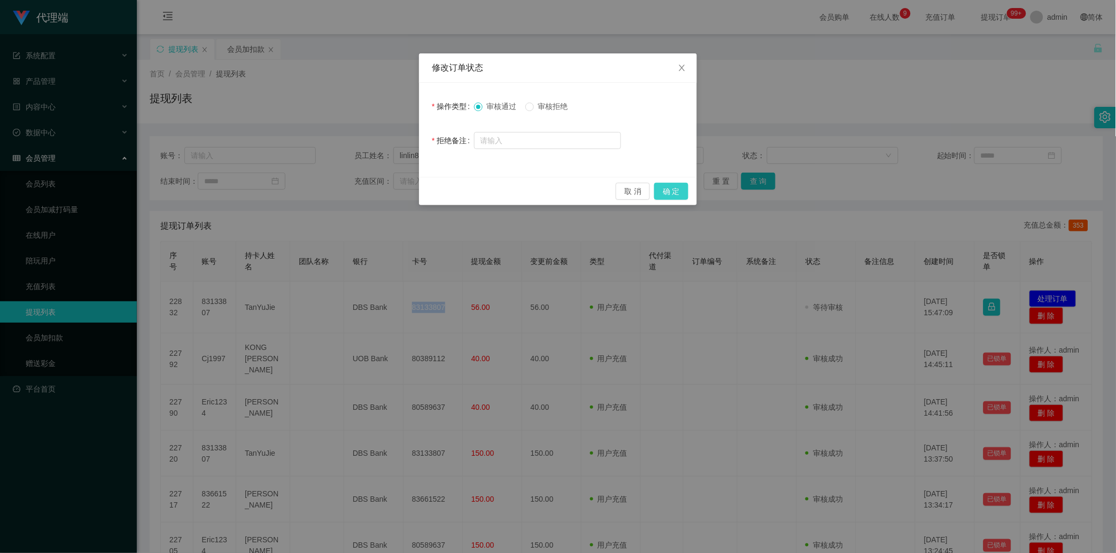
click at [440, 193] on button "确 定" at bounding box center [671, 191] width 34 height 17
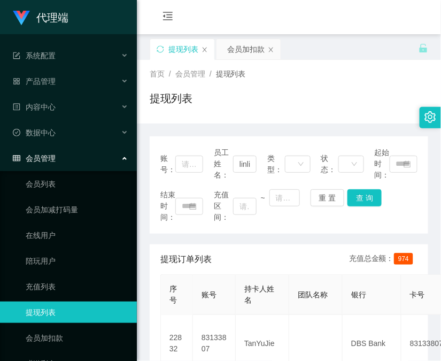
click at [371, 194] on button "查 询" at bounding box center [364, 197] width 34 height 17
drag, startPoint x: 270, startPoint y: 108, endPoint x: 262, endPoint y: 119, distance: 13.5
click at [270, 108] on div "提现列表" at bounding box center [289, 102] width 278 height 25
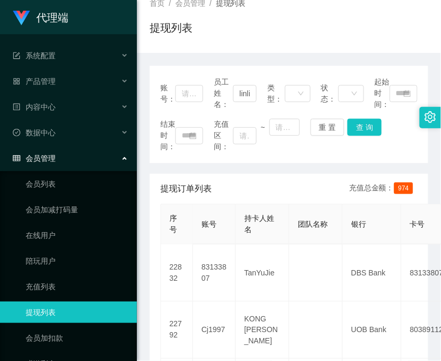
scroll to position [99, 0]
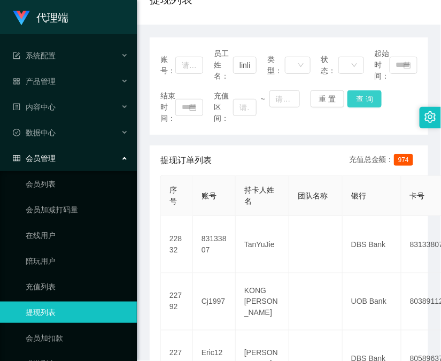
click at [362, 90] on button "查 询" at bounding box center [364, 98] width 34 height 17
click at [362, 90] on div "结束时间： 充值区间： ~ 重 置 查 询" at bounding box center [288, 107] width 257 height 34
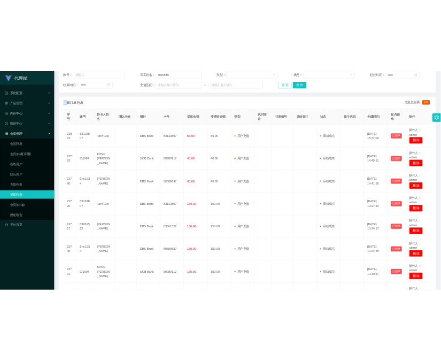
scroll to position [0, 0]
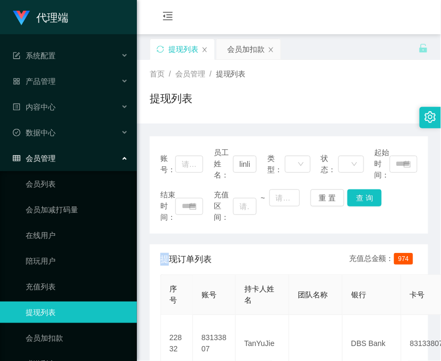
drag, startPoint x: 292, startPoint y: 237, endPoint x: 297, endPoint y: 231, distance: 7.6
click at [370, 196] on button "查 询" at bounding box center [364, 197] width 34 height 17
click at [370, 196] on div "结束时间： 充值区间： ~ 重 置 查 询" at bounding box center [288, 206] width 257 height 34
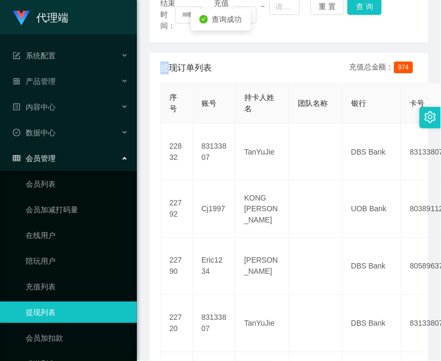
scroll to position [198, 0]
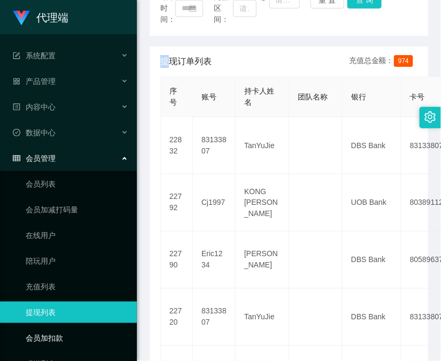
drag, startPoint x: 68, startPoint y: 338, endPoint x: 70, endPoint y: 326, distance: 11.9
click at [68, 338] on link "会员加扣款" at bounding box center [77, 337] width 103 height 21
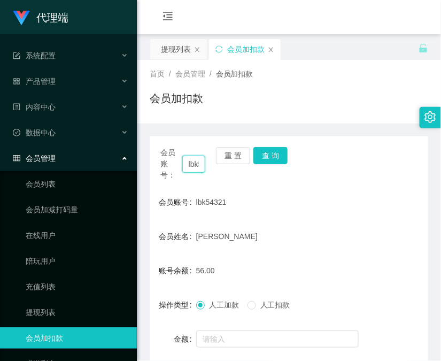
click at [186, 158] on input "lbk54321" at bounding box center [193, 163] width 23 height 17
click at [187, 159] on input "lbk54321" at bounding box center [193, 163] width 23 height 17
click at [267, 149] on button "查 询" at bounding box center [270, 155] width 34 height 17
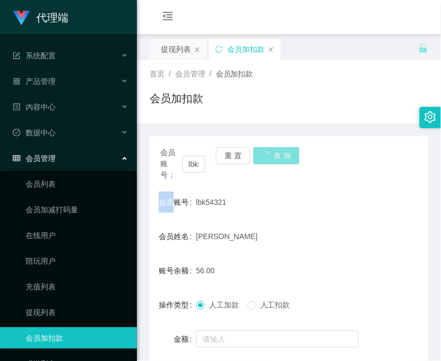
click at [267, 149] on div "会员账号： lbk54321 重 置 查 询" at bounding box center [289, 164] width 278 height 34
click at [267, 149] on button "查 询" at bounding box center [270, 155] width 34 height 17
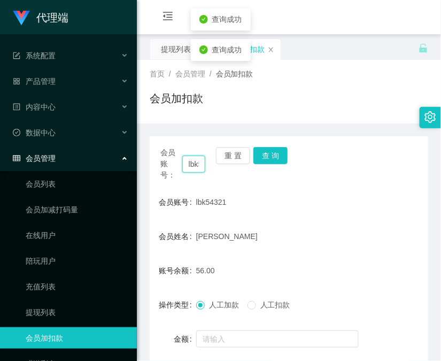
click at [198, 165] on input "lbk54321" at bounding box center [193, 163] width 23 height 17
click at [199, 163] on input "lbk54321" at bounding box center [193, 163] width 23 height 17
click at [287, 152] on div "会员账号： lbk54321 重 置 查 询" at bounding box center [289, 164] width 278 height 34
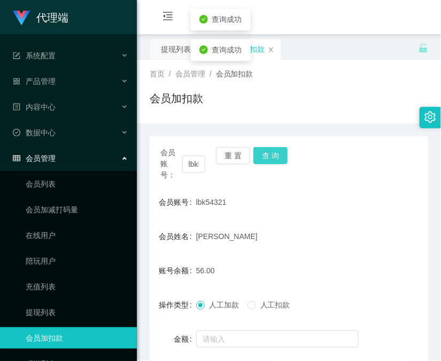
click at [281, 155] on button "查 询" at bounding box center [270, 155] width 34 height 17
click at [281, 155] on div "会员账号： lbk54321 重 置 查 询" at bounding box center [289, 164] width 278 height 34
click at [281, 155] on button "查 询" at bounding box center [270, 155] width 34 height 17
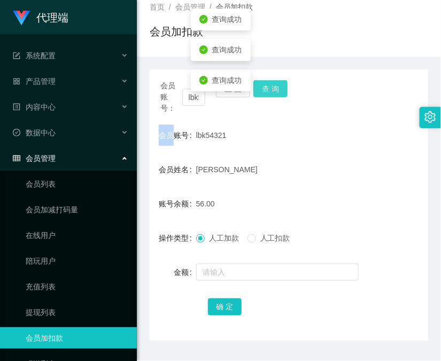
scroll to position [95, 0]
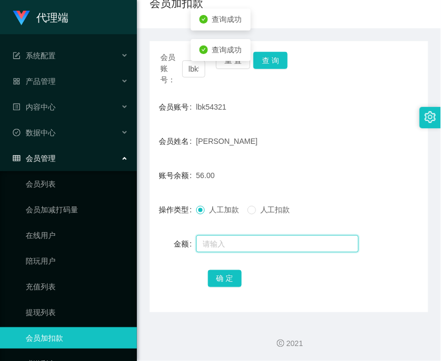
click at [270, 243] on input "text" at bounding box center [277, 243] width 162 height 17
type input "8"
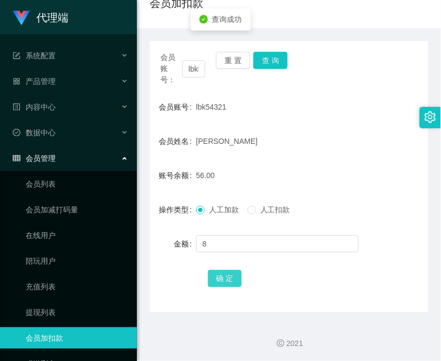
click at [223, 270] on button "确 定" at bounding box center [225, 278] width 34 height 17
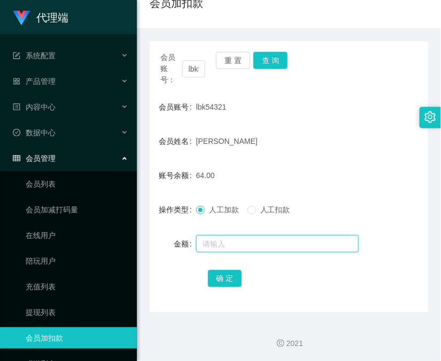
click at [236, 249] on input "text" at bounding box center [277, 243] width 162 height 17
type input "236"
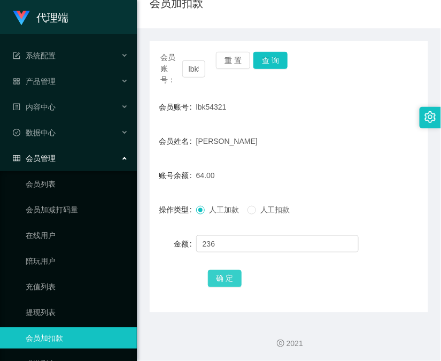
click at [229, 283] on button "确 定" at bounding box center [225, 278] width 34 height 17
click at [269, 68] on button "查 询" at bounding box center [270, 60] width 34 height 17
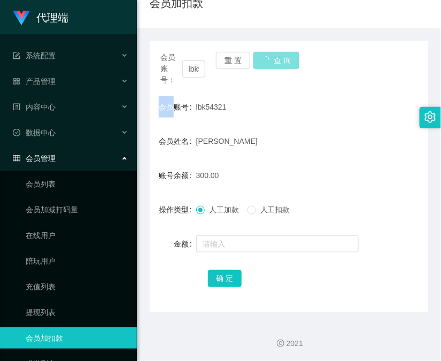
click at [269, 68] on div "会员账号： lbk54321 重 置 查 询" at bounding box center [289, 69] width 278 height 34
click at [190, 72] on input "lbk54321" at bounding box center [193, 68] width 23 height 17
drag, startPoint x: 190, startPoint y: 72, endPoint x: 247, endPoint y: 69, distance: 57.7
click at [196, 72] on input "lbk54321" at bounding box center [193, 68] width 23 height 17
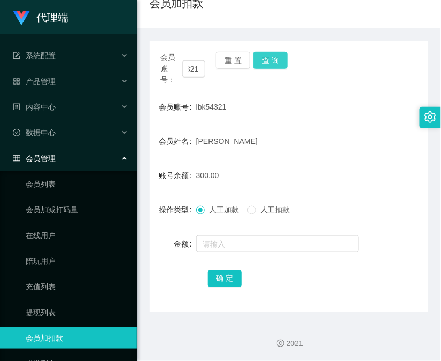
click at [273, 60] on button "查 询" at bounding box center [270, 60] width 34 height 17
click at [273, 60] on div "会员账号： lbk54321 重 置 查 询" at bounding box center [289, 69] width 278 height 34
click at [273, 60] on button "查 询" at bounding box center [270, 60] width 34 height 17
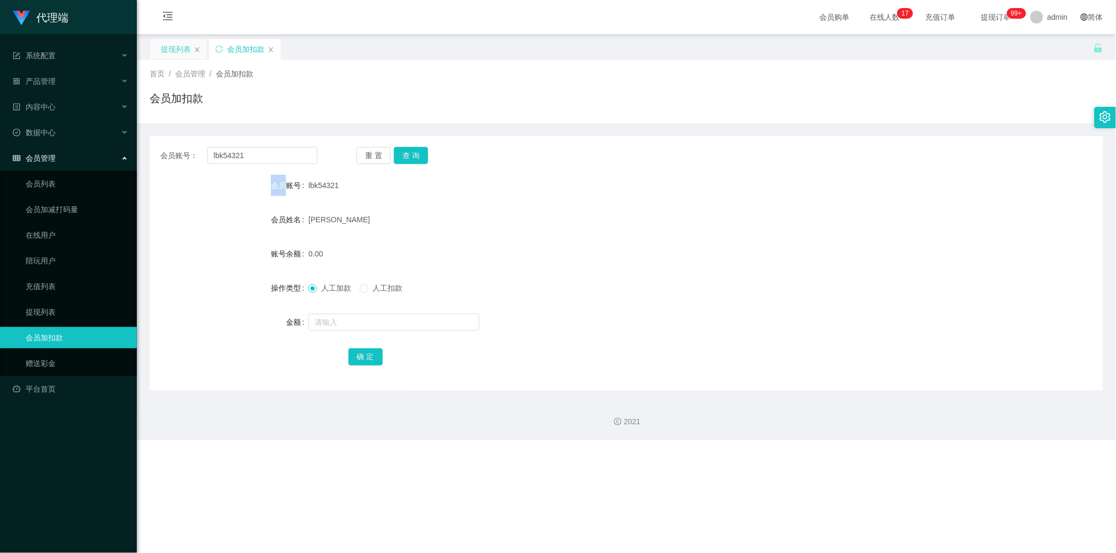
click at [170, 46] on div "提现列表" at bounding box center [176, 49] width 30 height 20
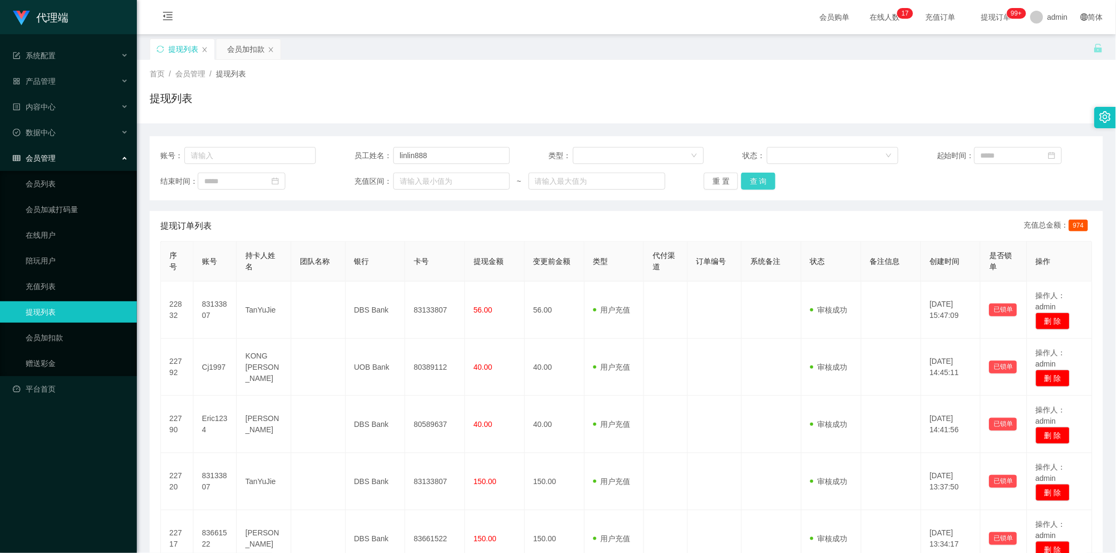
click at [440, 188] on button "查 询" at bounding box center [758, 181] width 34 height 17
click at [440, 188] on div "重 置 查 询" at bounding box center [781, 181] width 155 height 17
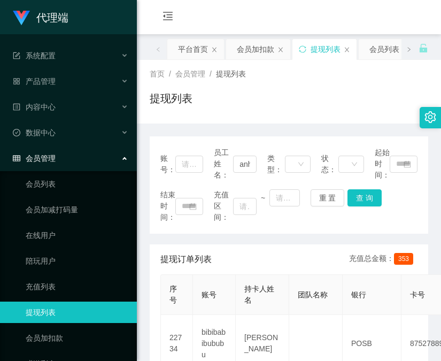
click at [367, 189] on button "查 询" at bounding box center [364, 197] width 34 height 17
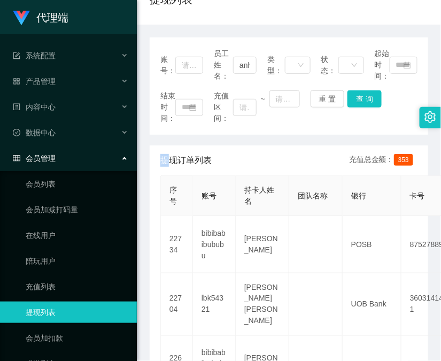
drag, startPoint x: 0, startPoint y: 0, endPoint x: 367, endPoint y: 95, distance: 379.1
click at [367, 95] on div "结束时间： 充值区间： ~ 重 置 查 询" at bounding box center [288, 107] width 257 height 34
click at [367, 95] on button "查 询" at bounding box center [370, 98] width 46 height 17
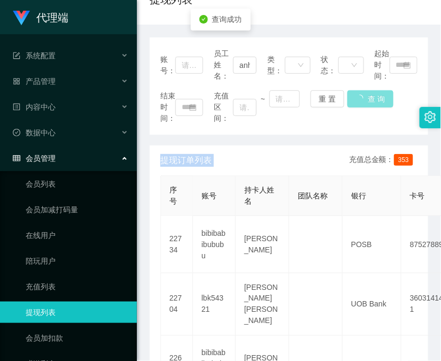
click at [367, 95] on div "结束时间： 充值区间： ~ 重 置 查 询" at bounding box center [288, 107] width 257 height 34
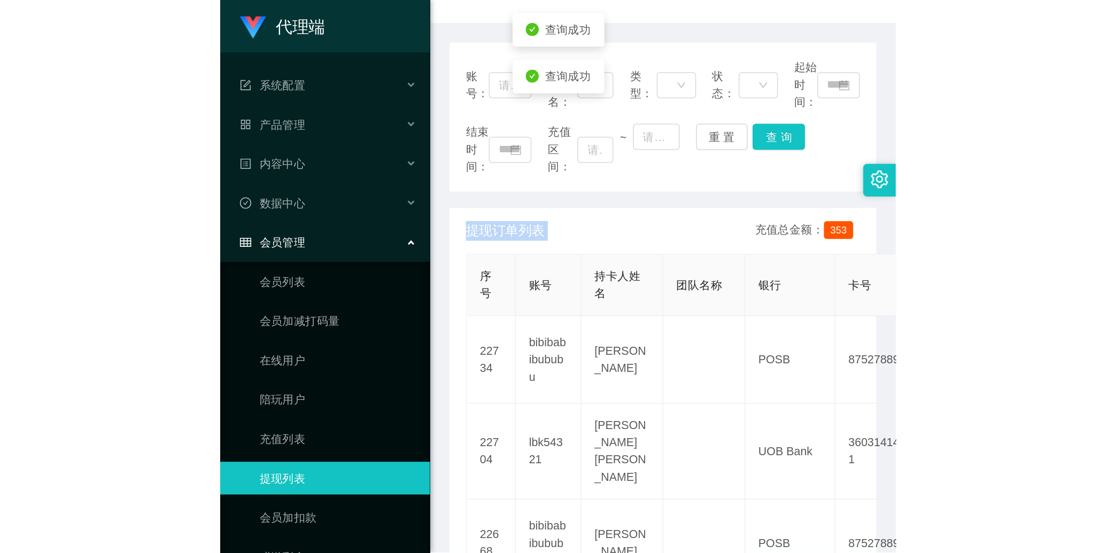
scroll to position [0, 0]
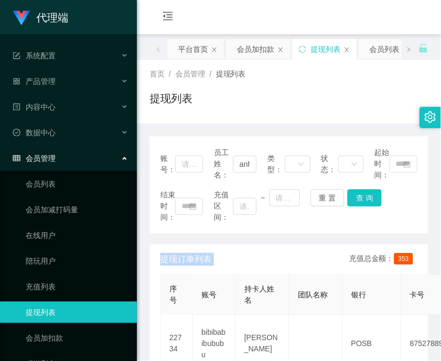
drag, startPoint x: 282, startPoint y: 111, endPoint x: 308, endPoint y: 79, distance: 42.1
click at [282, 111] on div "提现列表" at bounding box center [289, 102] width 278 height 25
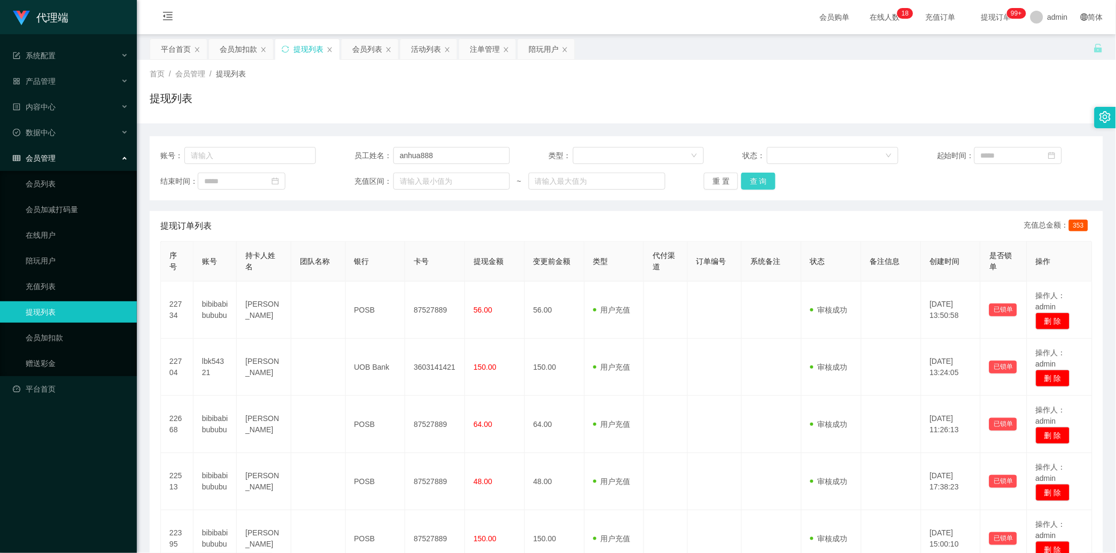
click at [745, 174] on button "查 询" at bounding box center [758, 181] width 34 height 17
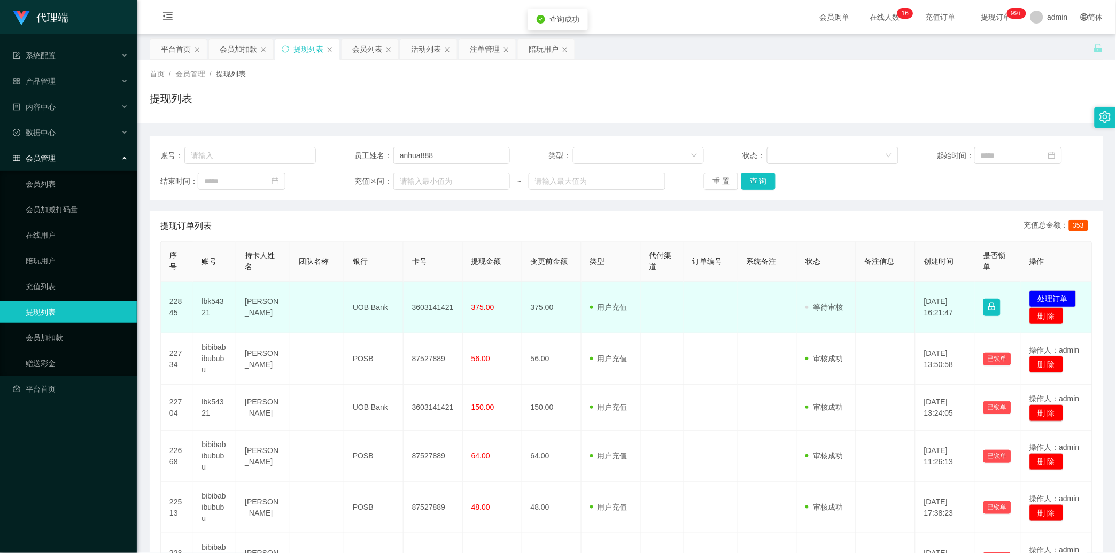
click at [425, 289] on td "3603141421" at bounding box center [432, 308] width 59 height 52
copy td "3603141421"
click at [1048, 294] on button "处理订单" at bounding box center [1052, 298] width 47 height 17
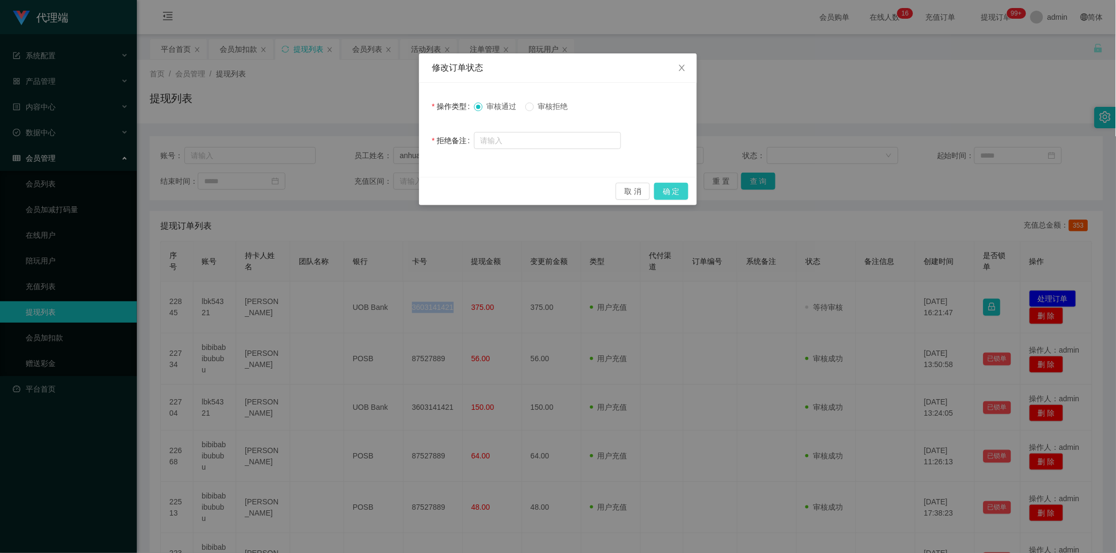
click at [664, 186] on button "确 定" at bounding box center [671, 191] width 34 height 17
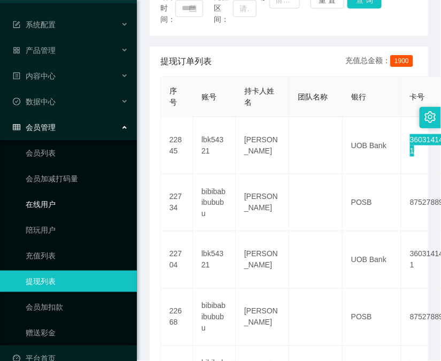
scroll to position [49, 0]
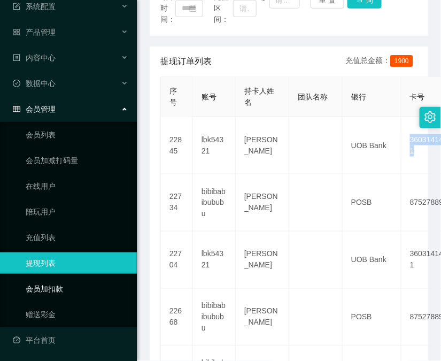
drag, startPoint x: 74, startPoint y: 282, endPoint x: 74, endPoint y: 275, distance: 6.9
click at [74, 282] on link "会员加扣款" at bounding box center [77, 288] width 103 height 21
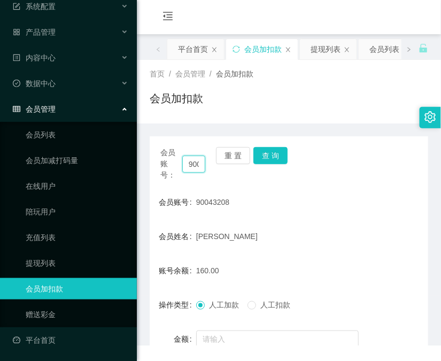
click at [194, 166] on input "90043208" at bounding box center [193, 163] width 23 height 17
drag, startPoint x: 194, startPoint y: 166, endPoint x: 227, endPoint y: 164, distance: 32.7
click at [195, 166] on input "90043208" at bounding box center [193, 163] width 23 height 17
paste input "💖 8$奖励已为您结算到工作台~积分达到40后请自行在工作台提现等待5一25分钟到账即可 提现后请告知我，为你优先安排出款 您的当前身份：【学员S$8 】✅ …"
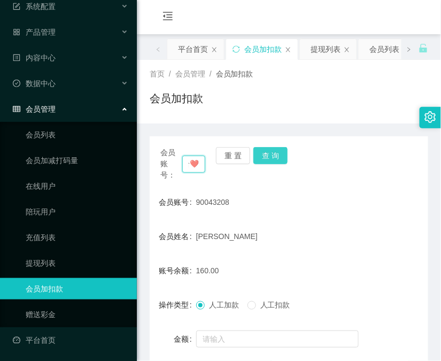
type input "💖 8$奖励已为您结算到工作台~积分达到40后请自行在工作台提现等待5一25分钟到账即可 提现后请告知我，为你优先安排出款 您的当前身份：【学员S$8 】✅ …"
click at [269, 158] on button "查 询" at bounding box center [270, 155] width 34 height 17
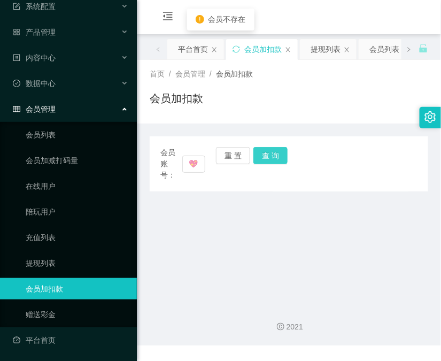
click at [269, 158] on button "查 询" at bounding box center [270, 155] width 34 height 17
click at [196, 168] on input "💖 8$奖励已为您结算到工作台~积分达到40后请自行在工作台提现等待5一25分钟到账即可 提现后请告知我，为你优先安排出款 您的当前身份：【学员S$8 】✅ …" at bounding box center [193, 163] width 23 height 17
drag, startPoint x: 185, startPoint y: 159, endPoint x: 194, endPoint y: 158, distance: 9.1
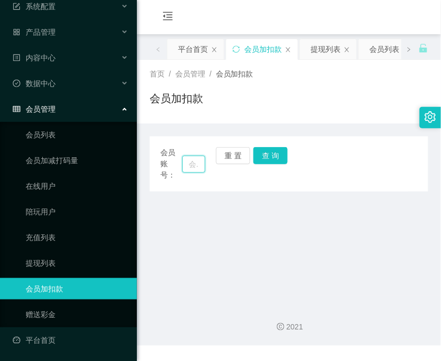
click at [189, 158] on input "text" at bounding box center [193, 163] width 23 height 17
paste input "lbk54321"
type input "lbk54321"
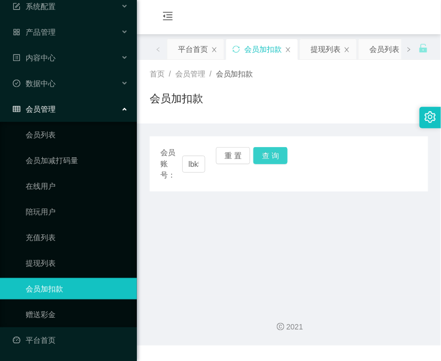
click at [271, 155] on button "查 询" at bounding box center [270, 155] width 34 height 17
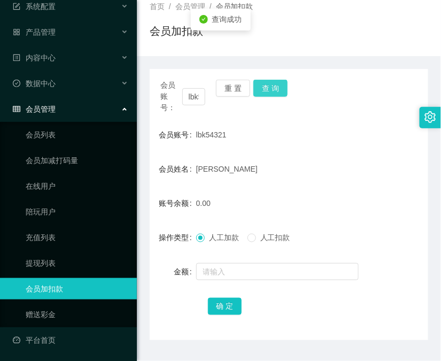
scroll to position [95, 0]
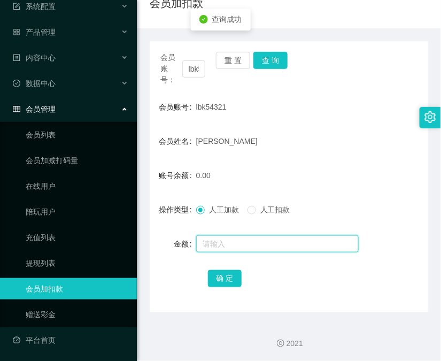
click at [227, 240] on input "text" at bounding box center [277, 243] width 162 height 17
type input "8"
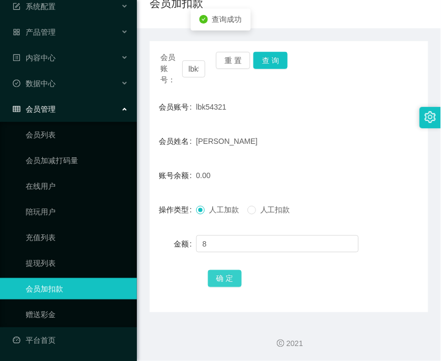
click at [212, 271] on button "确 定" at bounding box center [225, 278] width 34 height 17
click at [191, 70] on input "lbk54321" at bounding box center [193, 68] width 23 height 17
paste input "90043208"
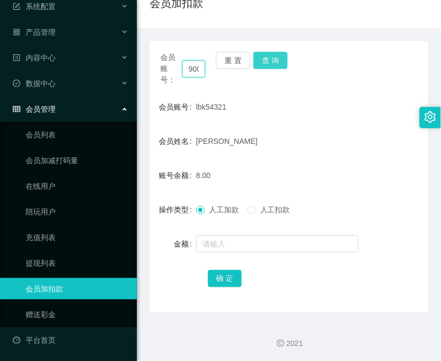
scroll to position [0, 22]
type input "90043208"
click at [271, 56] on button "查 询" at bounding box center [270, 60] width 34 height 17
click at [271, 56] on div "会员账号： 90043208 重 置 查 询" at bounding box center [289, 69] width 278 height 34
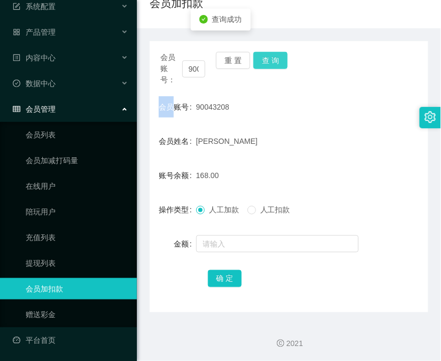
click at [271, 56] on button "查 询" at bounding box center [270, 60] width 34 height 17
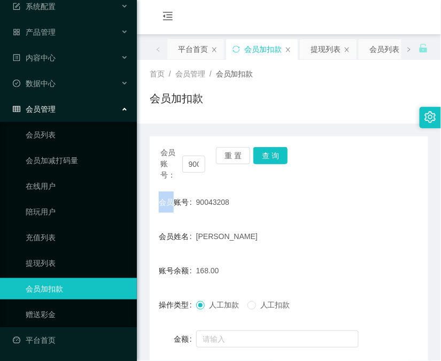
drag, startPoint x: 277, startPoint y: 209, endPoint x: 268, endPoint y: 167, distance: 43.6
click at [276, 209] on div "90043208" at bounding box center [277, 201] width 162 height 21
click at [264, 155] on button "查 询" at bounding box center [270, 155] width 34 height 17
click at [264, 155] on div "会员账号： 90043208 重 置 查 询" at bounding box center [289, 164] width 278 height 34
click at [264, 155] on button "查 询" at bounding box center [270, 155] width 34 height 17
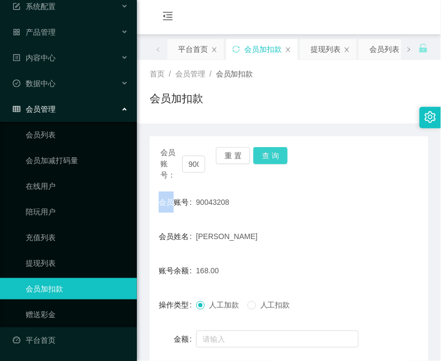
click at [266, 153] on button "查 询" at bounding box center [270, 155] width 34 height 17
click at [266, 153] on div "会员账号： 90043208 重 置 查 询" at bounding box center [289, 164] width 278 height 34
click at [266, 153] on button "查 询" at bounding box center [270, 155] width 34 height 17
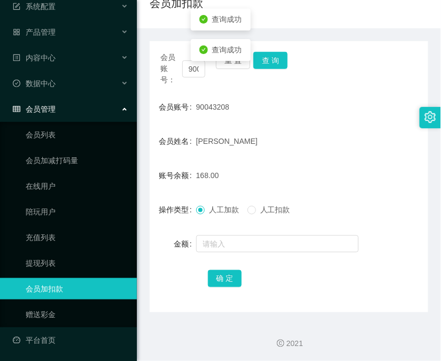
click at [230, 179] on div "168.00" at bounding box center [277, 175] width 162 height 21
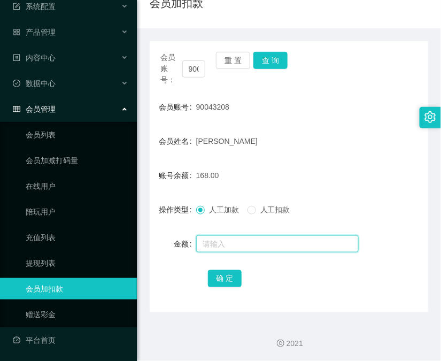
click at [314, 239] on input "text" at bounding box center [277, 243] width 162 height 17
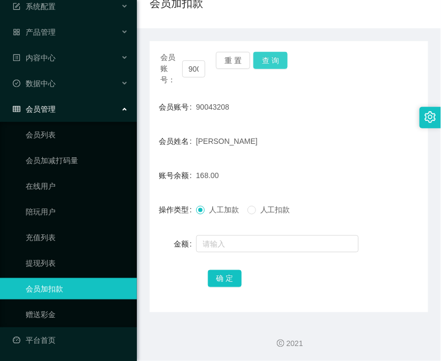
click at [278, 64] on button "查 询" at bounding box center [270, 60] width 34 height 17
click at [278, 64] on div "会员账号： 90043208 重 置 查 询" at bounding box center [289, 69] width 278 height 34
click at [180, 71] on span "会员账号：" at bounding box center [171, 69] width 22 height 34
click at [191, 70] on input "90043208" at bounding box center [193, 68] width 23 height 17
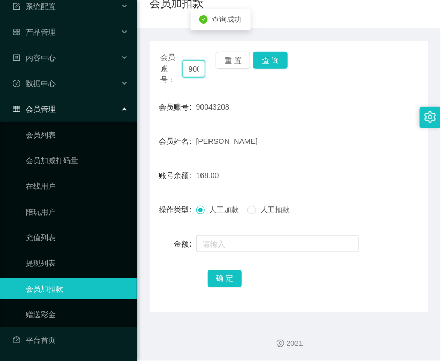
paste input "lbk54321"
type input "lbk54321"
click at [269, 59] on button "查 询" at bounding box center [270, 60] width 34 height 17
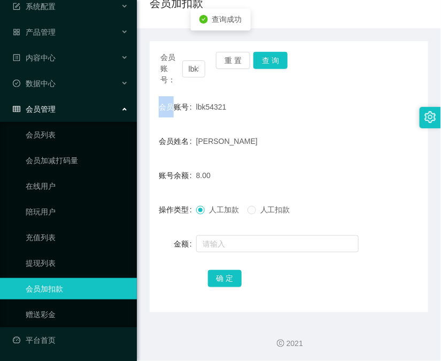
click at [269, 59] on div "会员账号： lbk54321 重 置 查 询" at bounding box center [289, 69] width 278 height 34
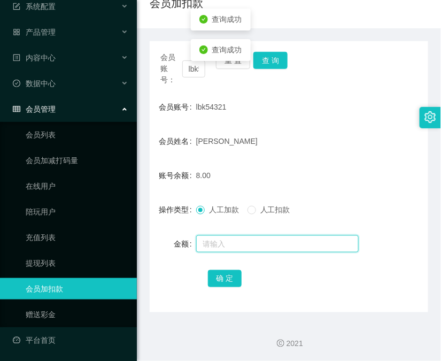
click at [261, 236] on input "text" at bounding box center [277, 243] width 162 height 17
type input "8"
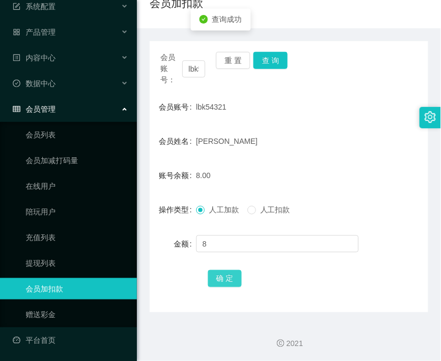
click at [231, 282] on button "确 定" at bounding box center [225, 278] width 34 height 17
drag, startPoint x: 295, startPoint y: 279, endPoint x: 299, endPoint y: 189, distance: 89.8
click at [295, 279] on div "确 定" at bounding box center [289, 277] width 162 height 21
click at [191, 69] on input "lbk54321" at bounding box center [193, 68] width 23 height 17
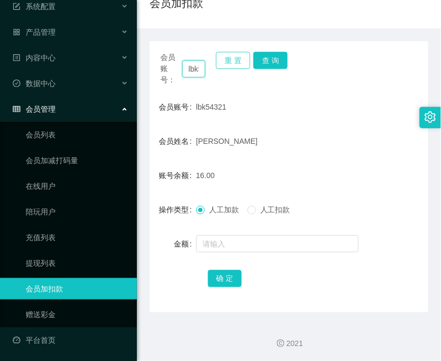
paste input "90043208"
click at [262, 57] on button "查 询" at bounding box center [270, 60] width 34 height 17
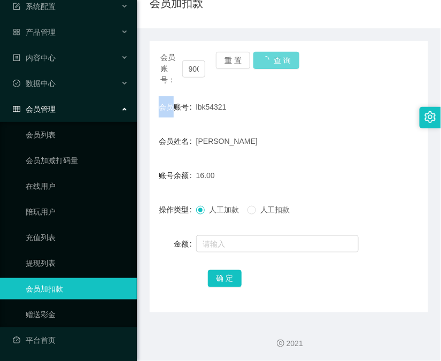
click at [262, 57] on div "会员账号： 90043208 重 置 查 询" at bounding box center [289, 69] width 278 height 34
click at [262, 57] on button "查 询" at bounding box center [270, 60] width 34 height 17
click at [262, 59] on div "会员账号： 90043208 重 置 查 询" at bounding box center [289, 69] width 278 height 34
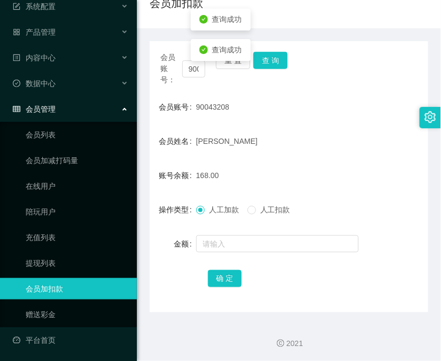
click at [206, 171] on span "168.00" at bounding box center [207, 175] width 23 height 9
copy span "168.00"
click at [207, 180] on div "168.00" at bounding box center [277, 175] width 162 height 21
click at [168, 229] on form "会员账号 90043208 会员姓名 [PERSON_NAME] 账号余额 168.00 操作类型 人工加款 人工扣款 金额 确 定" at bounding box center [289, 192] width 278 height 192
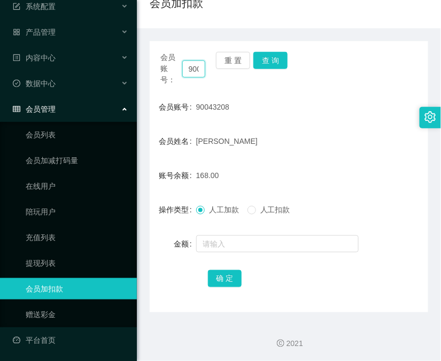
click at [191, 66] on input "90043208" at bounding box center [193, 68] width 23 height 17
paste input "lbk54321"
type input "lbk54321"
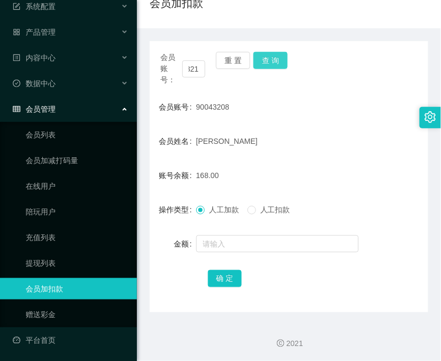
scroll to position [0, 0]
click at [284, 56] on button "查 询" at bounding box center [270, 60] width 34 height 17
click at [284, 56] on div "会员账号： lbk54321 重 置 查 询" at bounding box center [289, 69] width 278 height 34
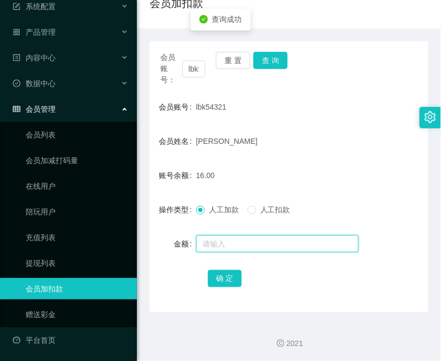
click at [261, 243] on input "text" at bounding box center [277, 243] width 162 height 17
type input "8"
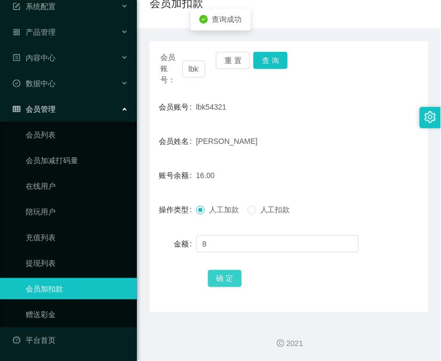
click at [231, 275] on button "确 定" at bounding box center [225, 278] width 34 height 17
click at [301, 299] on div "会员账号： lbk54321 重 置 查 询 会员账号 lbk54321 会员姓名 [PERSON_NAME] KENG 账号余额 24.00 操作类型 人工…" at bounding box center [289, 176] width 278 height 271
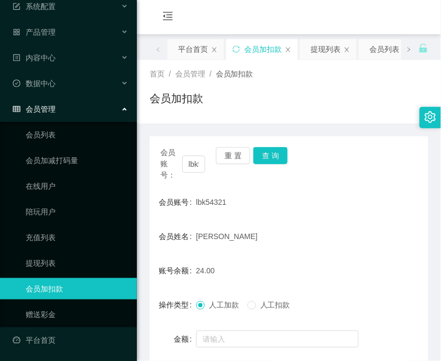
click at [312, 121] on div "首页 / 会员管理 / 会员加扣款 / 会员加扣款" at bounding box center [289, 92] width 304 height 64
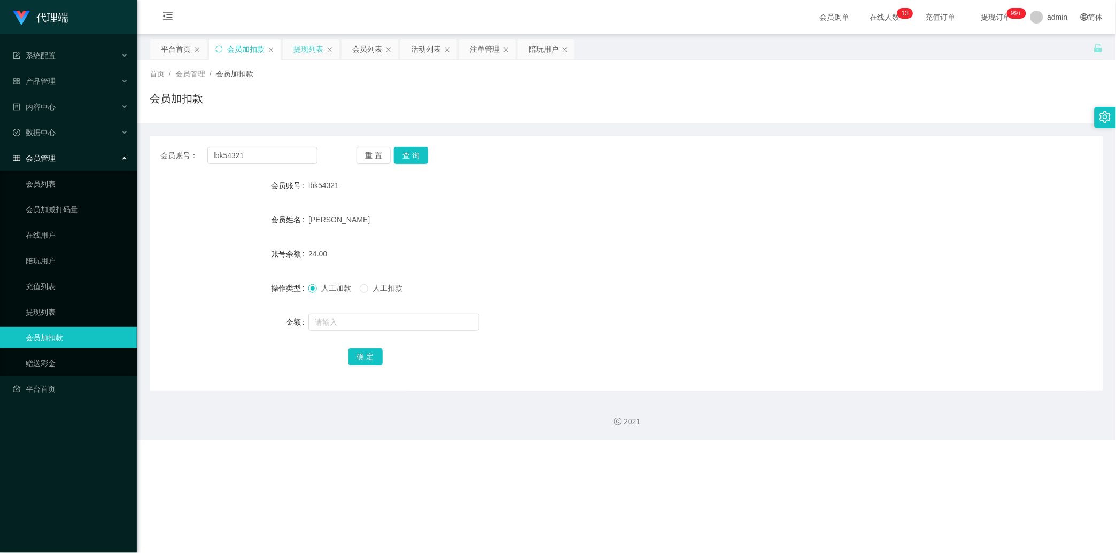
click at [301, 47] on div "提现列表" at bounding box center [308, 49] width 30 height 20
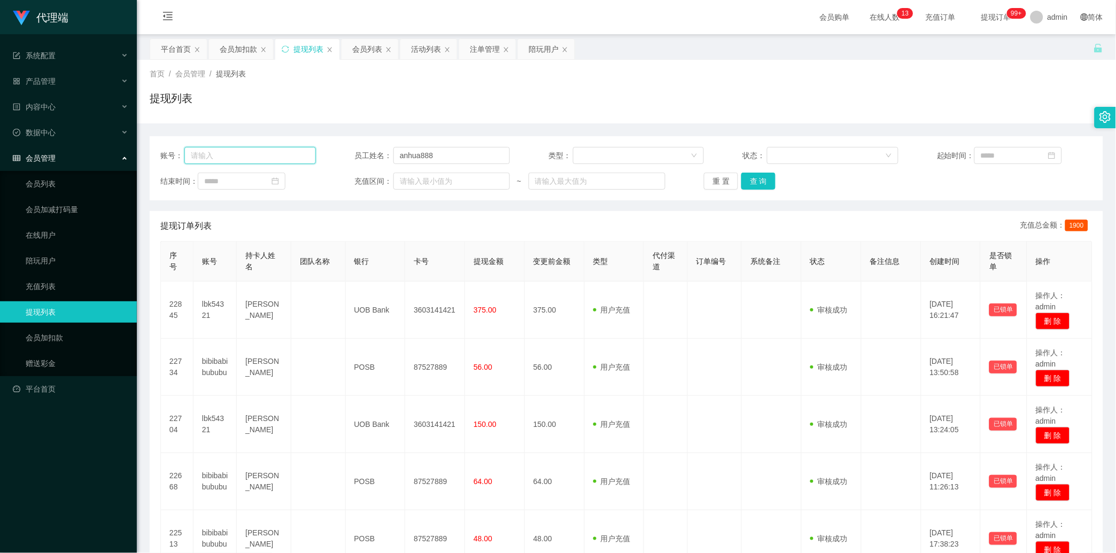
click at [244, 153] on input "text" at bounding box center [249, 155] width 131 height 17
paste input "90043208"
type input "90043208"
click at [765, 180] on button "查 询" at bounding box center [758, 181] width 34 height 17
click at [765, 180] on div "重 置 查 询" at bounding box center [781, 181] width 155 height 17
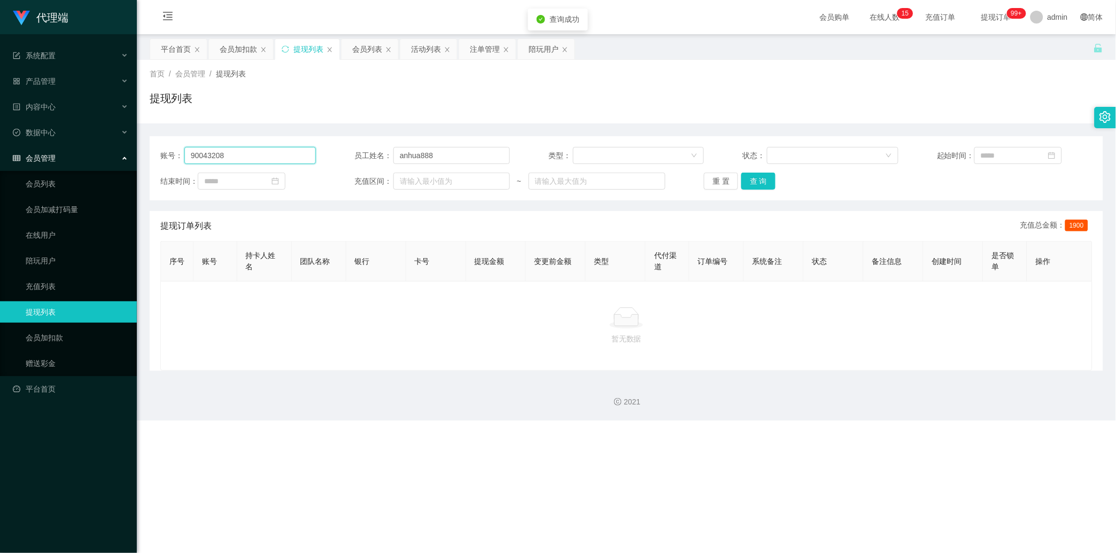
click at [289, 162] on input "90043208" at bounding box center [249, 155] width 131 height 17
click at [451, 151] on input "anhua888" at bounding box center [451, 155] width 116 height 17
click at [764, 173] on button "查 询" at bounding box center [758, 181] width 34 height 17
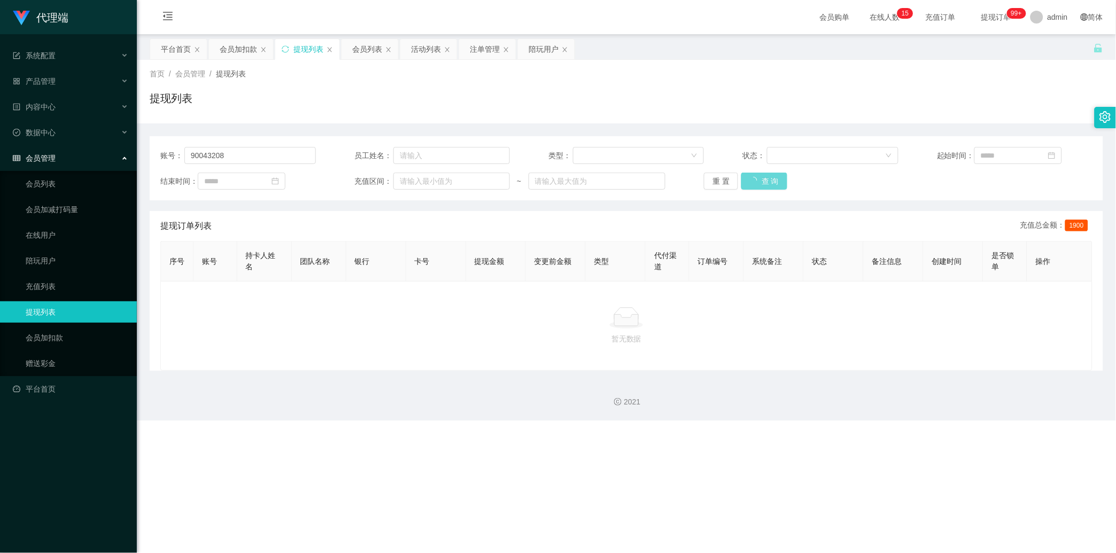
drag, startPoint x: 761, startPoint y: 172, endPoint x: 660, endPoint y: 231, distance: 116.8
click at [761, 173] on div "重 置 查 询" at bounding box center [781, 181] width 155 height 17
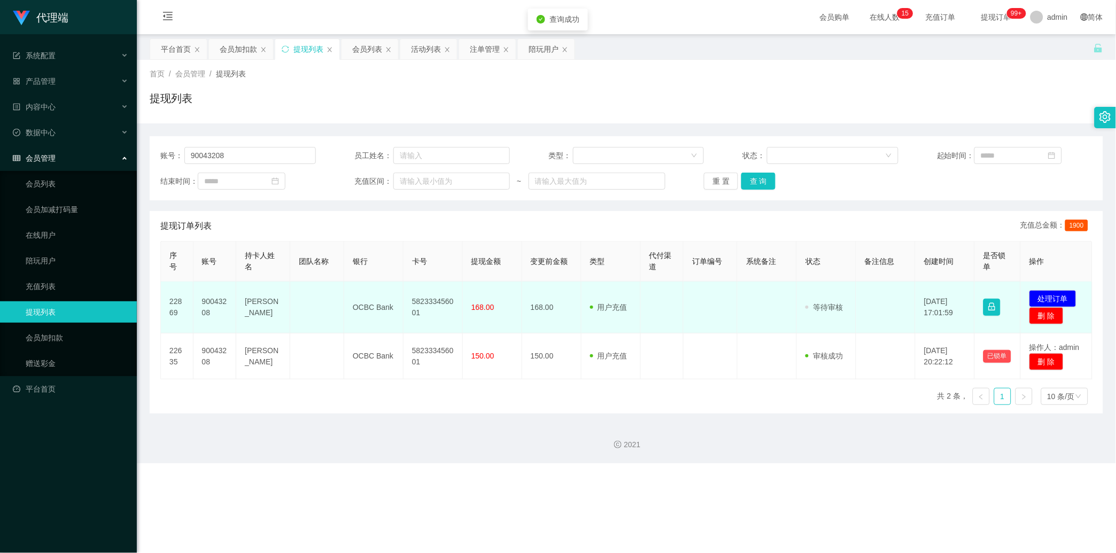
click at [429, 295] on td "582333456001" at bounding box center [432, 308] width 59 height 52
copy td "582333456001"
click at [429, 295] on td "582333456001" at bounding box center [432, 308] width 59 height 52
click at [1057, 290] on button "处理订单" at bounding box center [1052, 298] width 47 height 17
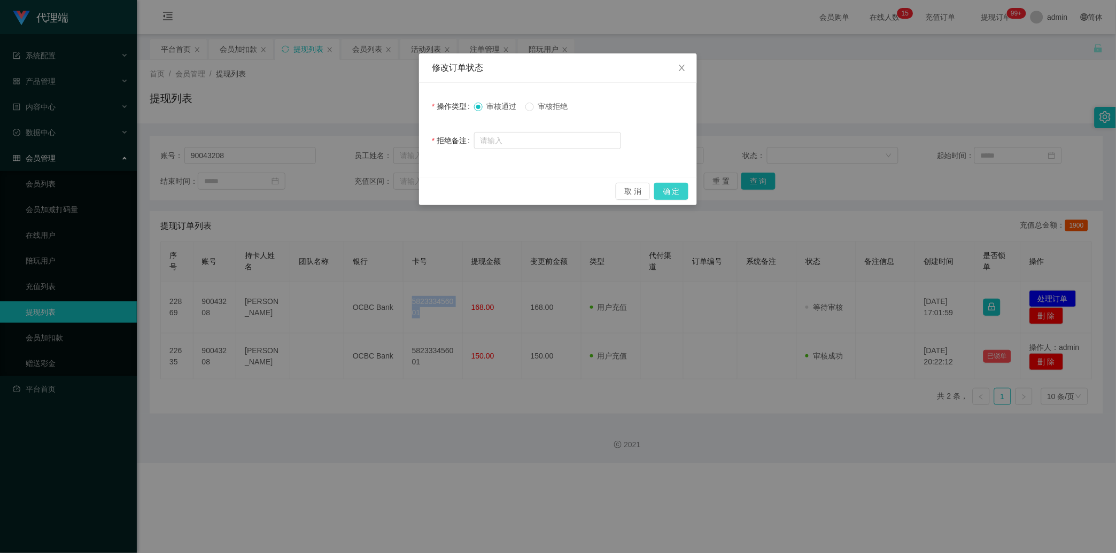
click at [684, 190] on button "确 定" at bounding box center [671, 191] width 34 height 17
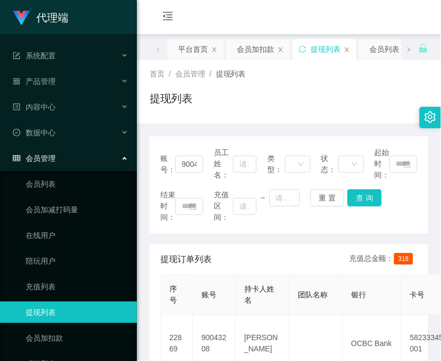
drag, startPoint x: 239, startPoint y: 255, endPoint x: 228, endPoint y: 222, distance: 35.0
click at [239, 255] on div "提现订单列表 充值总金额： 318" at bounding box center [288, 259] width 257 height 30
click at [257, 45] on div "会员加扣款" at bounding box center [255, 49] width 37 height 20
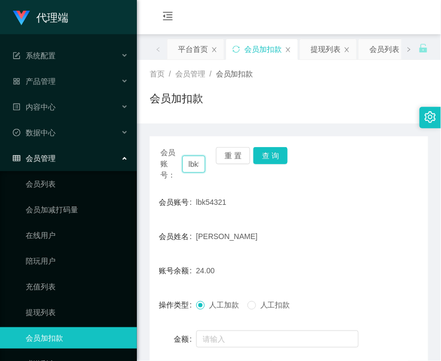
click at [188, 163] on input "lbk54321" at bounding box center [193, 163] width 23 height 17
click at [268, 153] on button "查 询" at bounding box center [270, 155] width 34 height 17
click at [269, 153] on div "会员账号： lbk54321 重 置 查 询" at bounding box center [289, 164] width 278 height 34
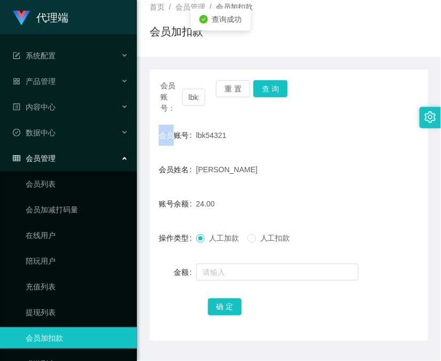
scroll to position [95, 0]
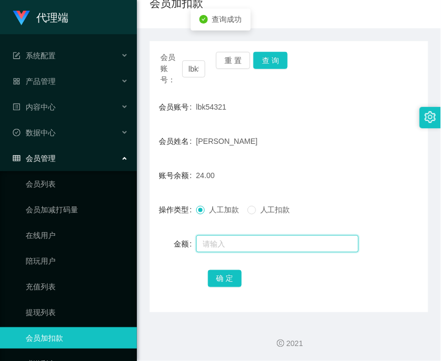
click at [261, 242] on input "text" at bounding box center [277, 243] width 162 height 17
type input "8"
drag, startPoint x: 229, startPoint y: 275, endPoint x: 228, endPoint y: 246, distance: 29.4
click at [229, 275] on button "确 定" at bounding box center [225, 278] width 34 height 17
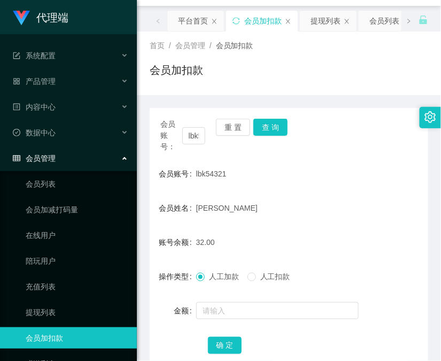
scroll to position [0, 0]
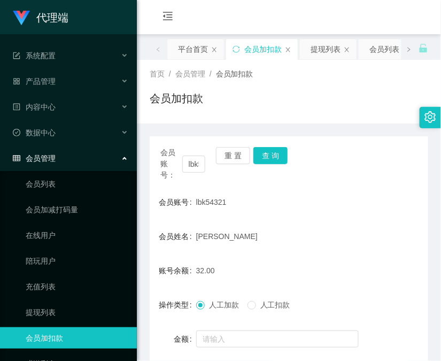
click at [278, 264] on div "32.00" at bounding box center [277, 270] width 162 height 21
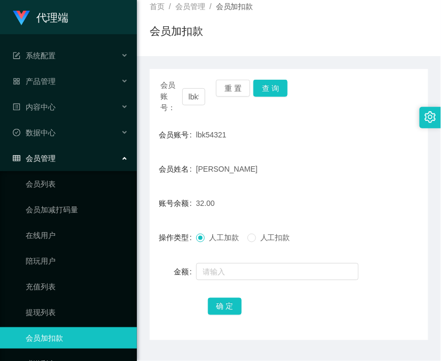
scroll to position [95, 0]
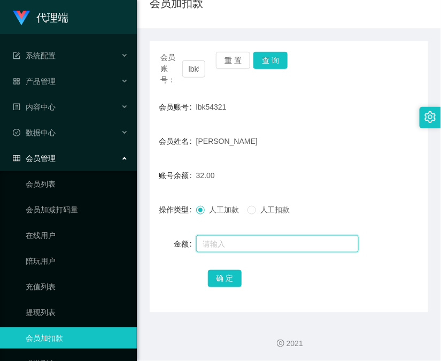
click at [248, 239] on input "text" at bounding box center [277, 243] width 162 height 17
type input "8"
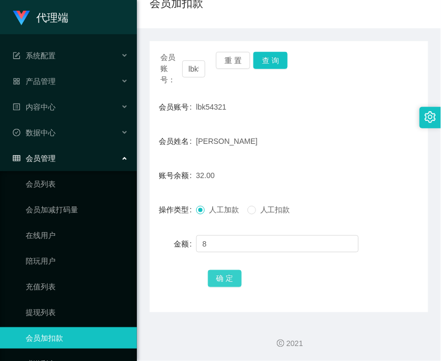
click at [220, 270] on button "确 定" at bounding box center [225, 278] width 34 height 17
click at [190, 71] on input "lbk54321" at bounding box center [193, 68] width 23 height 17
click at [269, 57] on button "查 询" at bounding box center [270, 60] width 34 height 17
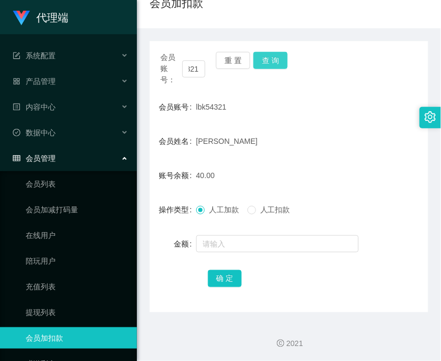
scroll to position [0, 0]
click at [269, 57] on div "会员账号： lbk54321 重 置 查 询" at bounding box center [289, 69] width 278 height 34
click at [269, 57] on button "查 询" at bounding box center [270, 60] width 34 height 17
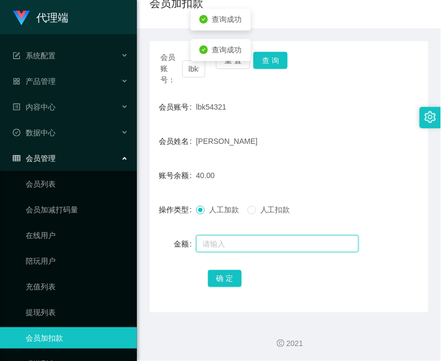
click at [208, 242] on input "text" at bounding box center [277, 243] width 162 height 17
type input "8"
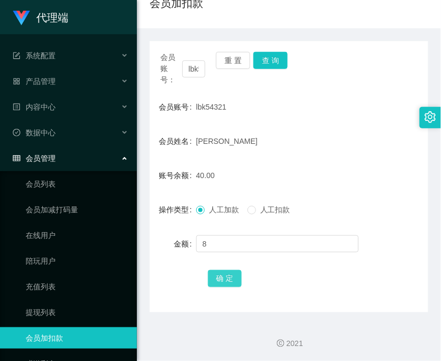
click at [236, 272] on button "确 定" at bounding box center [225, 278] width 34 height 17
click at [194, 65] on input "lbk54321" at bounding box center [193, 68] width 23 height 17
click at [263, 61] on button "查 询" at bounding box center [270, 60] width 34 height 17
click at [263, 61] on div "会员账号： lbk54321 重 置 查 询" at bounding box center [289, 69] width 278 height 34
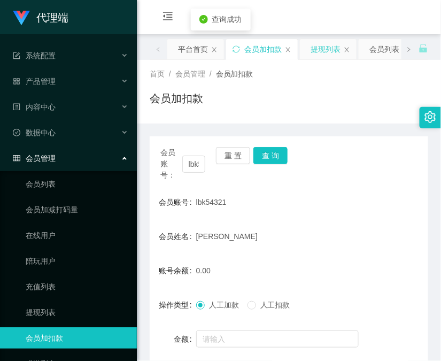
click at [327, 51] on div "提现列表" at bounding box center [325, 49] width 30 height 20
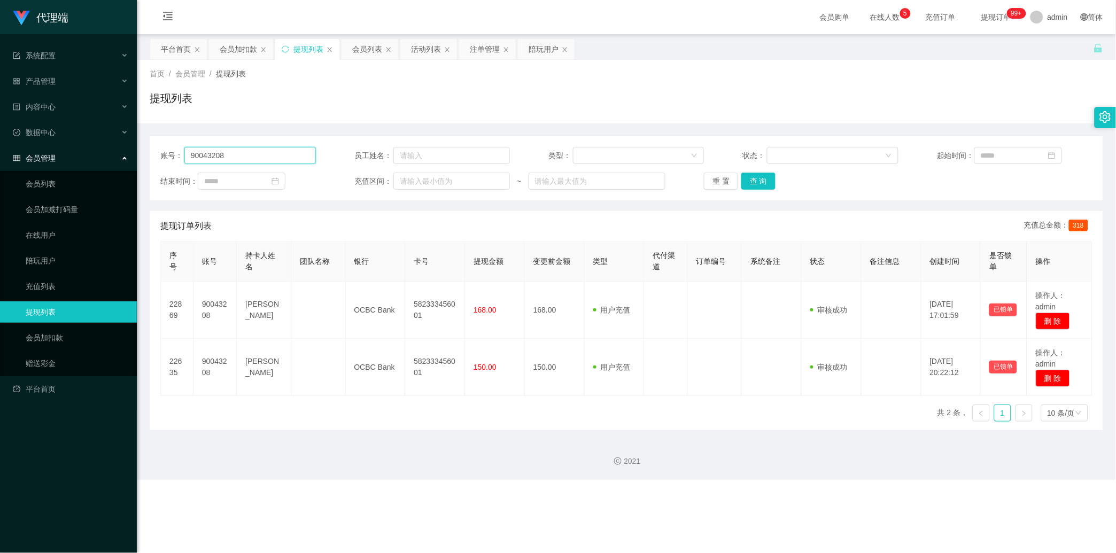
click at [279, 159] on input "90043208" at bounding box center [249, 155] width 131 height 17
drag, startPoint x: 279, startPoint y: 159, endPoint x: 508, endPoint y: 173, distance: 229.1
click at [279, 159] on input "90043208" at bounding box center [249, 155] width 131 height 17
paste input "lbk54321"
type input "lbk54321"
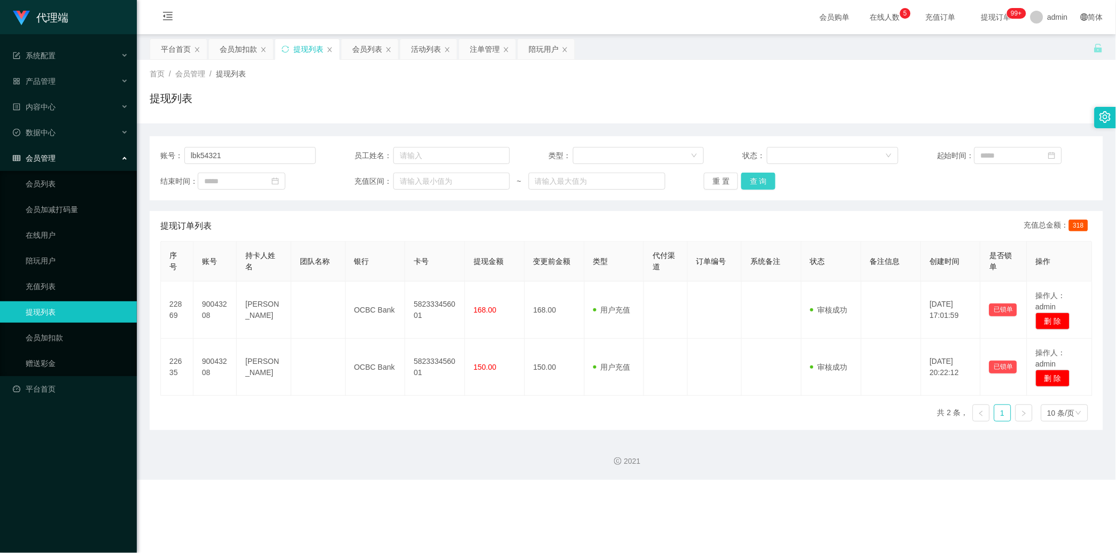
click at [749, 178] on button "查 询" at bounding box center [758, 181] width 34 height 17
click at [749, 178] on div "重 置 查 询" at bounding box center [781, 181] width 155 height 17
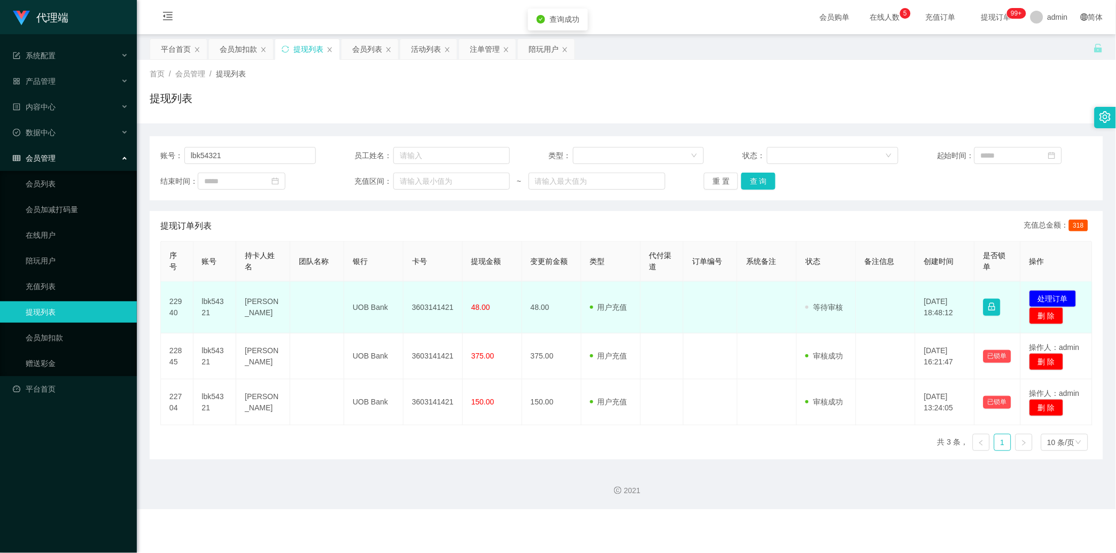
click at [436, 290] on td "3603141421" at bounding box center [432, 308] width 59 height 52
copy td "3603141421"
drag, startPoint x: 436, startPoint y: 290, endPoint x: 697, endPoint y: 285, distance: 260.8
click at [445, 286] on td "3603141421" at bounding box center [432, 308] width 59 height 52
click at [1057, 305] on button "处理订单" at bounding box center [1052, 298] width 47 height 17
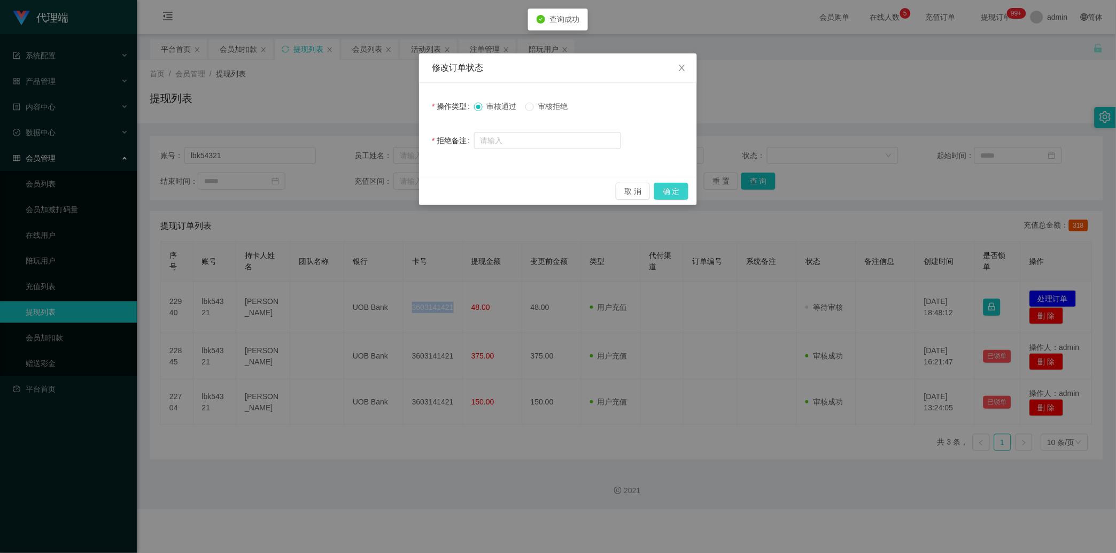
click at [674, 188] on button "确 定" at bounding box center [671, 191] width 34 height 17
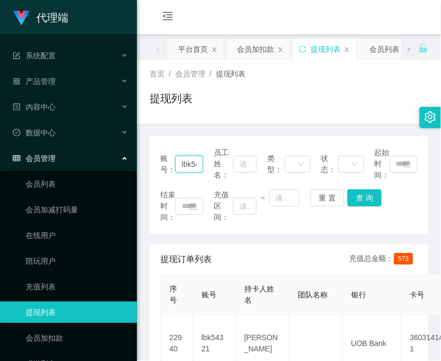
click at [185, 165] on input "lbk54321" at bounding box center [189, 163] width 28 height 17
click at [355, 199] on button "查 询" at bounding box center [364, 197] width 34 height 17
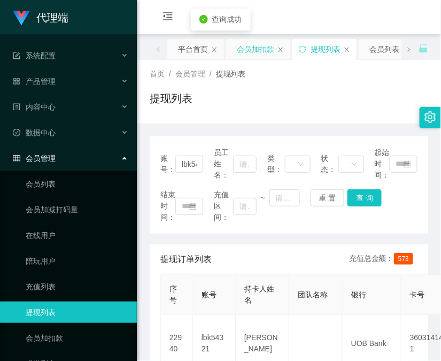
click at [242, 46] on div "会员加扣款" at bounding box center [255, 49] width 37 height 20
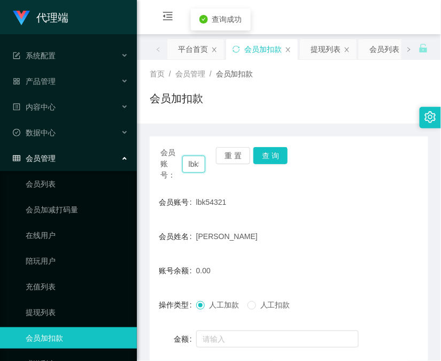
click at [197, 164] on input "lbk54321" at bounding box center [193, 163] width 23 height 17
click at [272, 155] on button "查 询" at bounding box center [270, 155] width 34 height 17
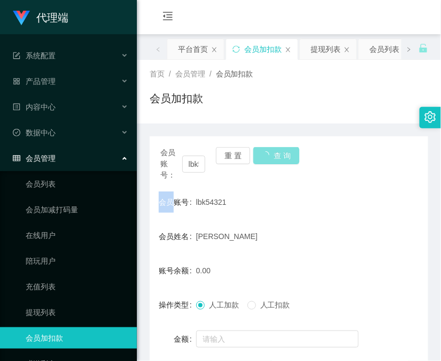
click at [272, 155] on div "会员账号： lbk54321 重 置 查 询" at bounding box center [289, 164] width 278 height 34
click at [272, 155] on button "查 询" at bounding box center [276, 155] width 46 height 17
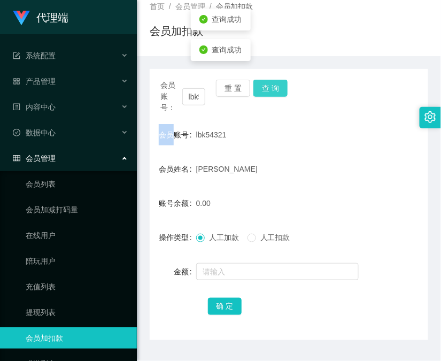
scroll to position [95, 0]
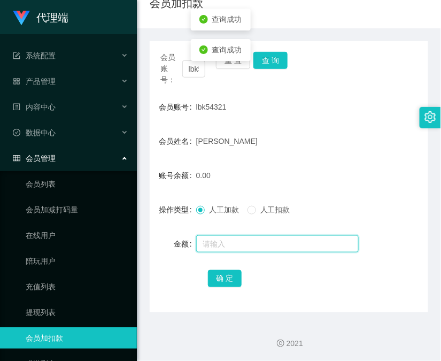
click at [227, 248] on input "text" at bounding box center [277, 243] width 162 height 17
type input "8"
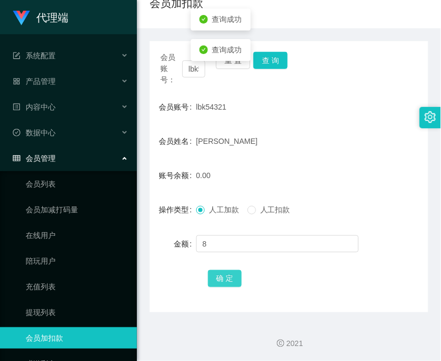
click at [211, 270] on button "确 定" at bounding box center [225, 278] width 34 height 17
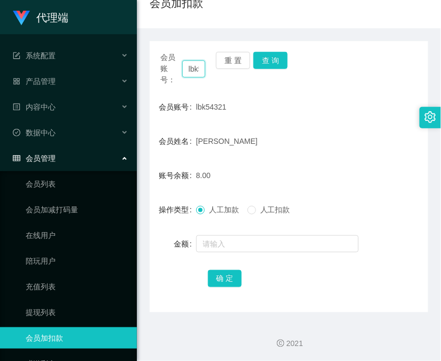
click at [193, 75] on input "lbk54321" at bounding box center [193, 68] width 23 height 17
click at [274, 66] on button "查 询" at bounding box center [270, 60] width 34 height 17
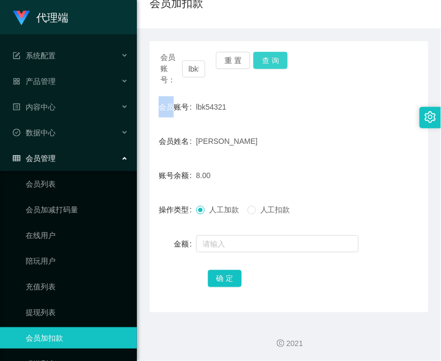
click at [274, 66] on div "会员账号： lbk54321 重 置 查 询" at bounding box center [289, 69] width 278 height 34
drag, startPoint x: 274, startPoint y: 66, endPoint x: 250, endPoint y: 202, distance: 138.3
click at [275, 66] on button "查 询" at bounding box center [270, 60] width 34 height 17
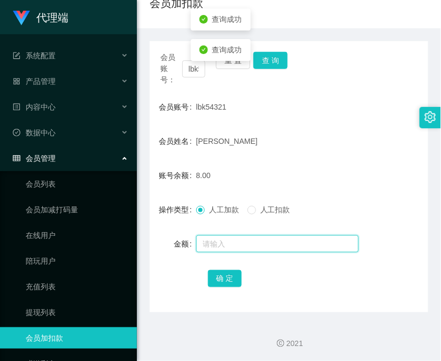
click at [248, 240] on input "text" at bounding box center [277, 243] width 162 height 17
type input "8"
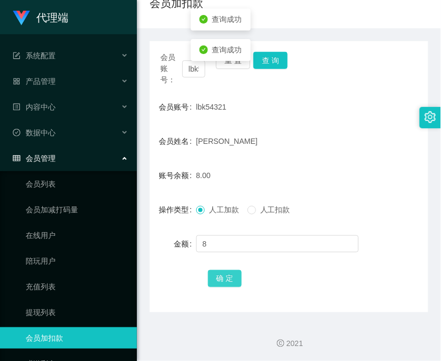
click at [228, 283] on button "确 定" at bounding box center [225, 278] width 34 height 17
click at [292, 143] on div "[PERSON_NAME]" at bounding box center [277, 140] width 162 height 21
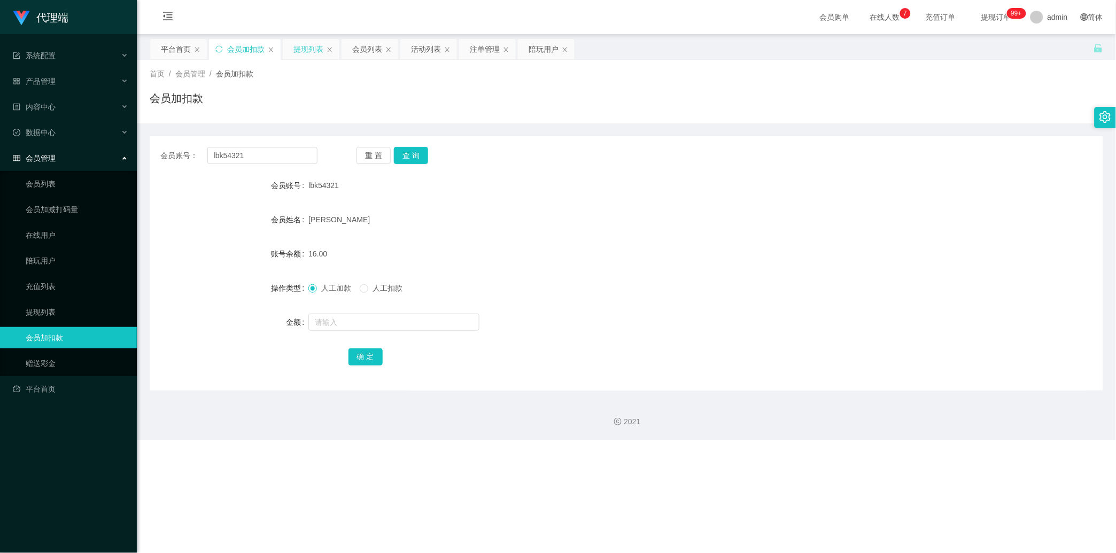
click at [300, 54] on div "提现列表" at bounding box center [308, 49] width 30 height 20
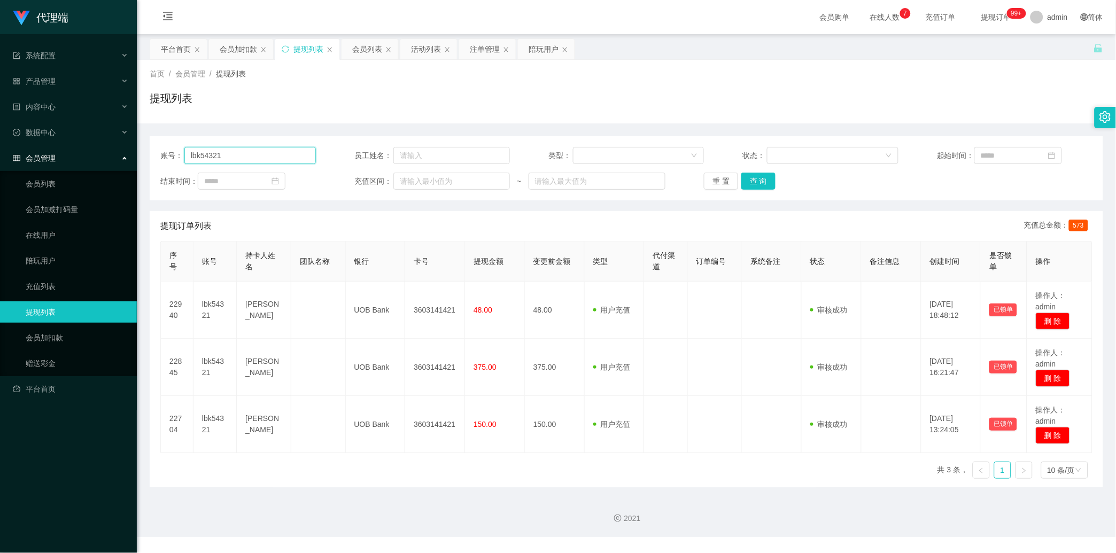
click at [295, 161] on input "lbk54321" at bounding box center [249, 155] width 131 height 17
click at [294, 161] on input "lbk54321" at bounding box center [249, 155] width 131 height 17
click at [761, 178] on button "查 询" at bounding box center [758, 181] width 34 height 17
click at [761, 178] on div "重 置 查 询" at bounding box center [781, 181] width 155 height 17
click at [761, 178] on button "查 询" at bounding box center [758, 181] width 34 height 17
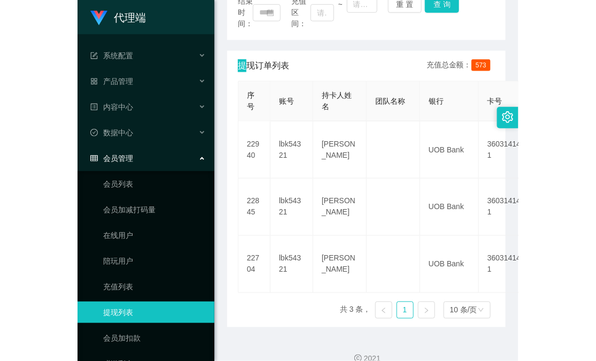
scroll to position [209, 0]
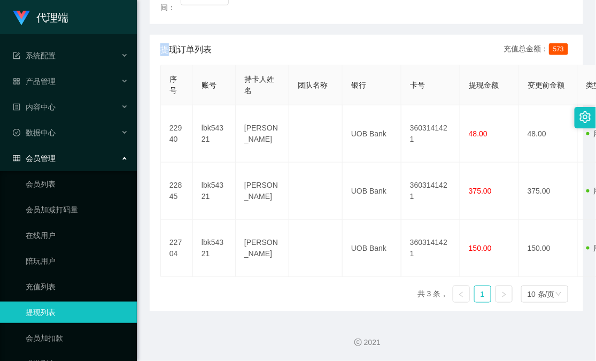
click at [26, 307] on link "提现列表" at bounding box center [77, 311] width 103 height 21
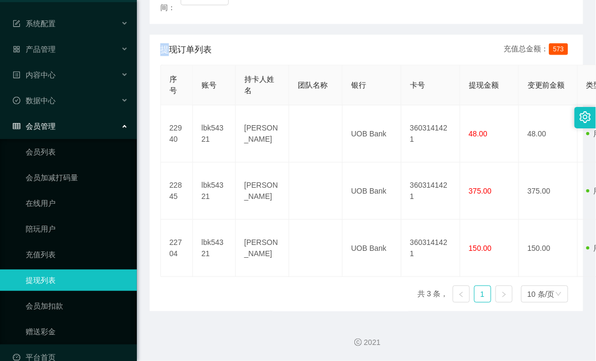
scroll to position [49, 0]
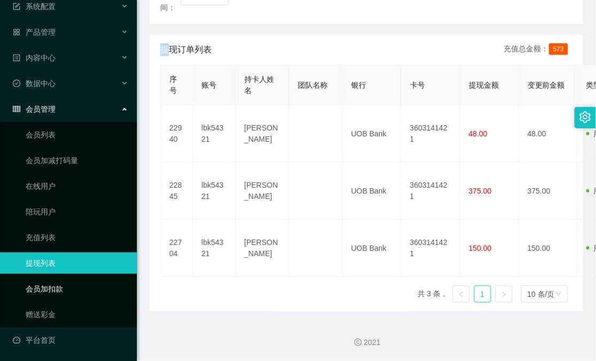
click at [61, 281] on link "会员加扣款" at bounding box center [77, 288] width 103 height 21
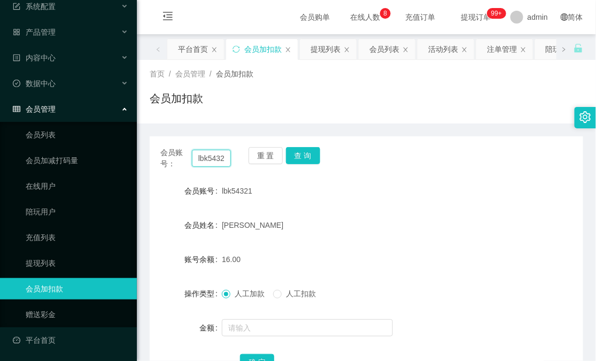
click at [209, 160] on input "lbk54321" at bounding box center [211, 158] width 39 height 17
click at [308, 158] on button "查 询" at bounding box center [303, 155] width 34 height 17
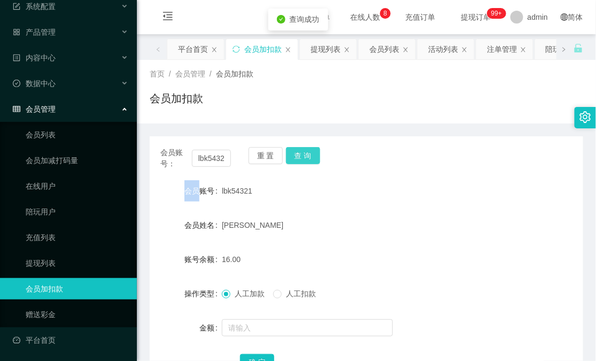
click at [308, 158] on div "重 置 查 询" at bounding box center [283, 158] width 71 height 22
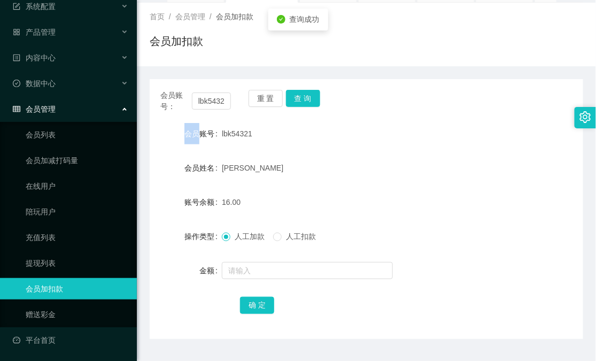
scroll to position [84, 0]
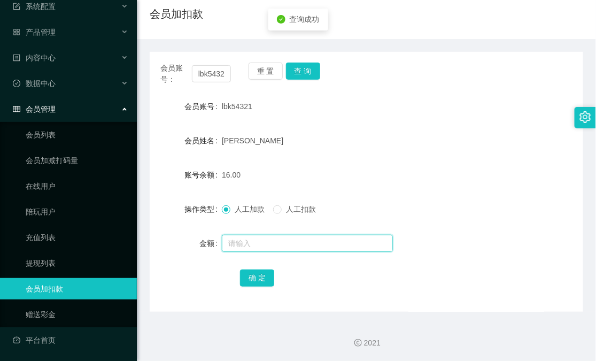
click at [290, 242] on input "text" at bounding box center [307, 243] width 171 height 17
type input "38"
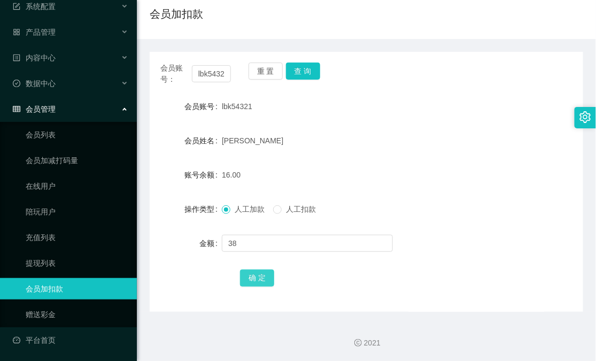
click at [262, 273] on button "确 定" at bounding box center [257, 277] width 34 height 17
drag, startPoint x: 549, startPoint y: 244, endPoint x: 544, endPoint y: 243, distance: 5.4
click at [549, 244] on div "金额" at bounding box center [366, 242] width 433 height 21
click at [300, 75] on button "查 询" at bounding box center [303, 71] width 34 height 17
click at [300, 75] on div "重 置 查 询" at bounding box center [283, 74] width 71 height 22
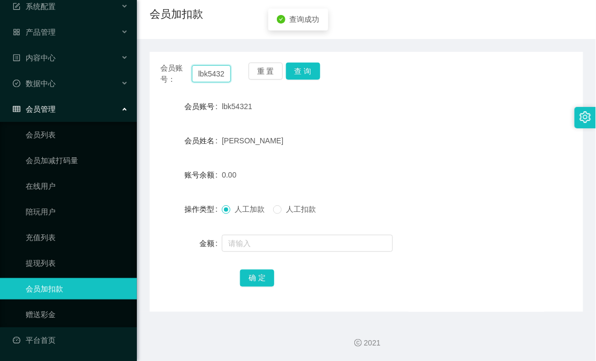
click at [210, 70] on input "lbk54321" at bounding box center [211, 73] width 39 height 17
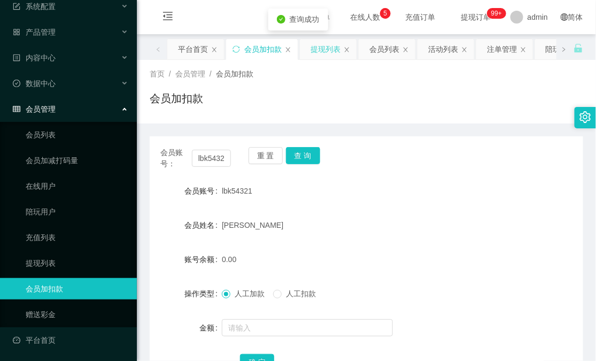
click at [320, 52] on div "提现列表" at bounding box center [325, 49] width 30 height 20
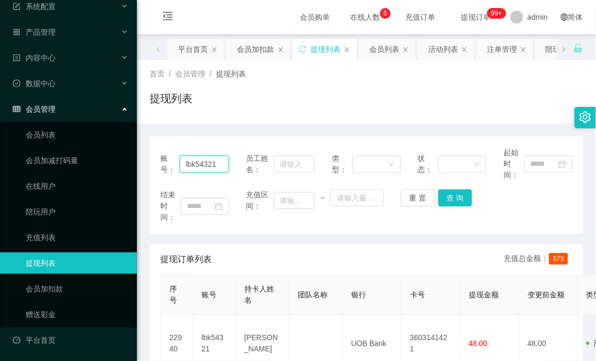
click at [214, 165] on input "lbk54321" at bounding box center [205, 163] width 50 height 17
click at [445, 201] on button "查 询" at bounding box center [455, 197] width 34 height 17
click at [445, 201] on div "重 置 查 询" at bounding box center [435, 197] width 68 height 17
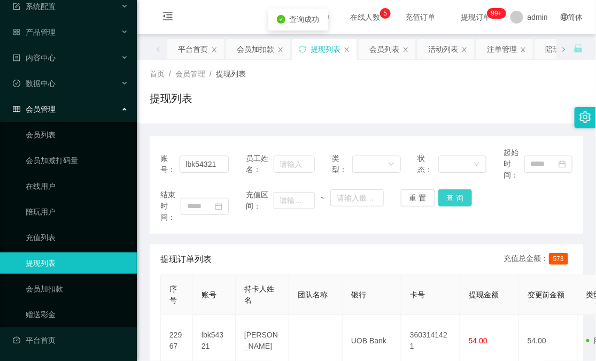
click at [445, 201] on button "查 询" at bounding box center [455, 197] width 34 height 17
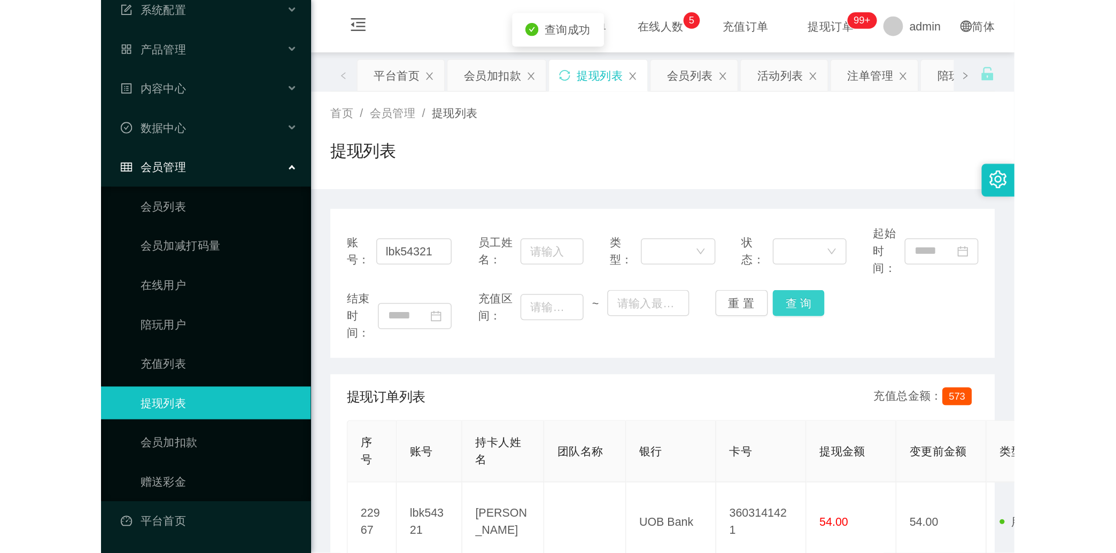
scroll to position [243, 0]
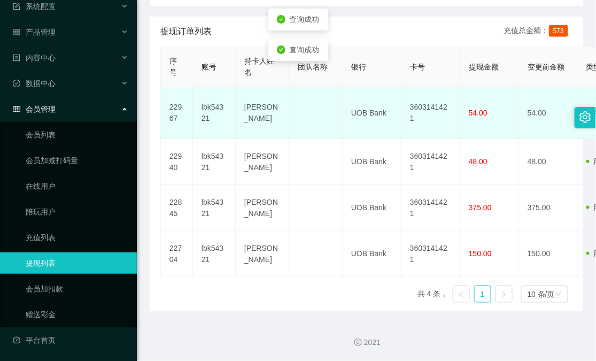
click at [432, 87] on td "3603141421" at bounding box center [430, 113] width 59 height 52
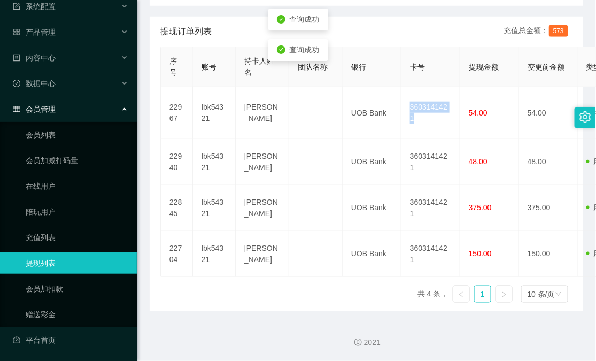
copy td "3603141421"
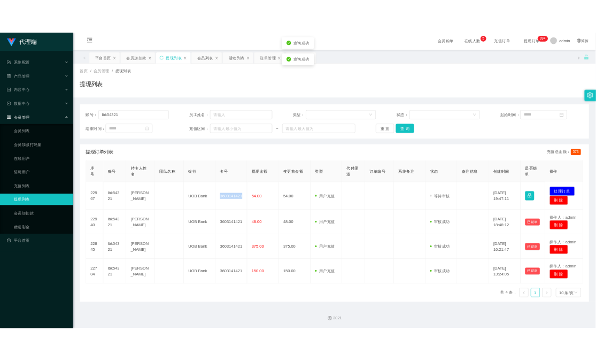
scroll to position [0, 0]
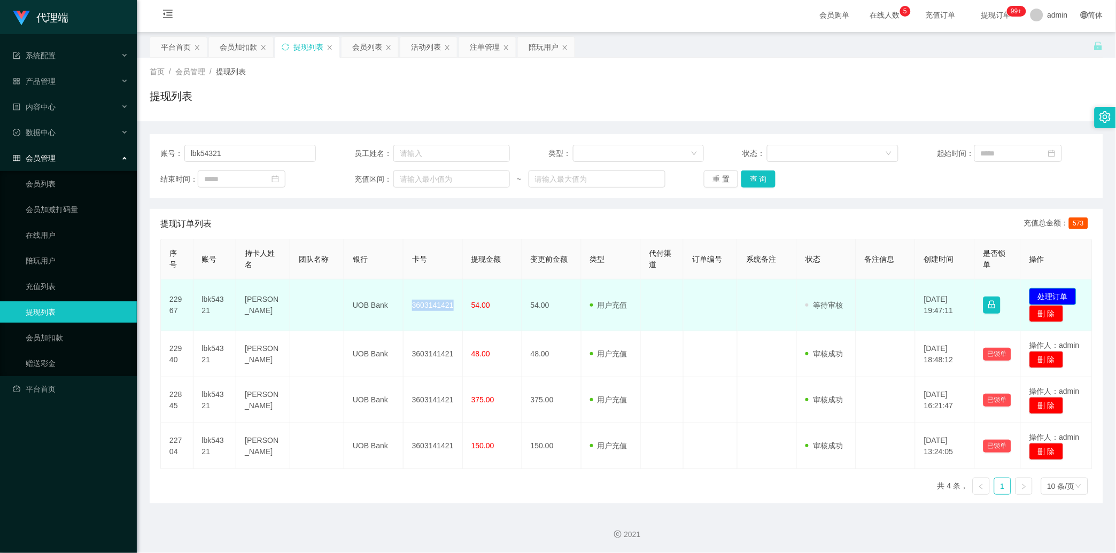
click at [1046, 288] on button "处理订单" at bounding box center [1052, 296] width 47 height 17
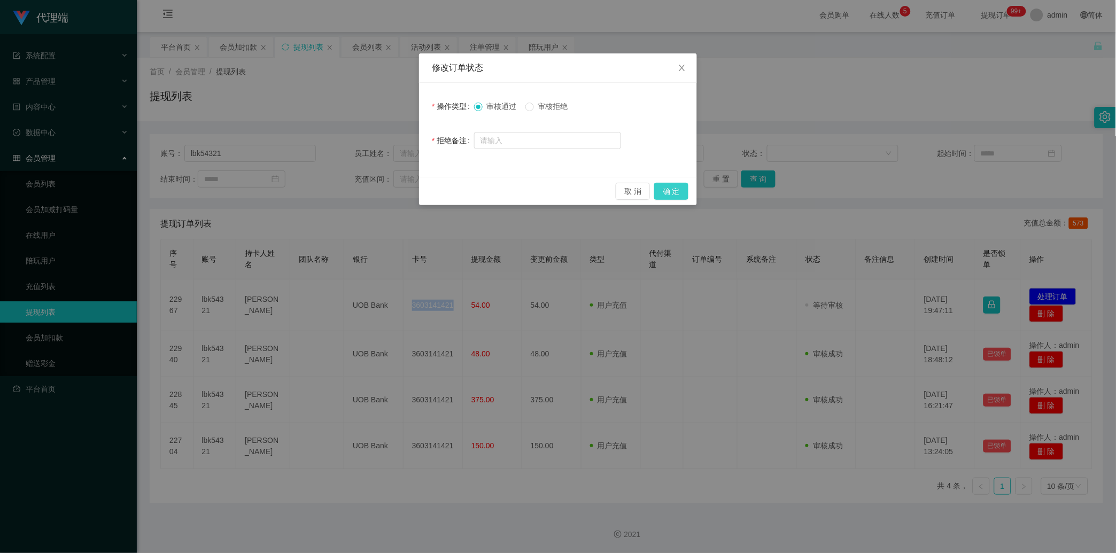
click at [683, 193] on button "确 定" at bounding box center [671, 191] width 34 height 17
